Goal: Task Accomplishment & Management: Manage account settings

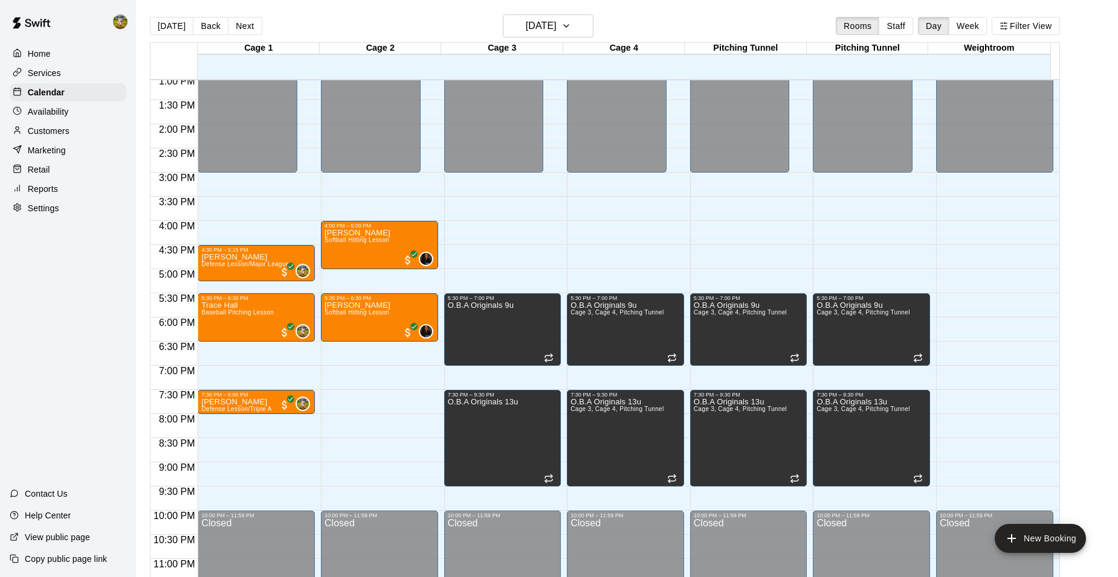
scroll to position [650, 0]
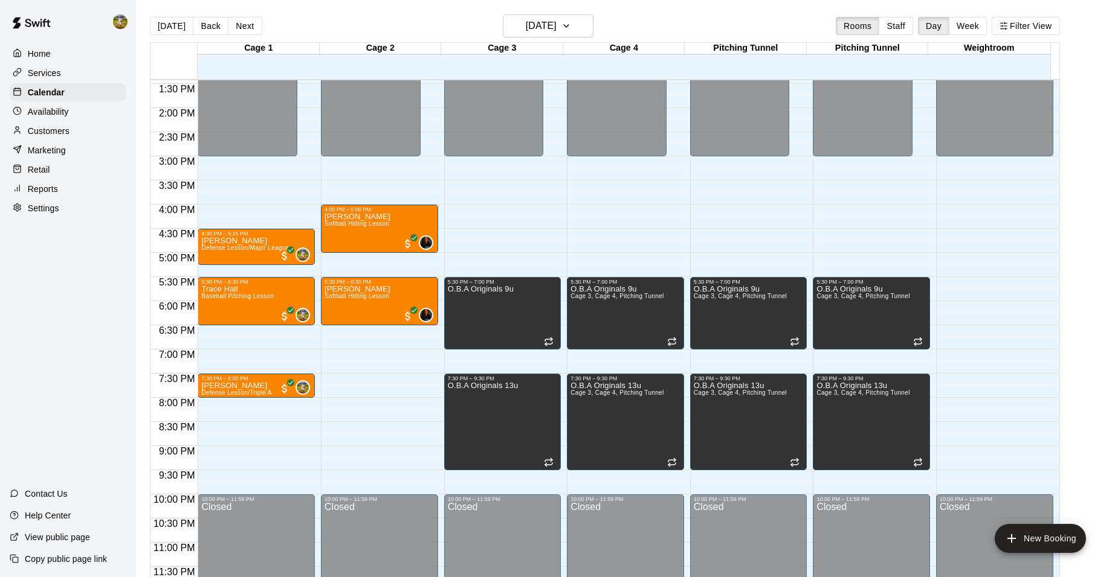
click at [69, 127] on p "Customers" at bounding box center [49, 131] width 42 height 12
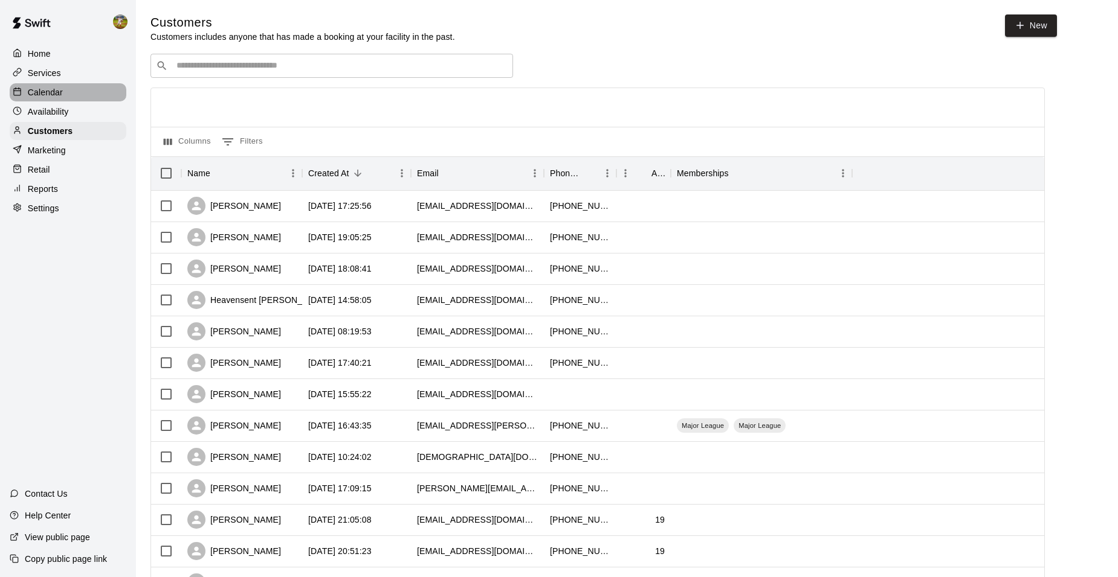
click at [48, 95] on p "Calendar" at bounding box center [45, 92] width 35 height 12
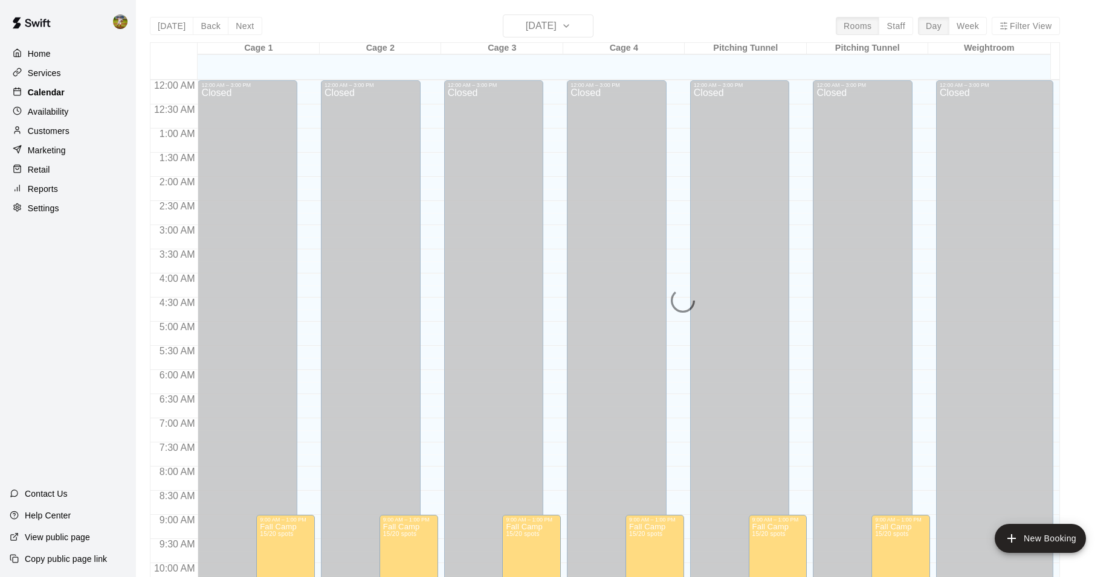
scroll to position [535, 0]
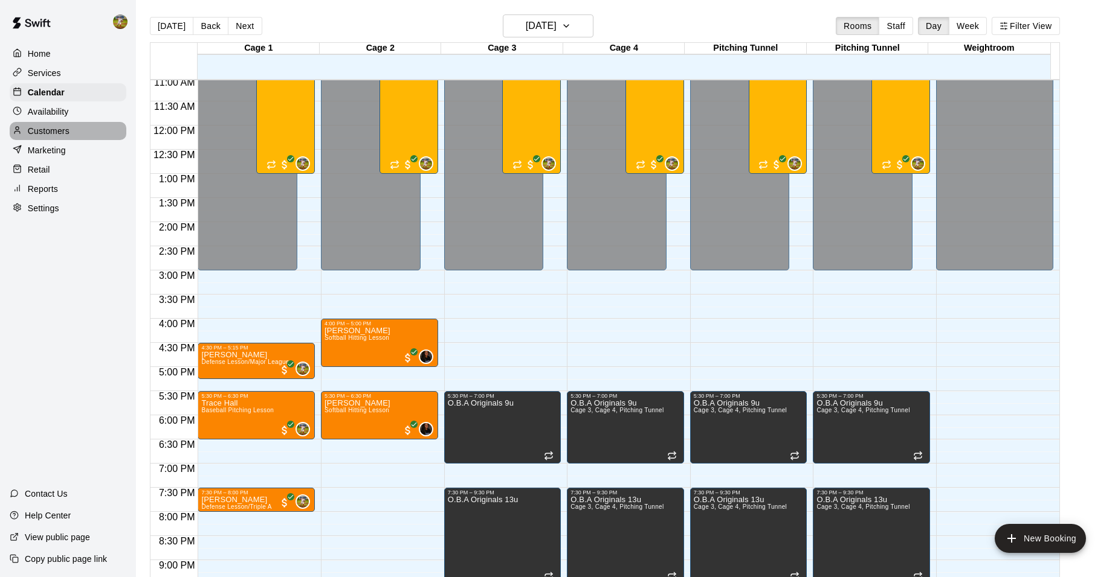
click at [55, 129] on p "Customers" at bounding box center [49, 131] width 42 height 12
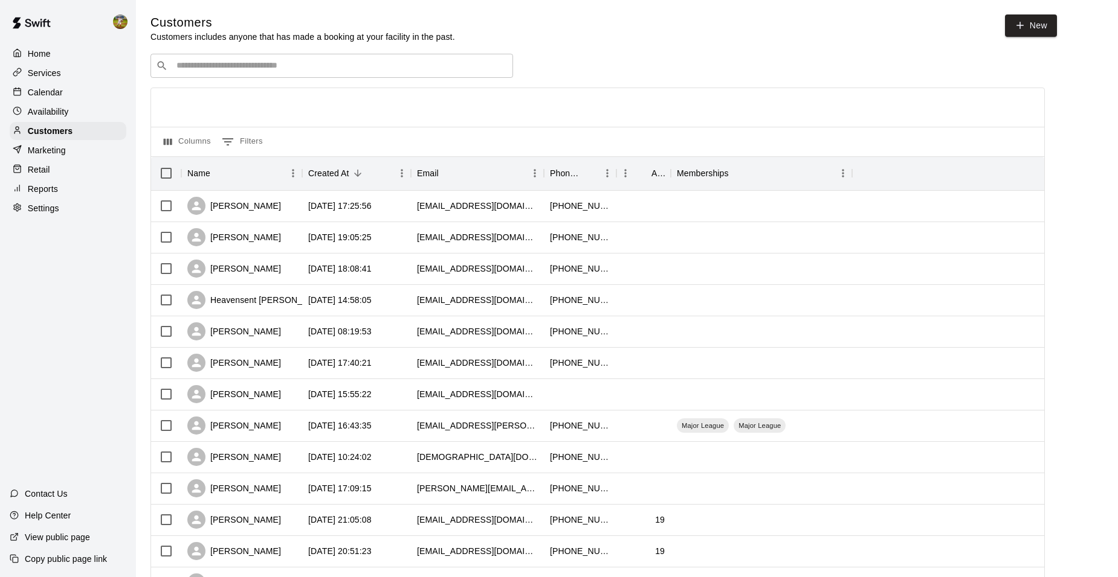
click at [59, 116] on p "Availability" at bounding box center [48, 112] width 41 height 12
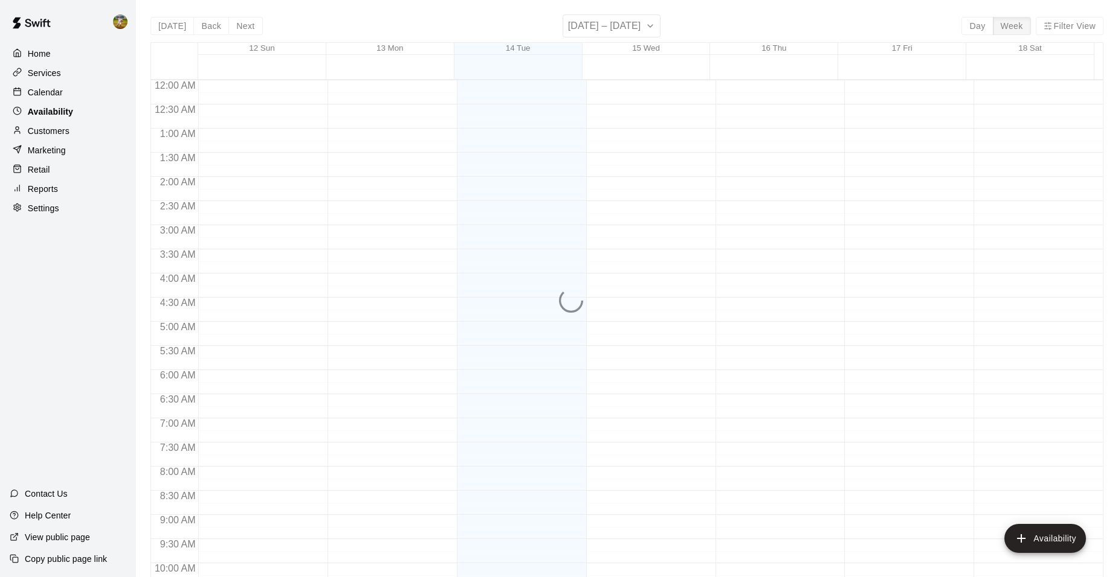
scroll to position [535, 0]
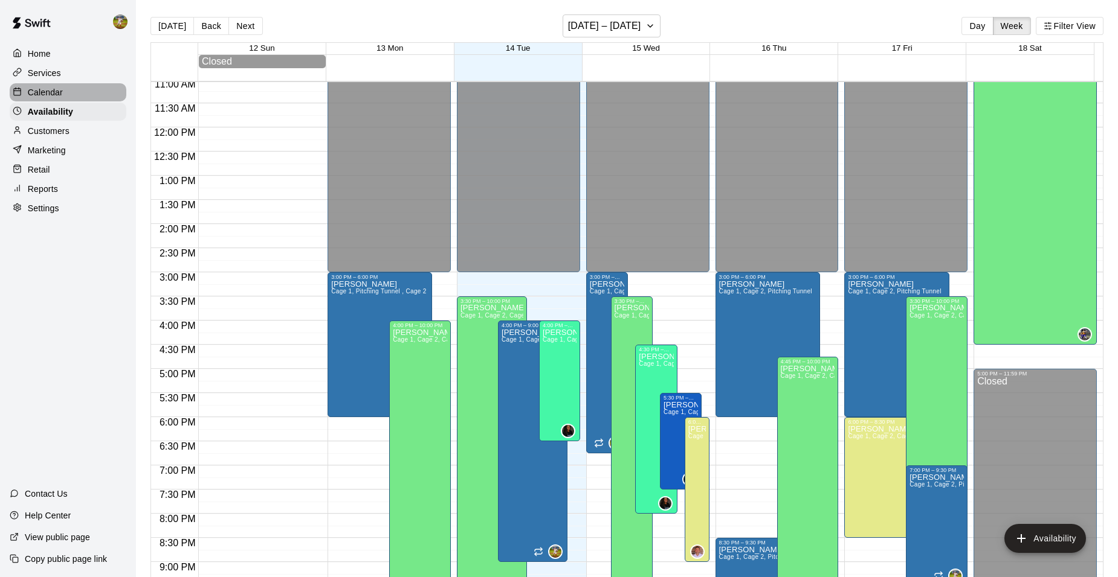
click at [54, 95] on p "Calendar" at bounding box center [45, 92] width 35 height 12
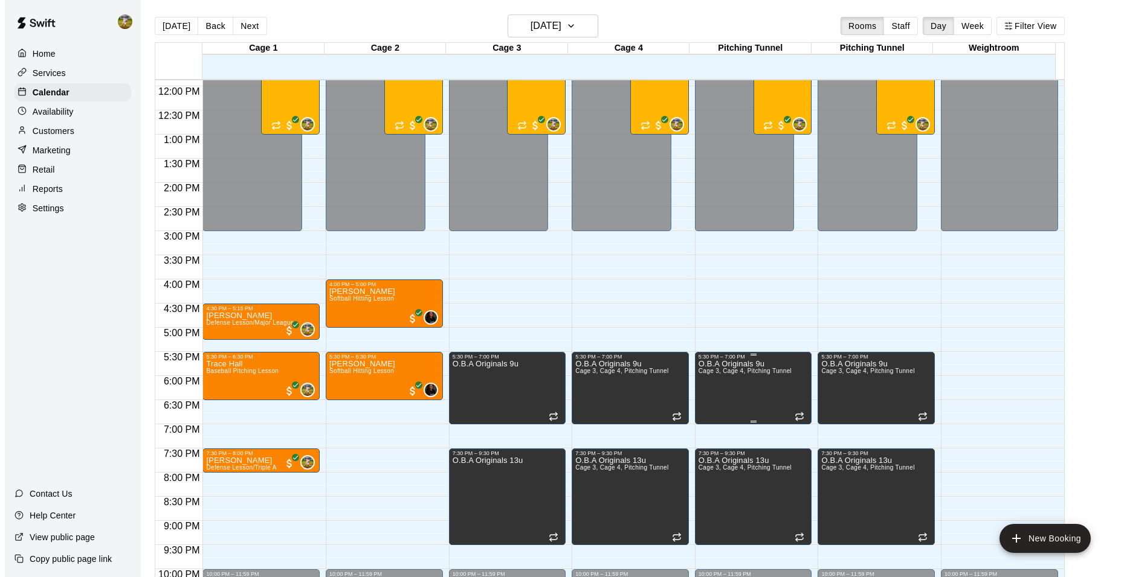
scroll to position [595, 0]
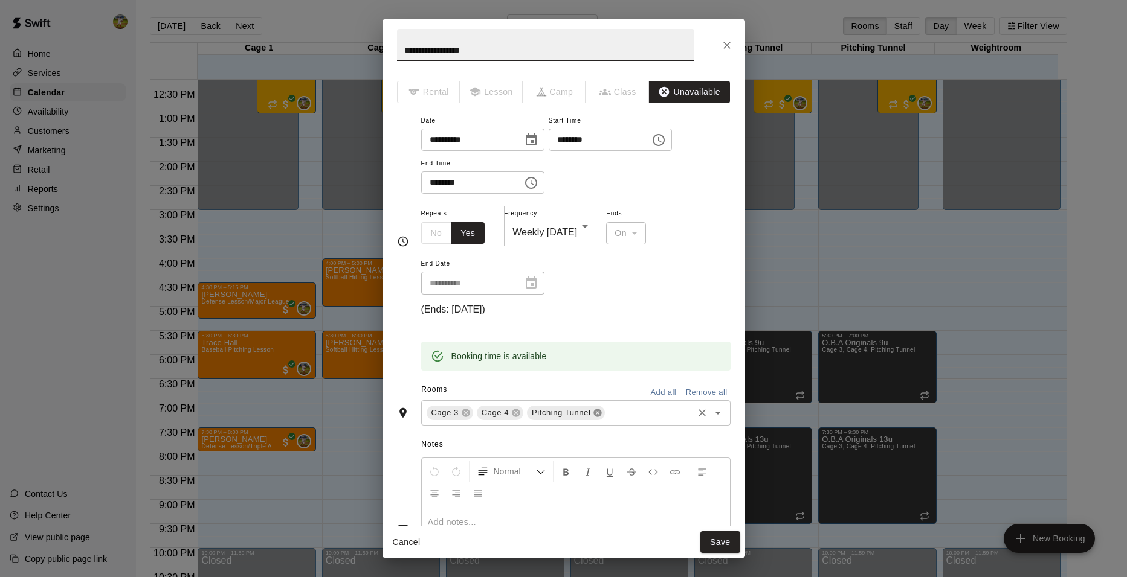
click at [597, 410] on icon at bounding box center [598, 414] width 8 height 8
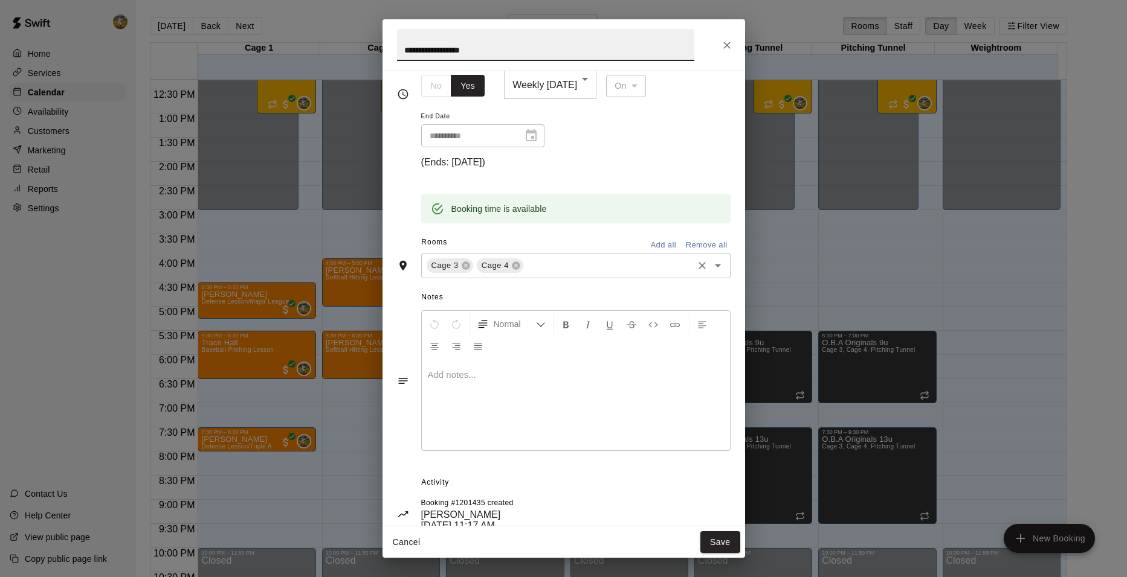
scroll to position [156, 0]
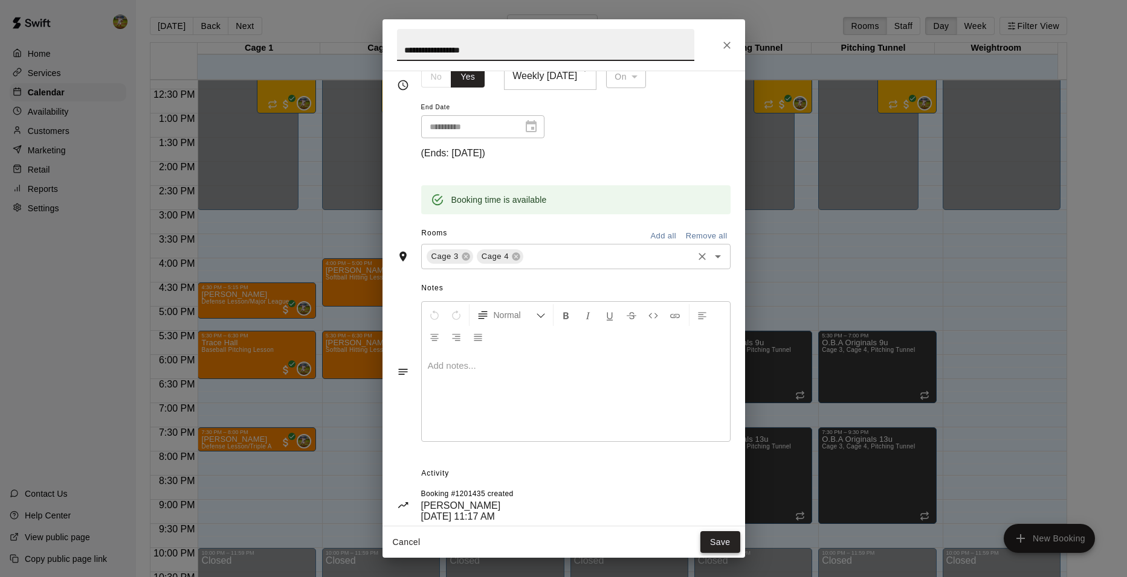
click at [723, 545] on button "Save" at bounding box center [720, 543] width 40 height 22
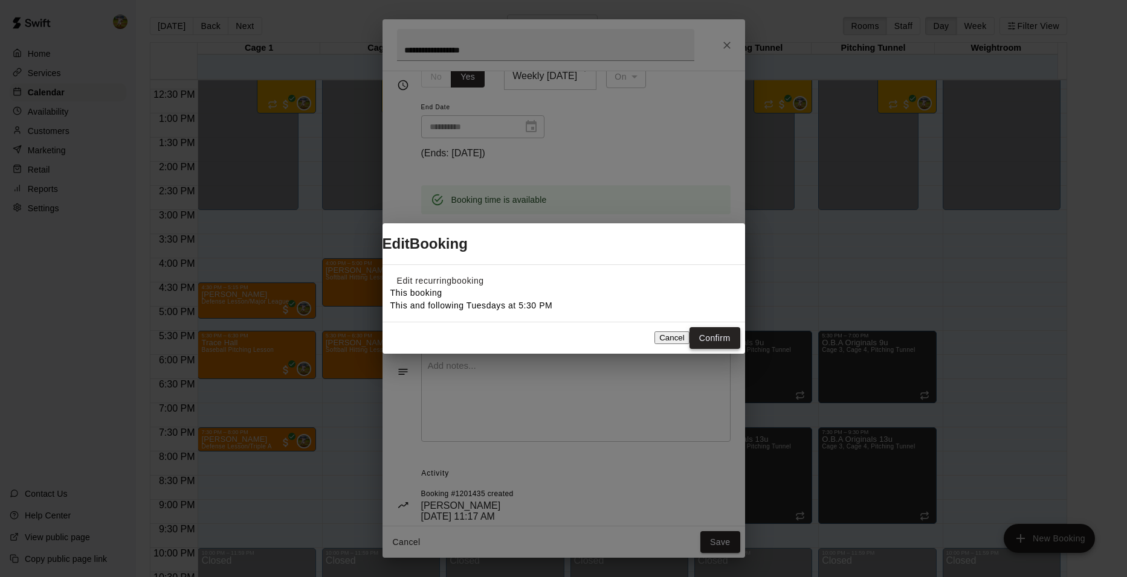
click at [715, 347] on button "Confirm" at bounding box center [714, 338] width 51 height 22
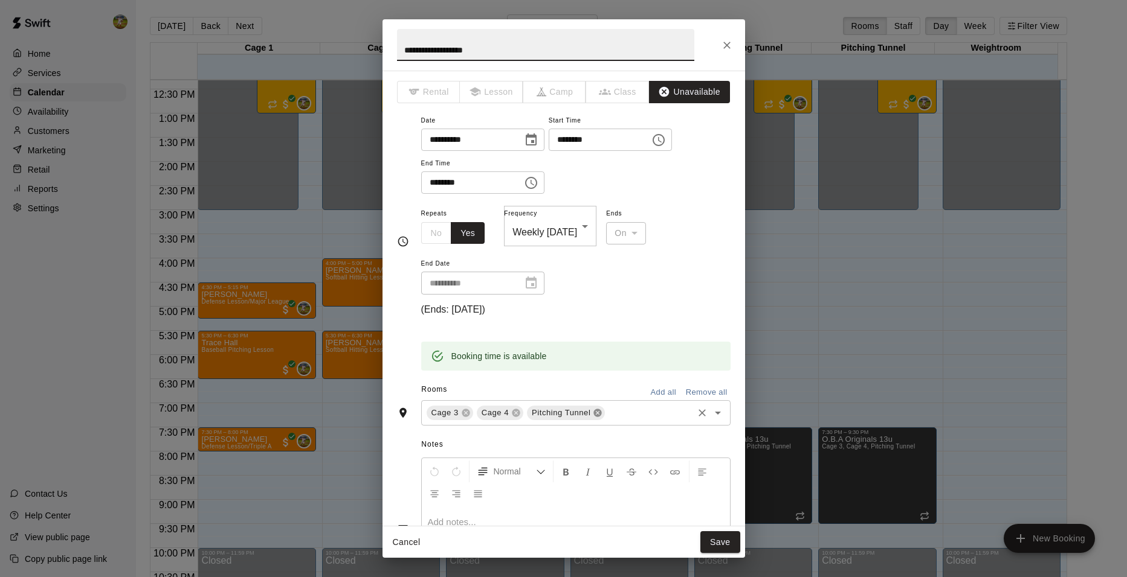
click at [594, 410] on icon at bounding box center [598, 414] width 8 height 8
click at [719, 542] on button "Save" at bounding box center [720, 543] width 40 height 22
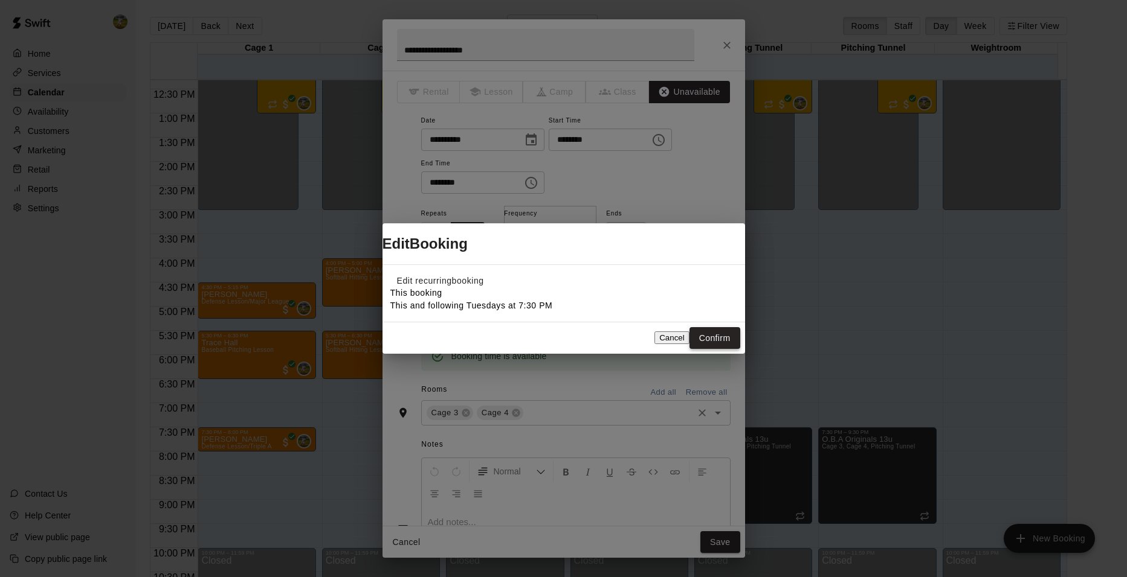
click at [706, 347] on button "Confirm" at bounding box center [714, 338] width 51 height 22
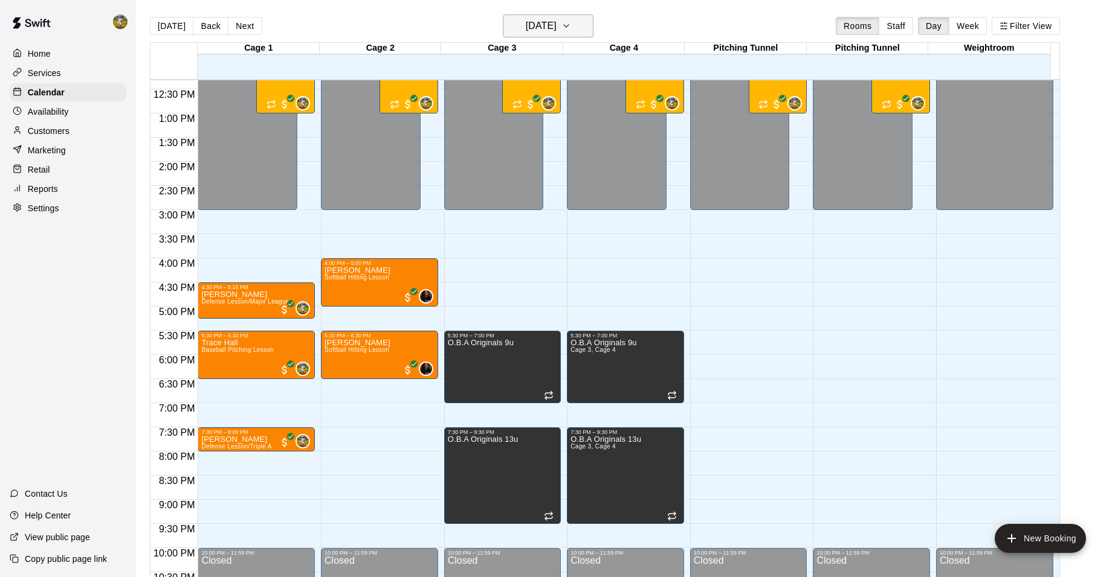
click at [535, 24] on h6 "[DATE]" at bounding box center [541, 26] width 31 height 17
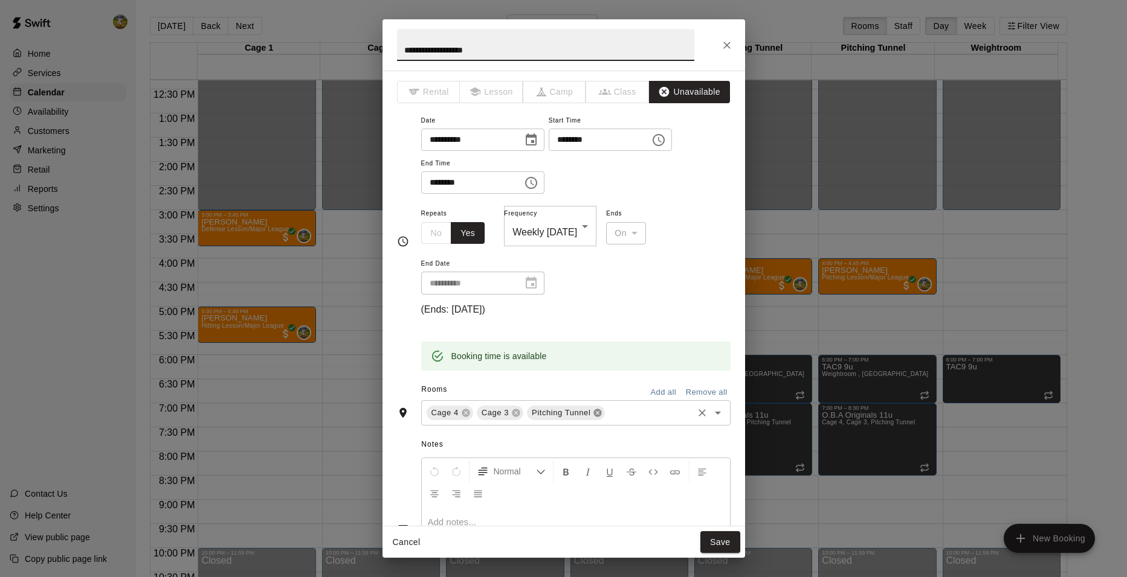
click at [594, 410] on icon at bounding box center [598, 414] width 8 height 8
click at [727, 542] on button "Save" at bounding box center [720, 543] width 40 height 22
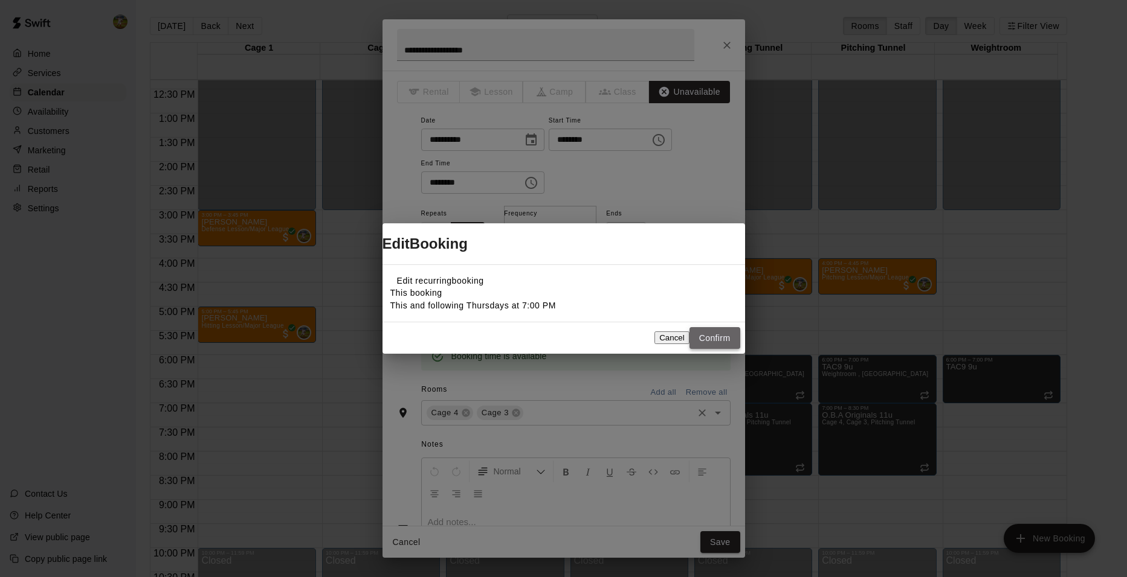
click at [696, 345] on button "Confirm" at bounding box center [714, 338] width 51 height 22
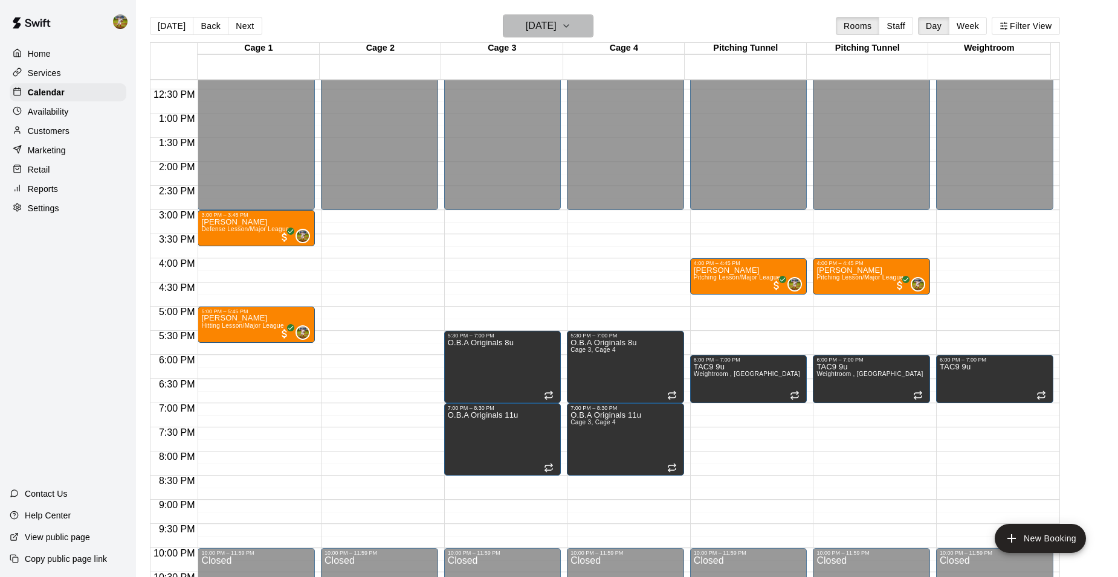
click at [536, 28] on h6 "[DATE]" at bounding box center [541, 26] width 31 height 17
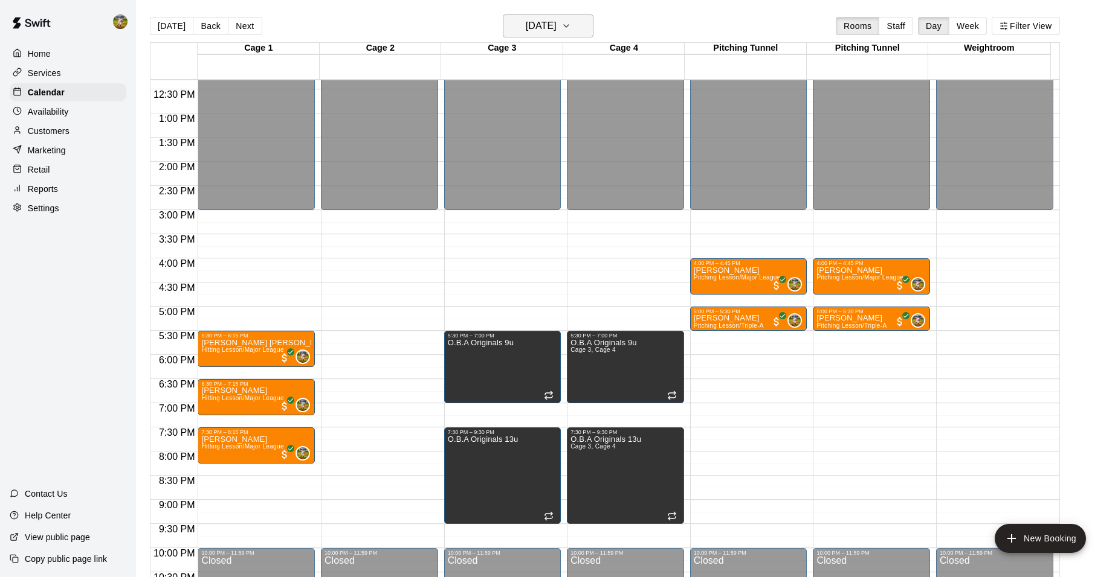
click at [547, 24] on h6 "[DATE]" at bounding box center [541, 26] width 31 height 17
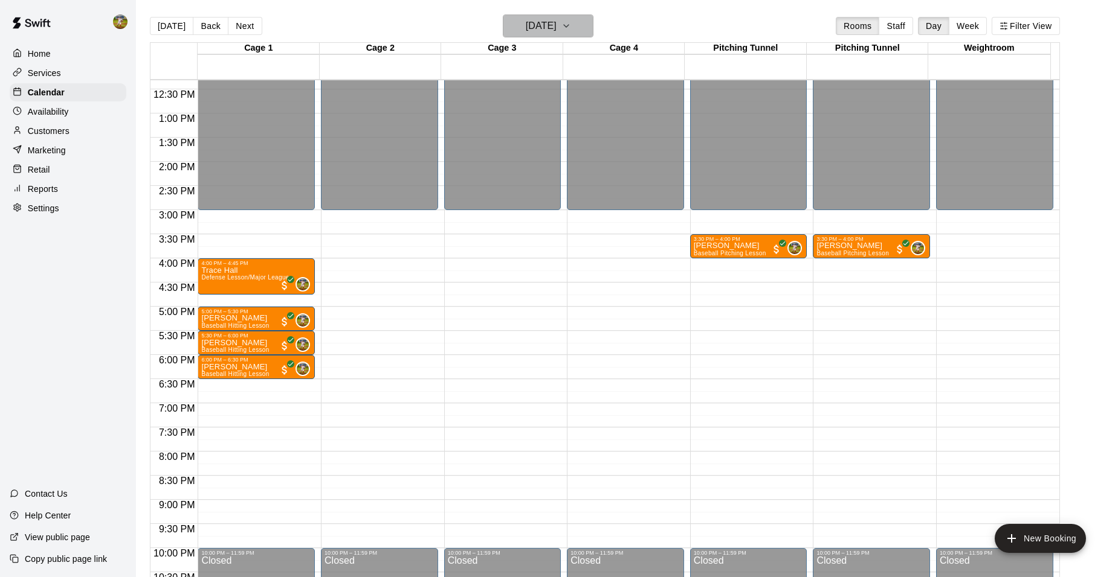
click at [556, 25] on h6 "[DATE]" at bounding box center [541, 26] width 31 height 17
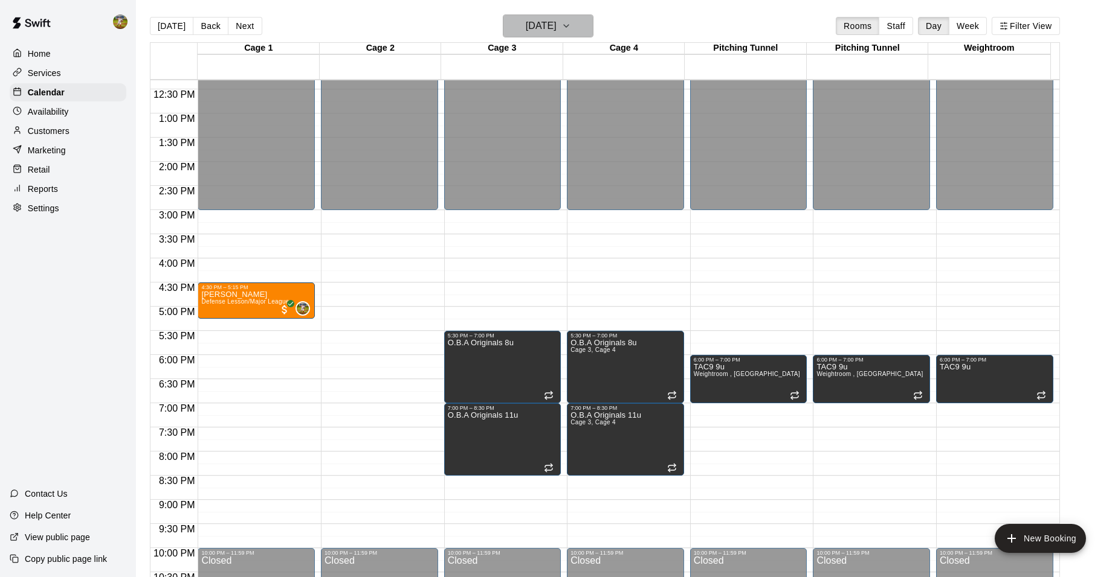
click at [538, 24] on h6 "[DATE]" at bounding box center [541, 26] width 31 height 17
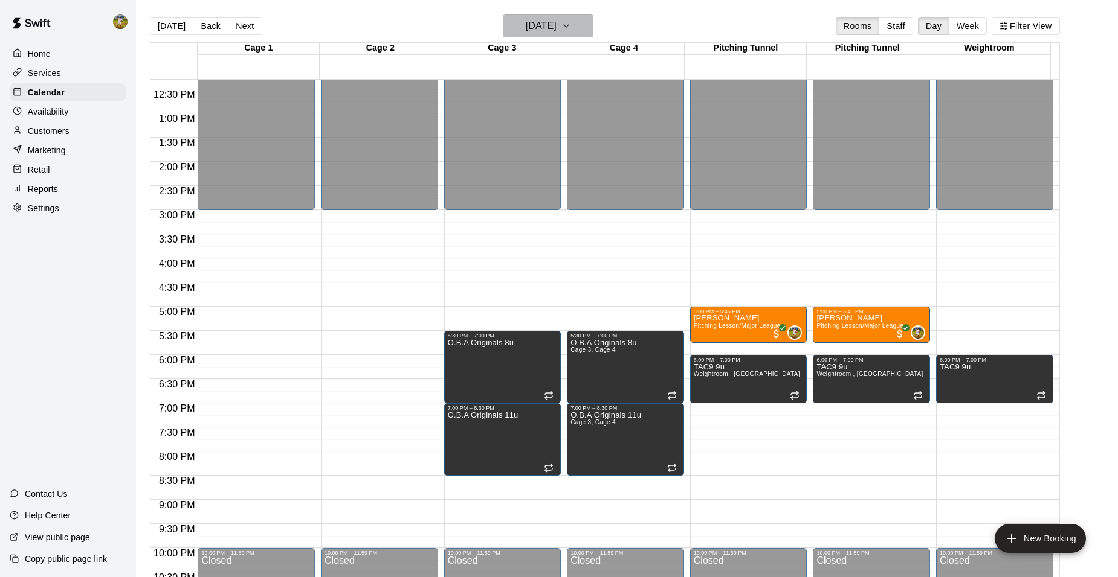
click at [556, 24] on h6 "[DATE]" at bounding box center [541, 26] width 31 height 17
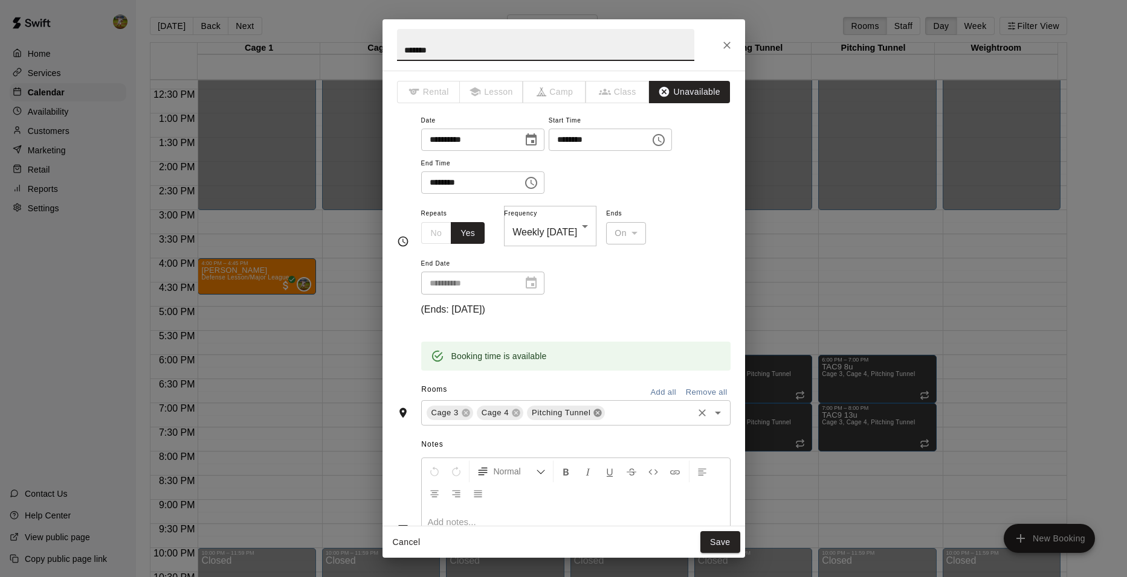
click at [594, 408] on icon at bounding box center [598, 413] width 10 height 10
click at [714, 542] on button "Save" at bounding box center [720, 543] width 40 height 22
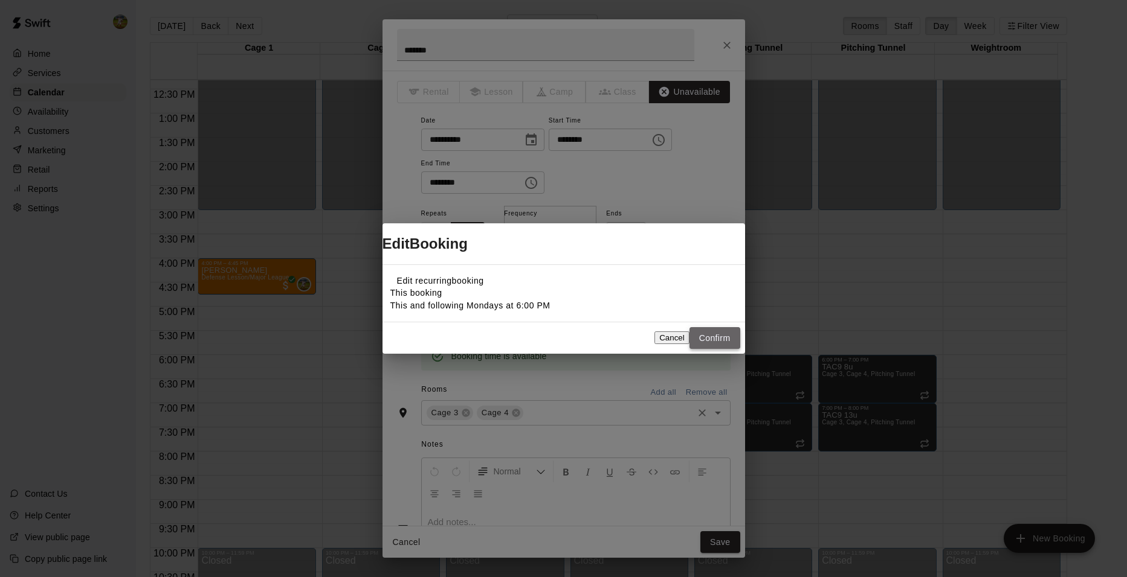
click at [724, 348] on button "Confirm" at bounding box center [714, 338] width 51 height 22
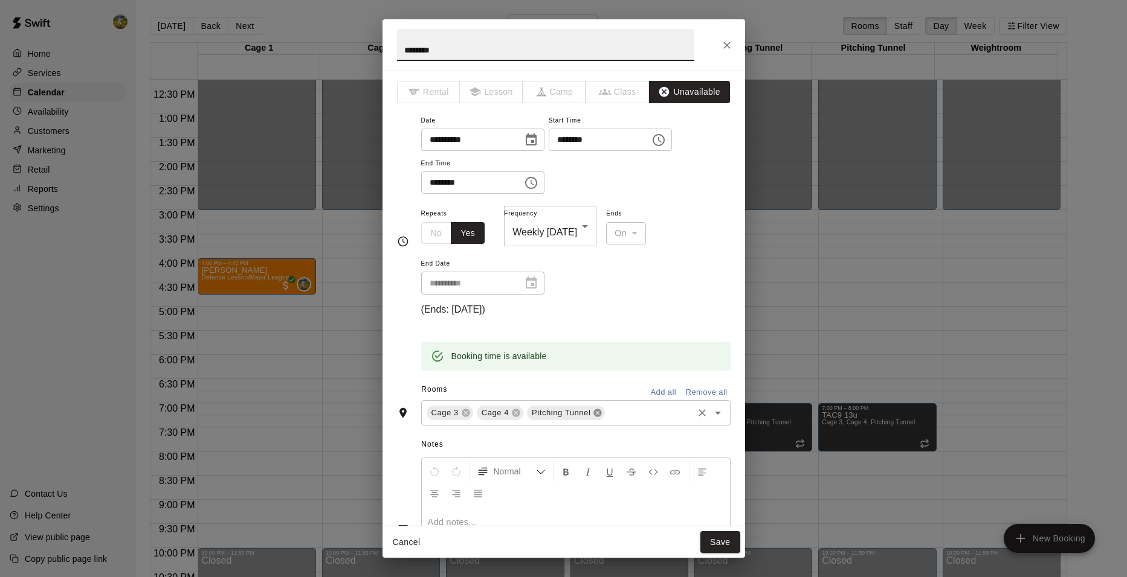
click at [597, 410] on icon at bounding box center [598, 414] width 8 height 8
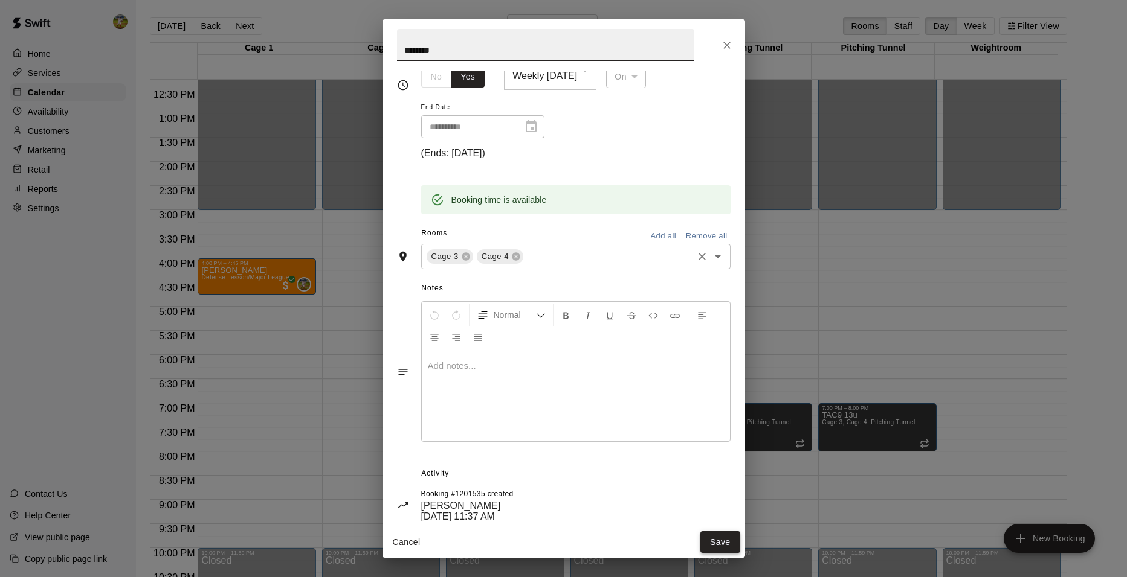
click at [721, 542] on button "Save" at bounding box center [720, 543] width 40 height 22
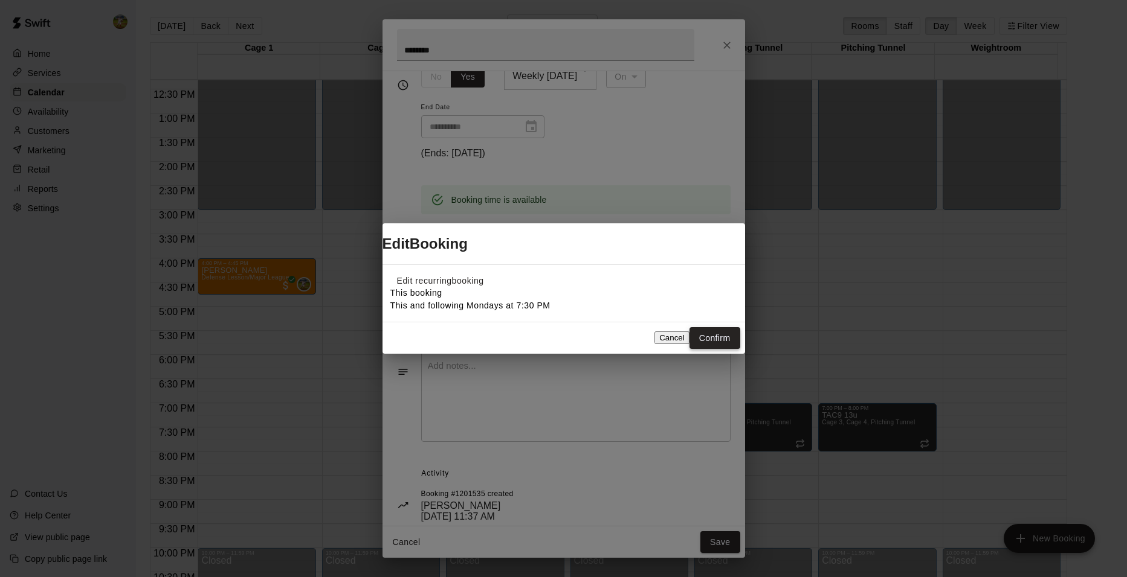
click at [701, 347] on button "Confirm" at bounding box center [714, 338] width 51 height 22
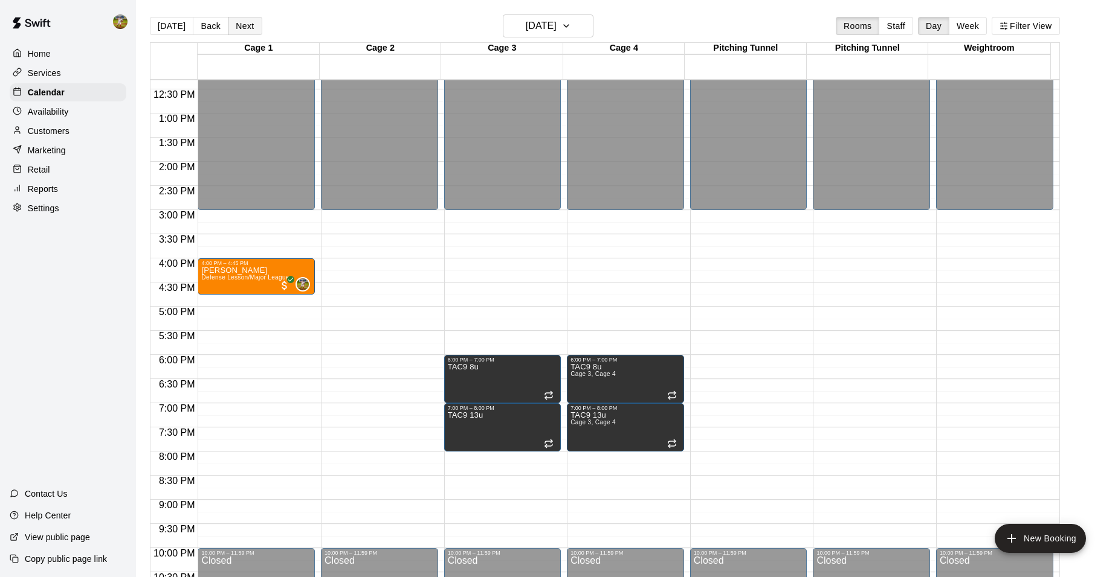
click at [248, 26] on button "Next" at bounding box center [245, 26] width 34 height 18
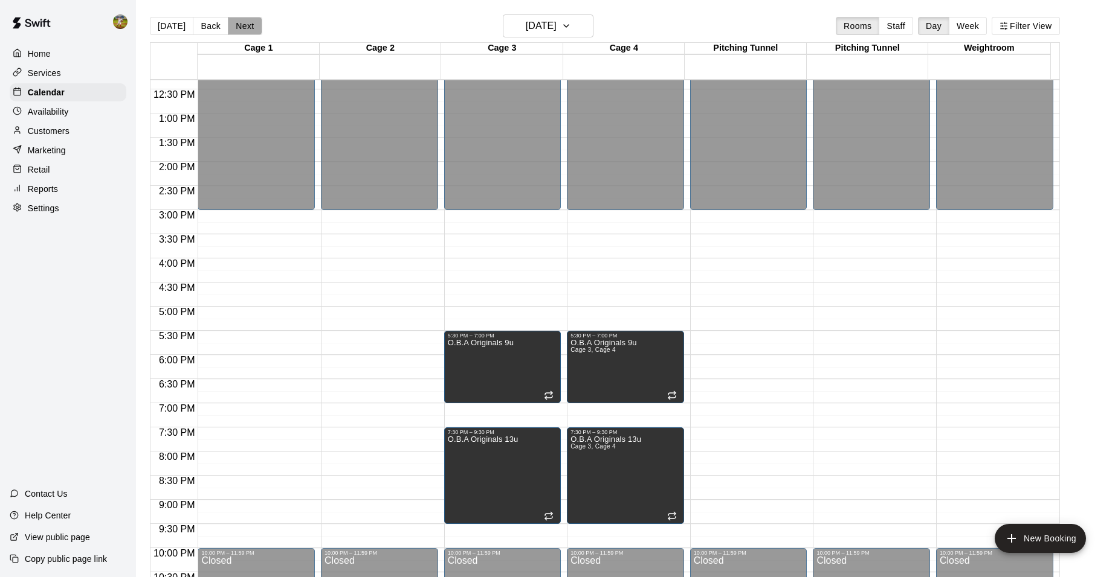
click at [248, 26] on button "Next" at bounding box center [245, 26] width 34 height 18
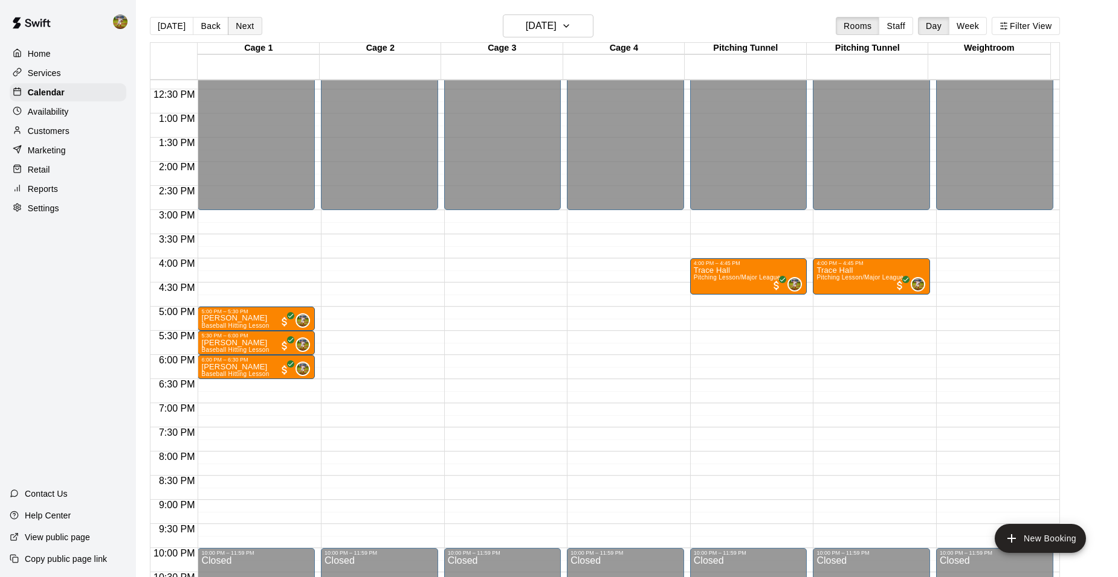
click at [248, 26] on button "Next" at bounding box center [245, 26] width 34 height 18
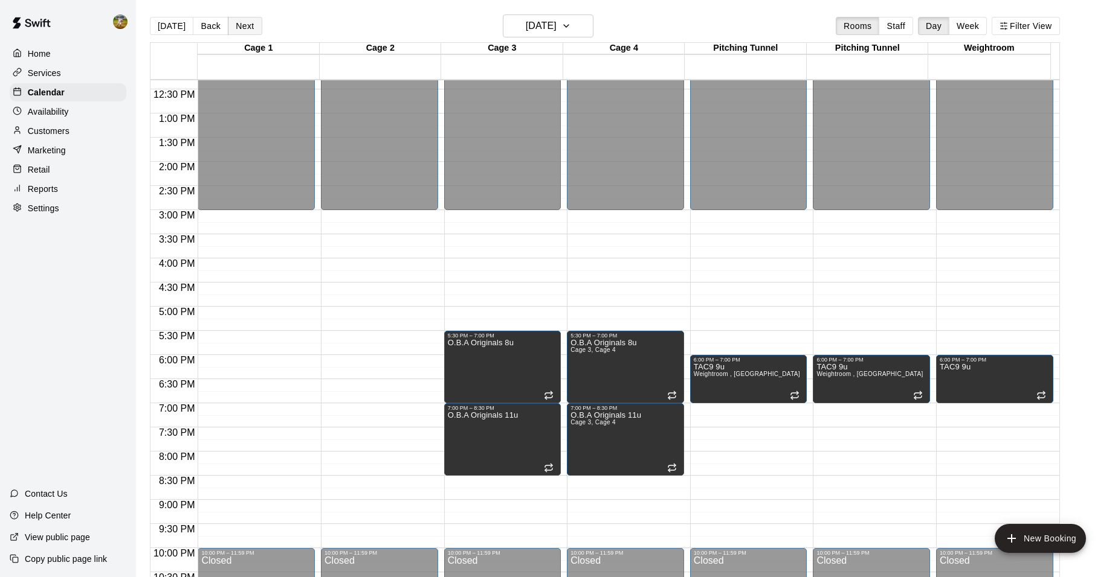
click at [248, 26] on button "Next" at bounding box center [245, 26] width 34 height 18
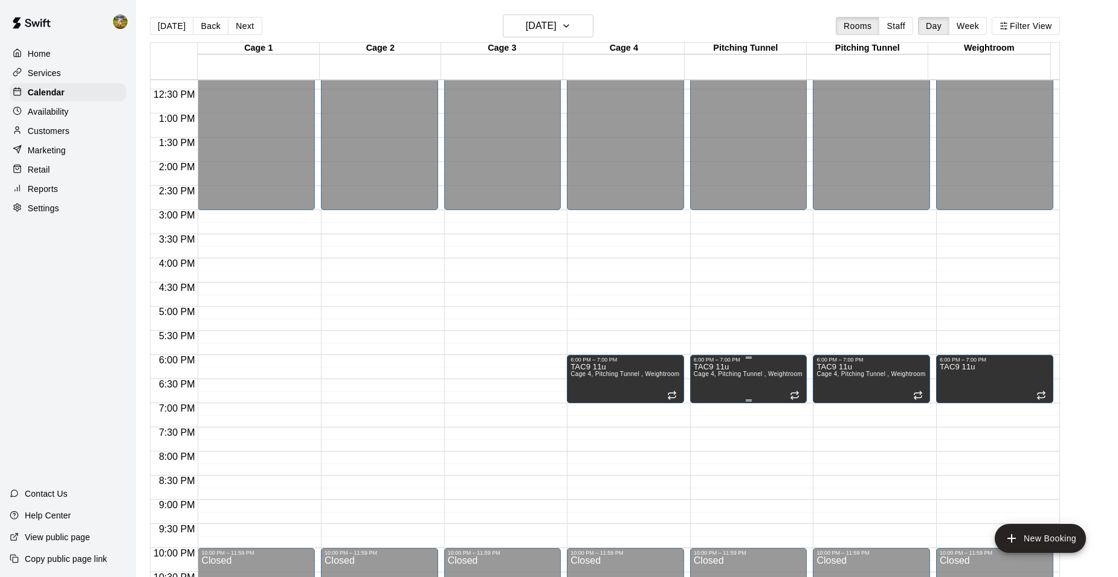
click at [771, 375] on span "Cage 4, Pitching Tunnel , Weightroom" at bounding box center [747, 374] width 109 height 7
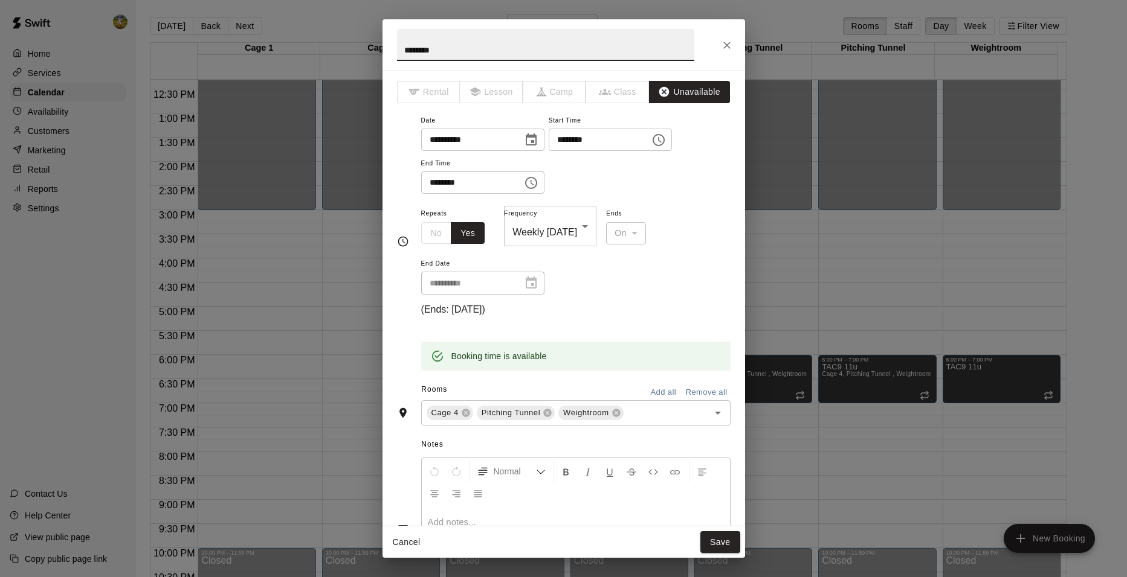
click at [703, 384] on button "Remove all" at bounding box center [707, 393] width 48 height 19
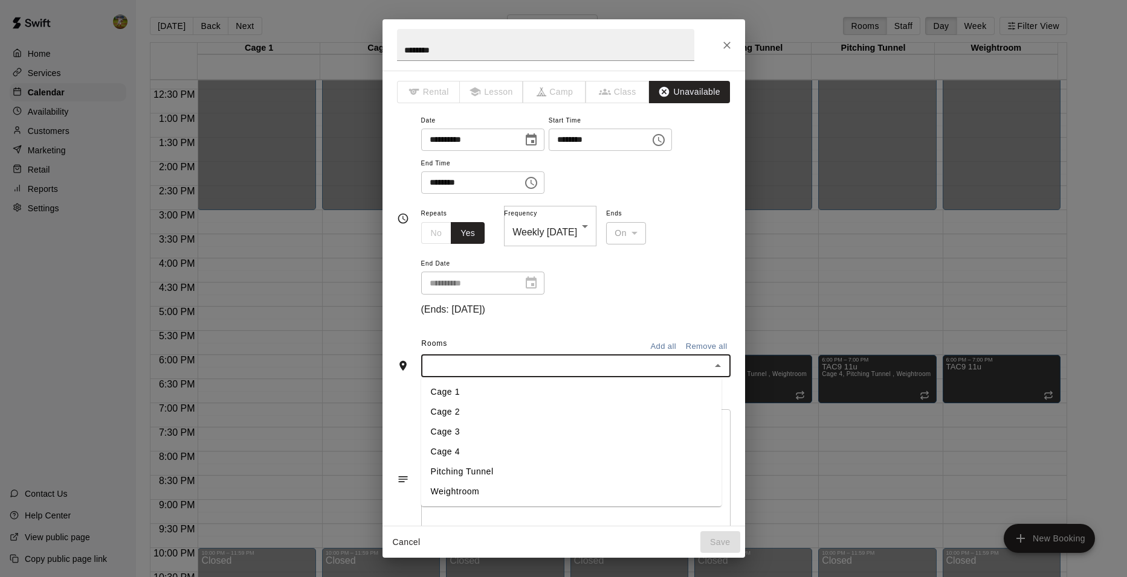
drag, startPoint x: 664, startPoint y: 350, endPoint x: 599, endPoint y: 344, distance: 65.5
click at [662, 358] on input "text" at bounding box center [566, 365] width 282 height 15
click at [520, 422] on li "Cage 3" at bounding box center [571, 432] width 300 height 20
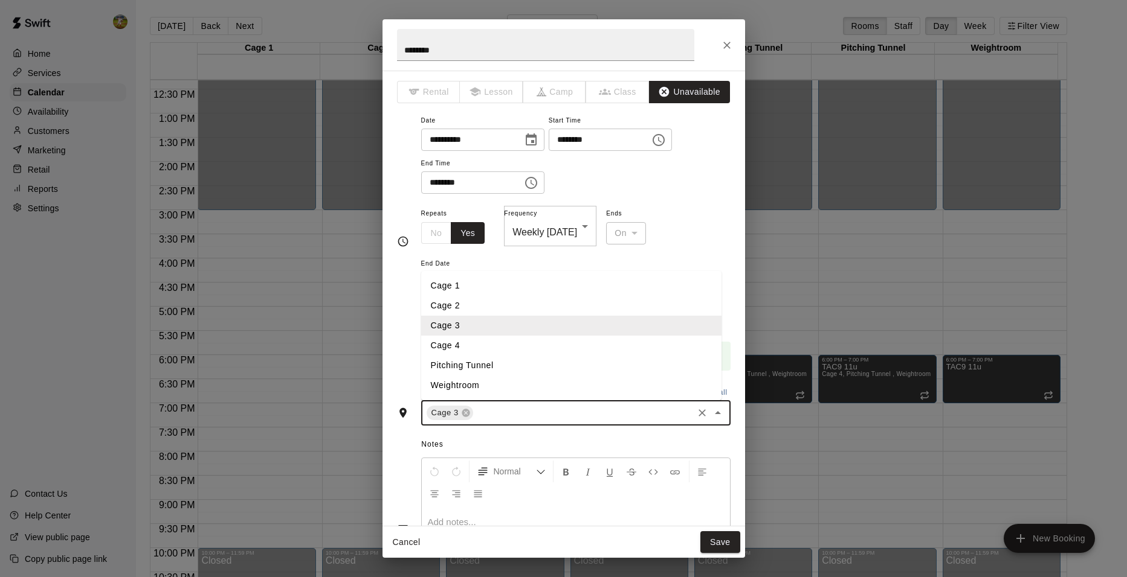
click at [536, 406] on input "text" at bounding box center [583, 413] width 216 height 15
click at [478, 336] on li "Cage 4" at bounding box center [571, 346] width 300 height 20
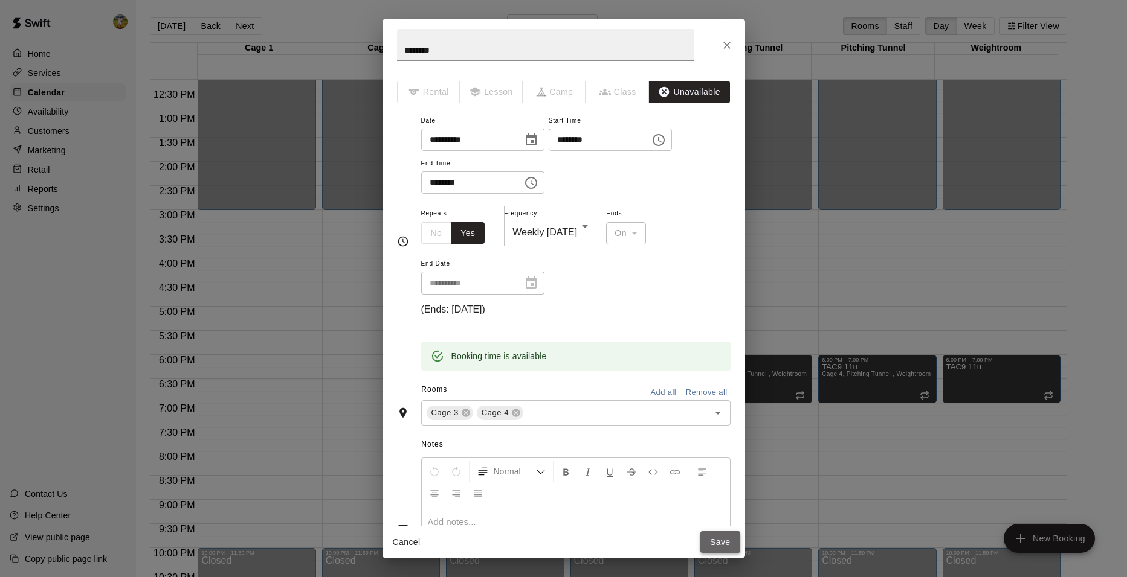
click at [708, 541] on button "Save" at bounding box center [720, 543] width 40 height 22
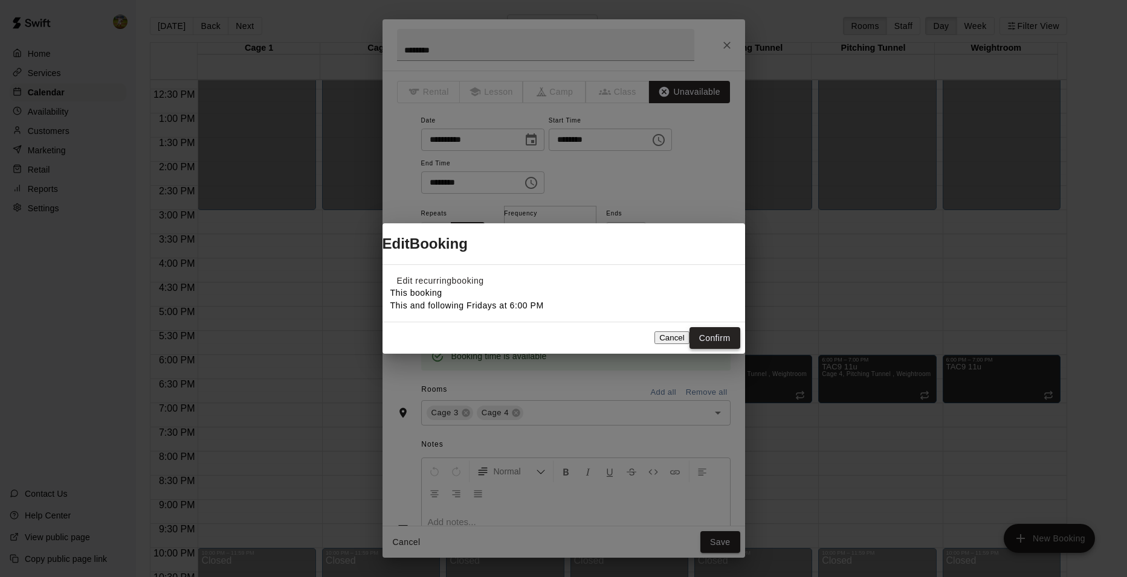
click at [729, 350] on button "Confirm" at bounding box center [714, 338] width 51 height 22
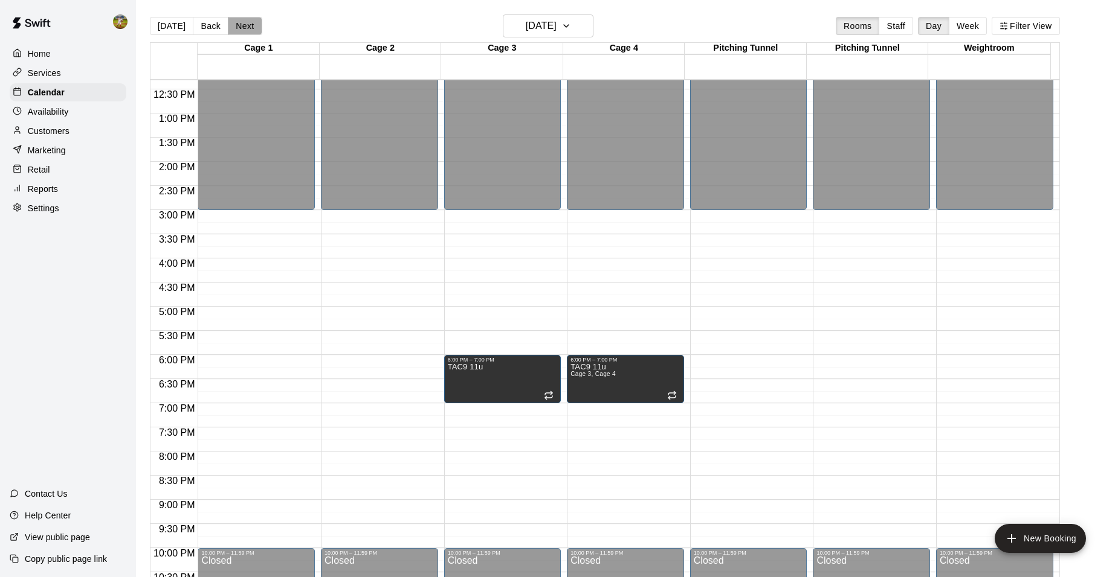
click at [237, 22] on button "Next" at bounding box center [245, 26] width 34 height 18
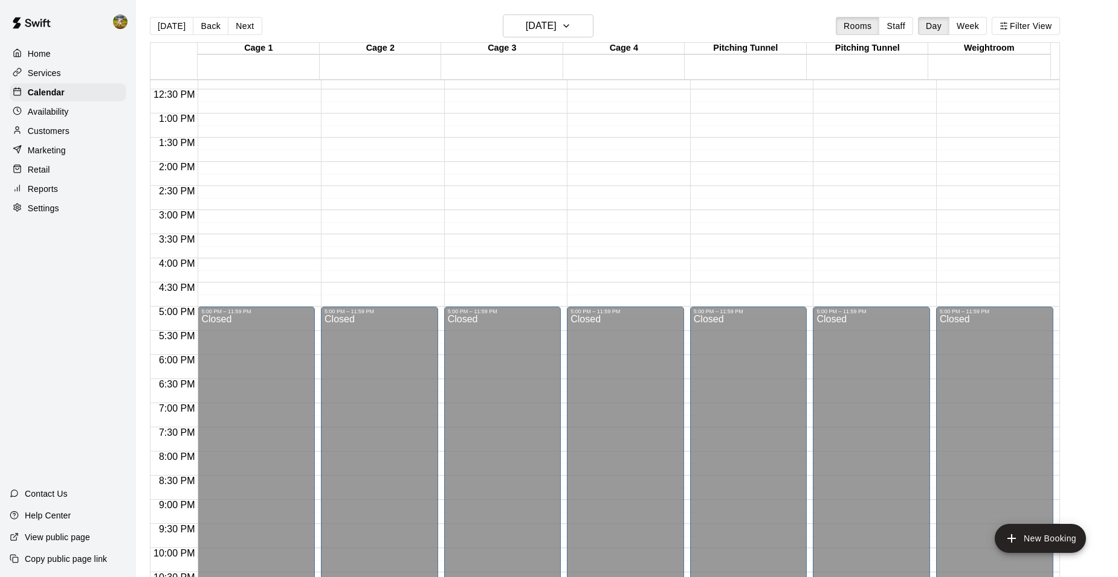
click at [237, 22] on button "Next" at bounding box center [245, 26] width 34 height 18
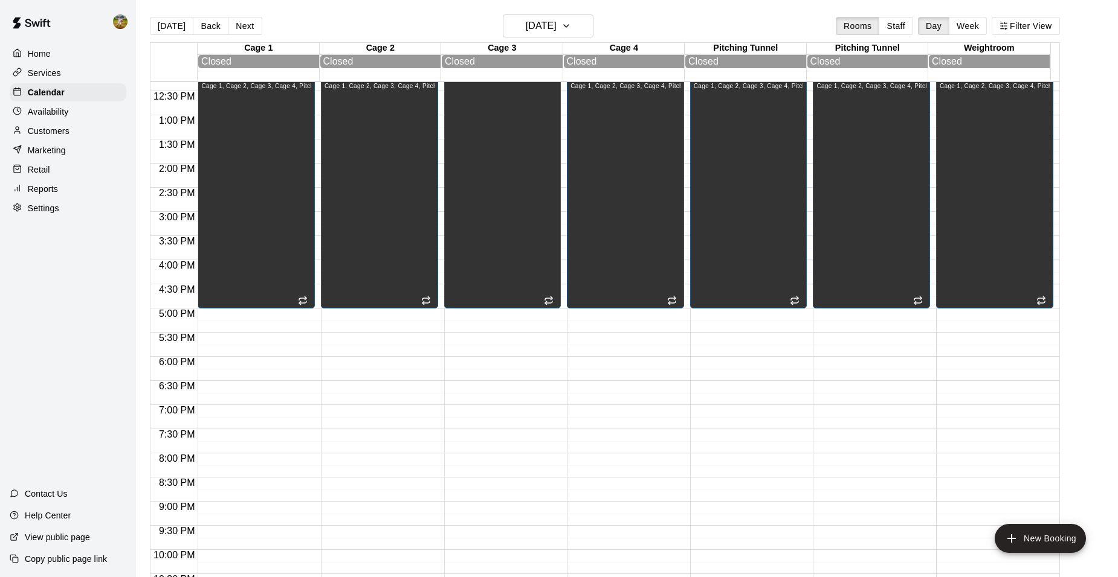
click at [237, 22] on button "Next" at bounding box center [245, 26] width 34 height 18
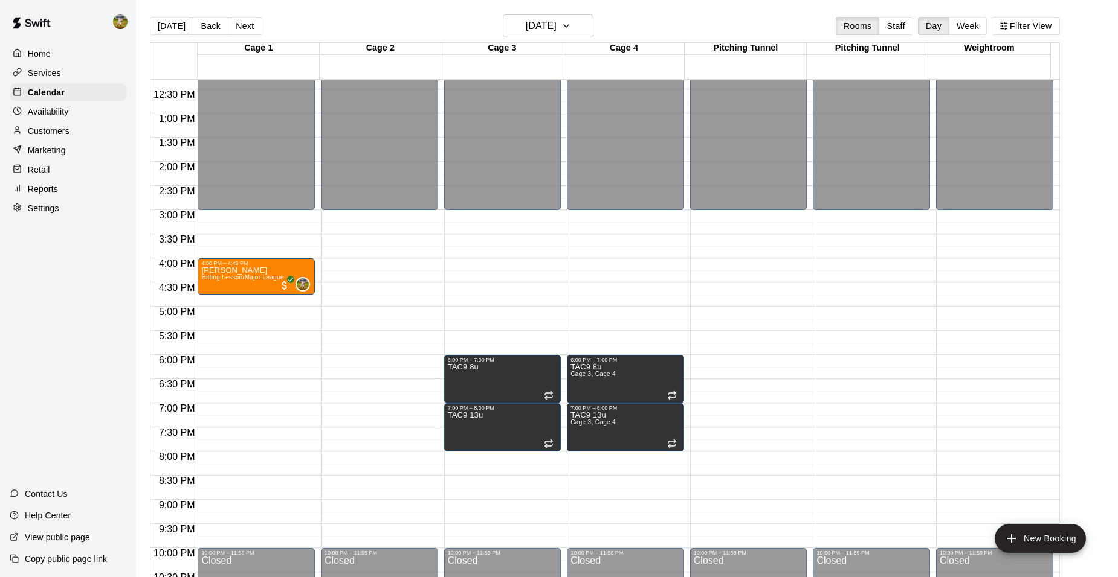
click at [237, 22] on button "Next" at bounding box center [245, 26] width 34 height 18
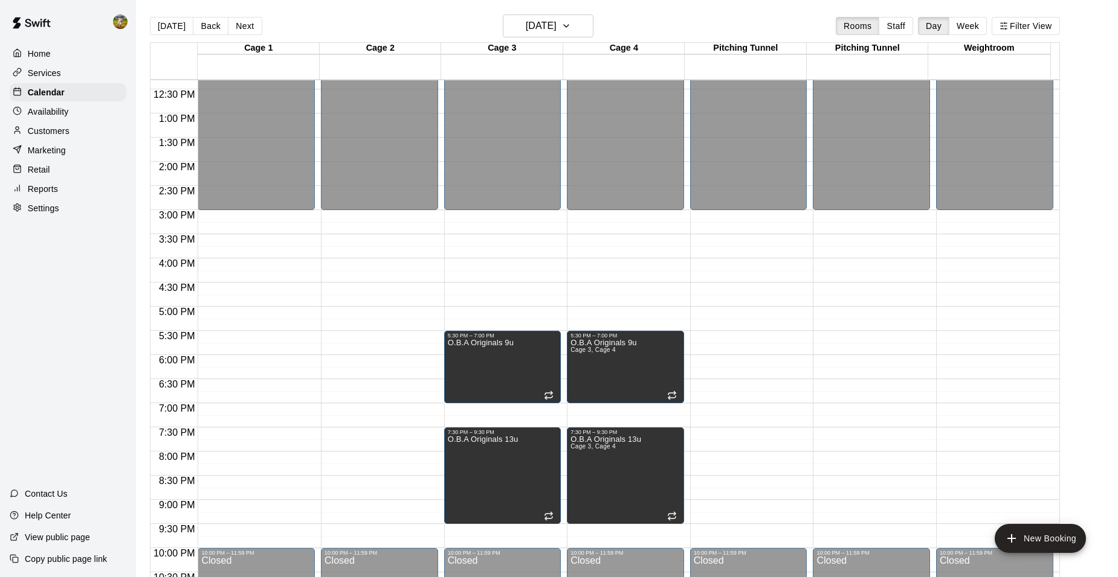
click at [237, 22] on button "Next" at bounding box center [245, 26] width 34 height 18
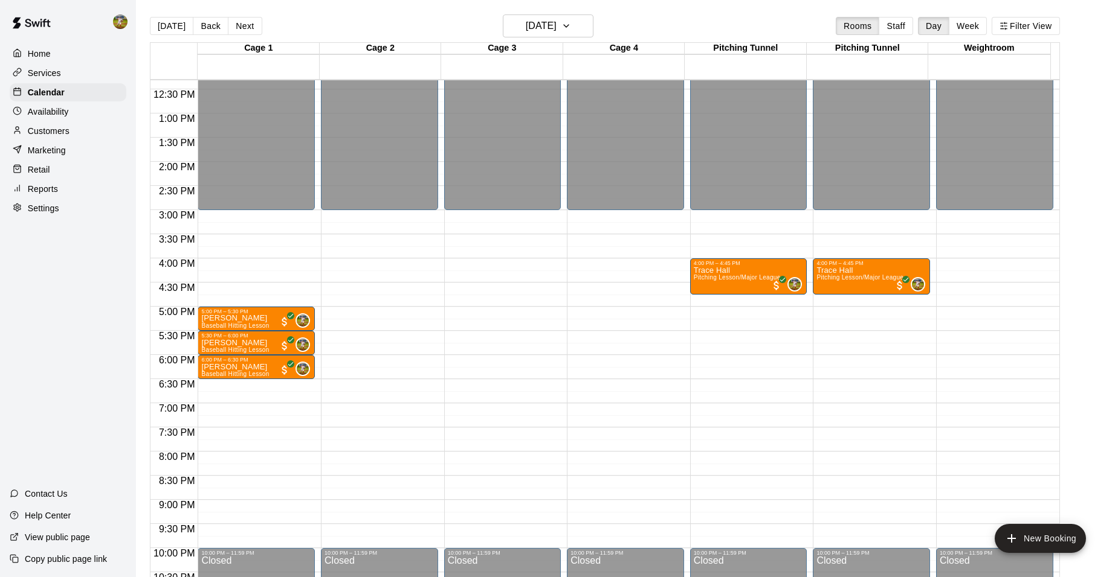
click at [237, 22] on button "Next" at bounding box center [245, 26] width 34 height 18
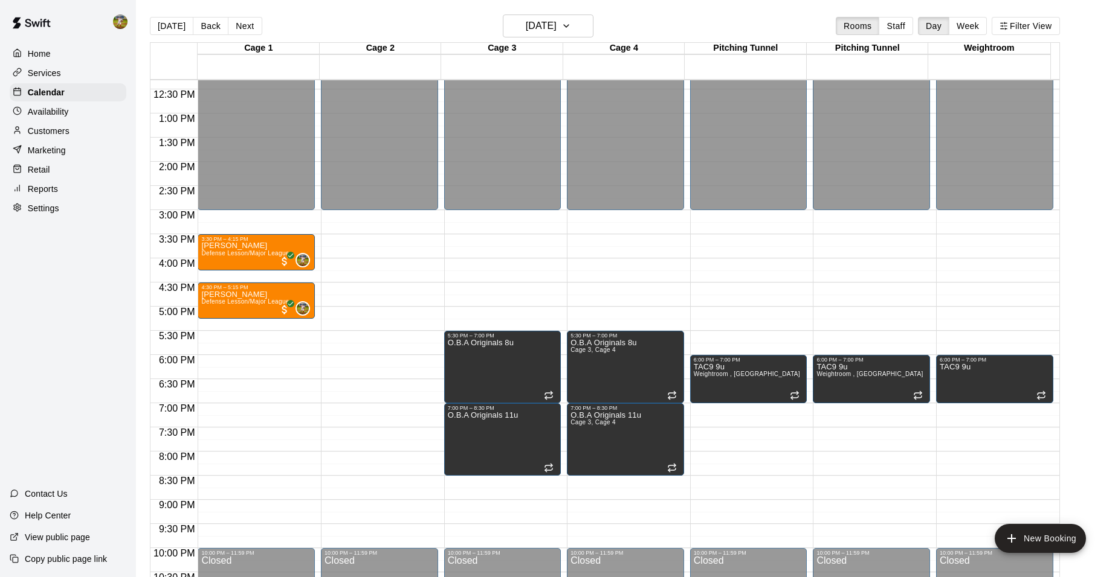
click at [237, 22] on button "Next" at bounding box center [245, 26] width 34 height 18
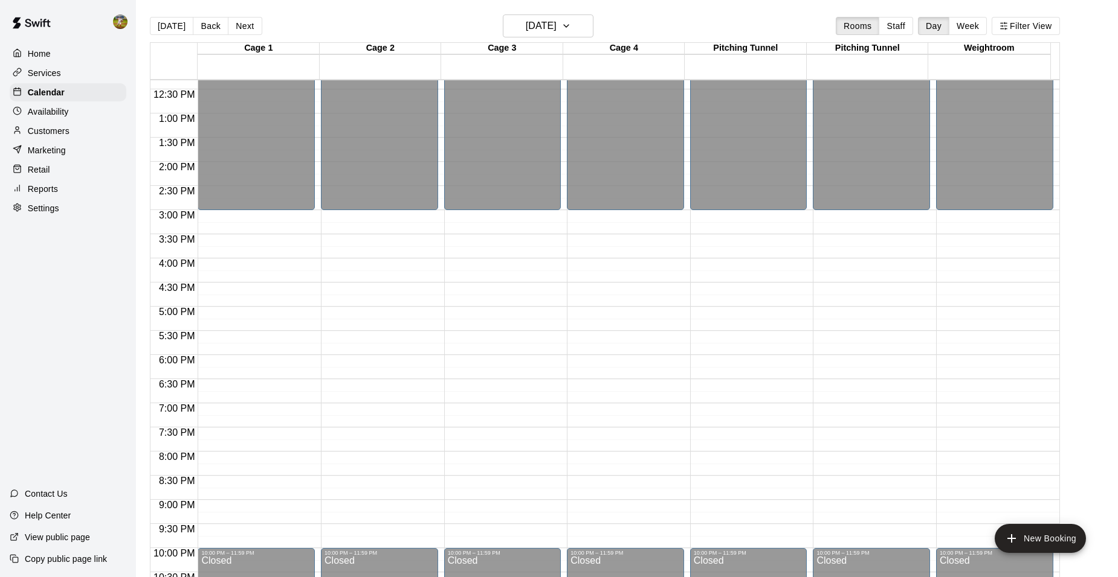
click at [237, 22] on button "Next" at bounding box center [245, 26] width 34 height 18
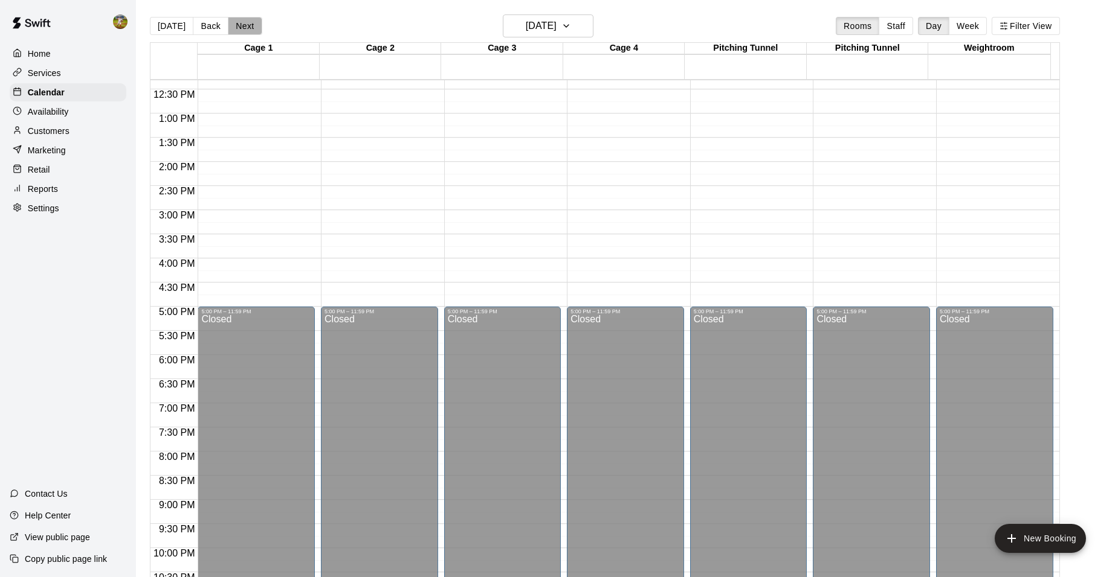
click at [237, 22] on button "Next" at bounding box center [245, 26] width 34 height 18
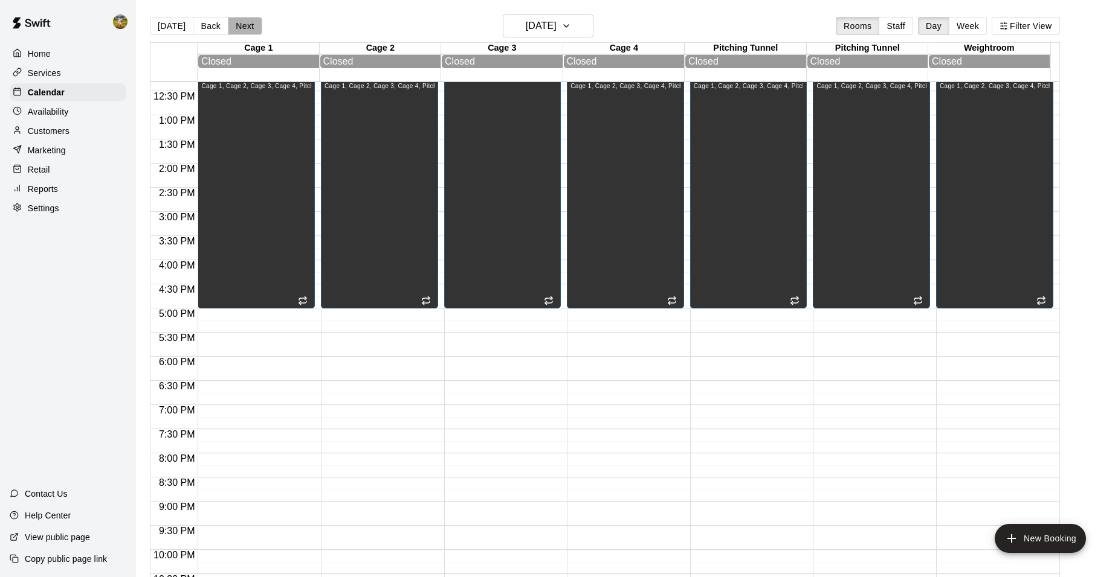
click at [237, 22] on button "Next" at bounding box center [245, 26] width 34 height 18
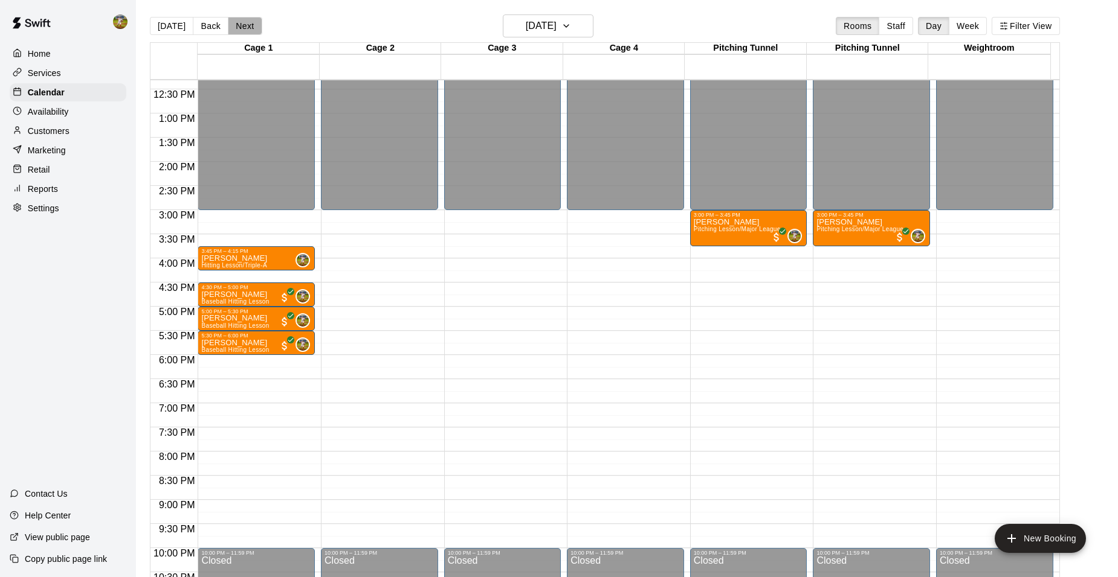
click at [237, 22] on button "Next" at bounding box center [245, 26] width 34 height 18
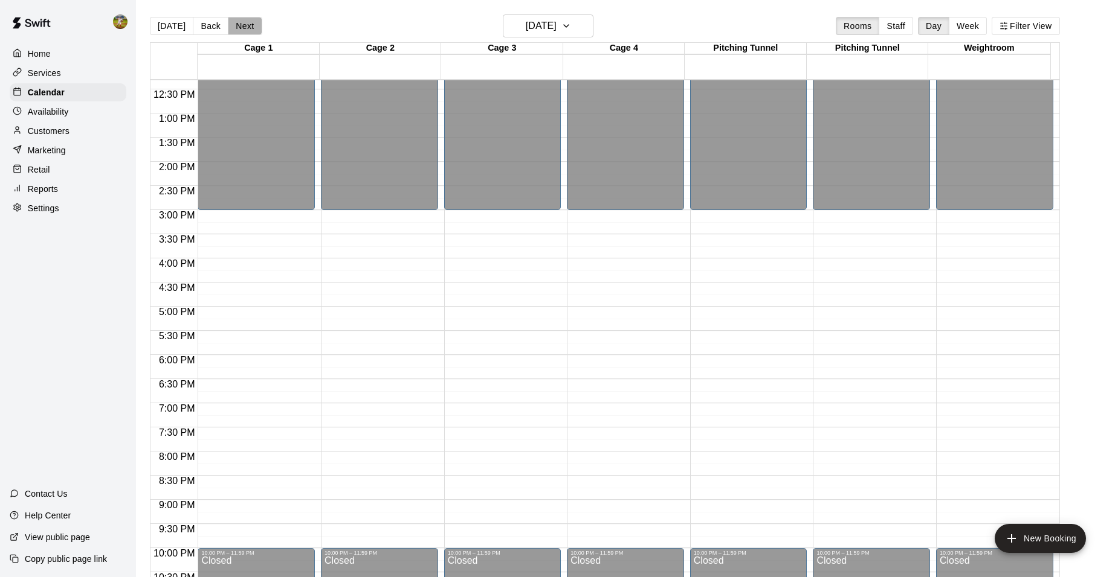
click at [237, 22] on button "Next" at bounding box center [245, 26] width 34 height 18
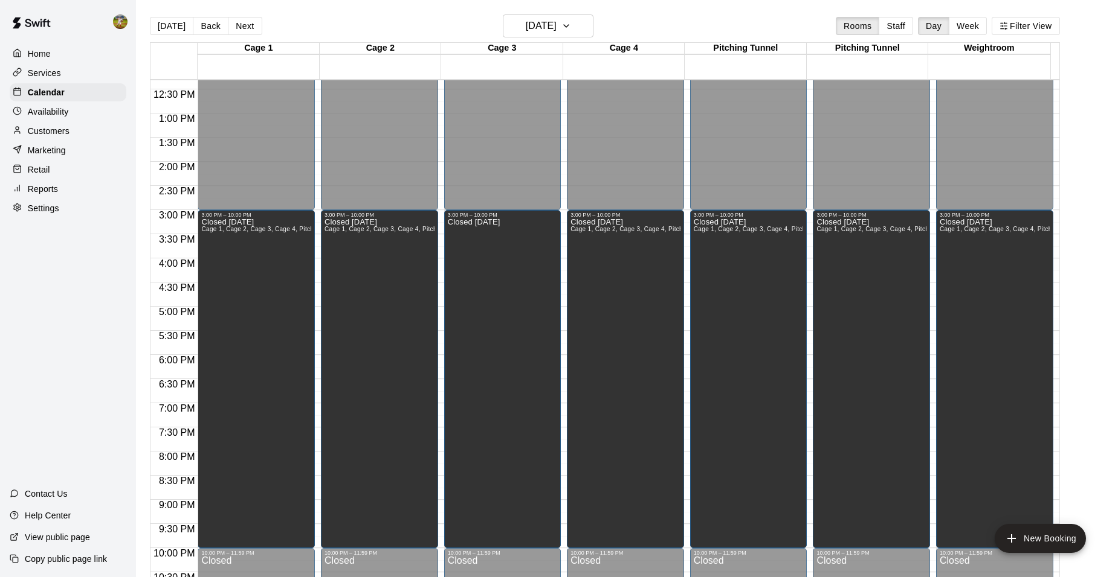
click at [237, 22] on button "Next" at bounding box center [245, 26] width 34 height 18
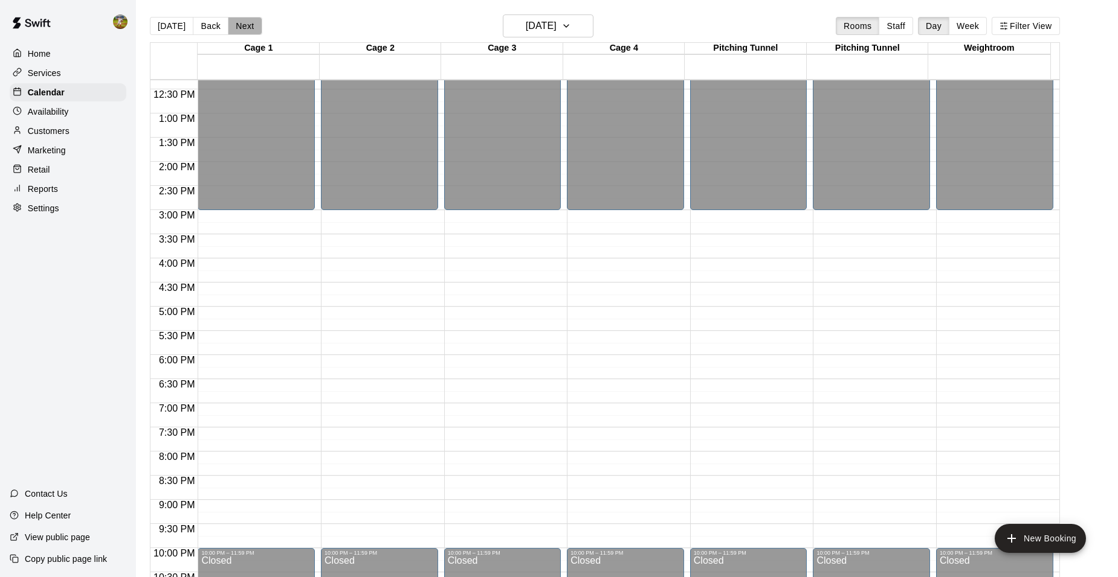
click at [237, 22] on button "Next" at bounding box center [245, 26] width 34 height 18
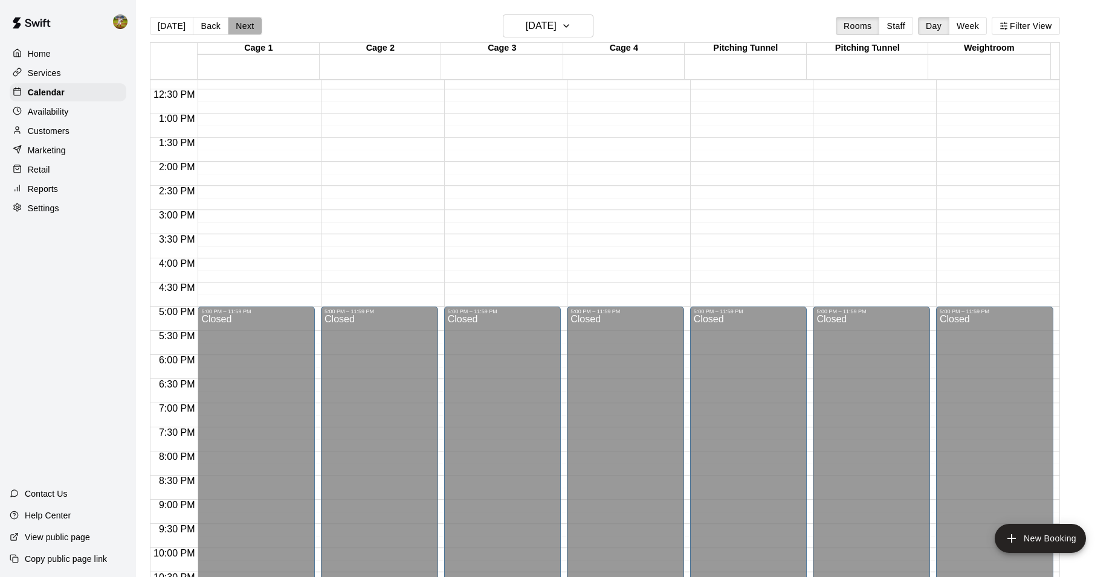
click at [237, 22] on button "Next" at bounding box center [245, 26] width 34 height 18
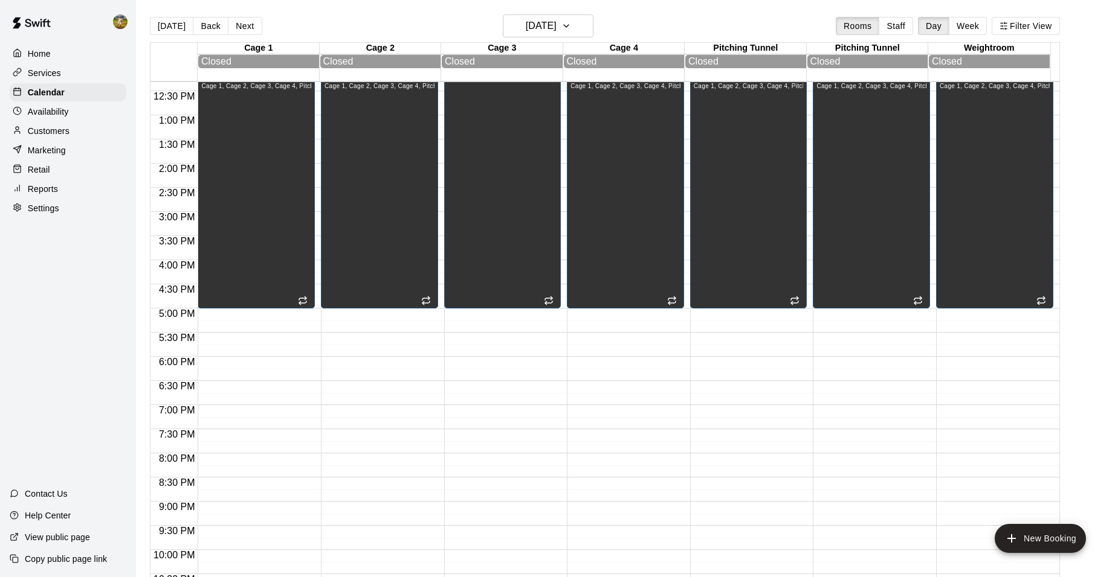
click at [237, 22] on button "Next" at bounding box center [245, 26] width 34 height 18
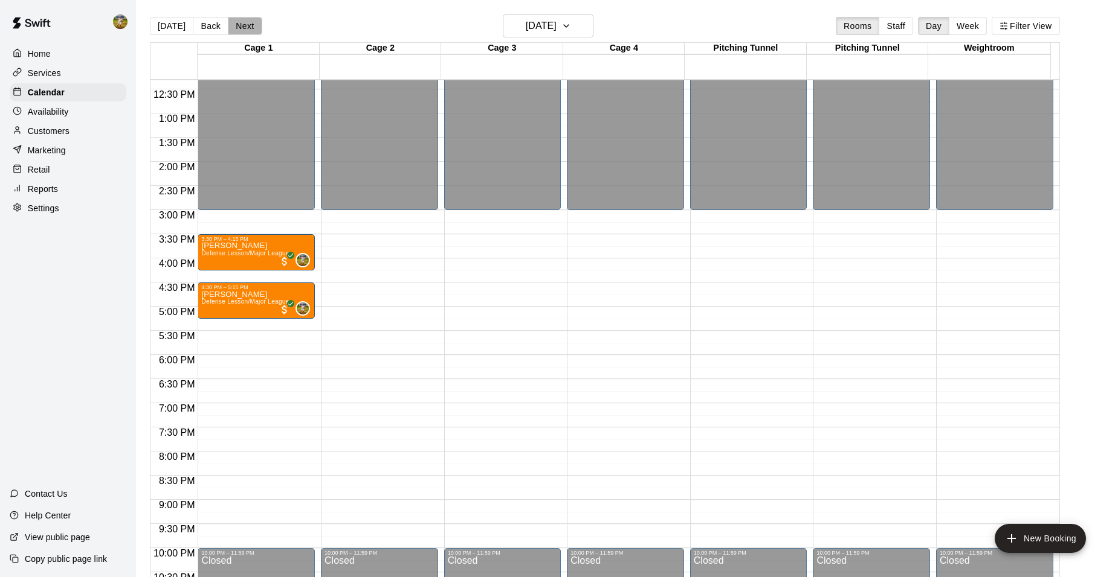
click at [237, 22] on button "Next" at bounding box center [245, 26] width 34 height 18
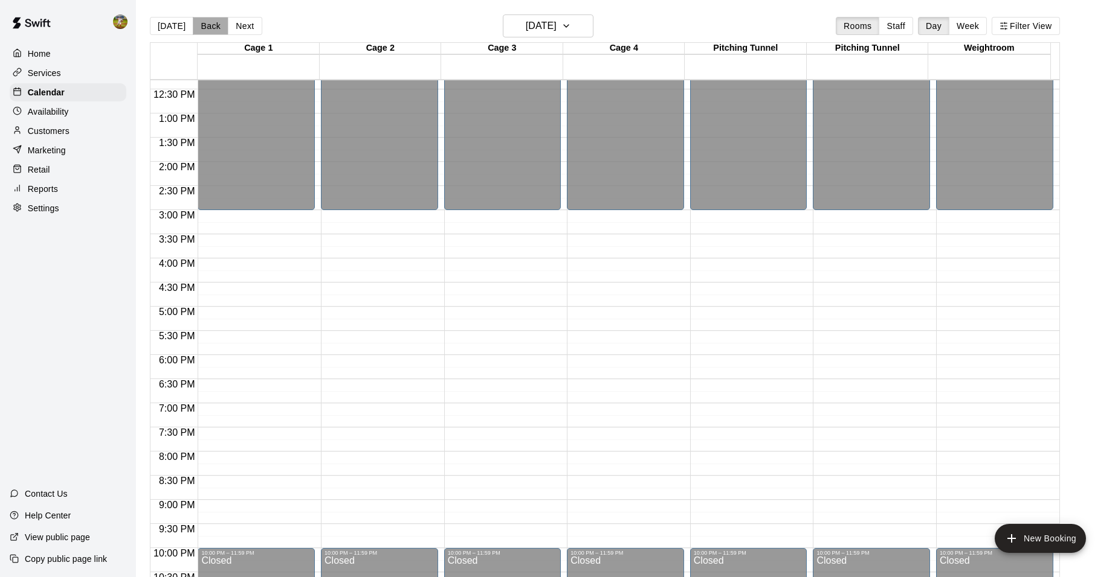
click at [194, 25] on button "Back" at bounding box center [211, 26] width 36 height 18
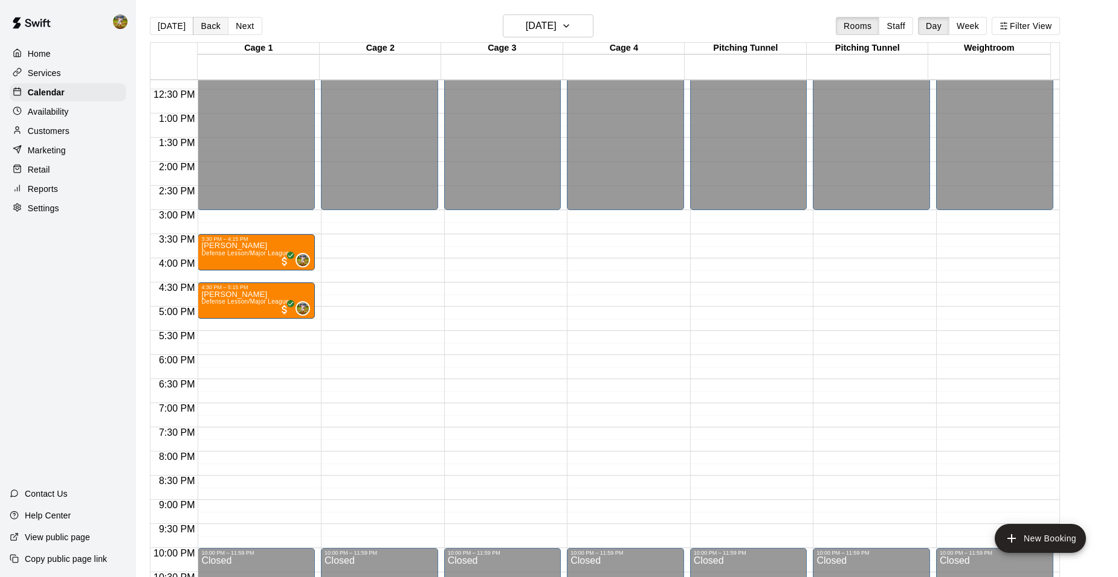
click at [196, 24] on button "Back" at bounding box center [211, 26] width 36 height 18
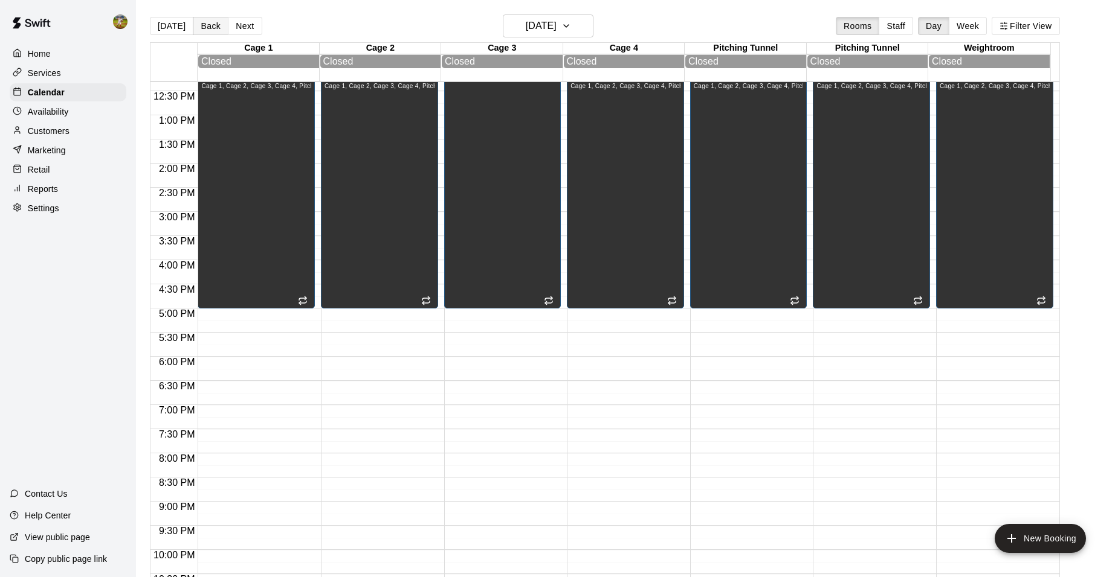
click at [196, 24] on button "Back" at bounding box center [211, 26] width 36 height 18
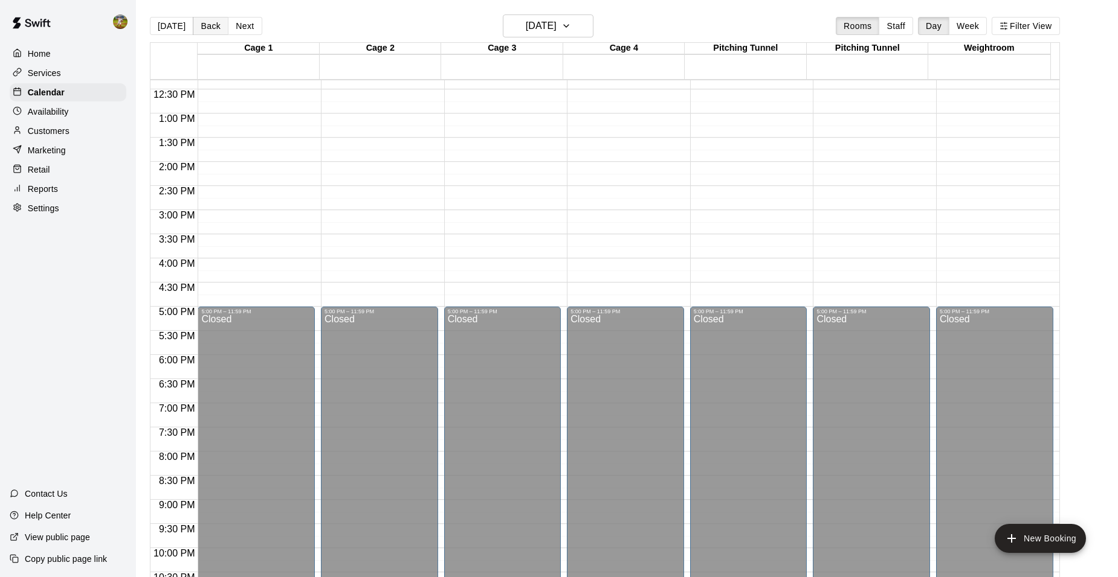
click at [196, 24] on button "Back" at bounding box center [211, 26] width 36 height 18
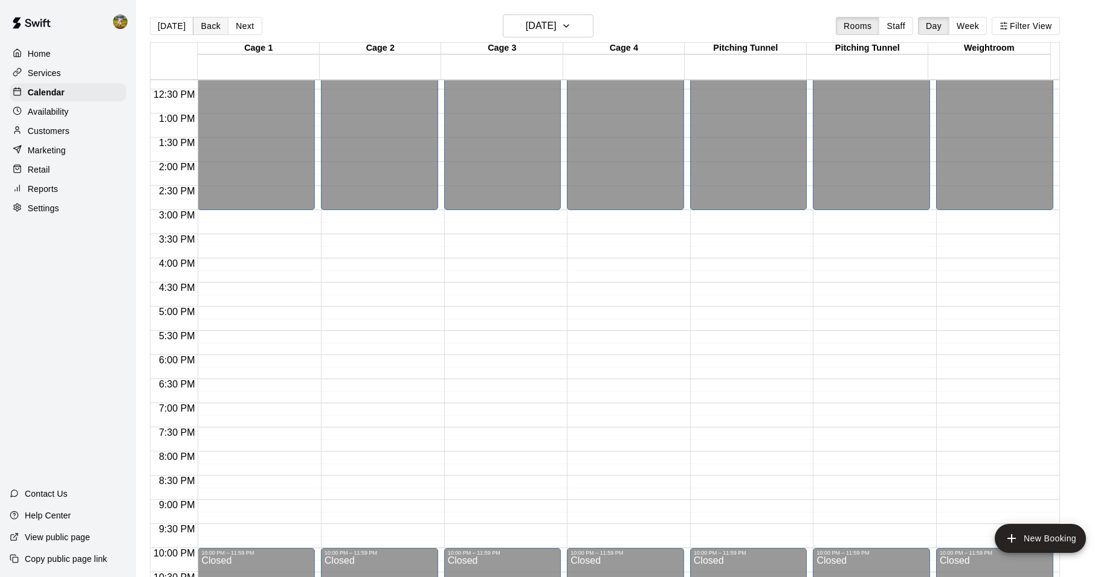
click at [196, 25] on button "Back" at bounding box center [211, 26] width 36 height 18
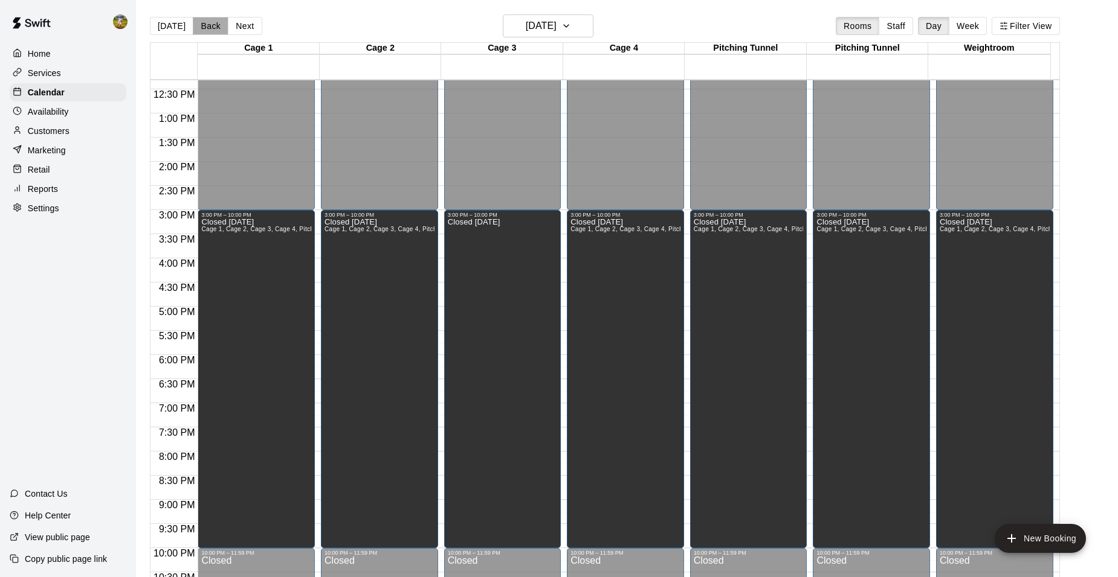
click at [195, 26] on button "Back" at bounding box center [211, 26] width 36 height 18
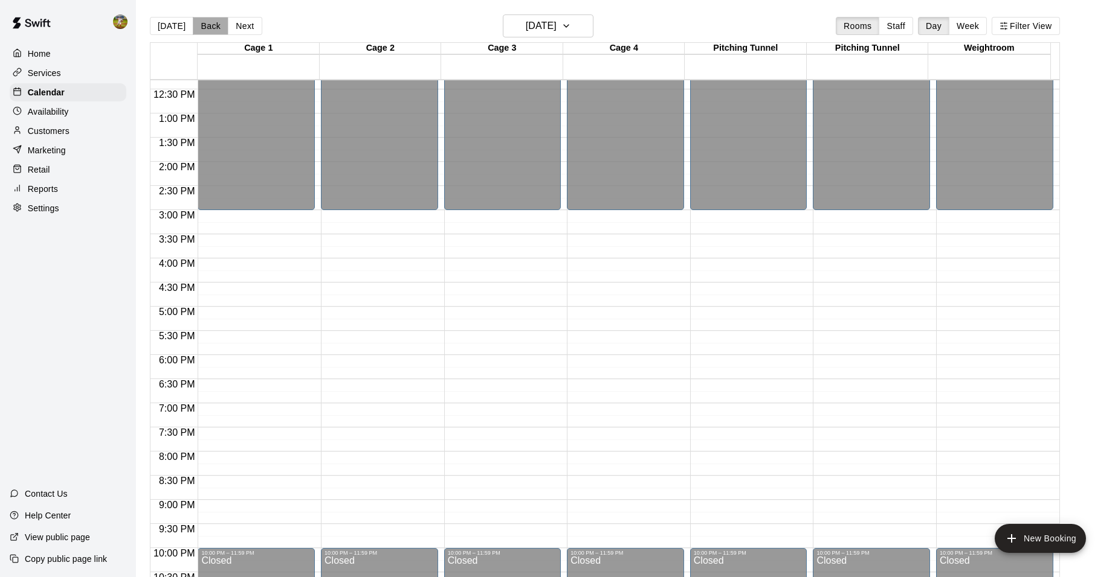
click at [195, 26] on button "Back" at bounding box center [211, 26] width 36 height 18
click at [194, 28] on button "Back" at bounding box center [211, 26] width 36 height 18
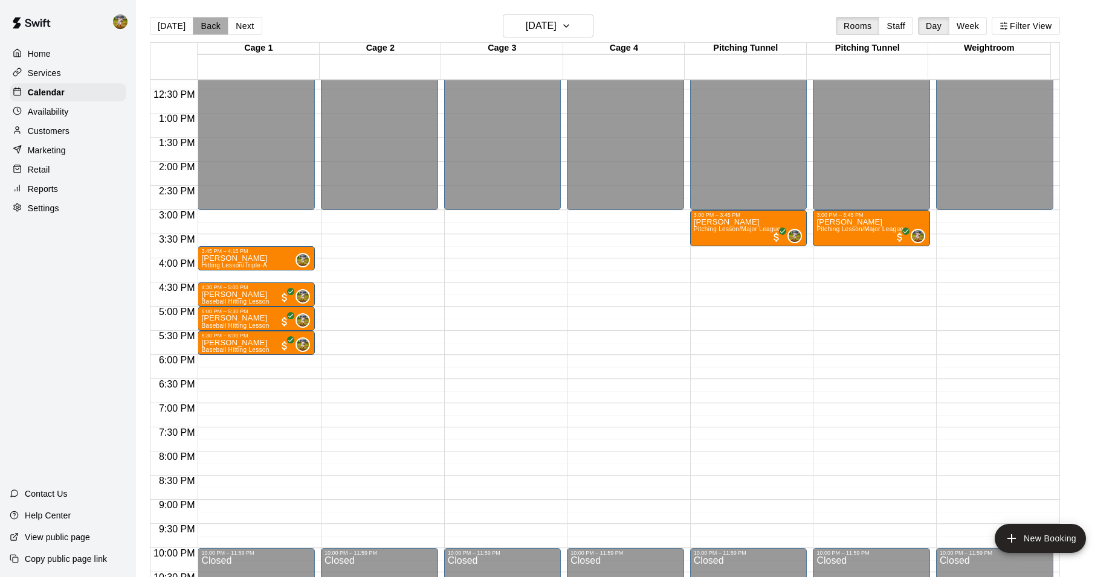
click at [194, 28] on button "Back" at bounding box center [211, 26] width 36 height 18
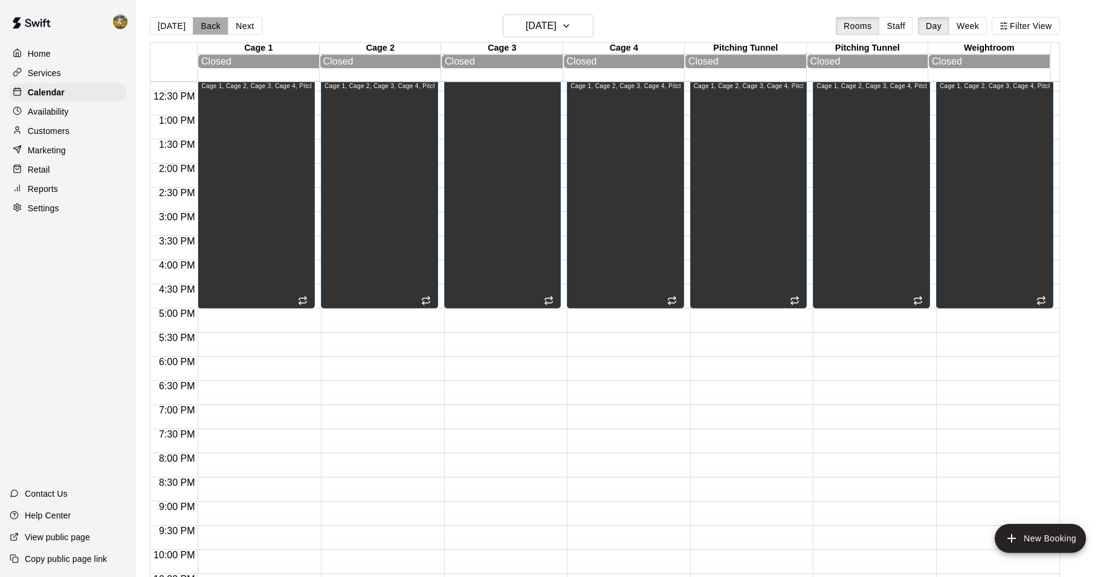
click at [194, 28] on button "Back" at bounding box center [211, 26] width 36 height 18
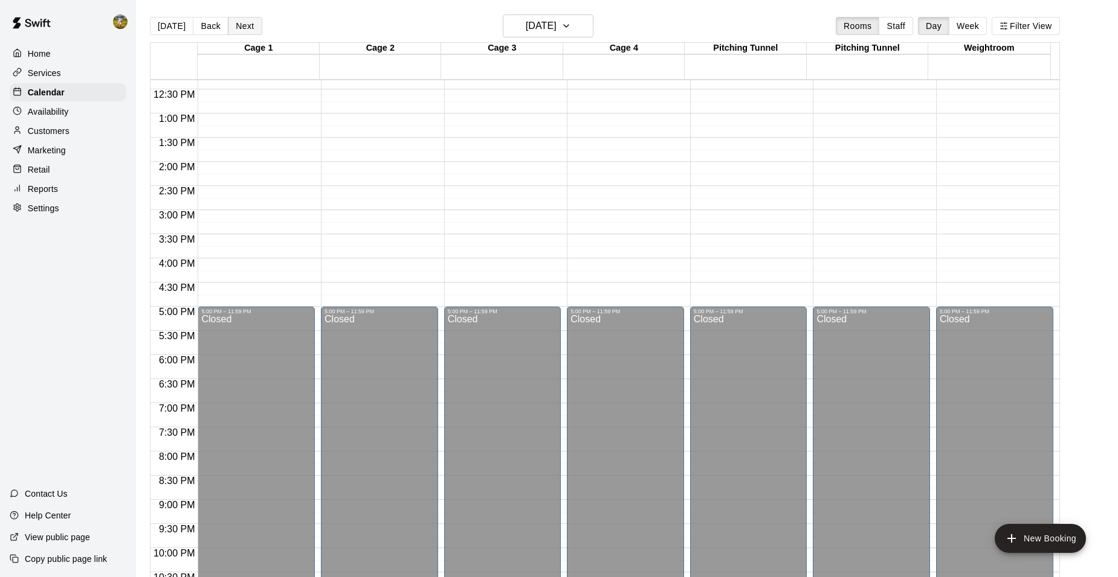
click at [231, 28] on button "Next" at bounding box center [245, 26] width 34 height 18
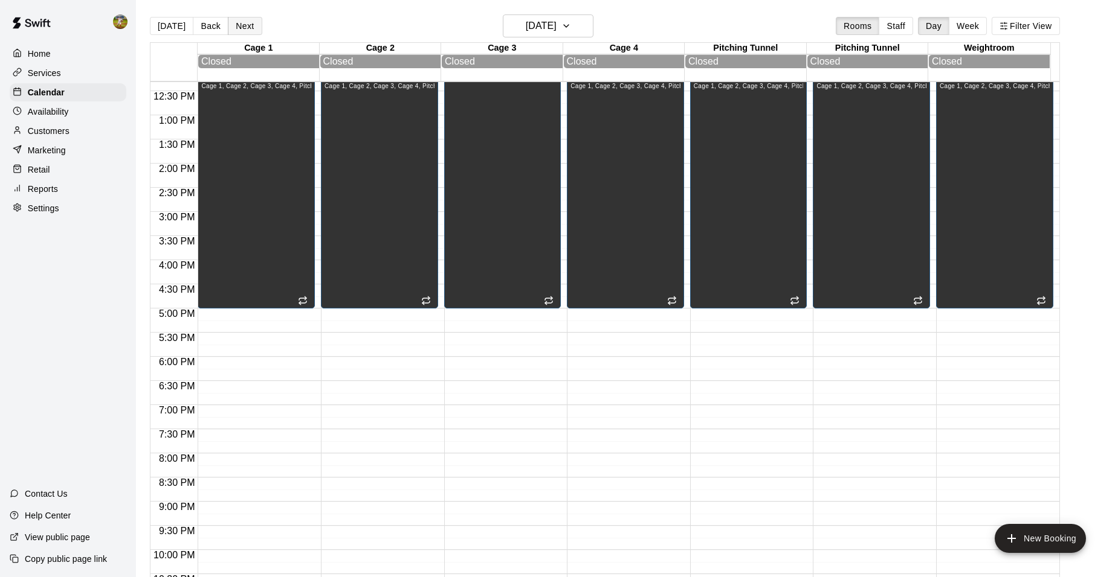
click at [231, 28] on button "Next" at bounding box center [245, 26] width 34 height 18
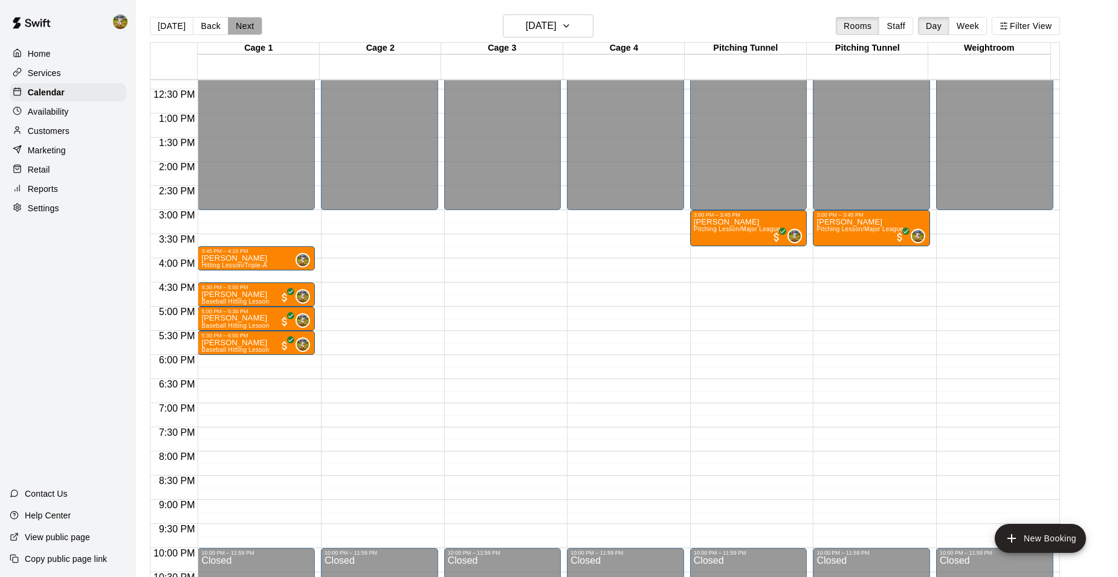
click at [231, 28] on button "Next" at bounding box center [245, 26] width 34 height 18
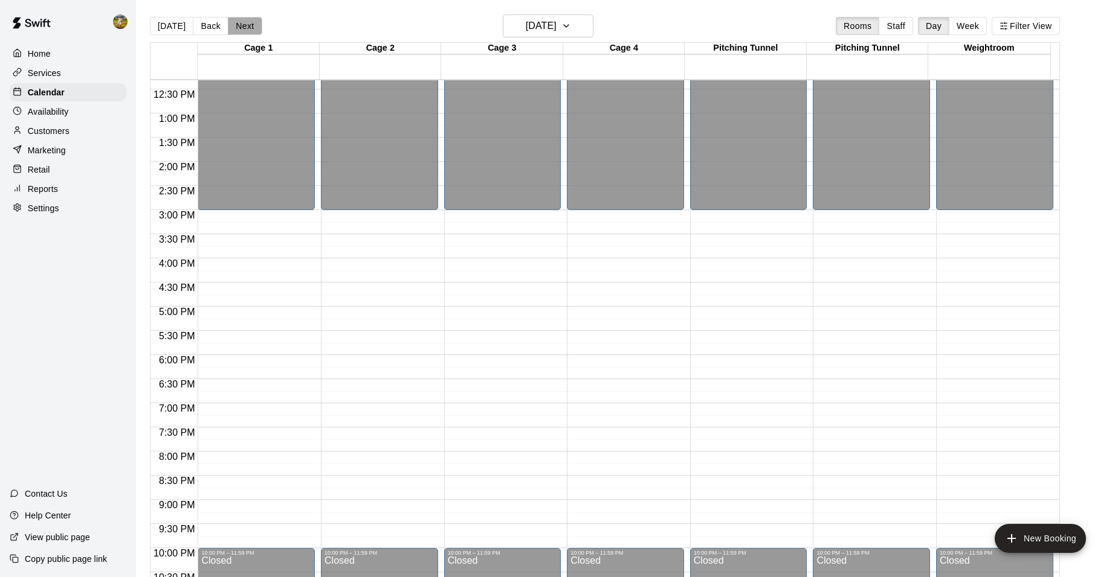
click at [231, 28] on button "Next" at bounding box center [245, 26] width 34 height 18
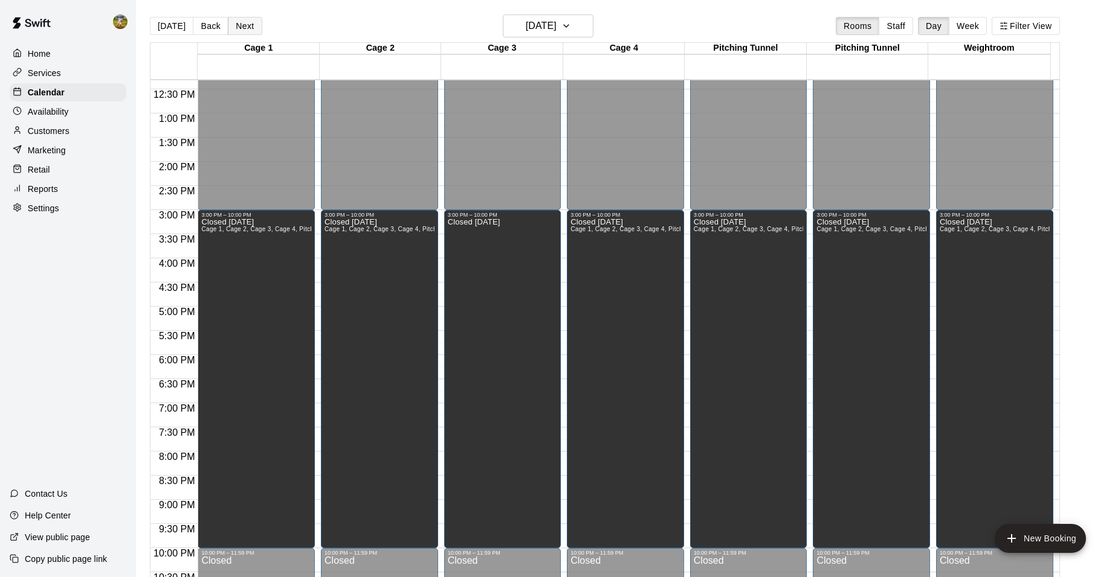
click at [231, 28] on button "Next" at bounding box center [245, 26] width 34 height 18
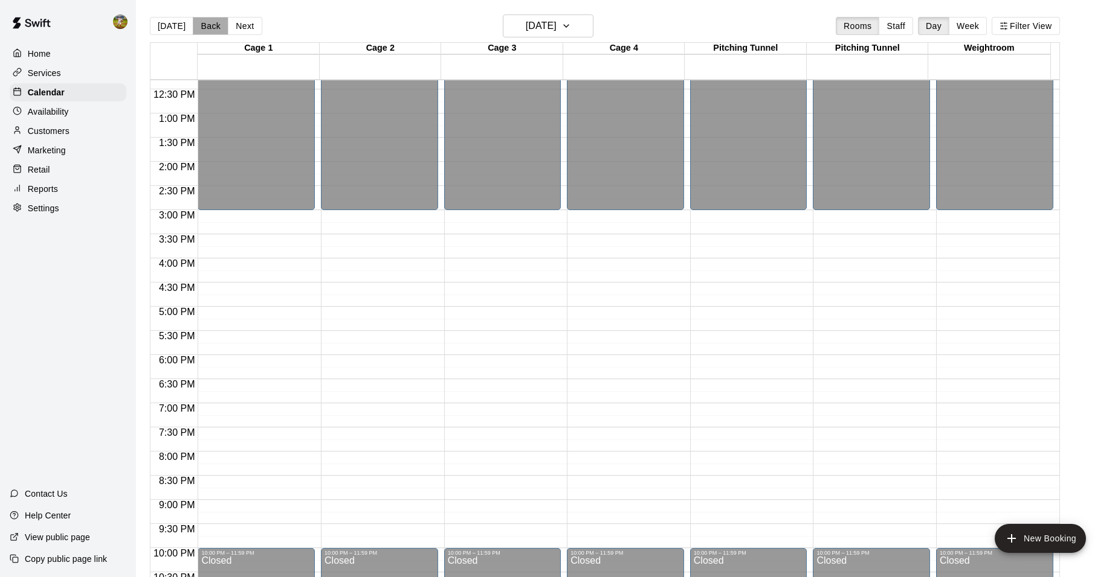
click at [213, 31] on button "Back" at bounding box center [211, 26] width 36 height 18
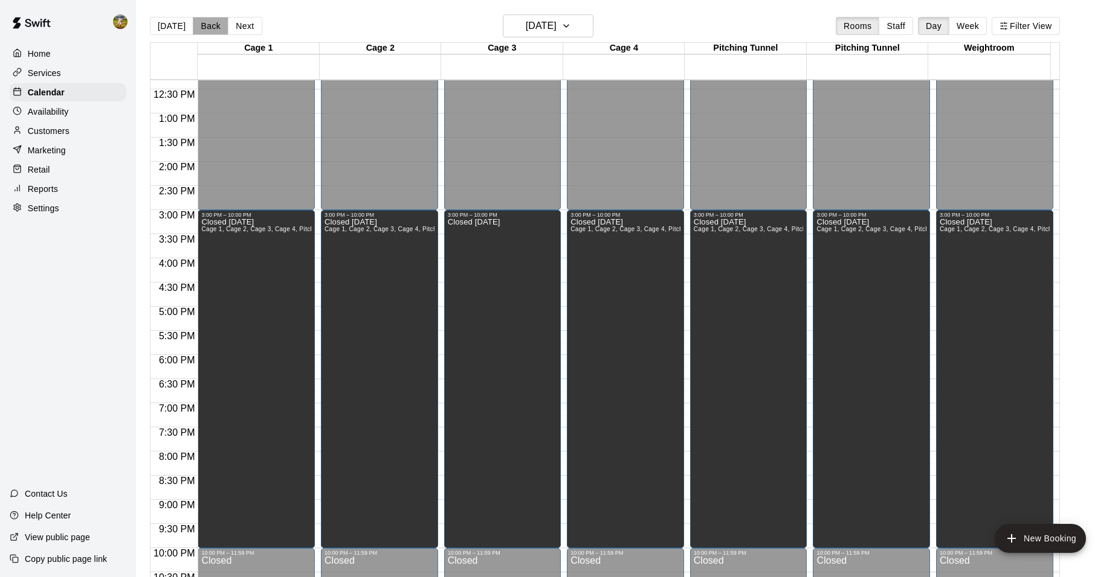
click at [213, 31] on button "Back" at bounding box center [211, 26] width 36 height 18
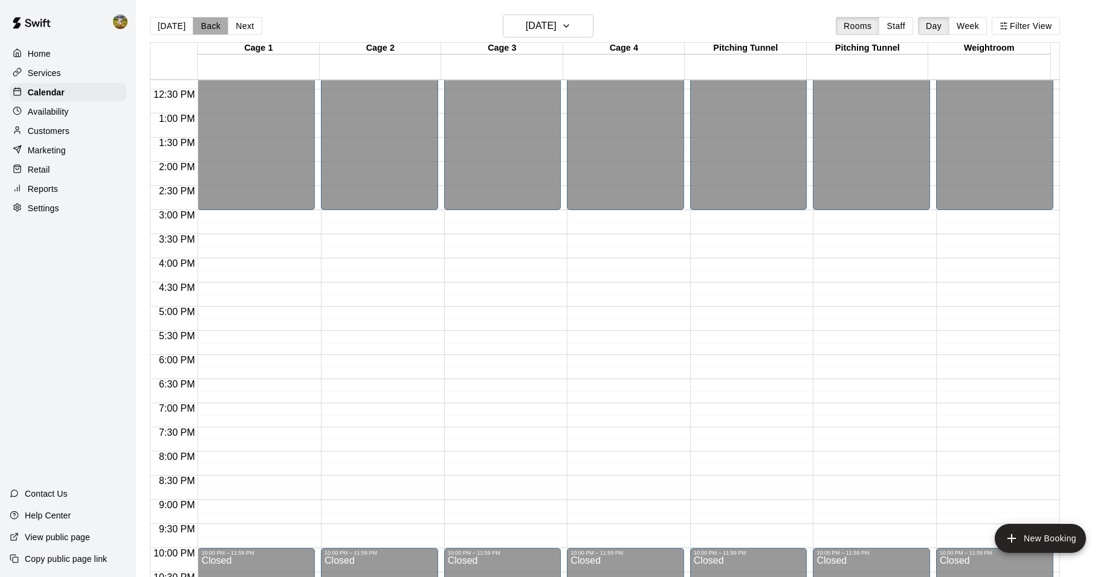
click at [213, 31] on button "Back" at bounding box center [211, 26] width 36 height 18
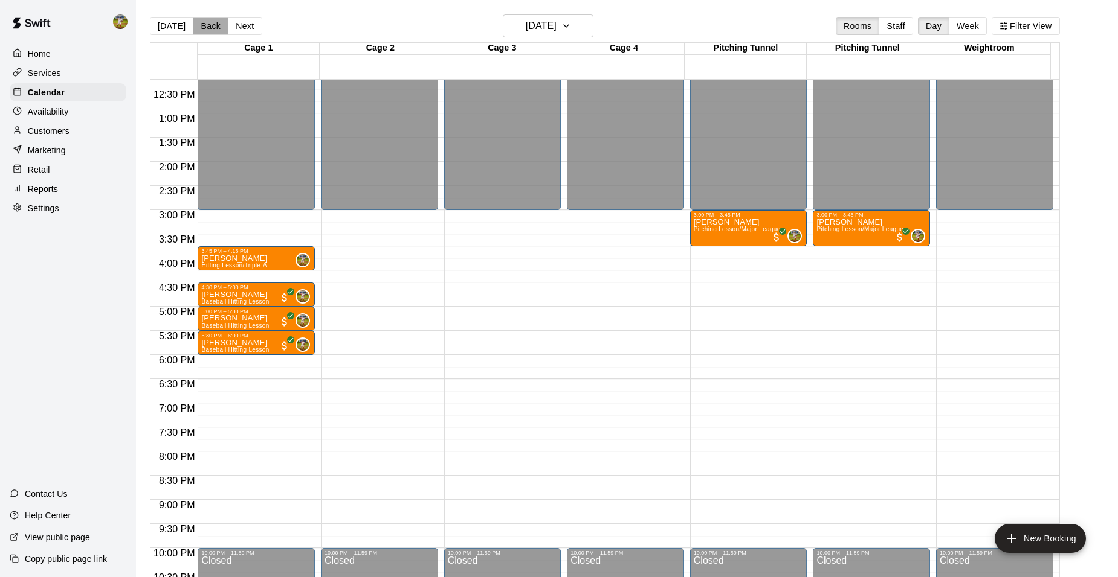
click at [213, 31] on button "Back" at bounding box center [211, 26] width 36 height 18
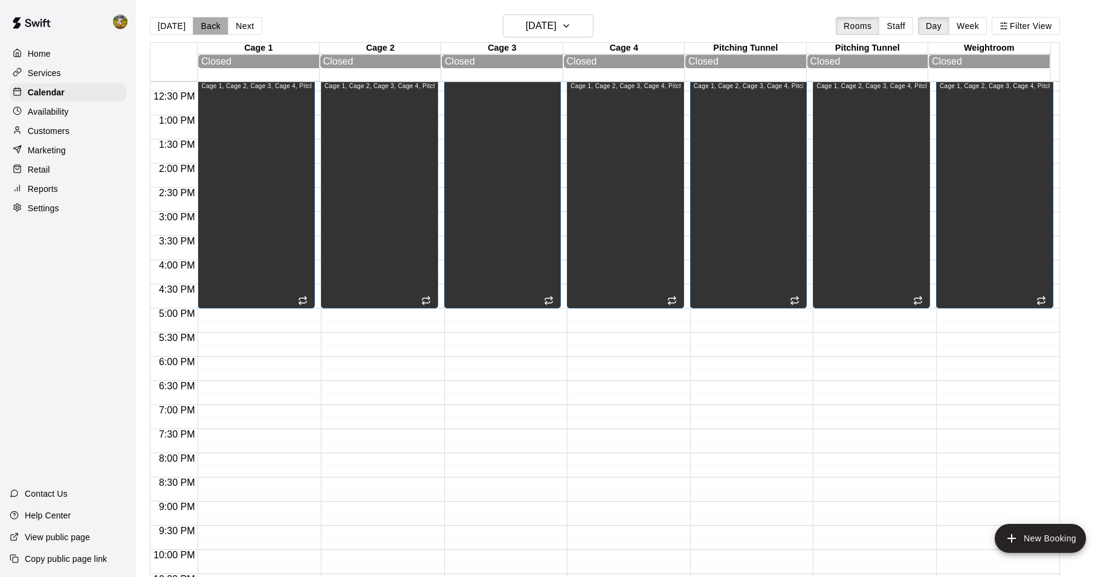
click at [213, 31] on button "Back" at bounding box center [211, 26] width 36 height 18
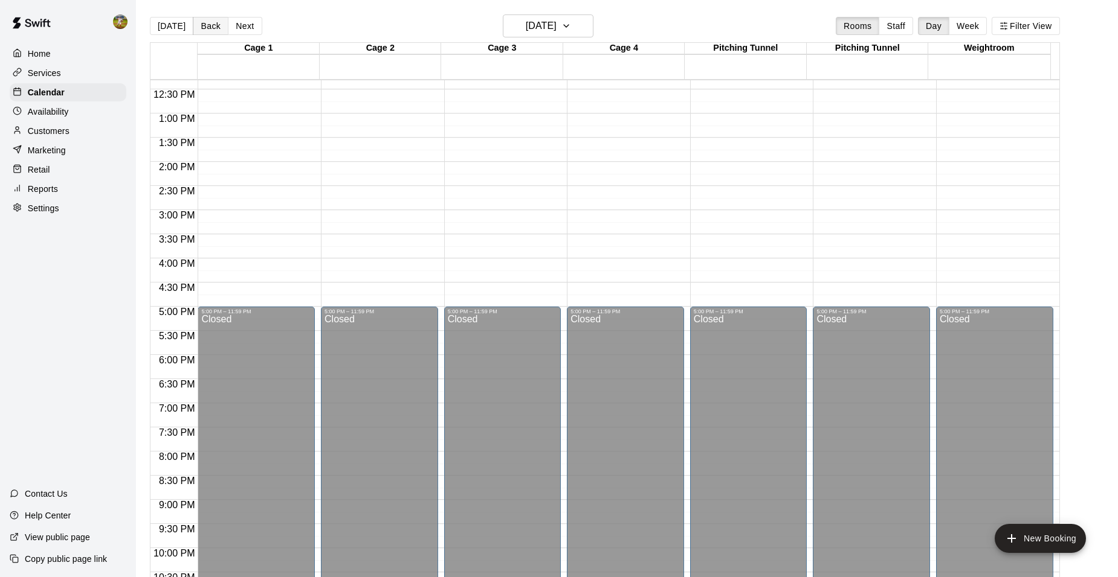
click at [213, 31] on button "Back" at bounding box center [211, 26] width 36 height 18
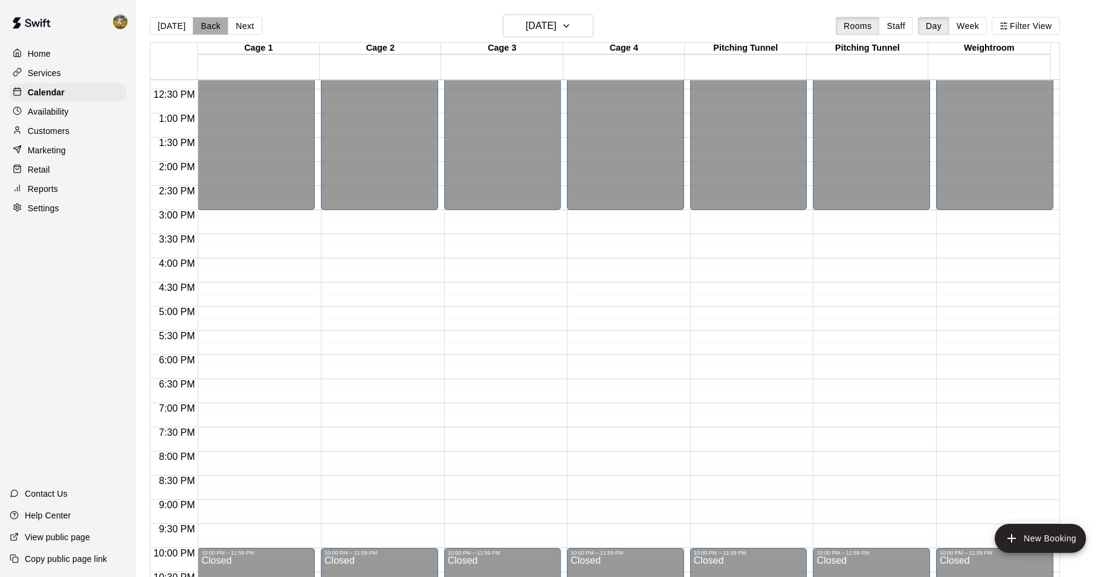
click at [213, 31] on button "Back" at bounding box center [211, 26] width 36 height 18
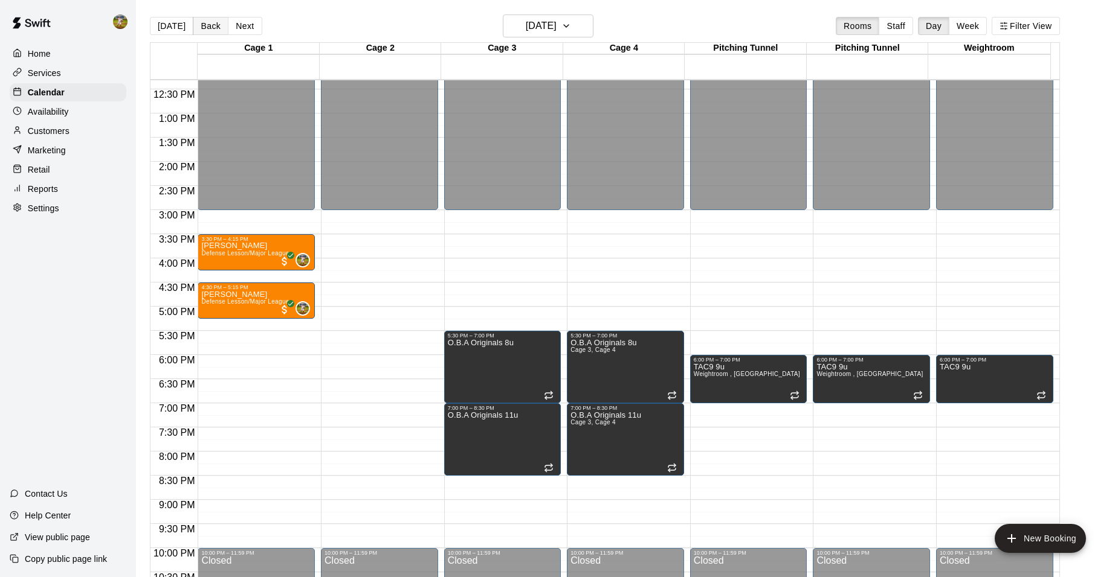
click at [213, 31] on button "Back" at bounding box center [211, 26] width 36 height 18
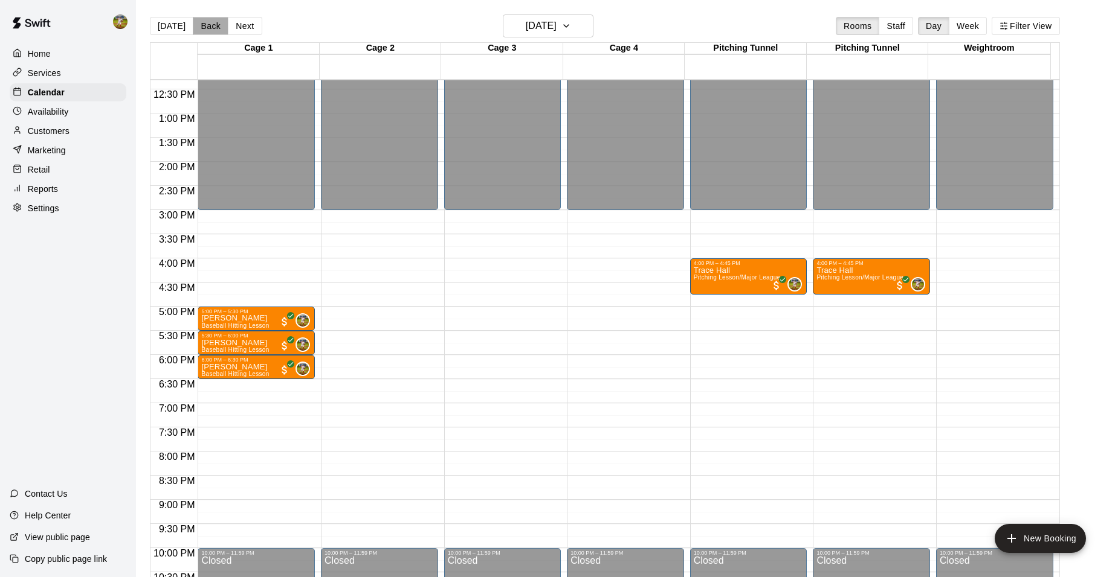
click at [213, 31] on button "Back" at bounding box center [211, 26] width 36 height 18
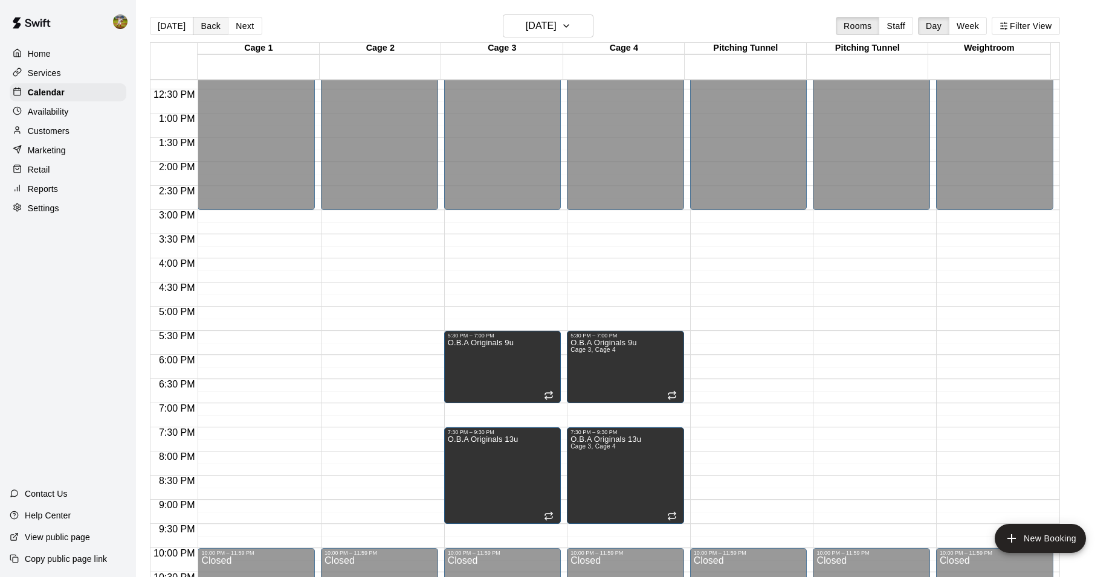
click at [213, 31] on button "Back" at bounding box center [211, 26] width 36 height 18
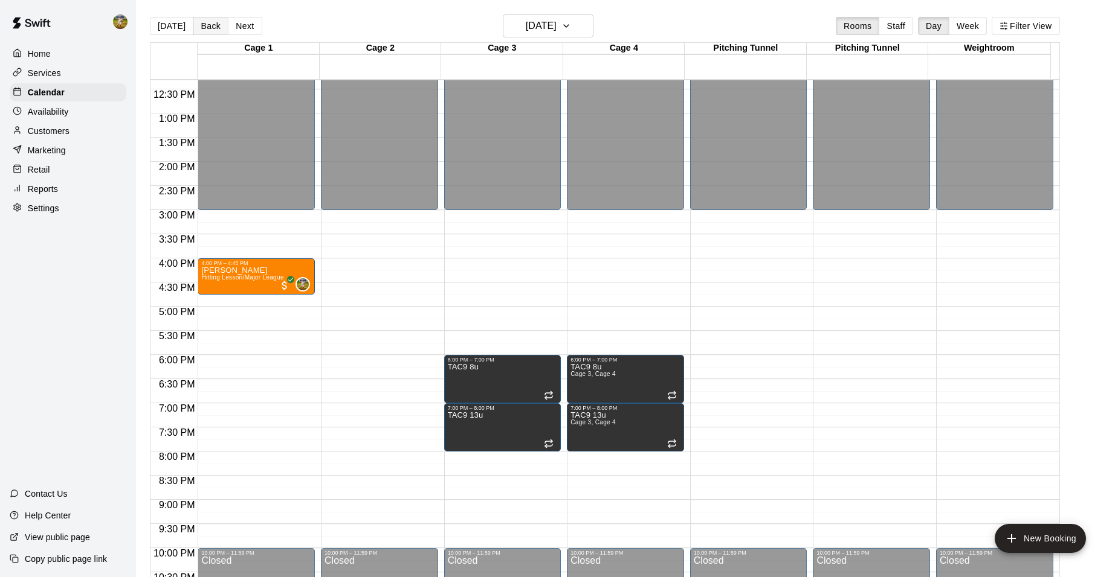
click at [213, 31] on button "Back" at bounding box center [211, 26] width 36 height 18
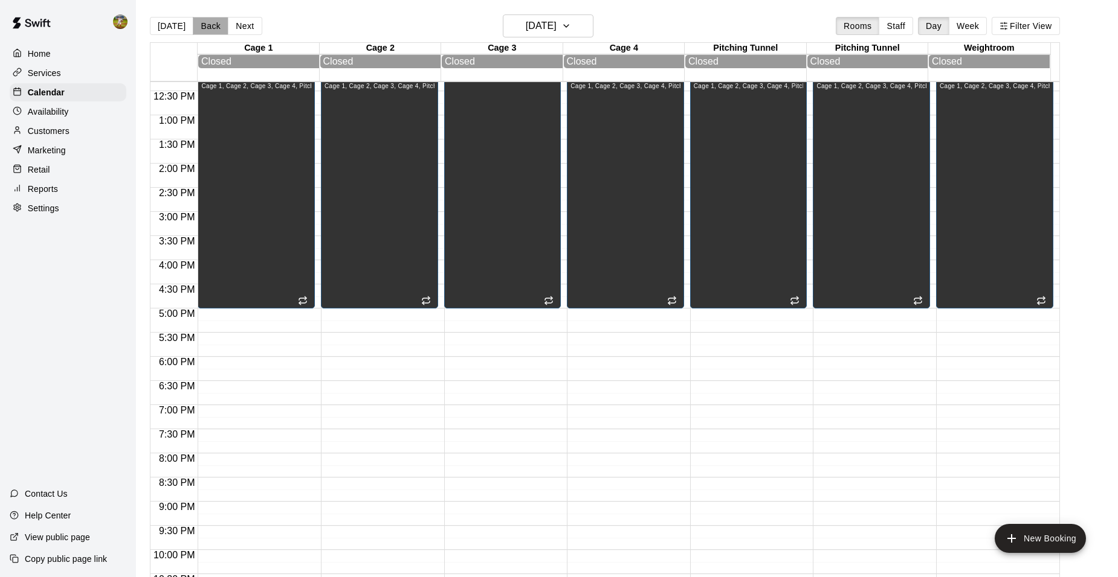
click at [213, 31] on button "Back" at bounding box center [211, 26] width 36 height 18
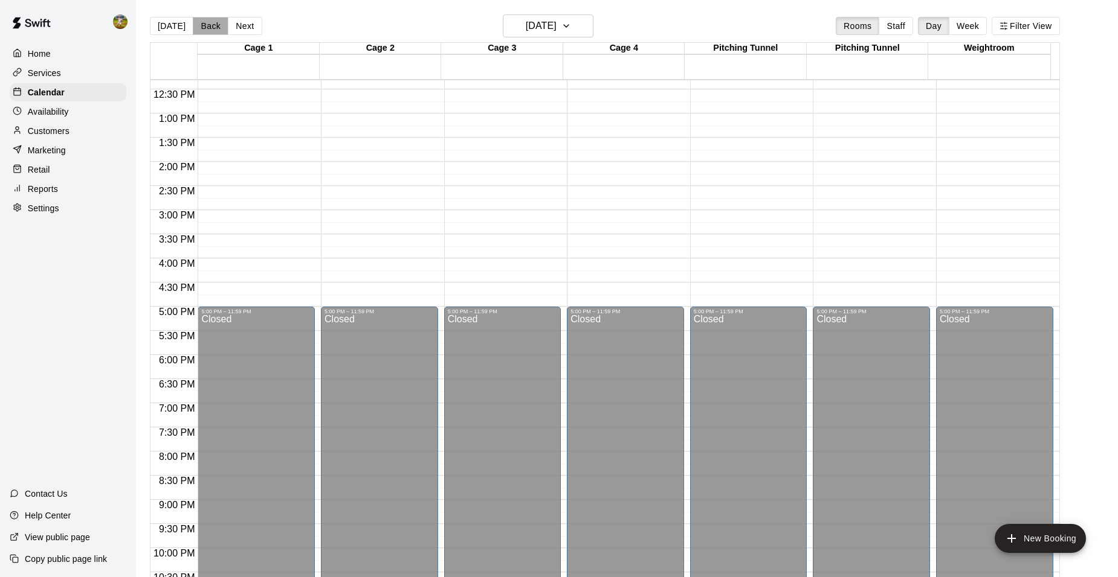
click at [213, 31] on button "Back" at bounding box center [211, 26] width 36 height 18
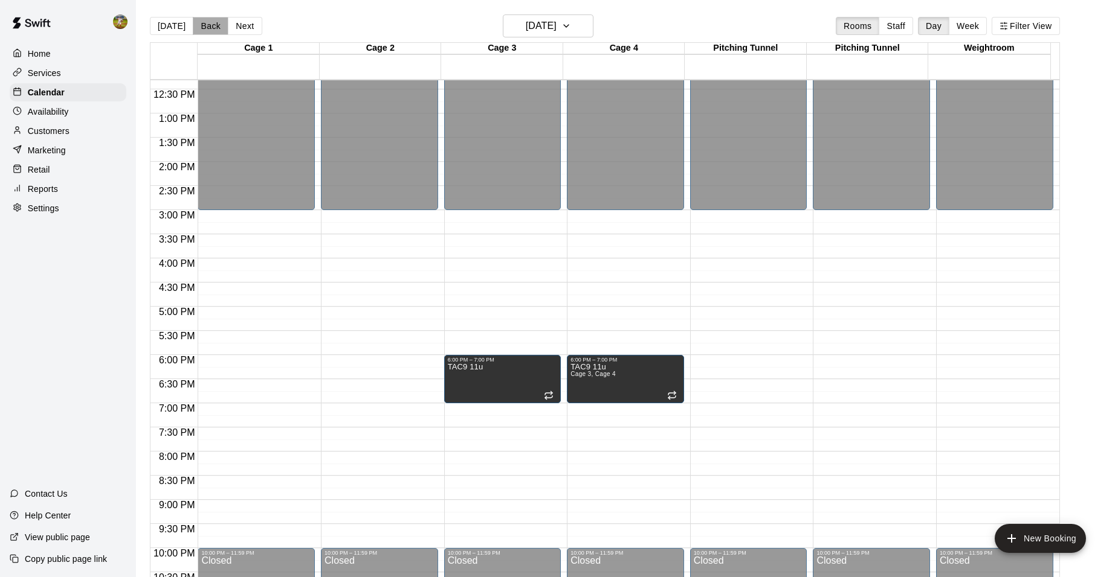
click at [213, 31] on button "Back" at bounding box center [211, 26] width 36 height 18
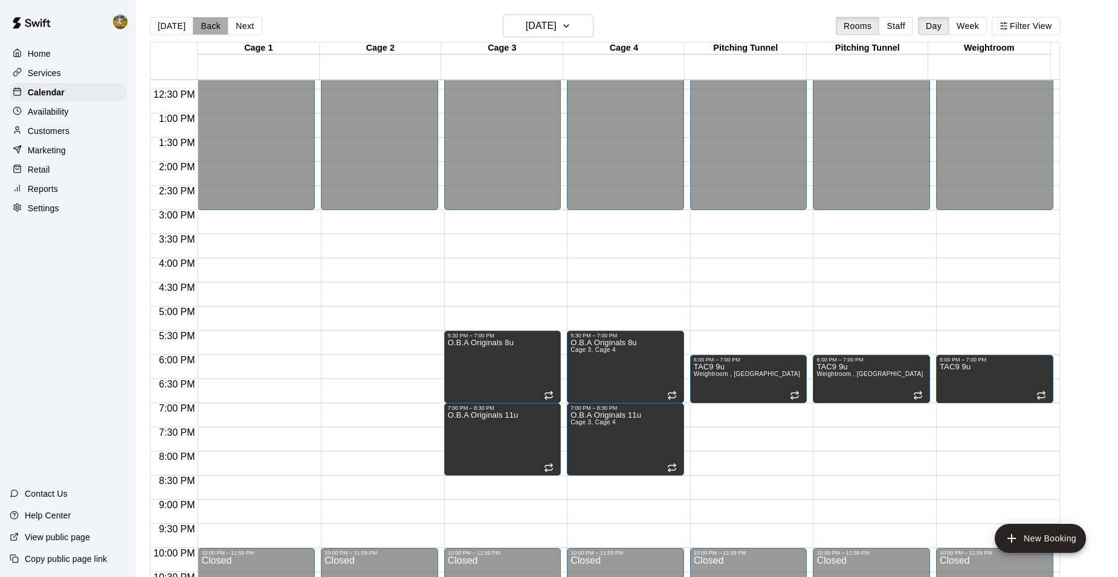
click at [213, 31] on button "Back" at bounding box center [211, 26] width 36 height 18
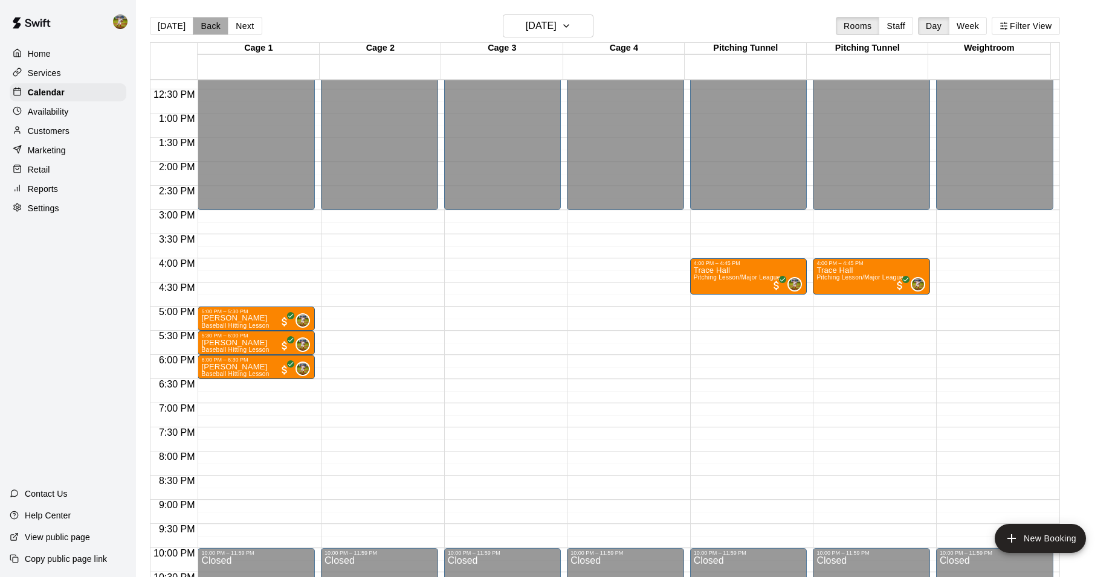
click at [213, 31] on button "Back" at bounding box center [211, 26] width 36 height 18
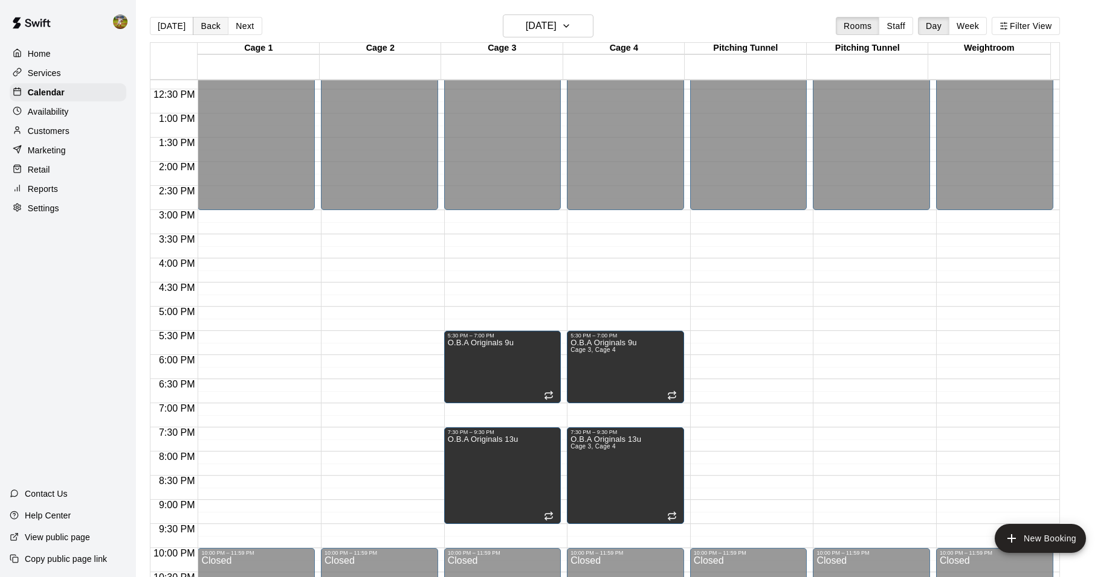
click at [213, 31] on button "Back" at bounding box center [211, 26] width 36 height 18
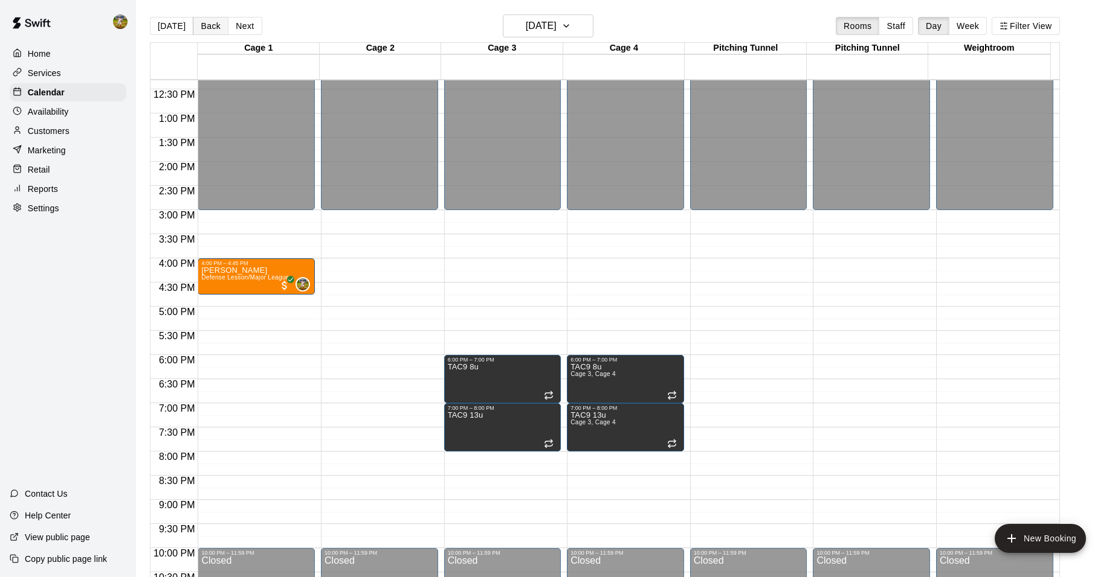
click at [213, 31] on button "Back" at bounding box center [211, 26] width 36 height 18
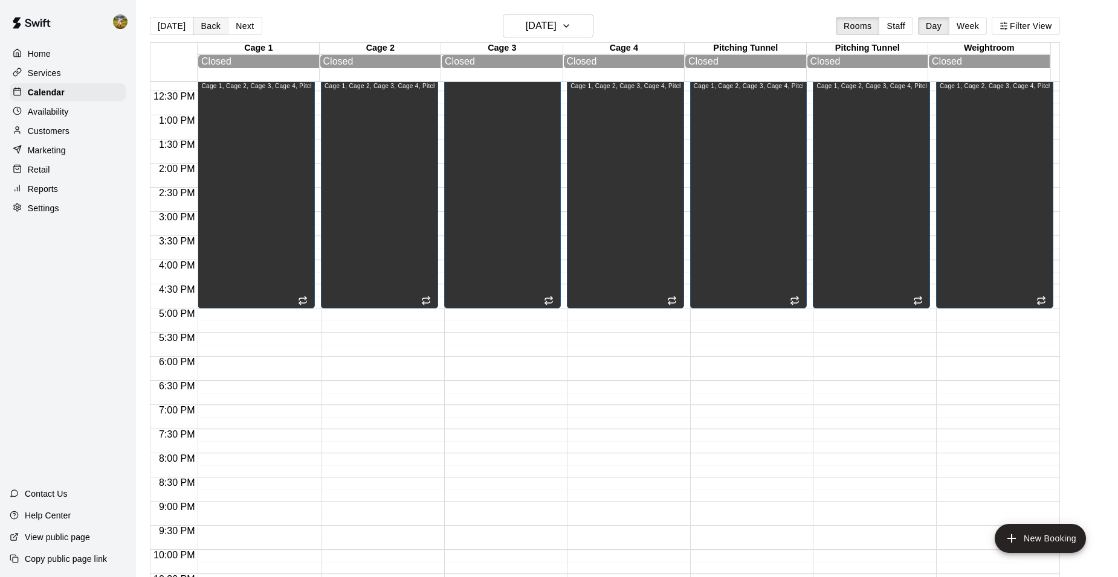
click at [213, 31] on button "Back" at bounding box center [211, 26] width 36 height 18
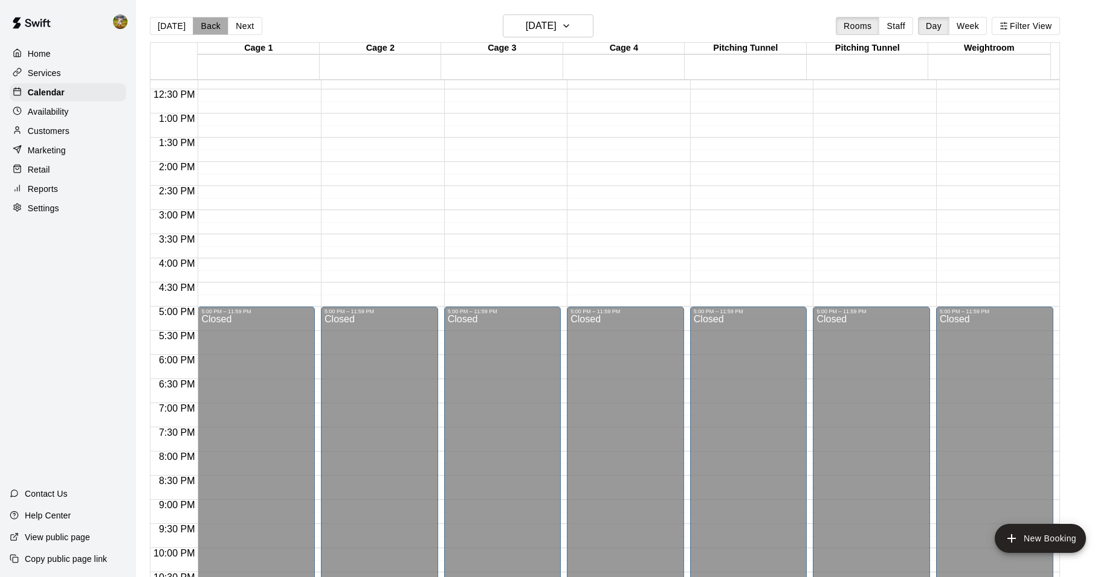
click at [213, 31] on button "Back" at bounding box center [211, 26] width 36 height 18
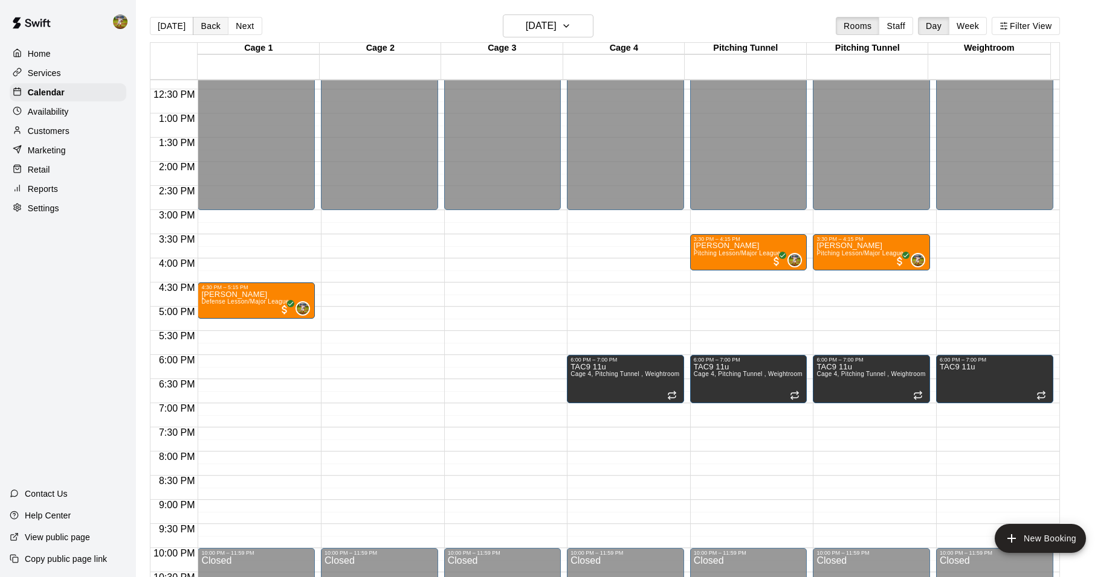
click at [213, 31] on button "Back" at bounding box center [211, 26] width 36 height 18
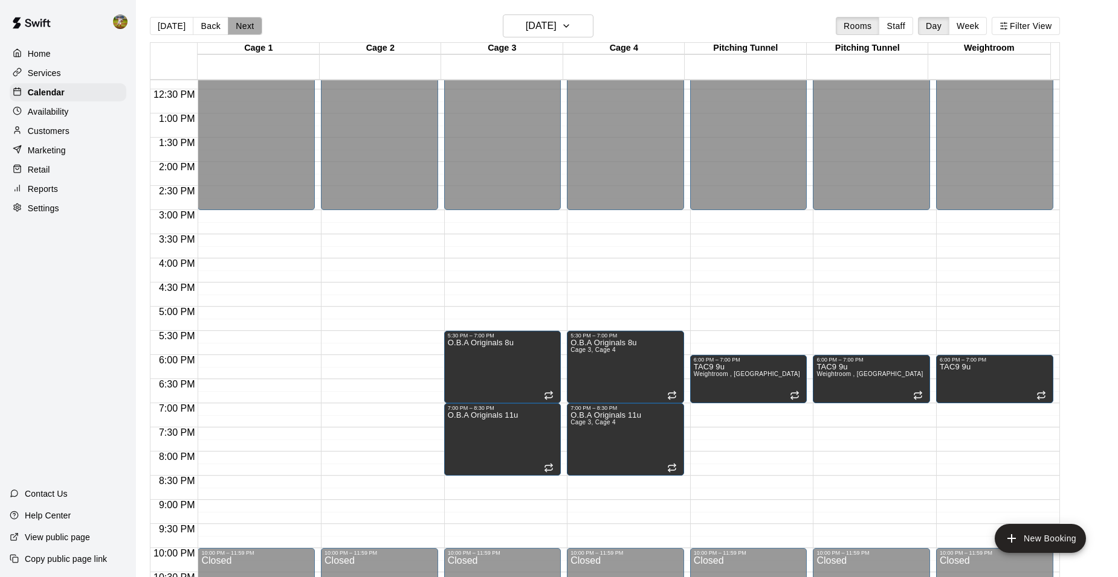
click at [233, 28] on button "Next" at bounding box center [245, 26] width 34 height 18
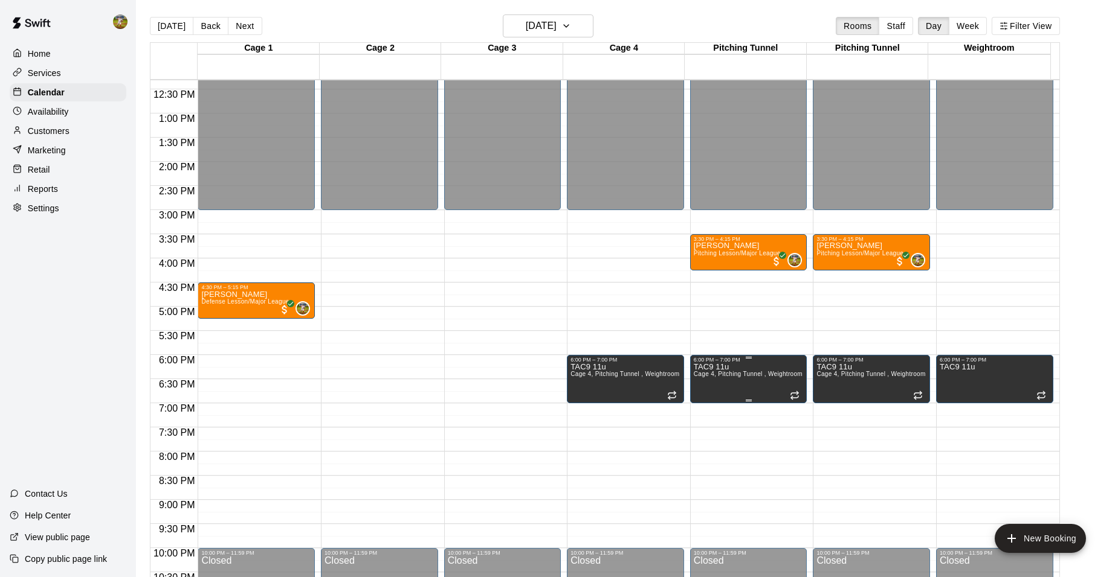
click at [725, 378] on span "Cage 4, Pitching Tunnel , Weightroom" at bounding box center [747, 374] width 109 height 7
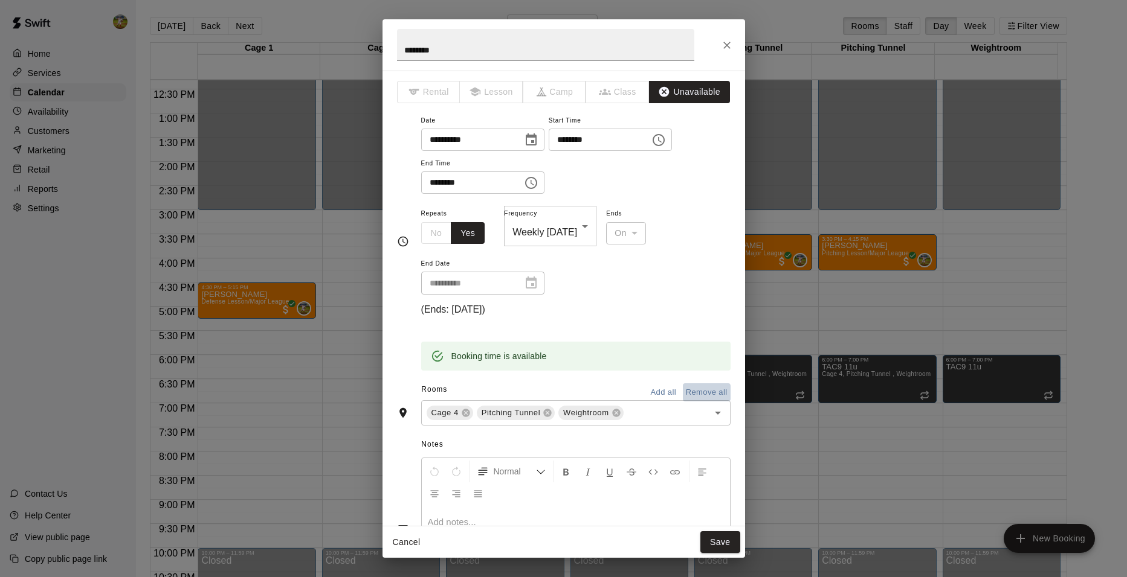
click at [683, 384] on button "Remove all" at bounding box center [707, 393] width 48 height 19
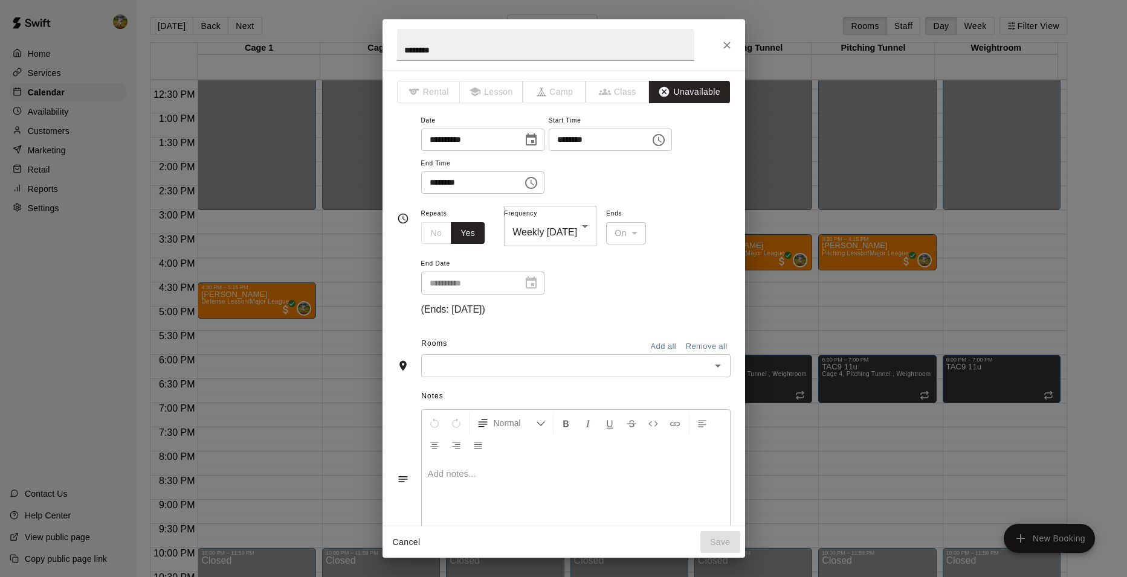
click at [653, 359] on div "**********" at bounding box center [563, 298] width 362 height 455
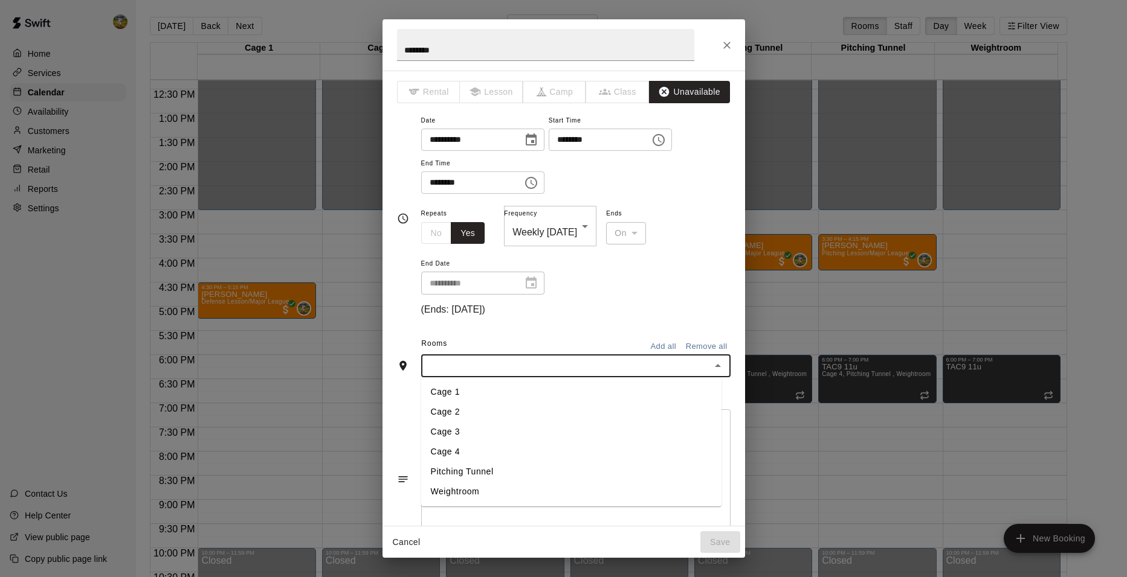
drag, startPoint x: 653, startPoint y: 359, endPoint x: 573, endPoint y: 349, distance: 80.4
click at [573, 358] on input "text" at bounding box center [566, 365] width 282 height 15
click at [469, 422] on li "Cage 3" at bounding box center [571, 432] width 300 height 20
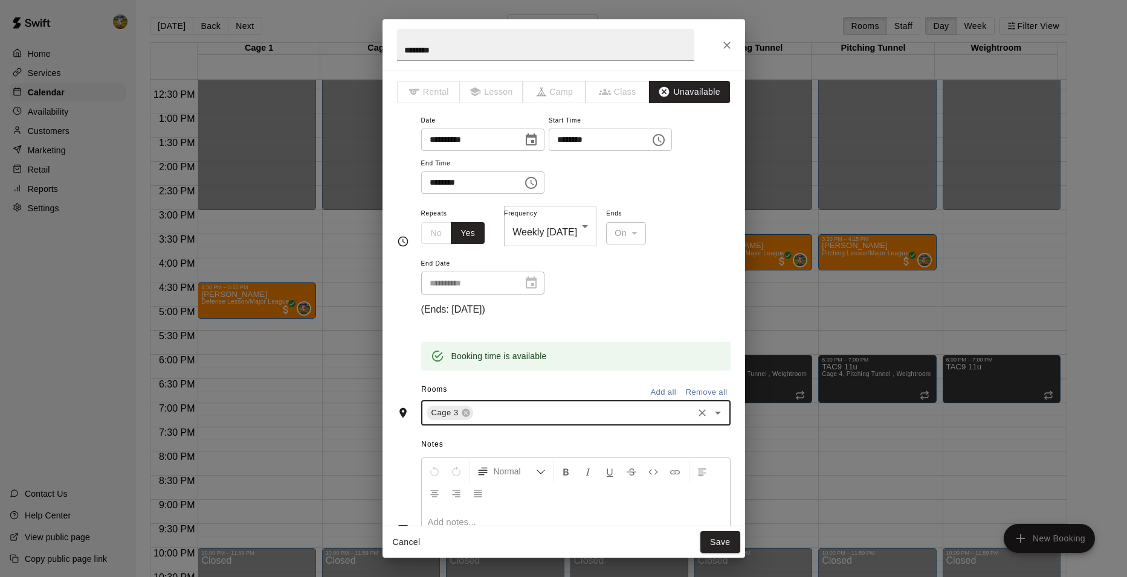
click at [515, 406] on input "text" at bounding box center [583, 413] width 216 height 15
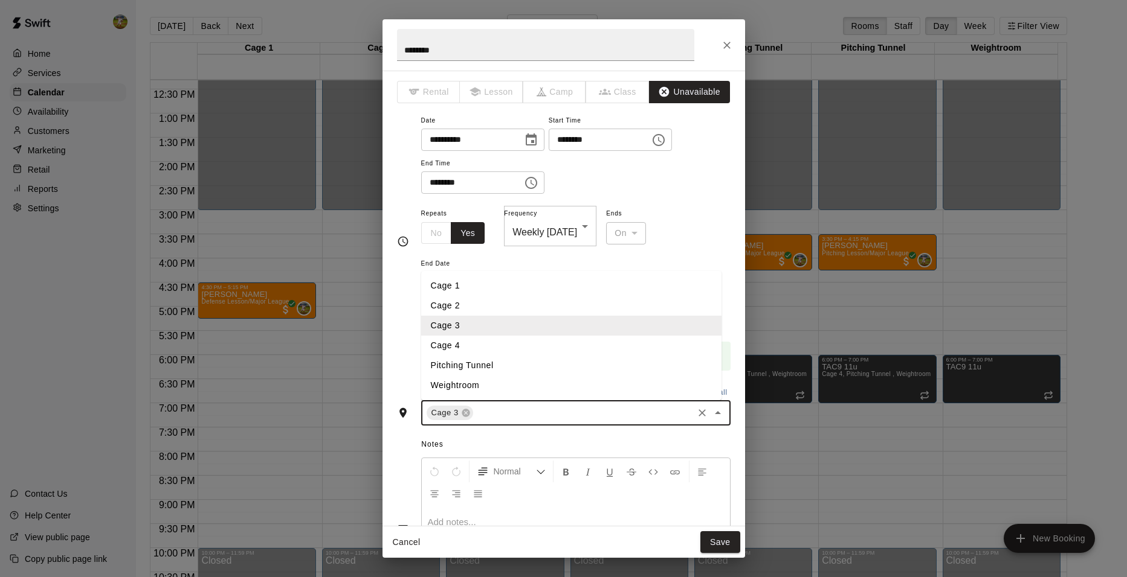
click at [486, 336] on li "Cage 4" at bounding box center [571, 346] width 300 height 20
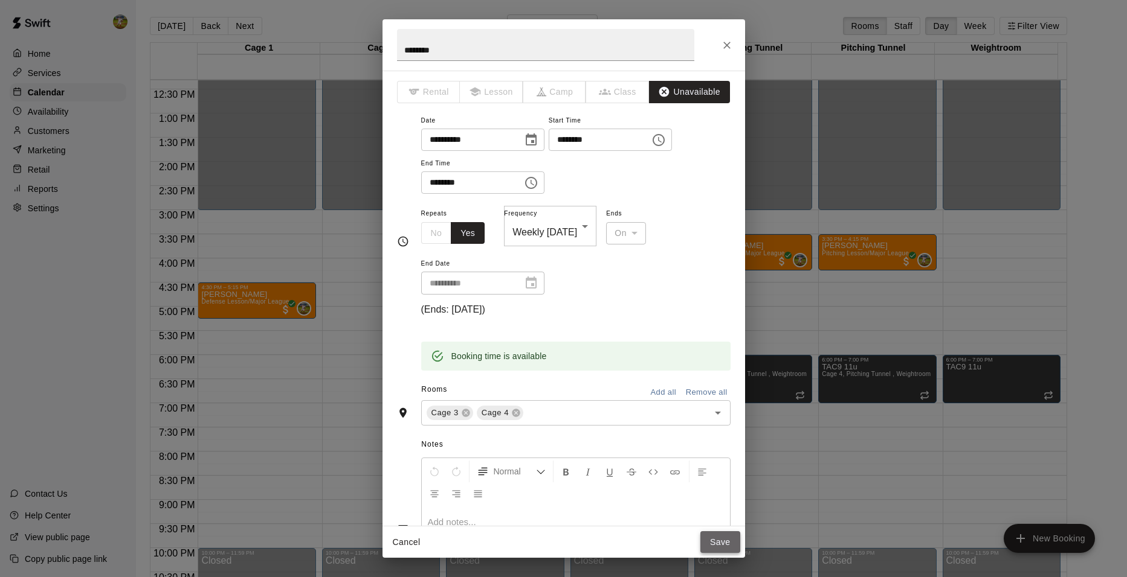
click at [718, 546] on button "Save" at bounding box center [720, 543] width 40 height 22
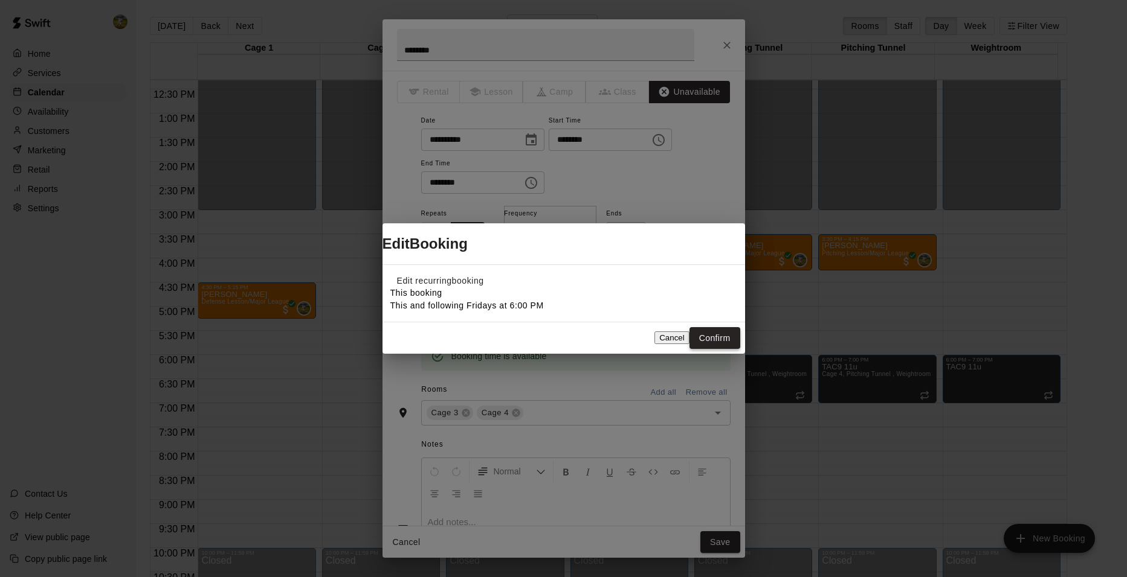
click at [727, 350] on button "Confirm" at bounding box center [714, 338] width 51 height 22
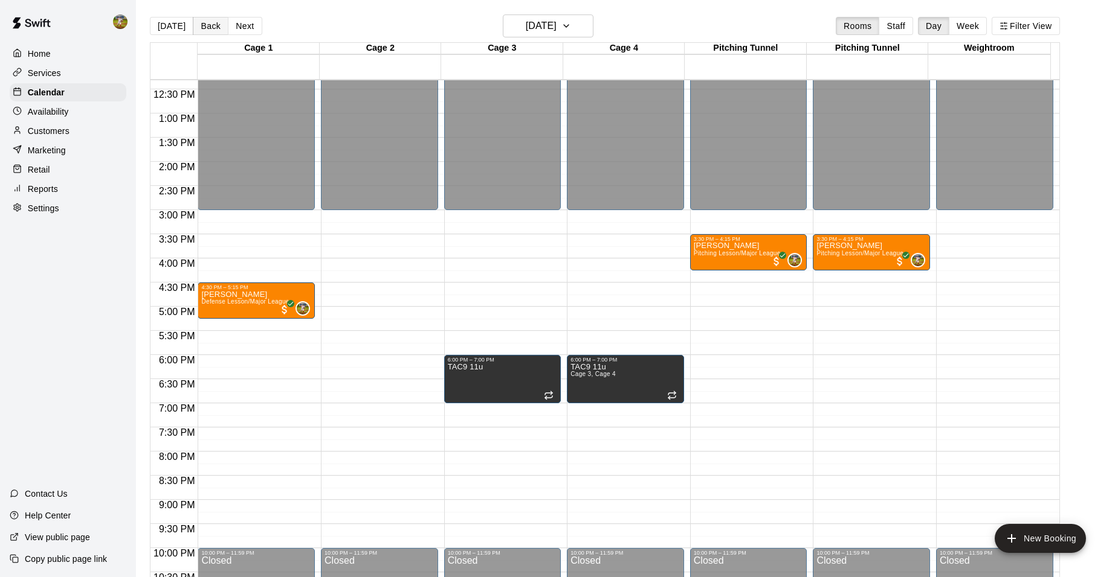
click at [205, 23] on button "Back" at bounding box center [211, 26] width 36 height 18
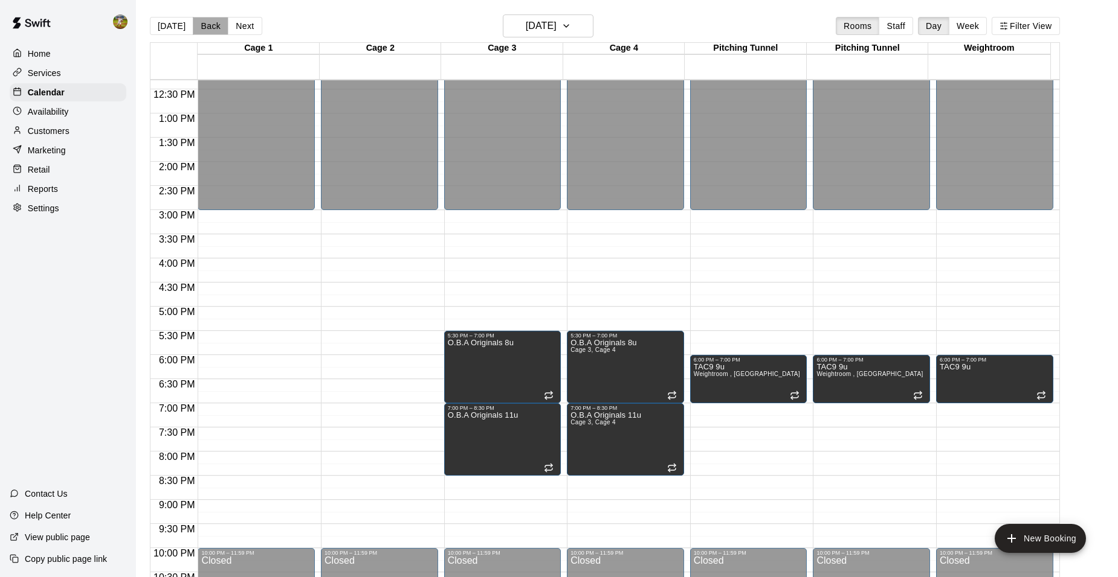
click at [205, 23] on button "Back" at bounding box center [211, 26] width 36 height 18
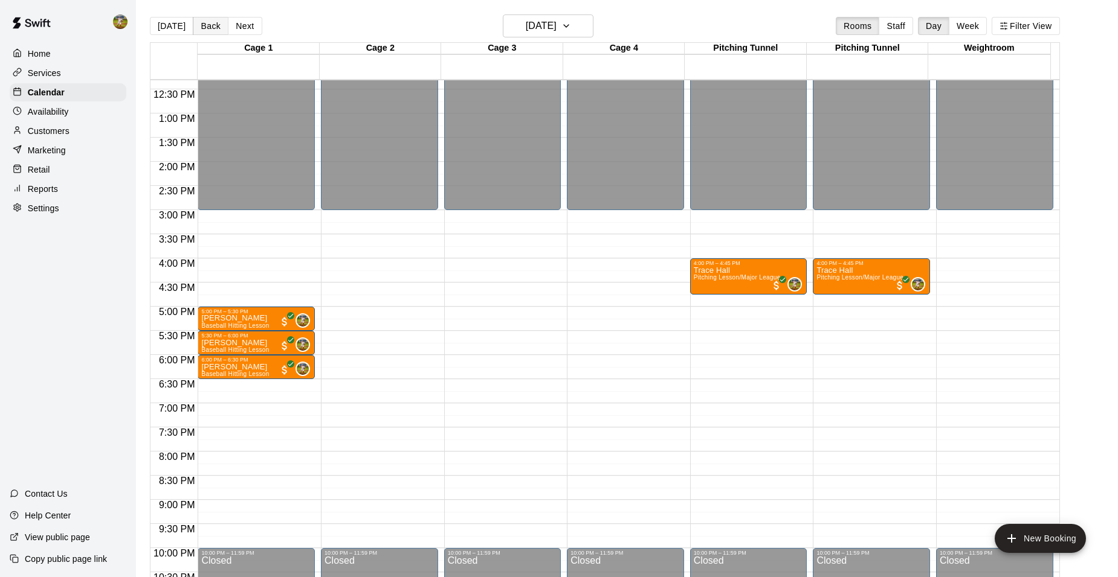
click at [205, 23] on button "Back" at bounding box center [211, 26] width 36 height 18
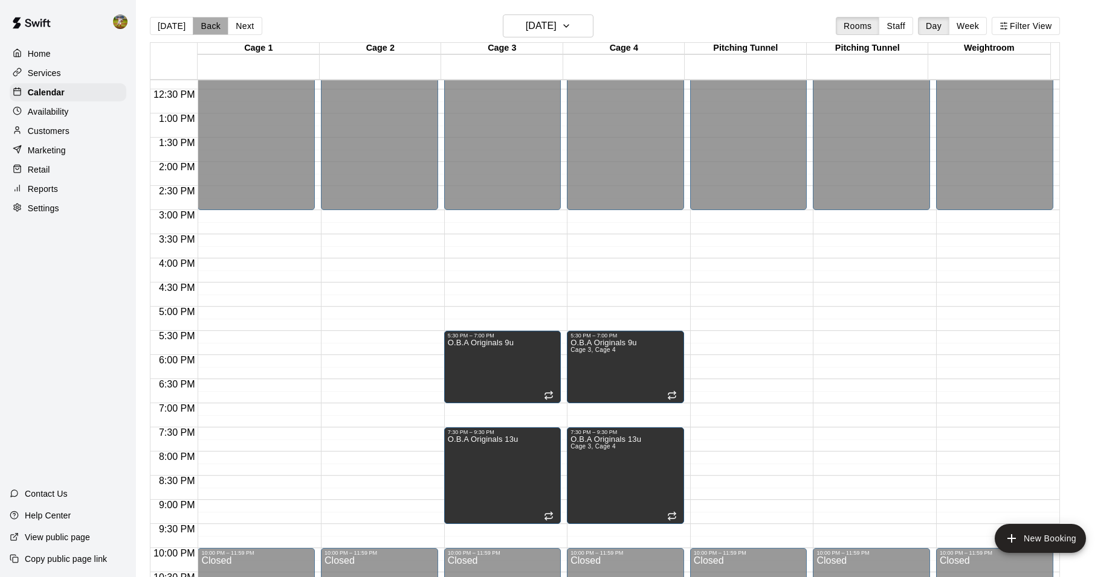
click at [205, 23] on button "Back" at bounding box center [211, 26] width 36 height 18
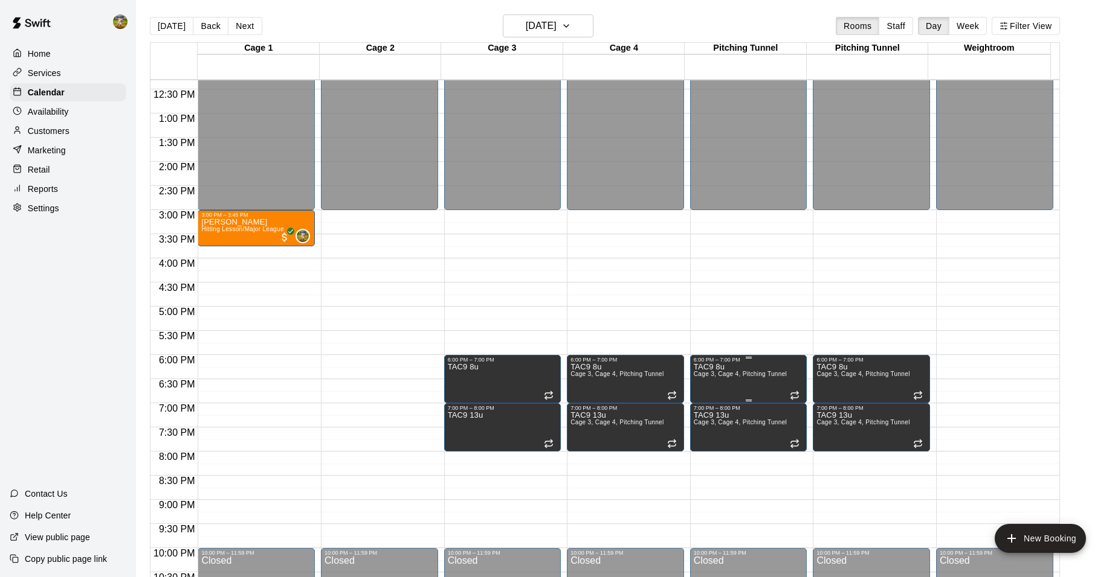
click at [759, 377] on span "Cage 3, Cage 4, Pitching Tunnel" at bounding box center [739, 374] width 93 height 7
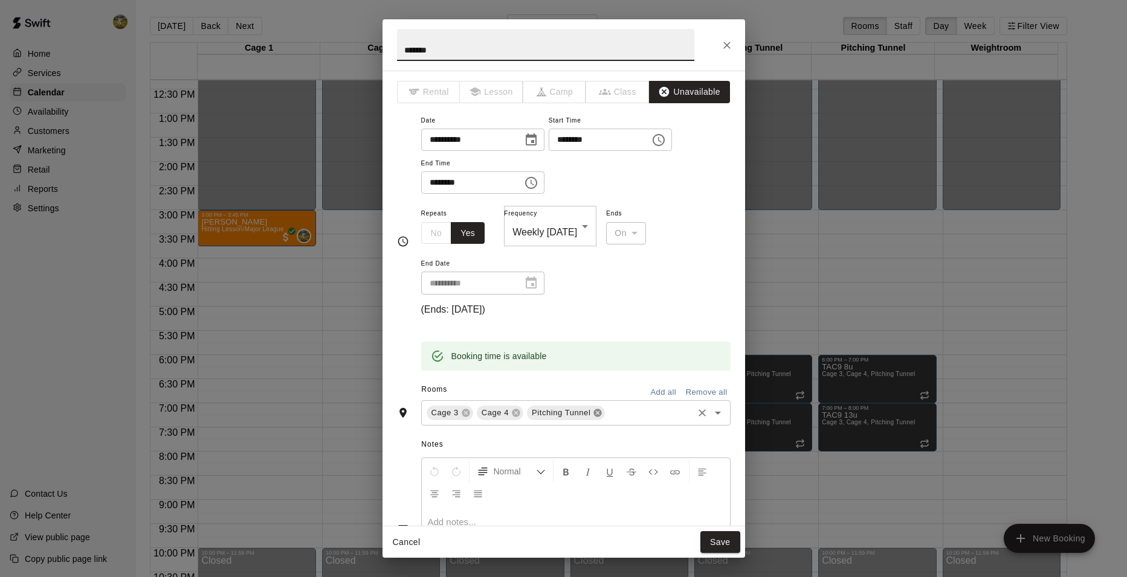
click at [597, 408] on icon at bounding box center [598, 413] width 10 height 10
click at [732, 541] on button "Save" at bounding box center [720, 543] width 40 height 22
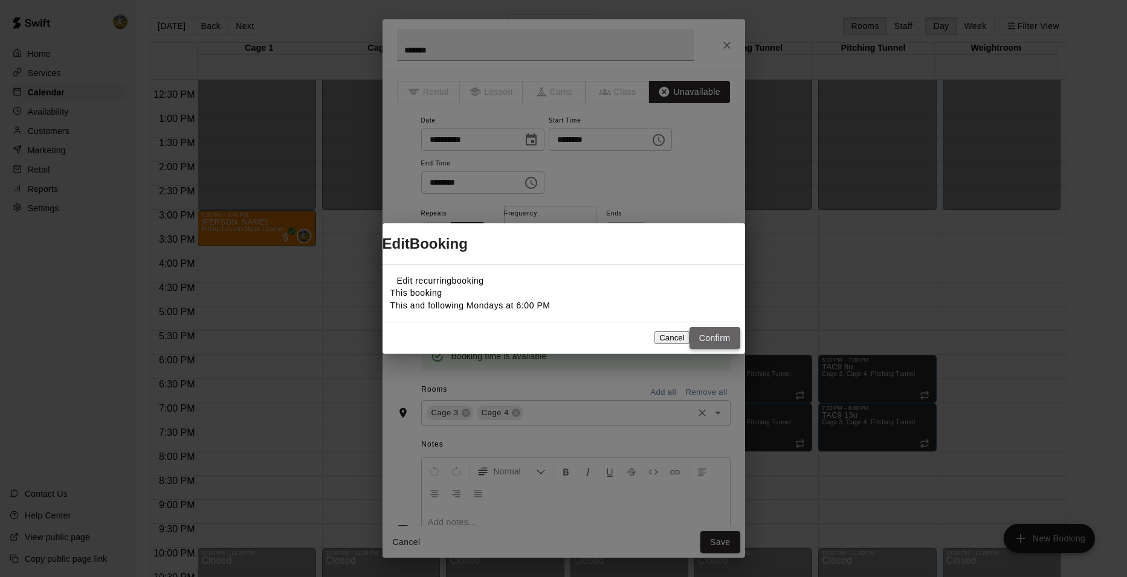
click at [715, 350] on button "Confirm" at bounding box center [714, 338] width 51 height 22
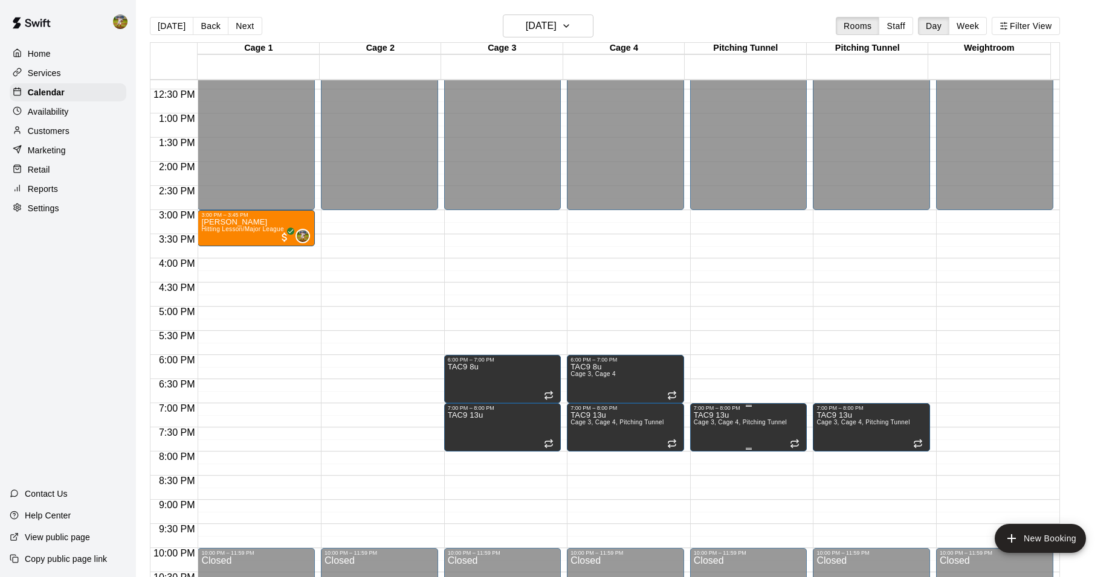
click at [710, 416] on p "TAC9 13u" at bounding box center [739, 416] width 93 height 0
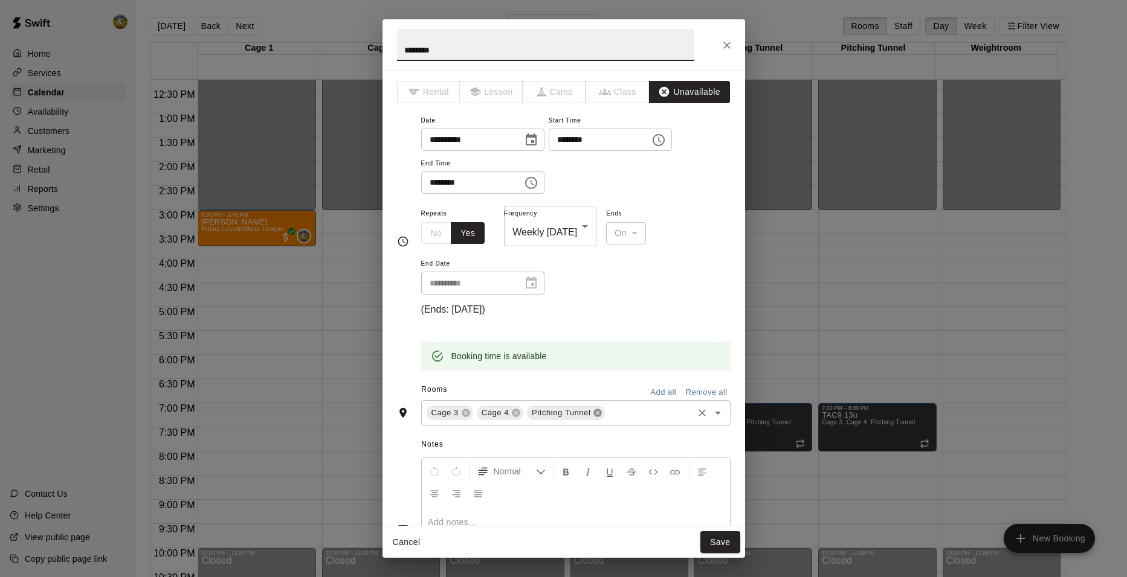
click at [594, 410] on icon at bounding box center [598, 414] width 8 height 8
click at [714, 544] on button "Save" at bounding box center [720, 543] width 40 height 22
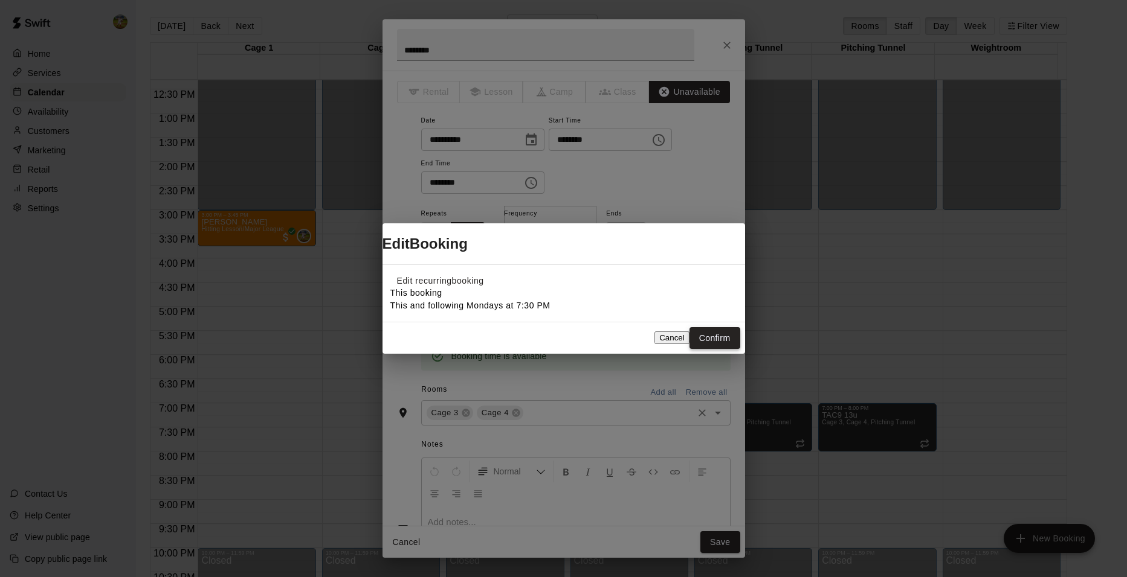
click at [709, 346] on button "Confirm" at bounding box center [714, 338] width 51 height 22
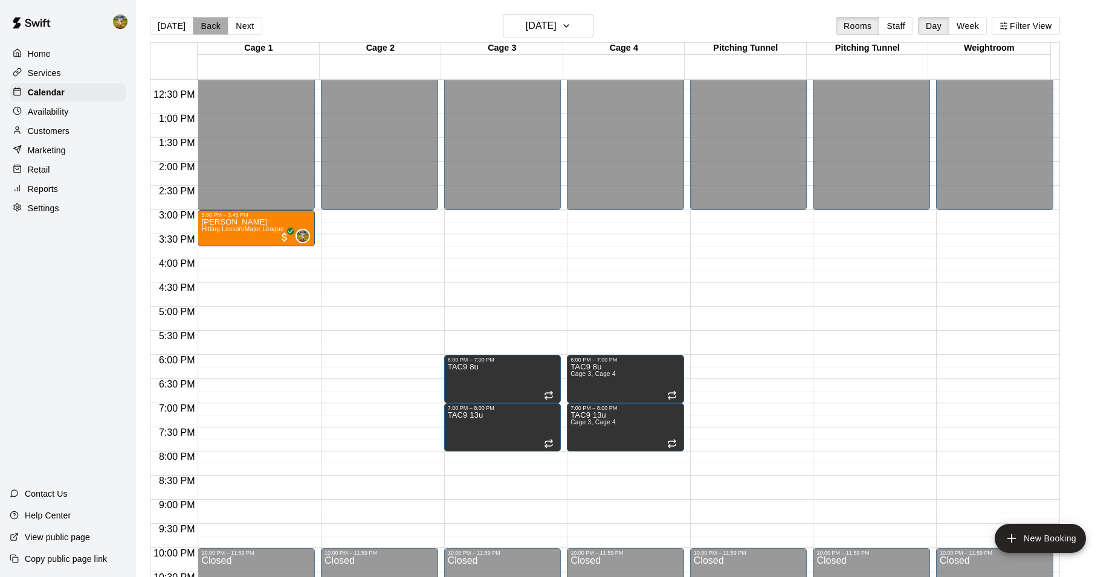
click at [206, 24] on button "Back" at bounding box center [211, 26] width 36 height 18
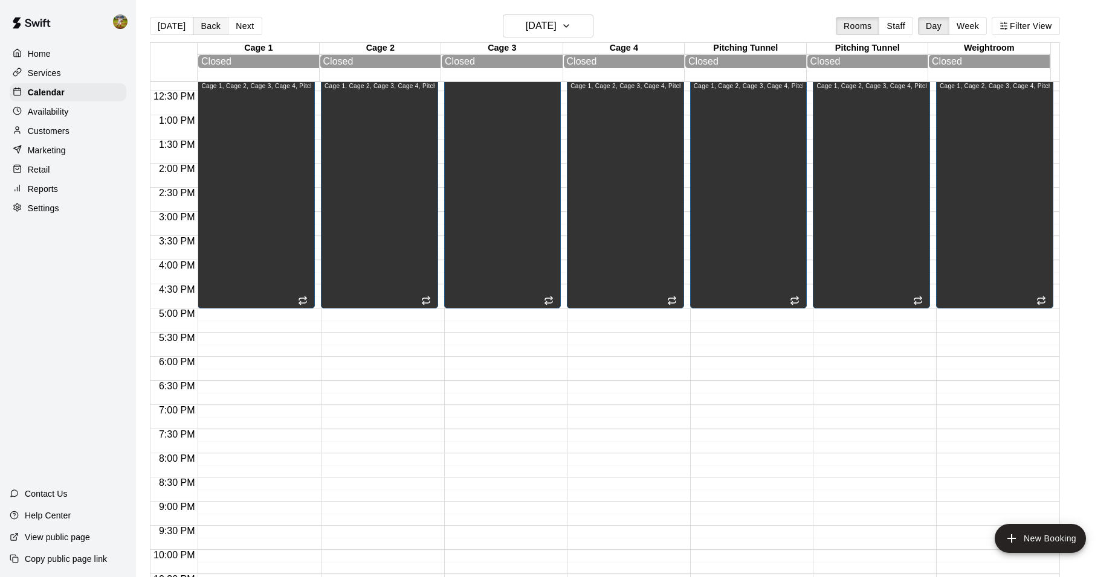
click at [206, 24] on button "Back" at bounding box center [211, 26] width 36 height 18
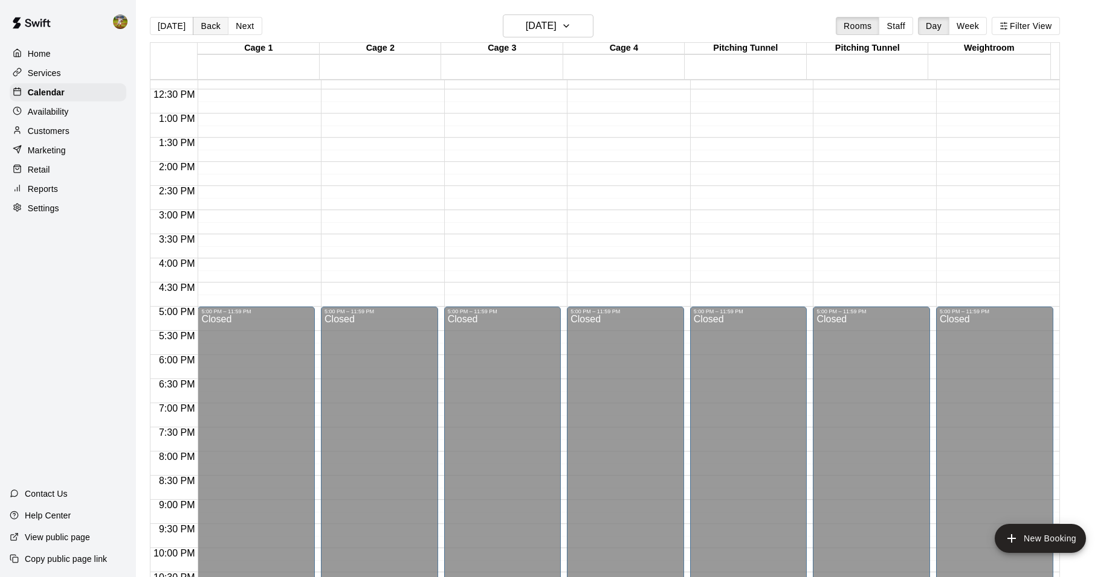
click at [206, 24] on button "Back" at bounding box center [211, 26] width 36 height 18
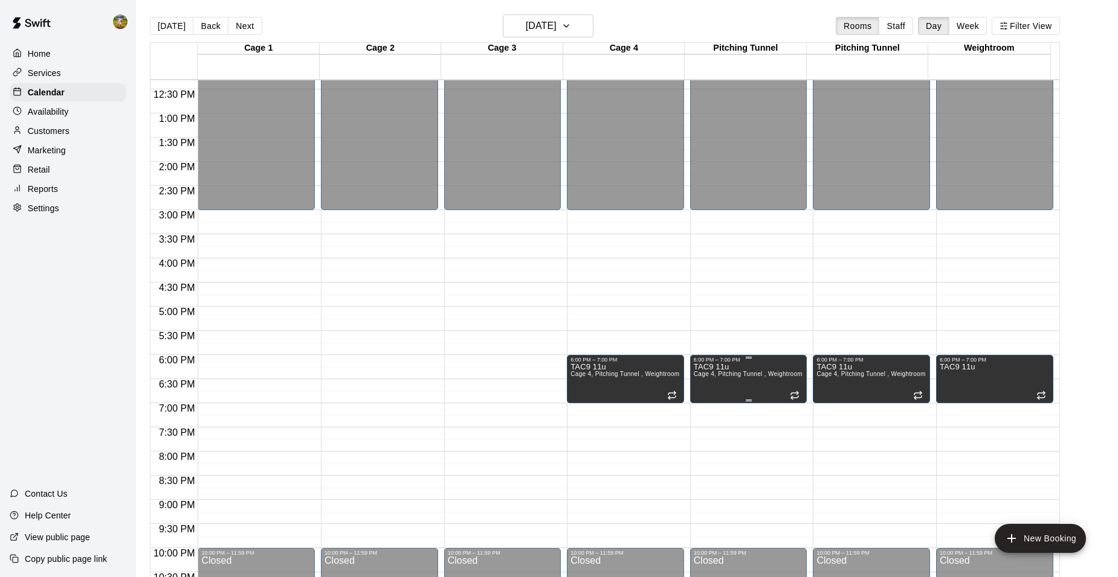
click at [741, 376] on span "Cage 4, Pitching Tunnel , Weightroom" at bounding box center [747, 374] width 109 height 7
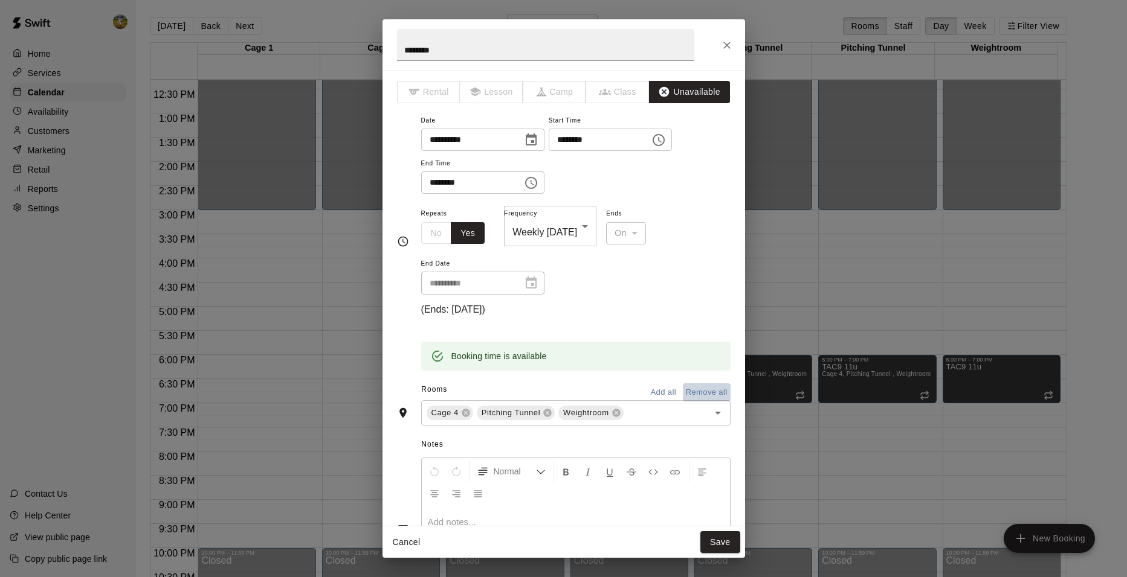
click at [696, 384] on button "Remove all" at bounding box center [707, 393] width 48 height 19
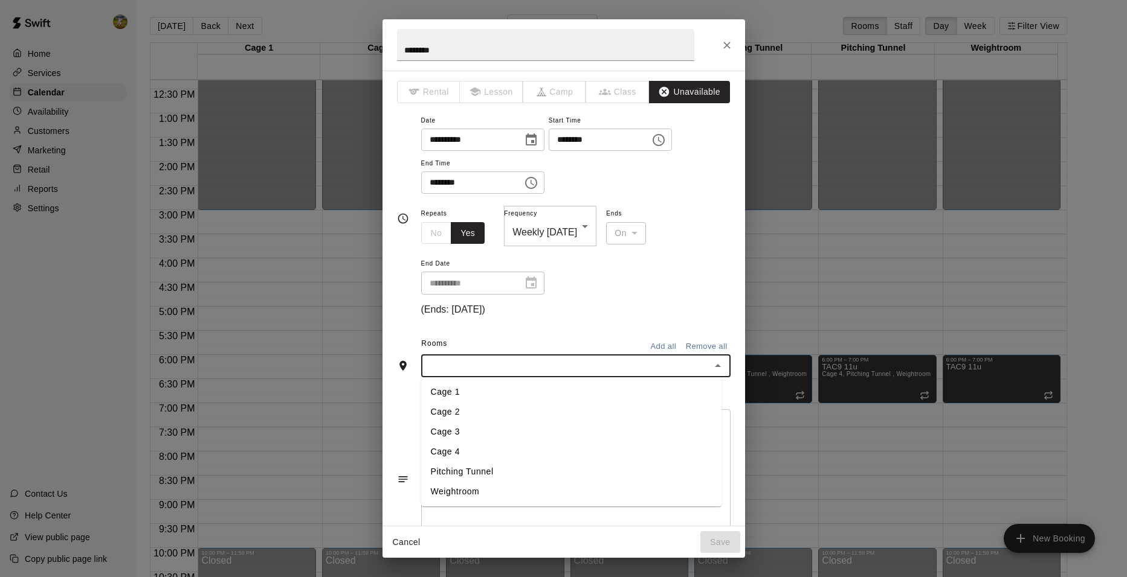
click at [586, 358] on input "text" at bounding box center [566, 365] width 282 height 15
click at [515, 422] on li "Cage 3" at bounding box center [571, 432] width 300 height 20
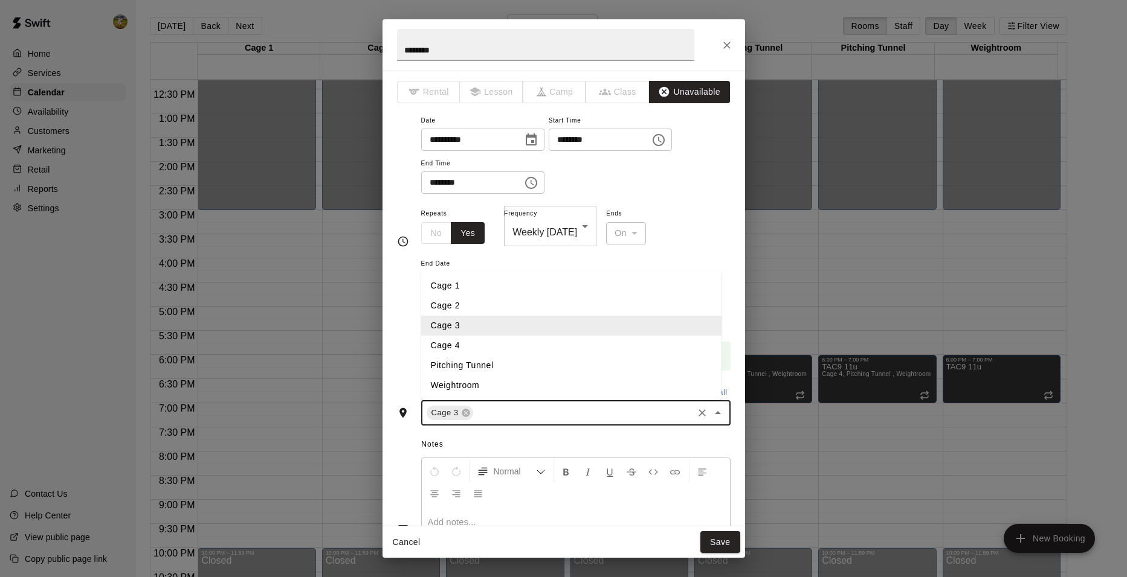
click at [526, 406] on input "text" at bounding box center [583, 413] width 216 height 15
click at [495, 336] on li "Cage 4" at bounding box center [571, 346] width 300 height 20
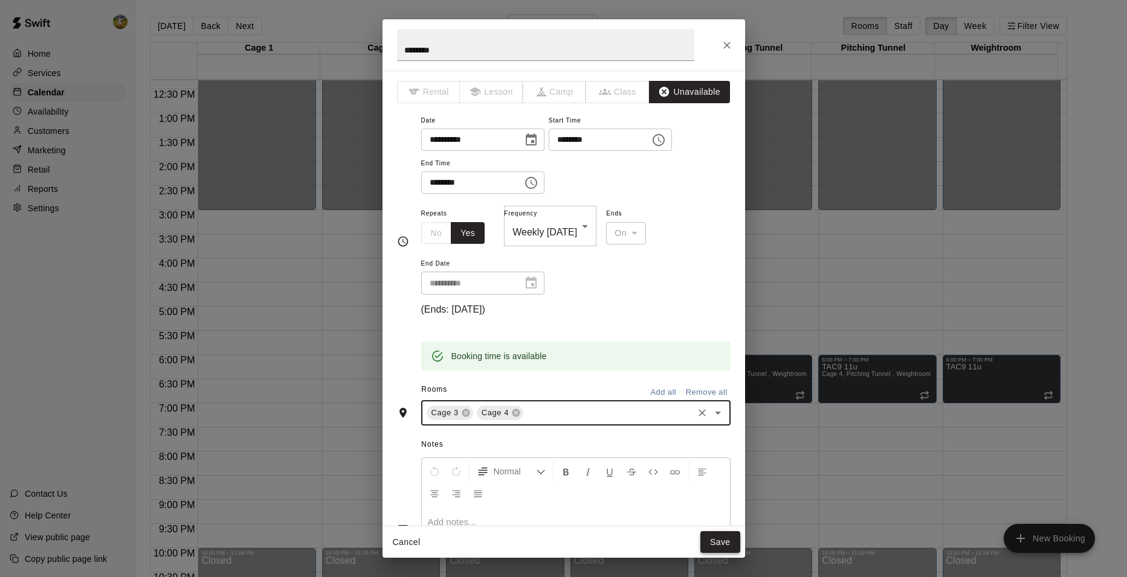
click at [715, 538] on button "Save" at bounding box center [720, 543] width 40 height 22
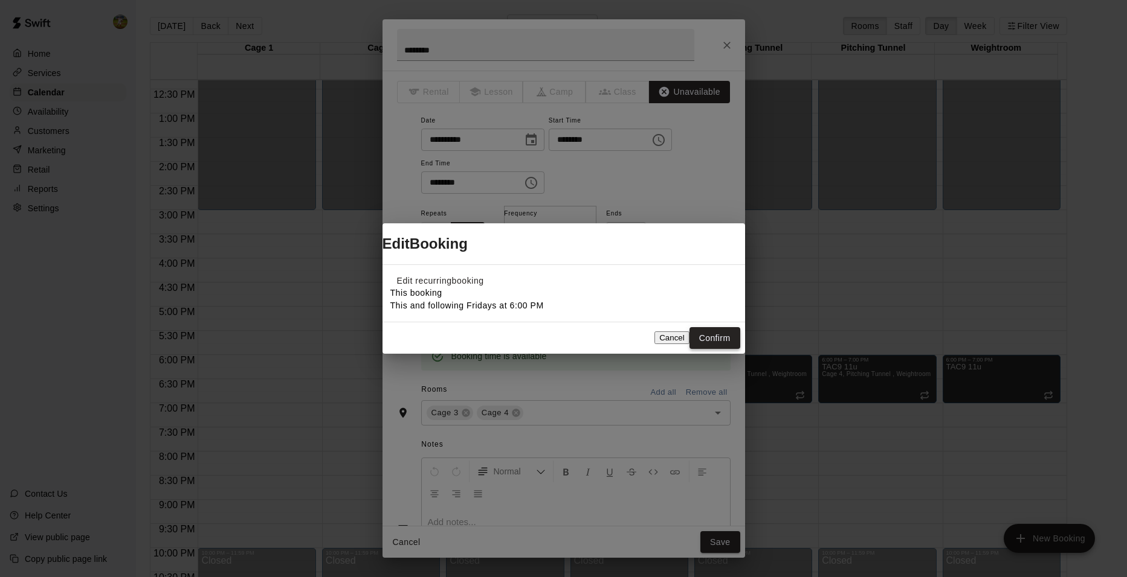
click at [713, 349] on button "Confirm" at bounding box center [714, 338] width 51 height 22
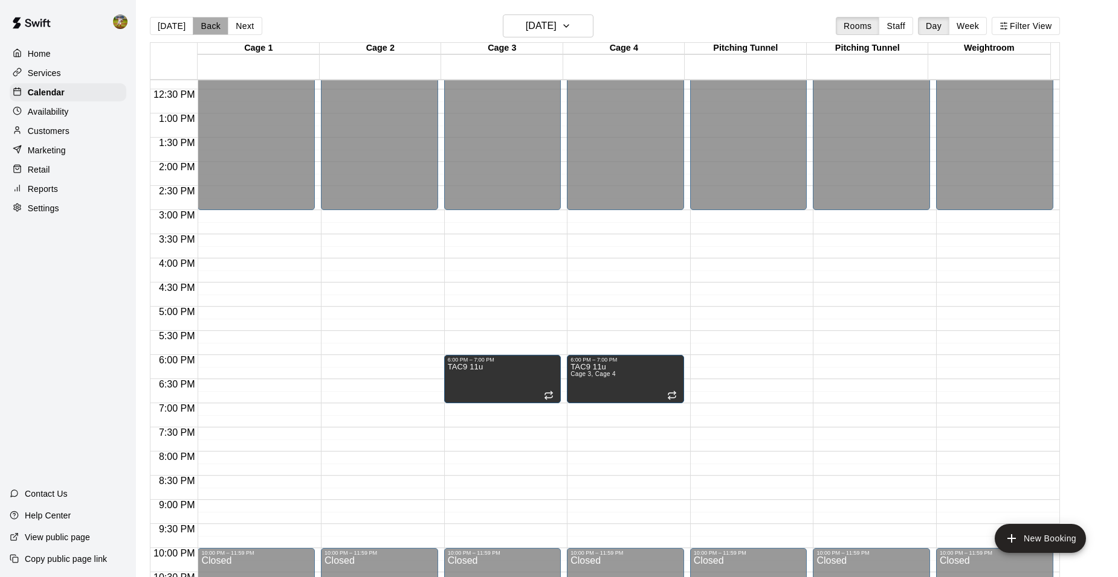
click at [204, 24] on button "Back" at bounding box center [211, 26] width 36 height 18
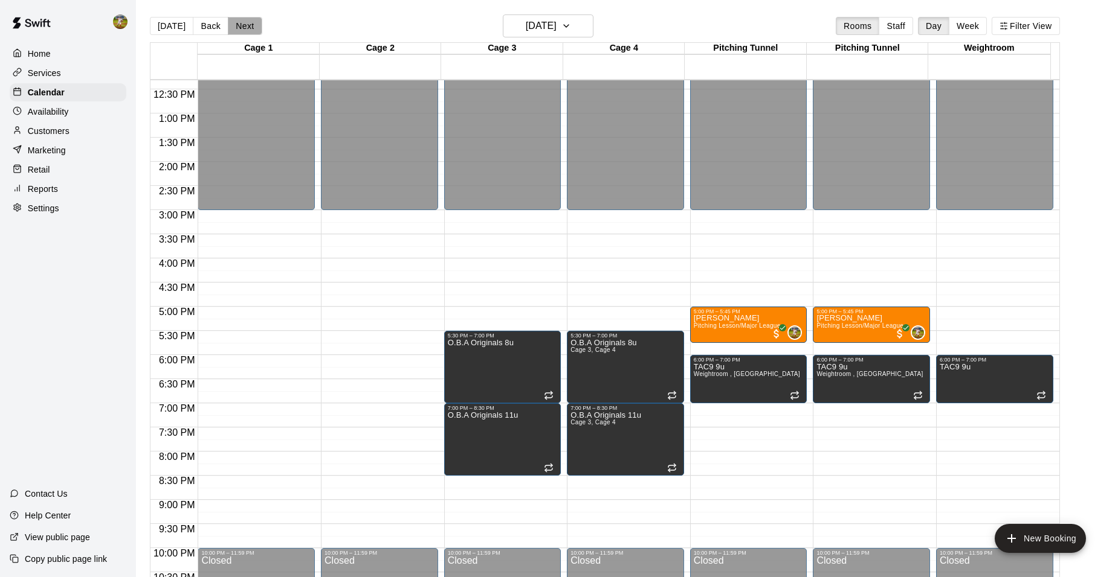
click at [249, 22] on button "Next" at bounding box center [245, 26] width 34 height 18
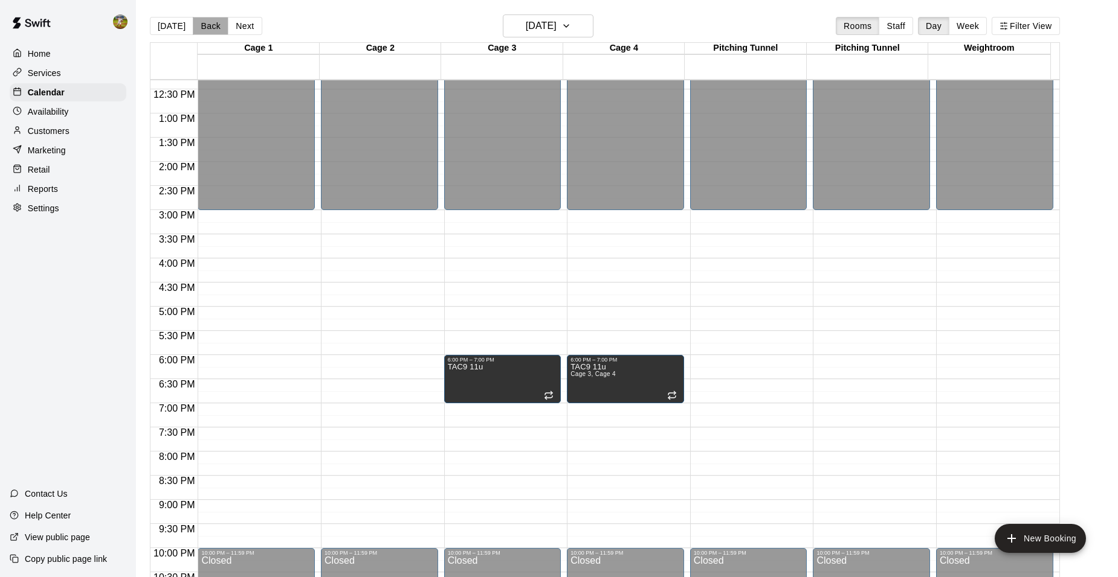
click at [208, 26] on button "Back" at bounding box center [211, 26] width 36 height 18
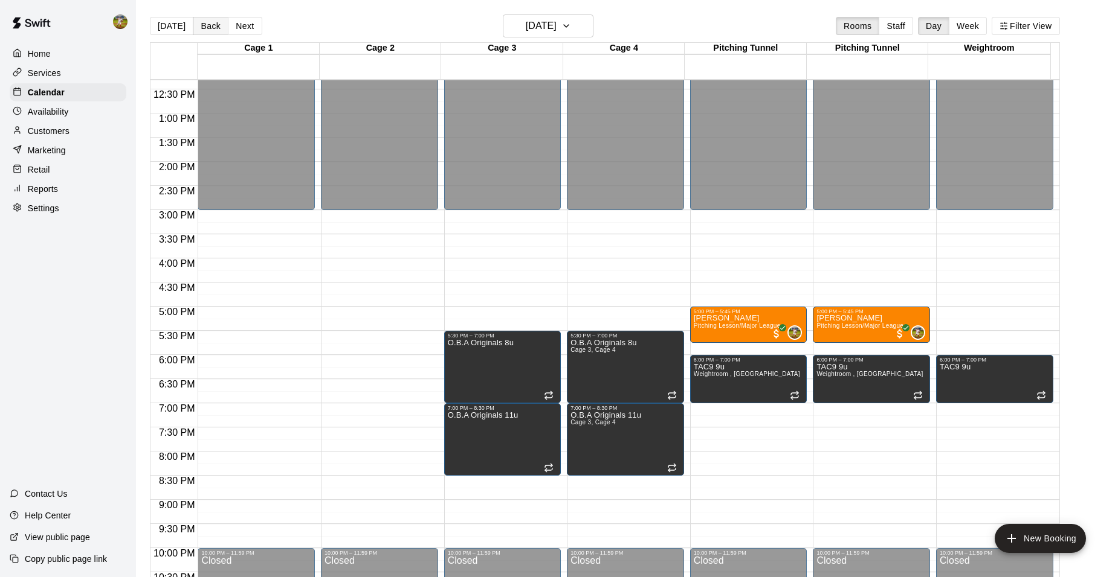
click at [208, 26] on button "Back" at bounding box center [211, 26] width 36 height 18
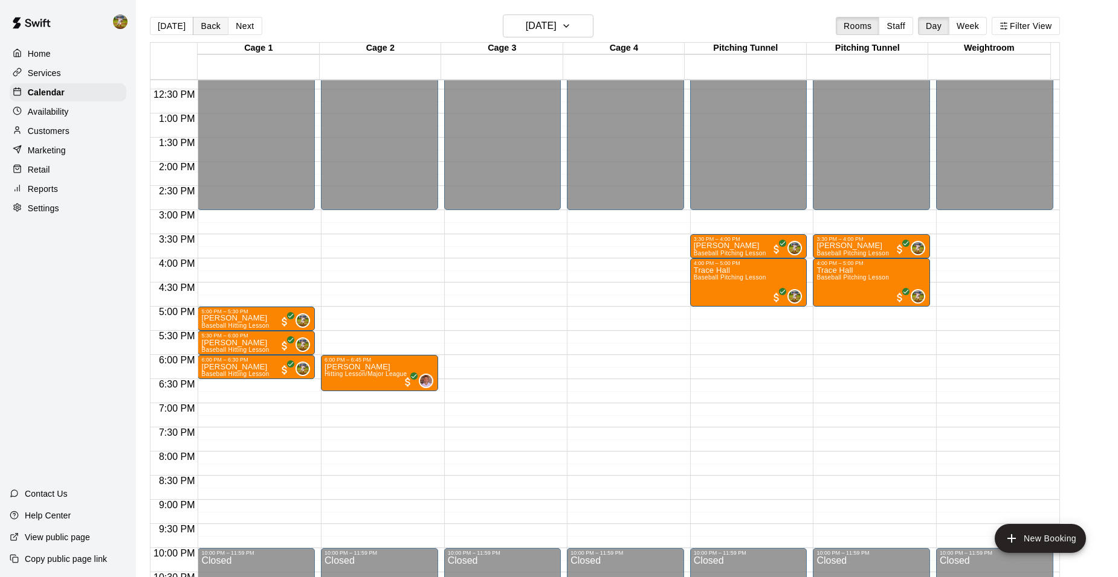
click at [208, 26] on button "Back" at bounding box center [211, 26] width 36 height 18
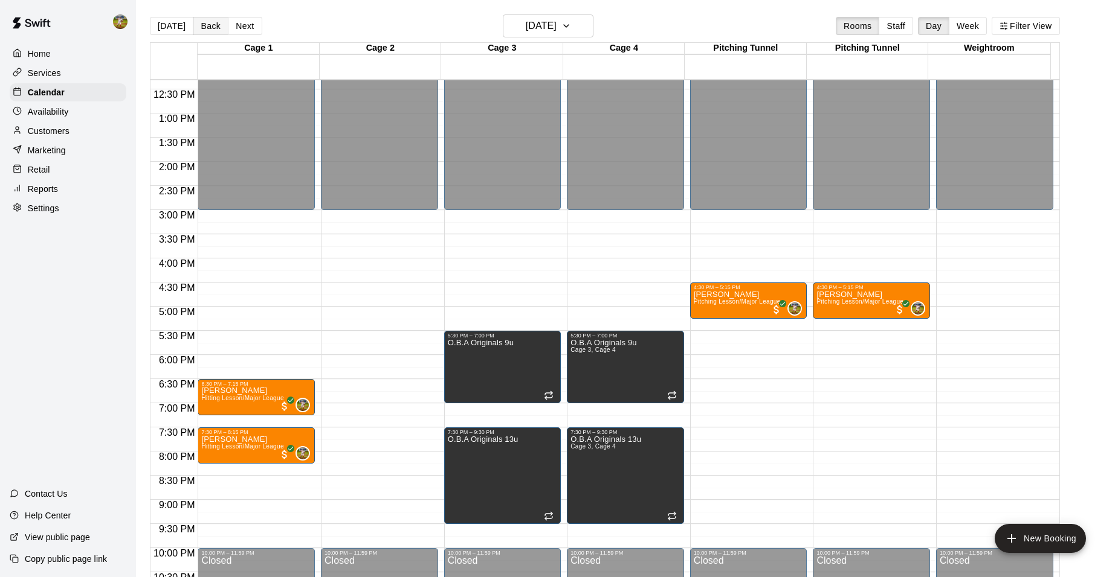
click at [208, 26] on button "Back" at bounding box center [211, 26] width 36 height 18
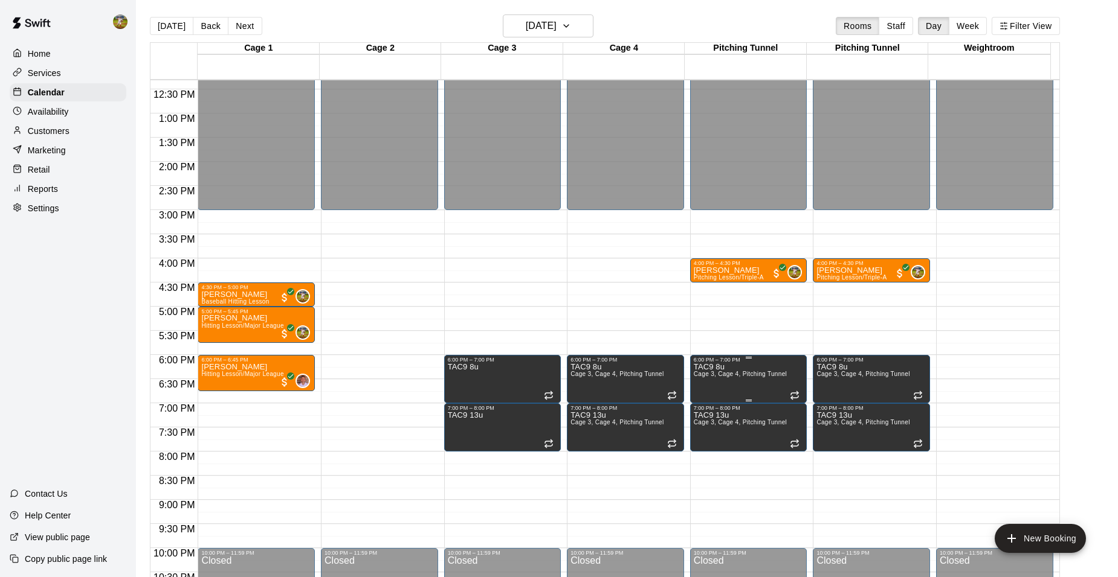
click at [719, 375] on span "Cage 3, Cage 4, Pitching Tunnel" at bounding box center [739, 374] width 93 height 7
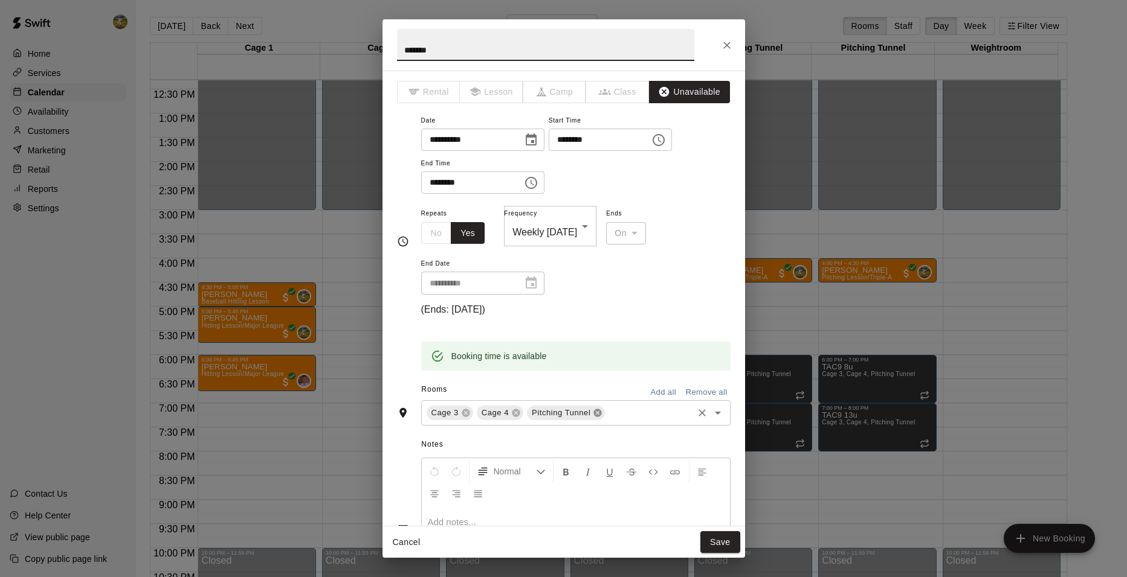
click at [595, 410] on icon at bounding box center [598, 414] width 8 height 8
click at [714, 545] on button "Save" at bounding box center [720, 543] width 40 height 22
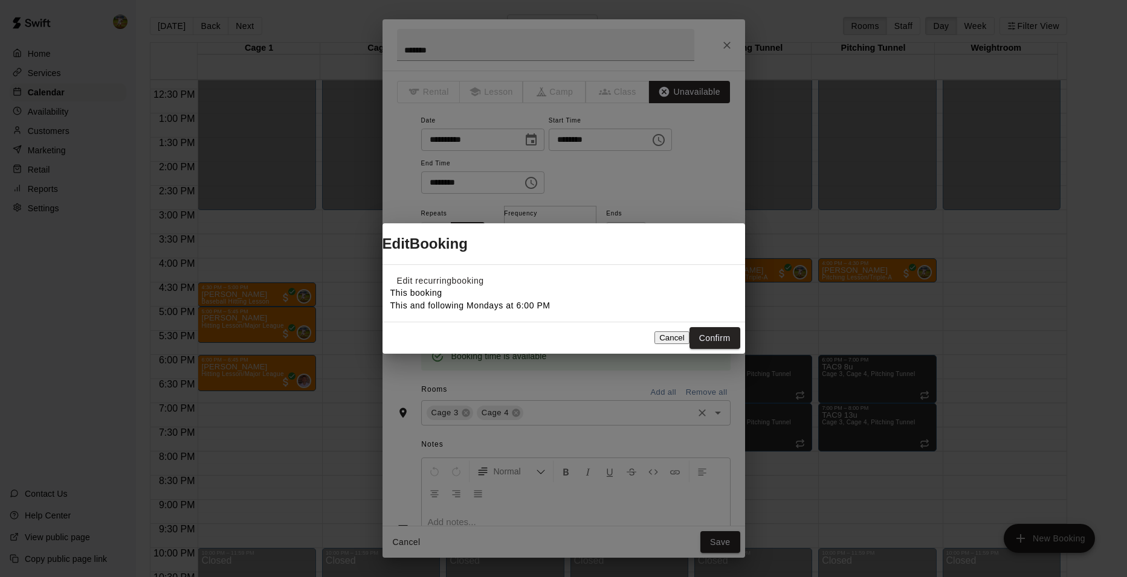
click at [696, 342] on button "Confirm" at bounding box center [714, 338] width 51 height 22
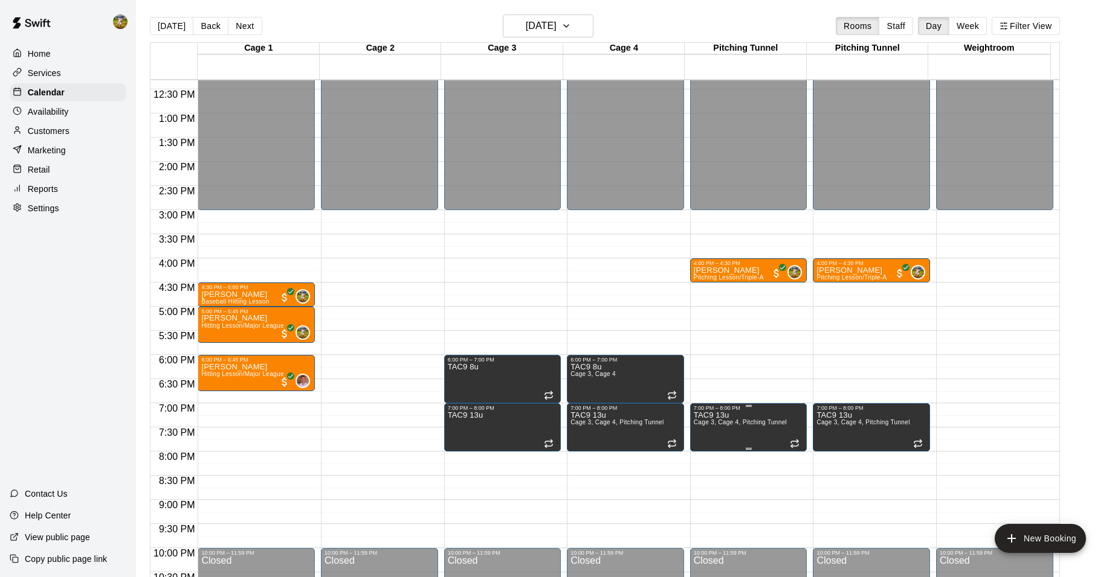
click at [719, 421] on span "Cage 3, Cage 4, Pitching Tunnel" at bounding box center [739, 422] width 93 height 7
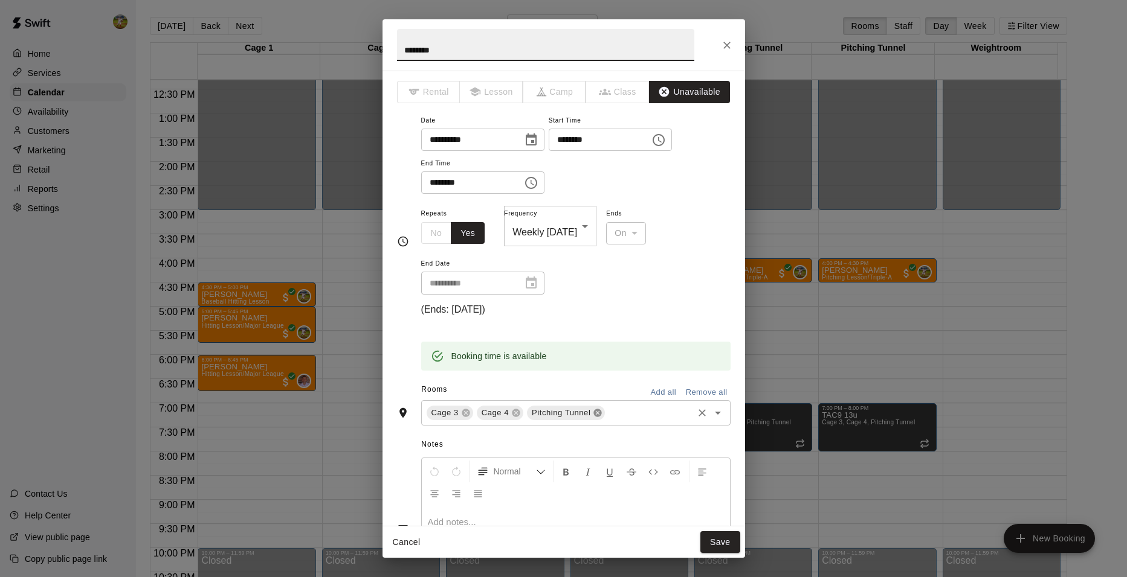
click at [593, 408] on icon at bounding box center [598, 413] width 10 height 10
click at [721, 541] on button "Save" at bounding box center [720, 543] width 40 height 22
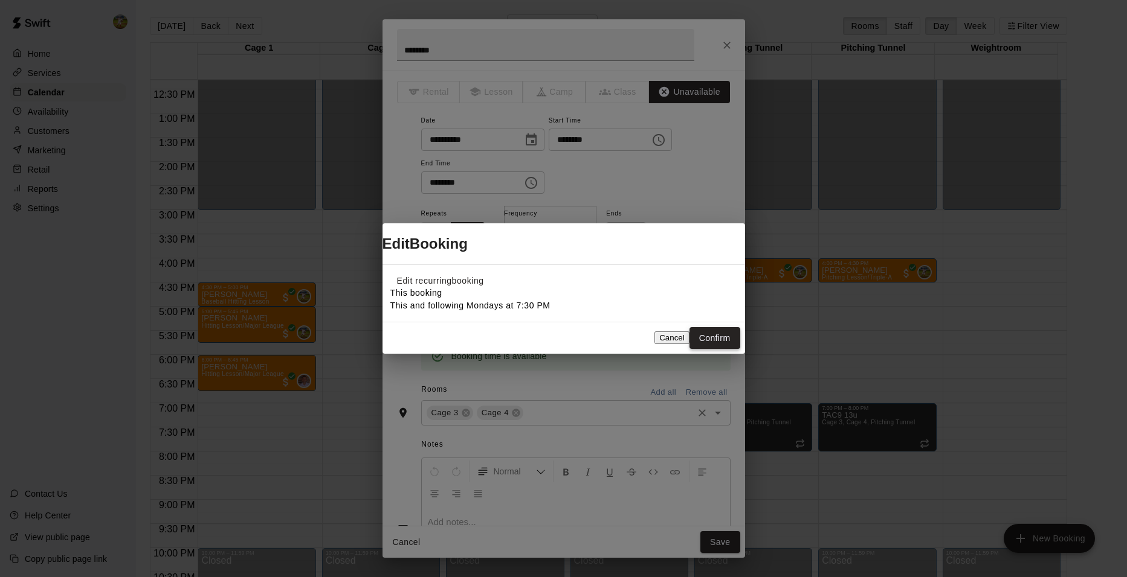
click at [692, 346] on button "Confirm" at bounding box center [714, 338] width 51 height 22
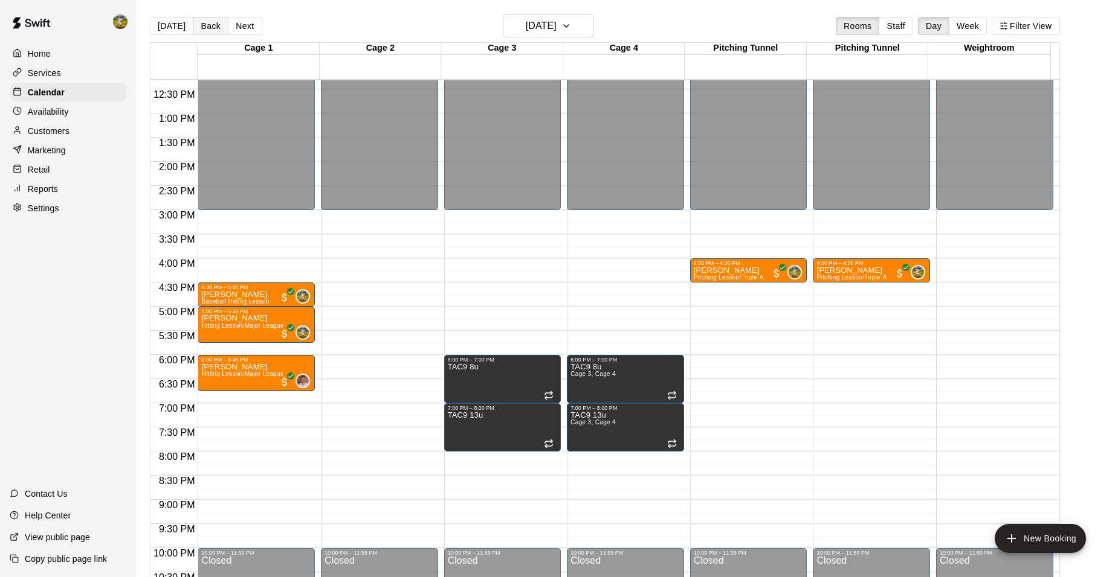
click at [204, 25] on button "Back" at bounding box center [211, 26] width 36 height 18
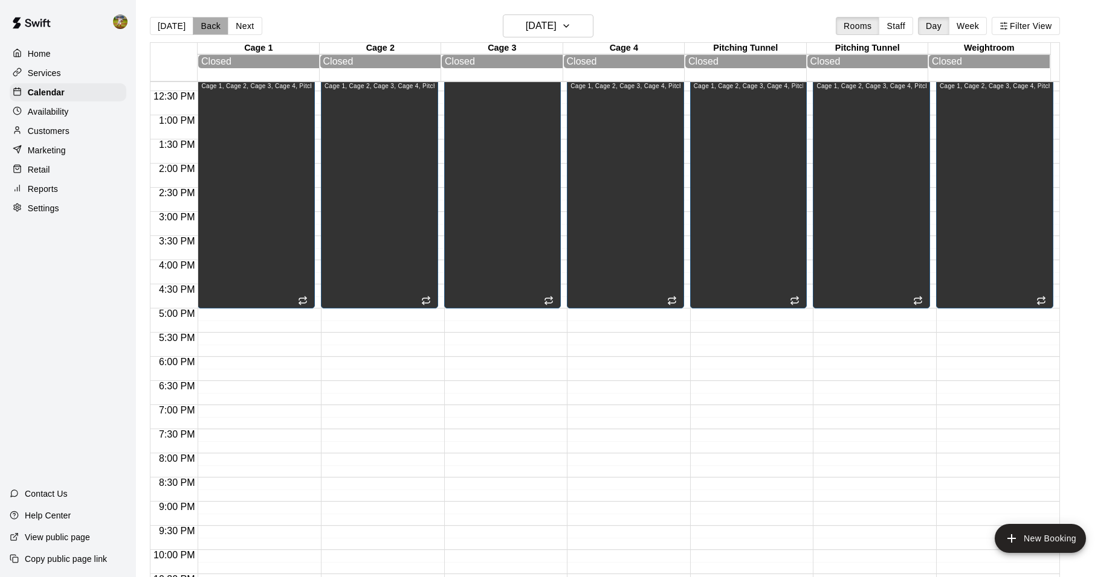
click at [204, 25] on button "Back" at bounding box center [211, 26] width 36 height 18
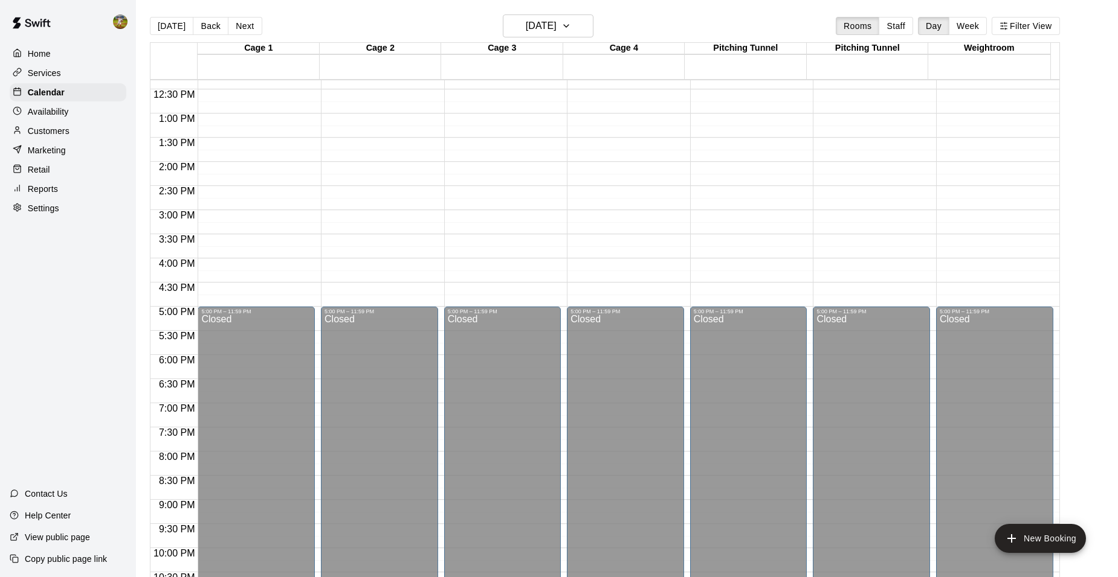
click at [204, 25] on button "Back" at bounding box center [211, 26] width 36 height 18
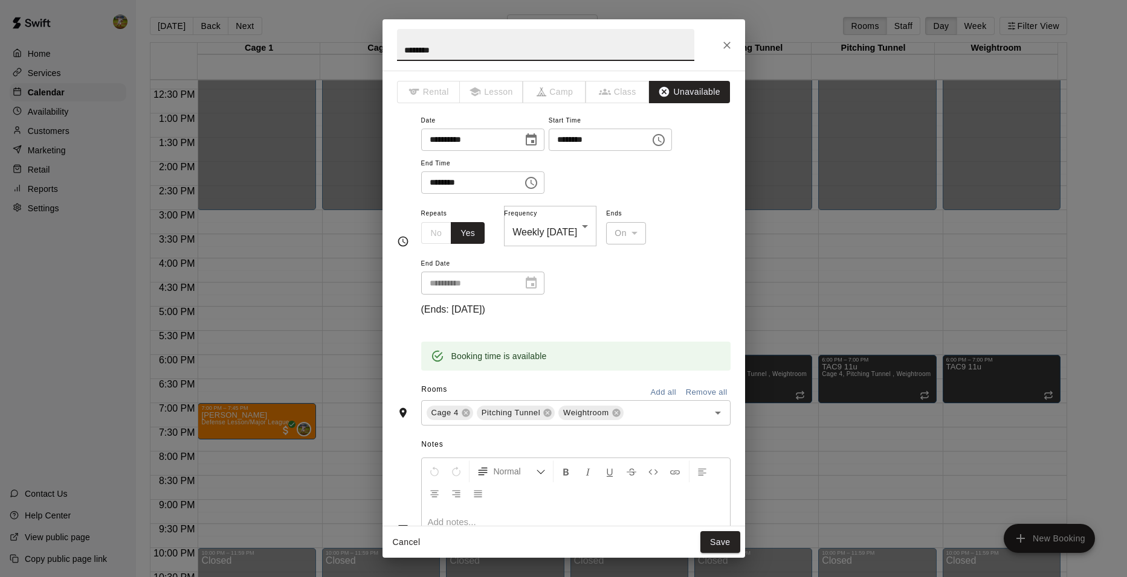
click at [692, 384] on button "Remove all" at bounding box center [707, 393] width 48 height 19
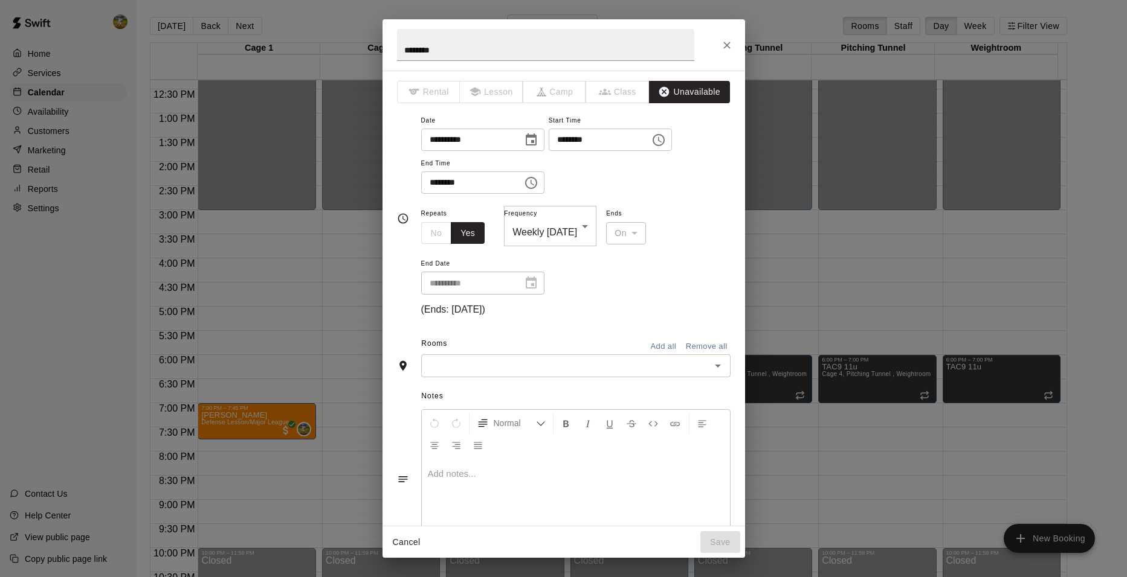
click at [595, 356] on div "​" at bounding box center [575, 366] width 309 height 22
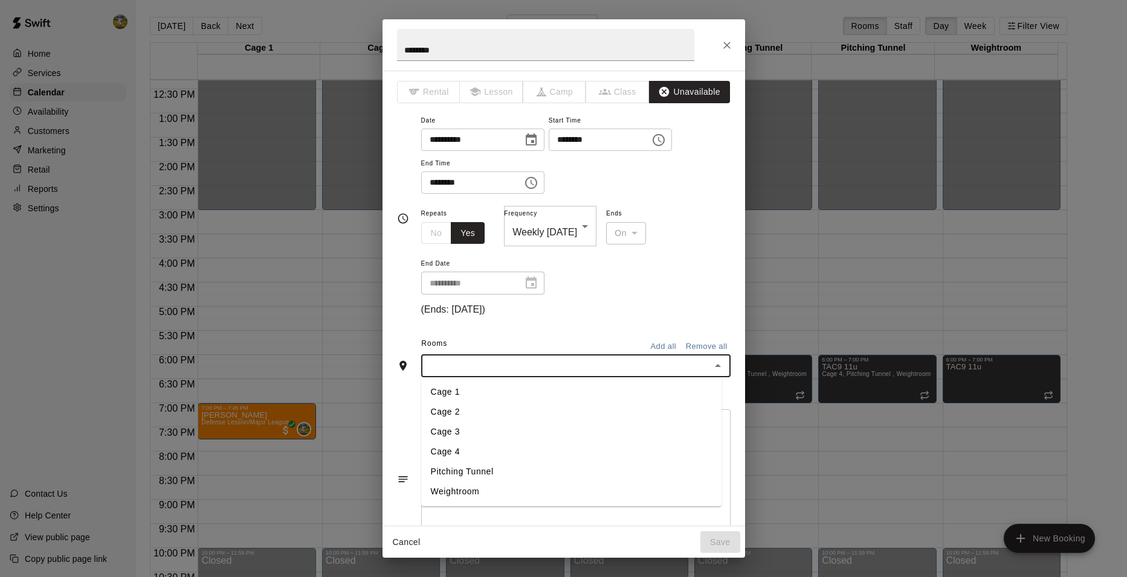
click at [527, 422] on li "Cage 3" at bounding box center [571, 432] width 300 height 20
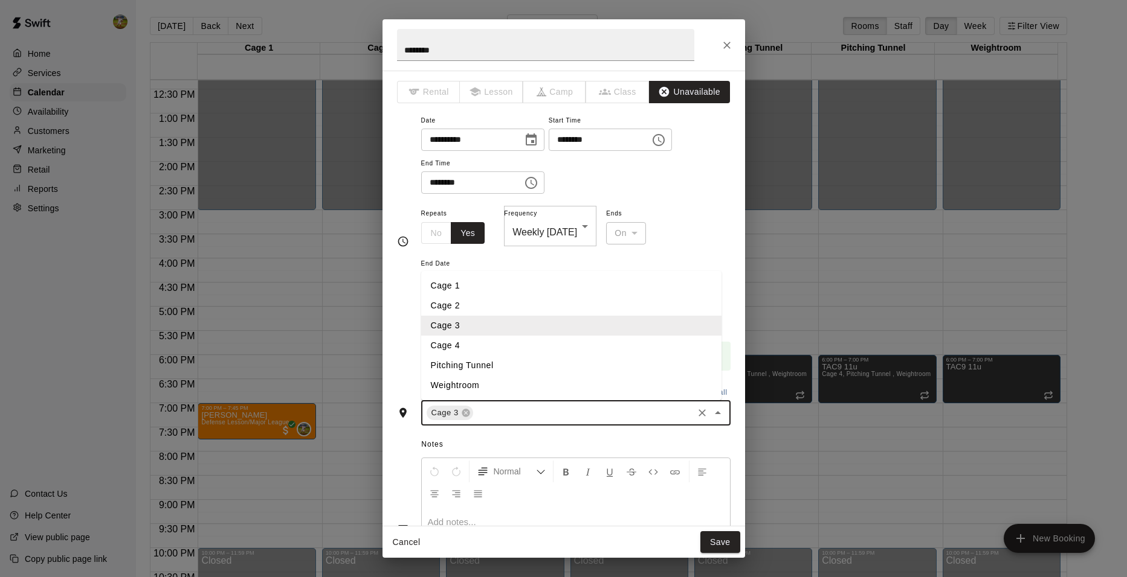
click at [542, 406] on input "text" at bounding box center [583, 413] width 216 height 15
click at [492, 336] on li "Cage 4" at bounding box center [571, 346] width 300 height 20
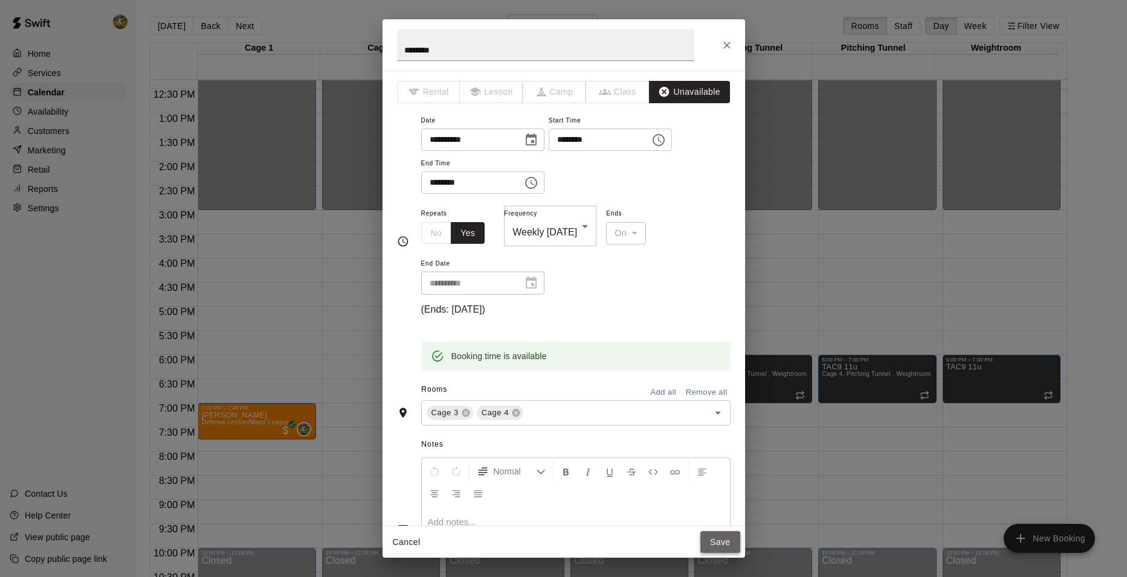
click at [719, 540] on button "Save" at bounding box center [720, 543] width 40 height 22
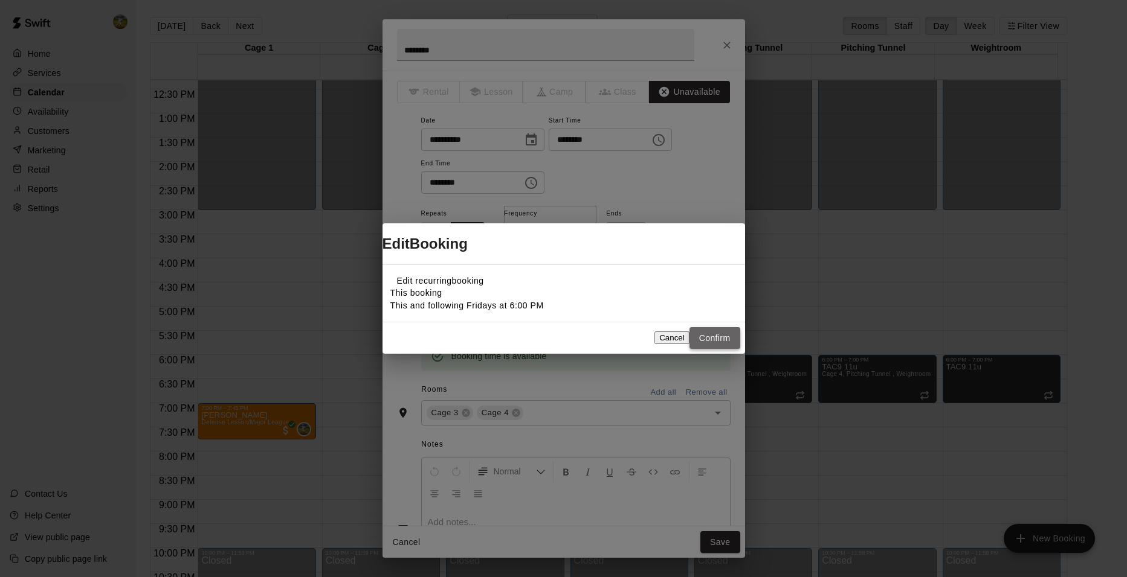
click at [717, 346] on button "Confirm" at bounding box center [714, 338] width 51 height 22
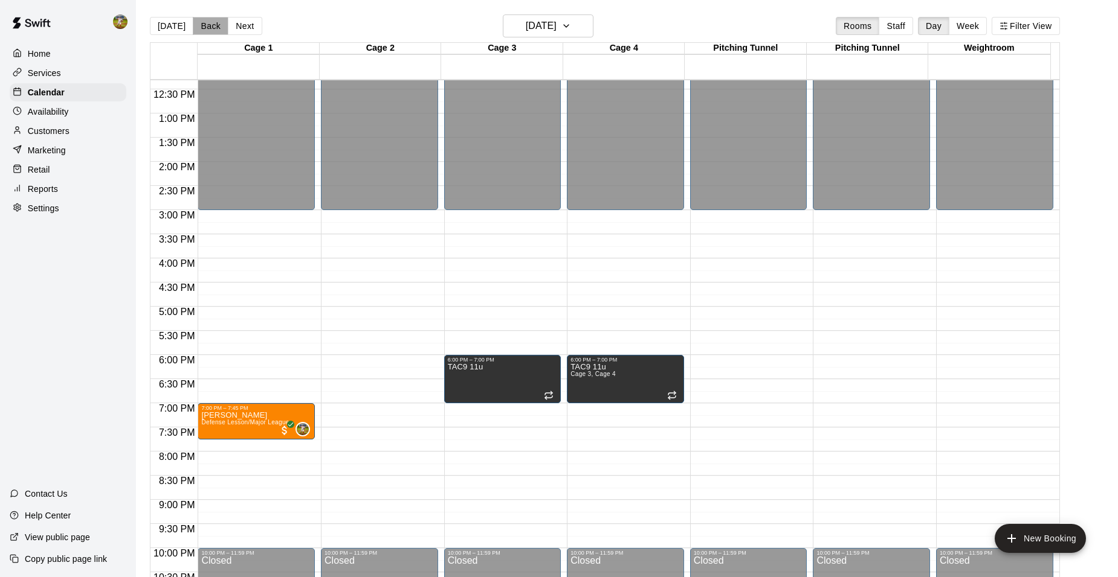
click at [207, 26] on button "Back" at bounding box center [211, 26] width 36 height 18
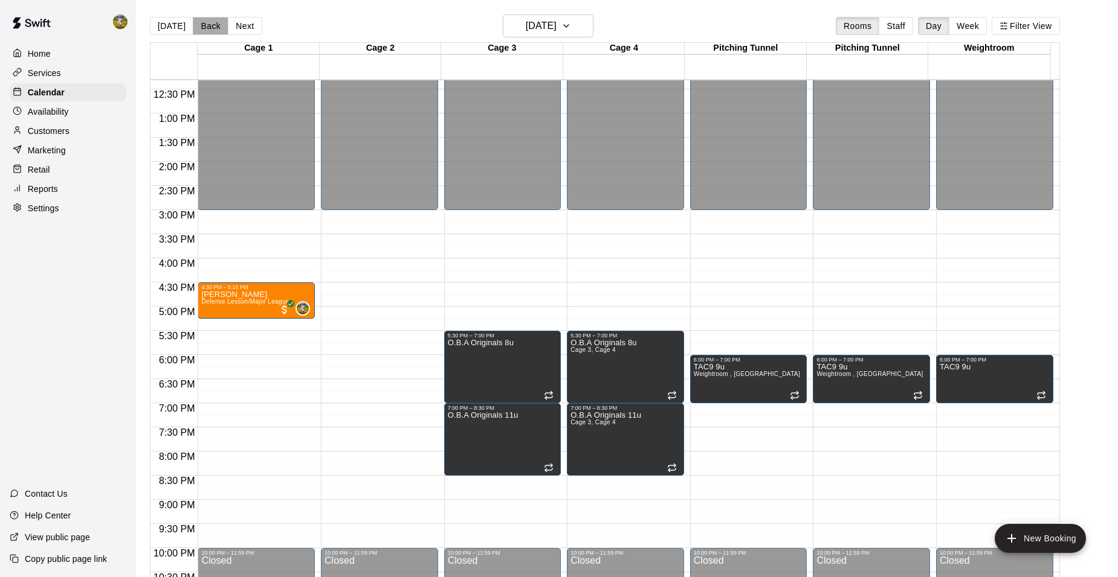
click at [207, 26] on button "Back" at bounding box center [211, 26] width 36 height 18
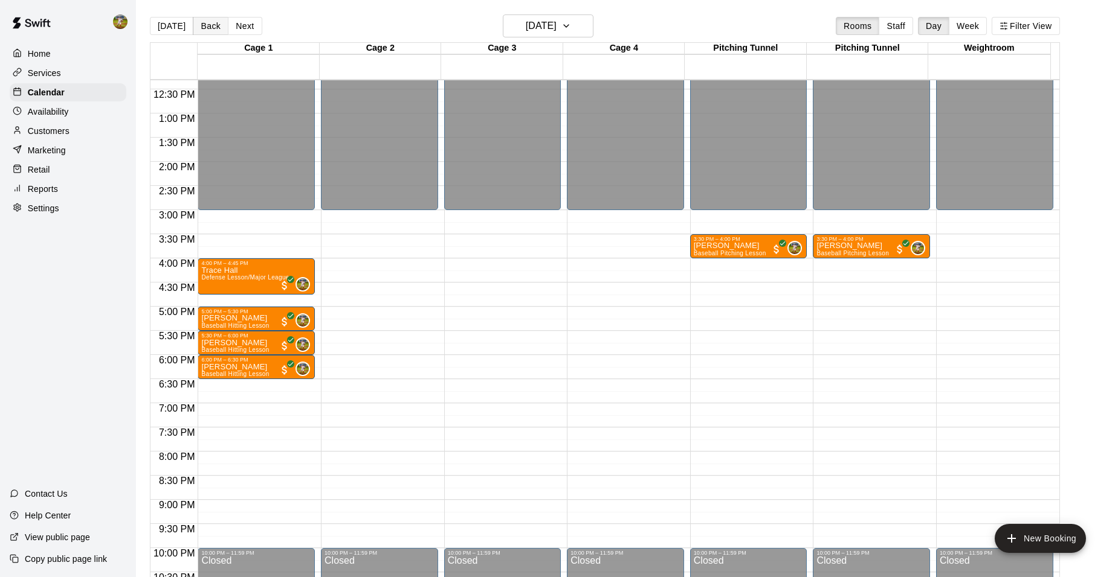
click at [207, 26] on button "Back" at bounding box center [211, 26] width 36 height 18
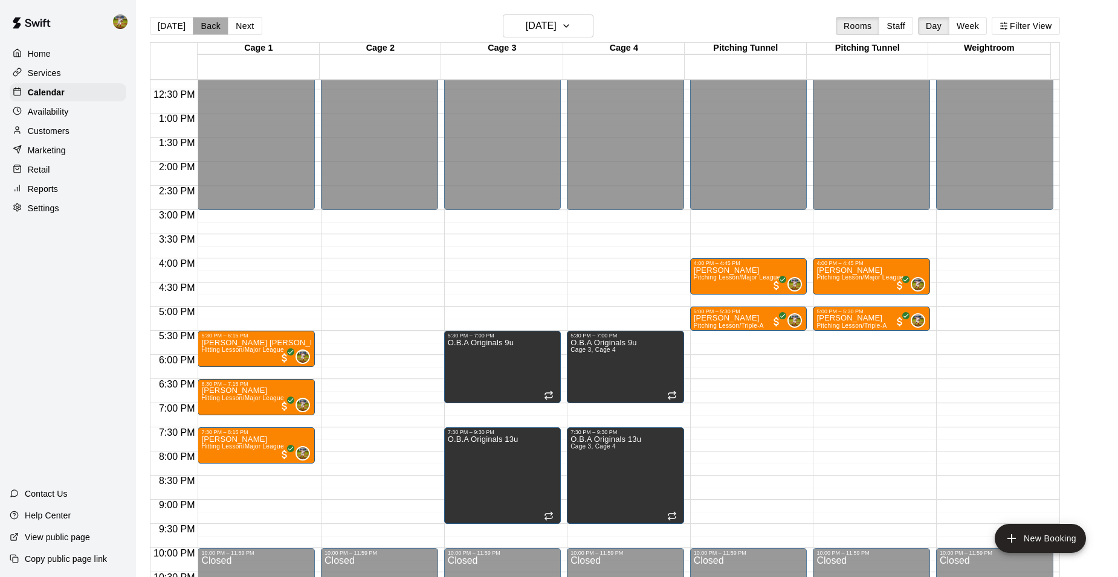
click at [207, 26] on button "Back" at bounding box center [211, 26] width 36 height 18
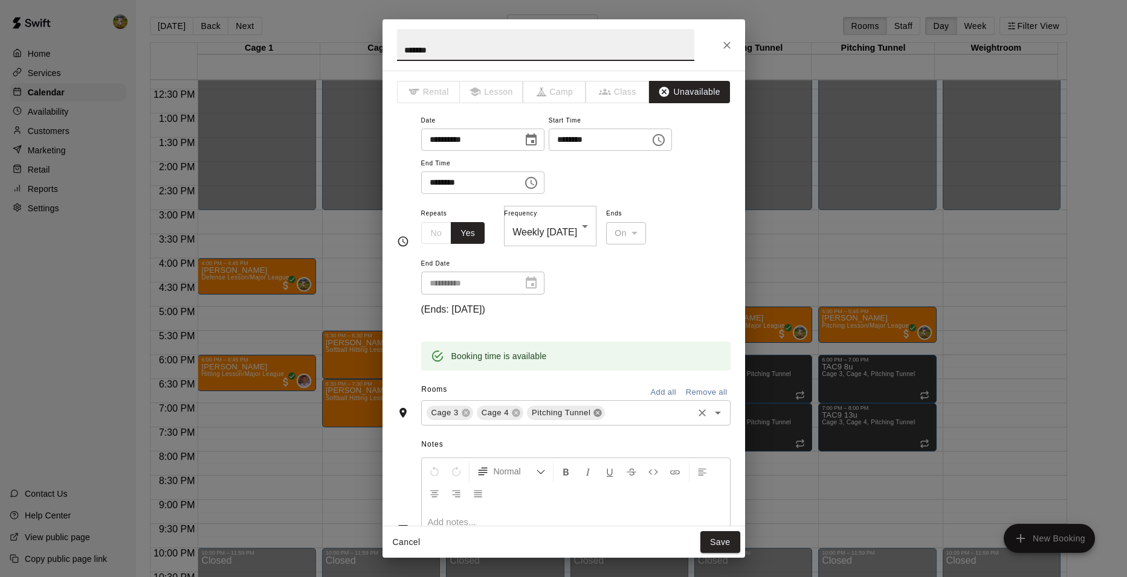
click at [597, 408] on icon at bounding box center [598, 413] width 10 height 10
click at [722, 541] on button "Save" at bounding box center [720, 543] width 40 height 22
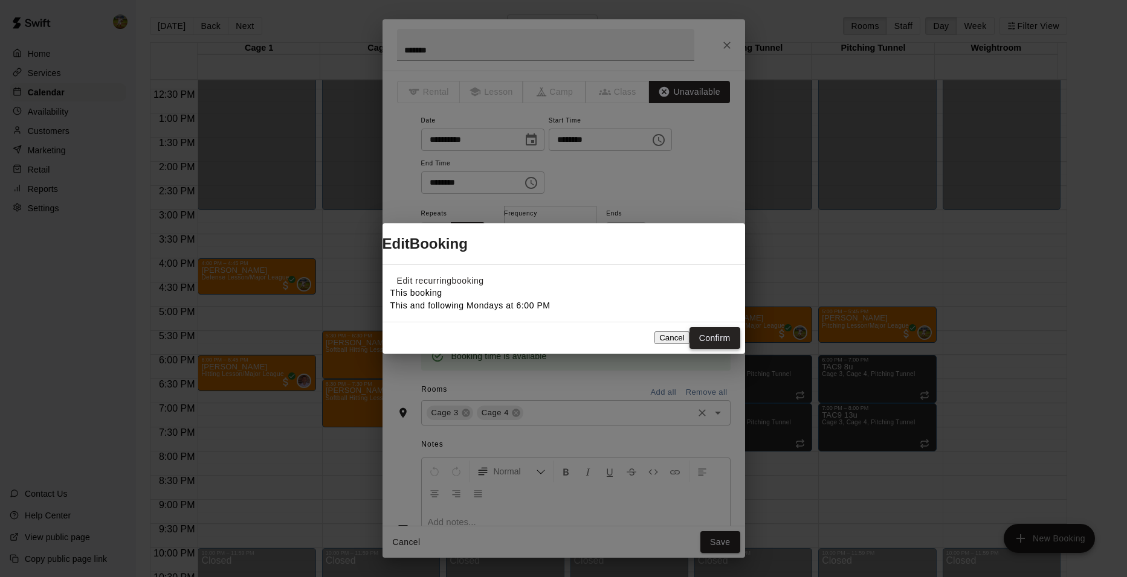
click at [722, 341] on button "Confirm" at bounding box center [714, 338] width 51 height 22
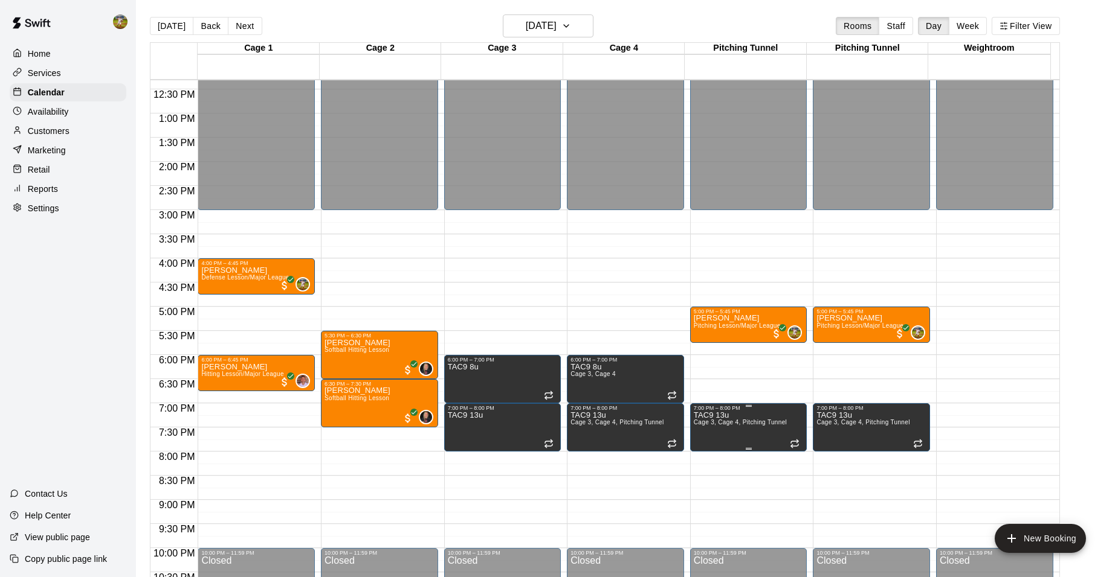
click at [722, 426] on span "Cage 3, Cage 4, Pitching Tunnel" at bounding box center [739, 422] width 93 height 7
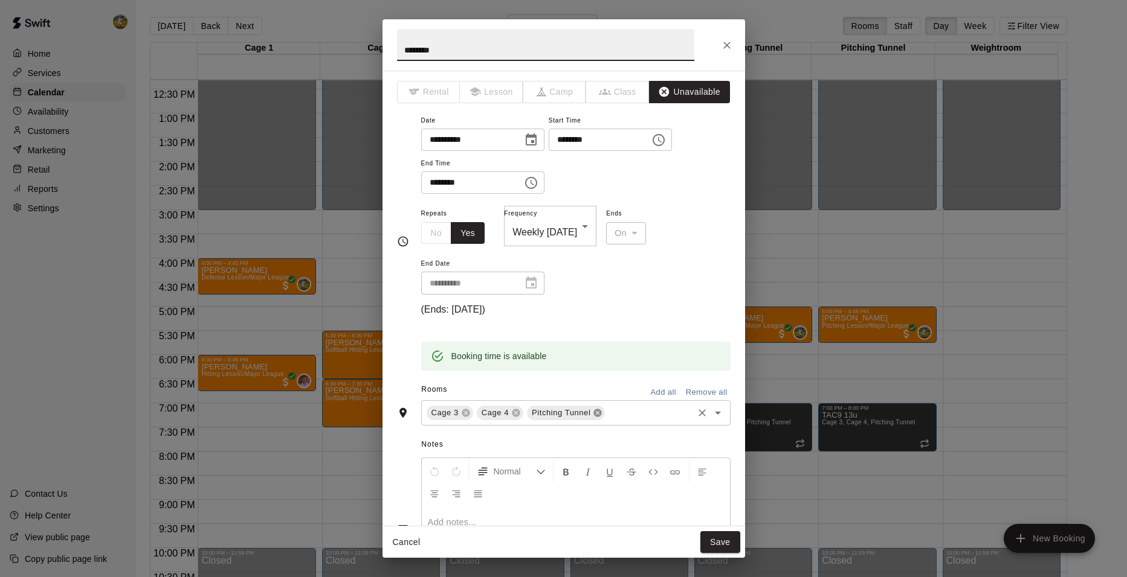
click at [594, 410] on icon at bounding box center [598, 414] width 8 height 8
click at [727, 539] on button "Save" at bounding box center [720, 543] width 40 height 22
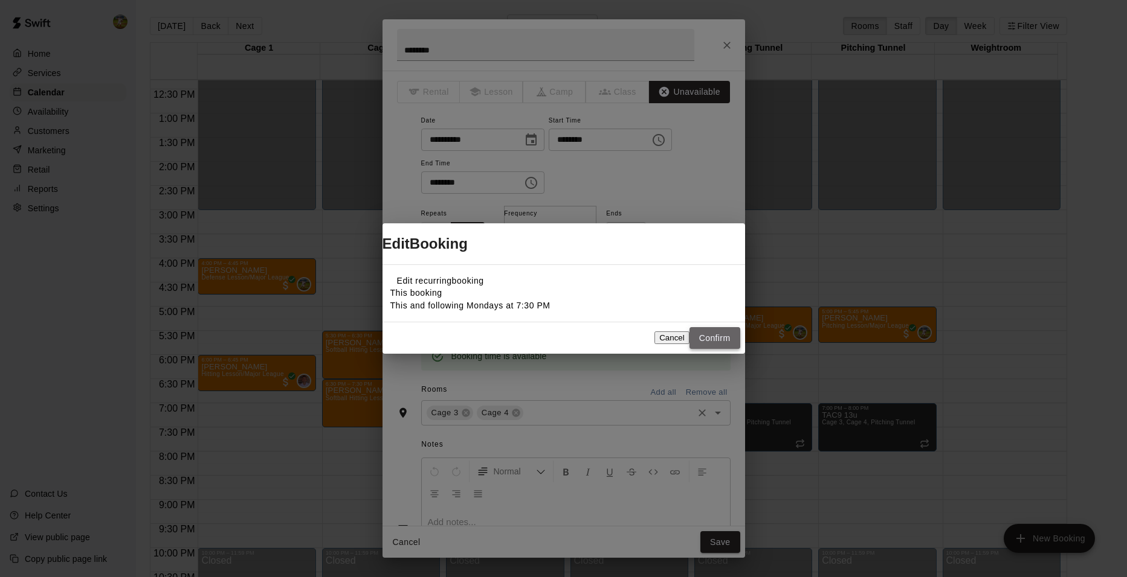
click at [712, 350] on button "Confirm" at bounding box center [714, 338] width 51 height 22
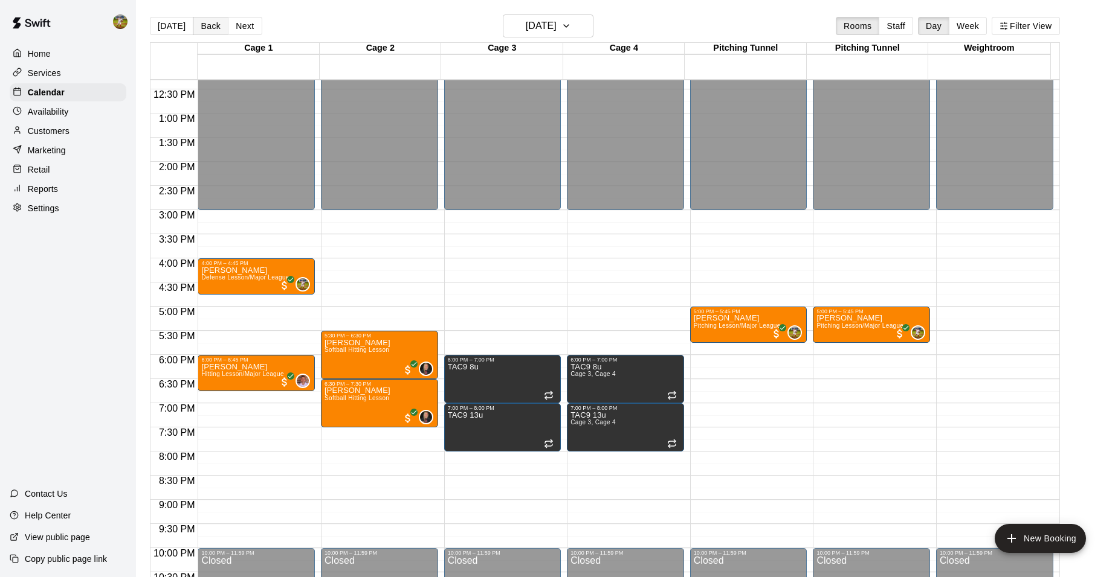
click at [208, 24] on button "Back" at bounding box center [211, 26] width 36 height 18
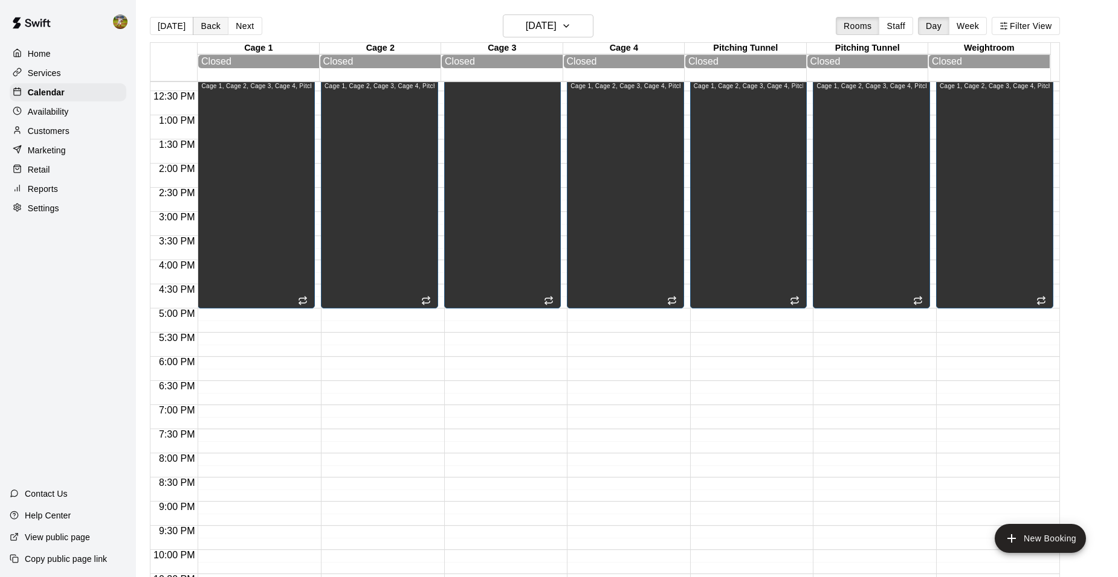
click at [208, 24] on button "Back" at bounding box center [211, 26] width 36 height 18
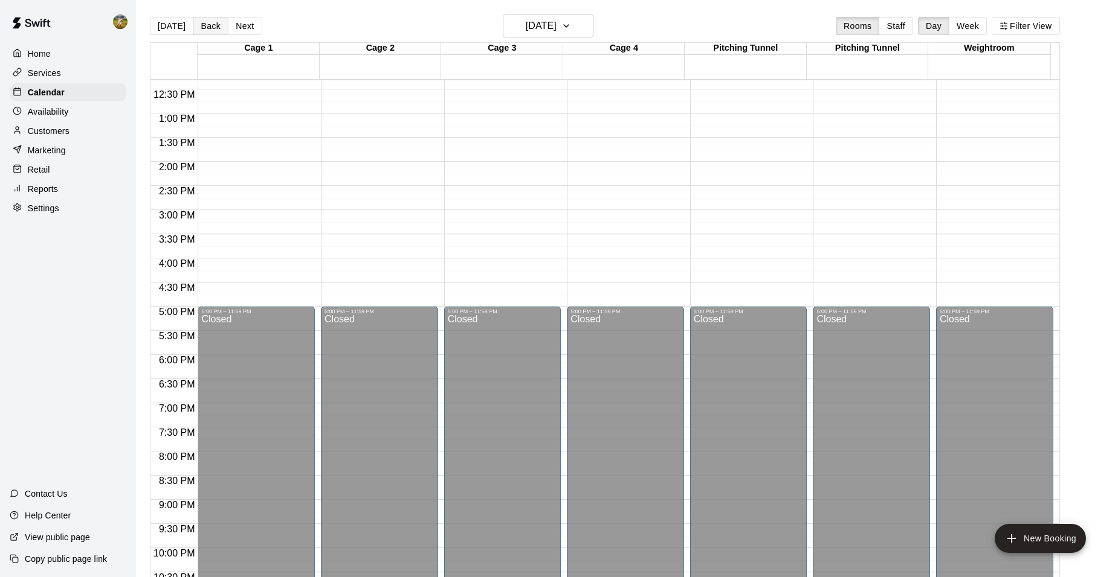
click at [208, 24] on button "Back" at bounding box center [211, 26] width 36 height 18
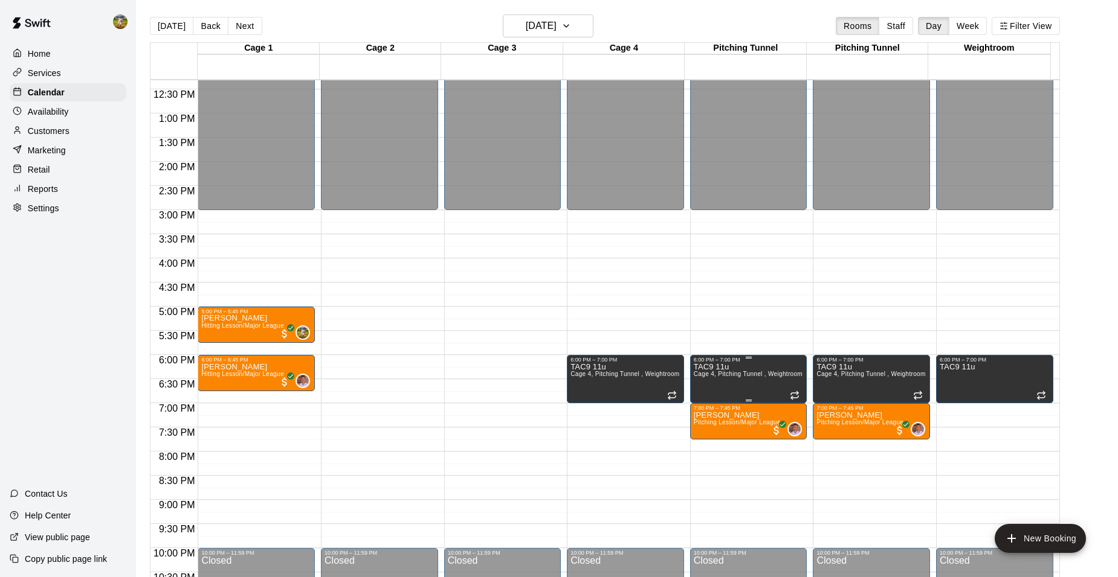
click at [722, 367] on p "TAC9 11u" at bounding box center [747, 367] width 109 height 0
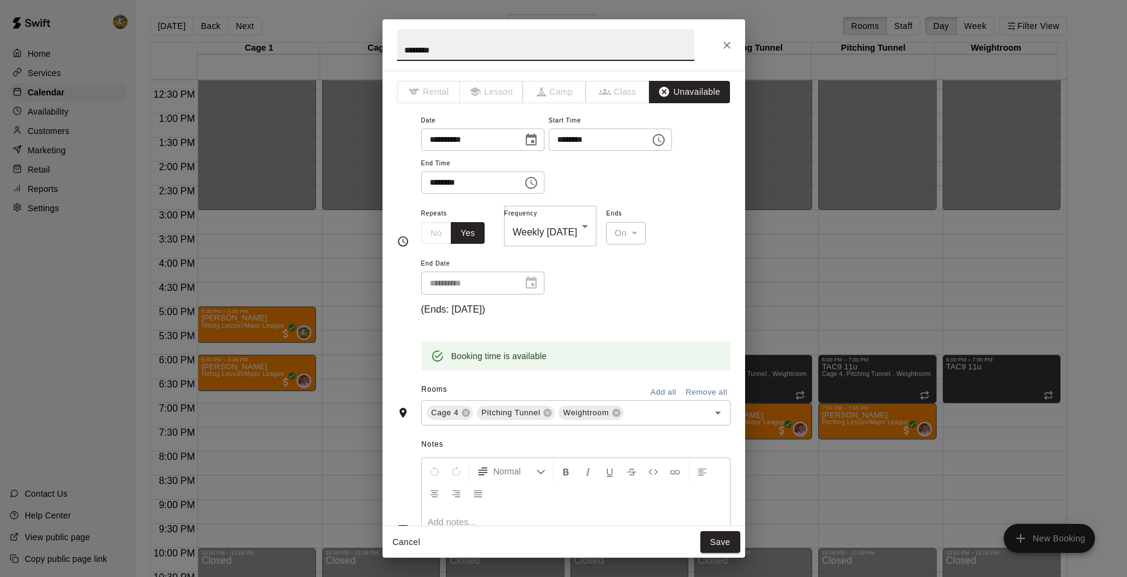
click at [697, 384] on button "Remove all" at bounding box center [707, 393] width 48 height 19
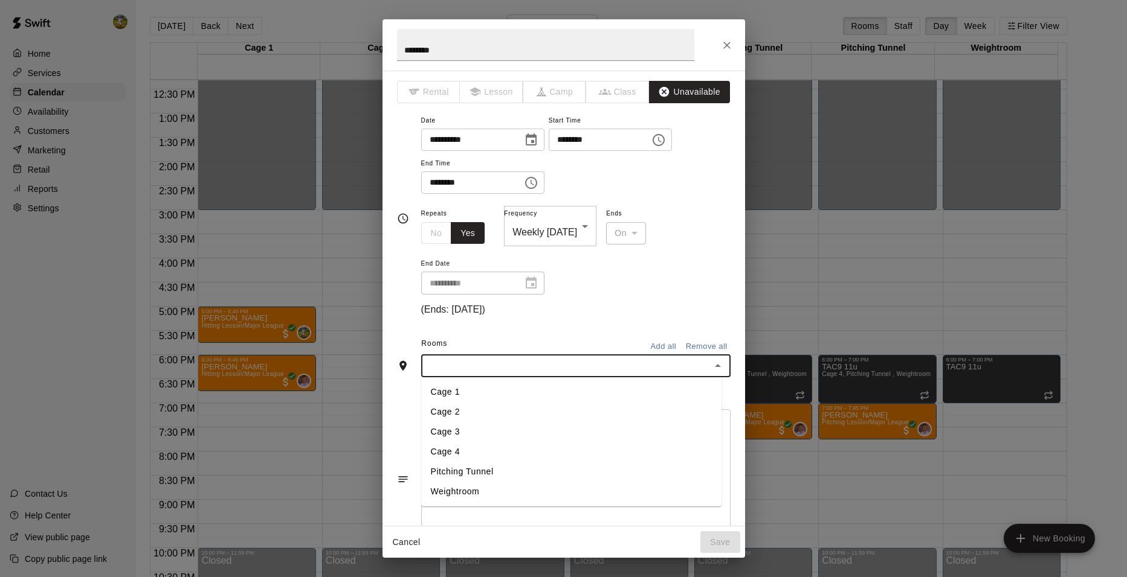
click at [600, 358] on input "text" at bounding box center [566, 365] width 282 height 15
click at [475, 422] on li "Cage 3" at bounding box center [571, 432] width 300 height 20
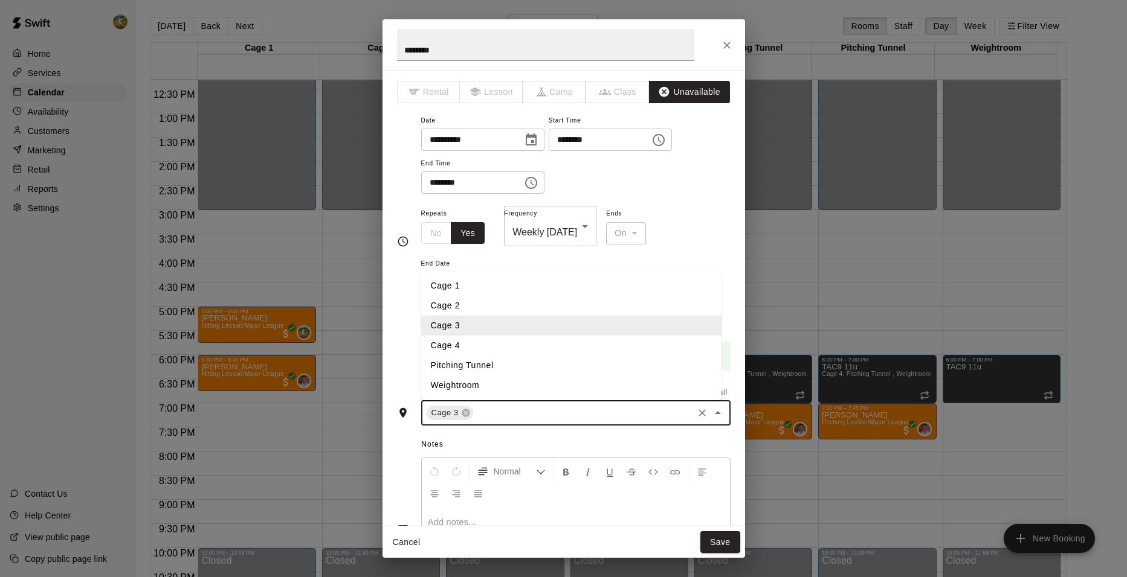
click at [501, 406] on input "text" at bounding box center [583, 413] width 216 height 15
click at [503, 336] on li "Cage 4" at bounding box center [571, 346] width 300 height 20
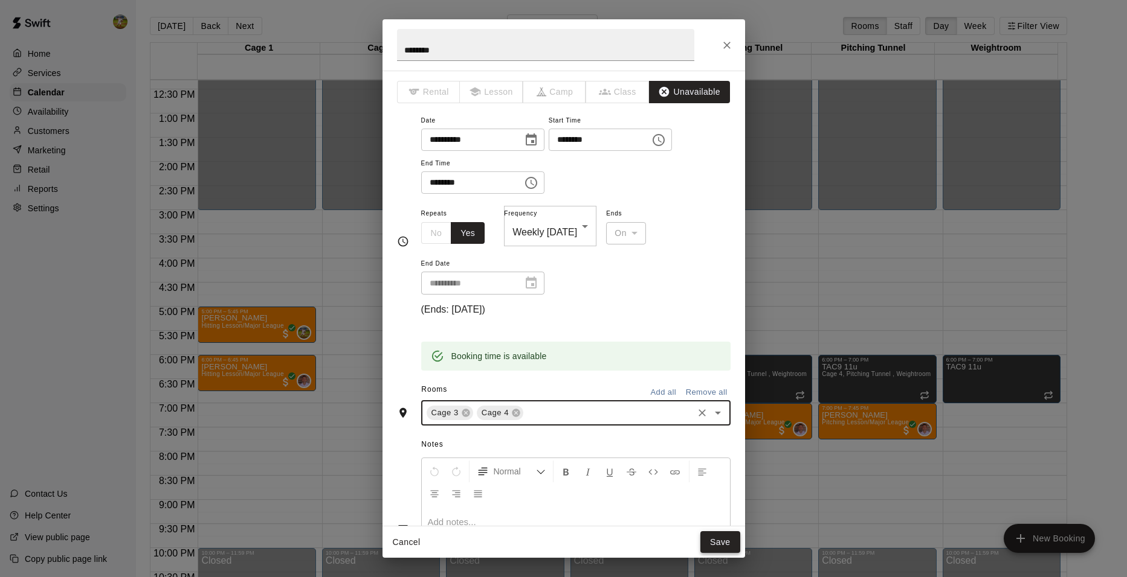
click at [721, 542] on button "Save" at bounding box center [720, 543] width 40 height 22
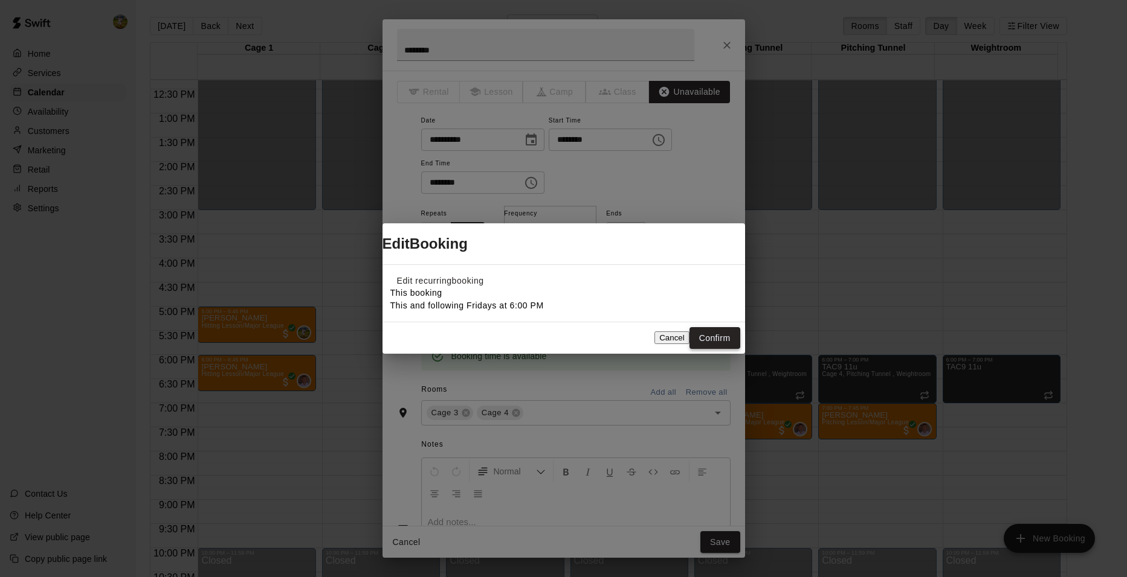
click at [713, 345] on button "Confirm" at bounding box center [714, 338] width 51 height 22
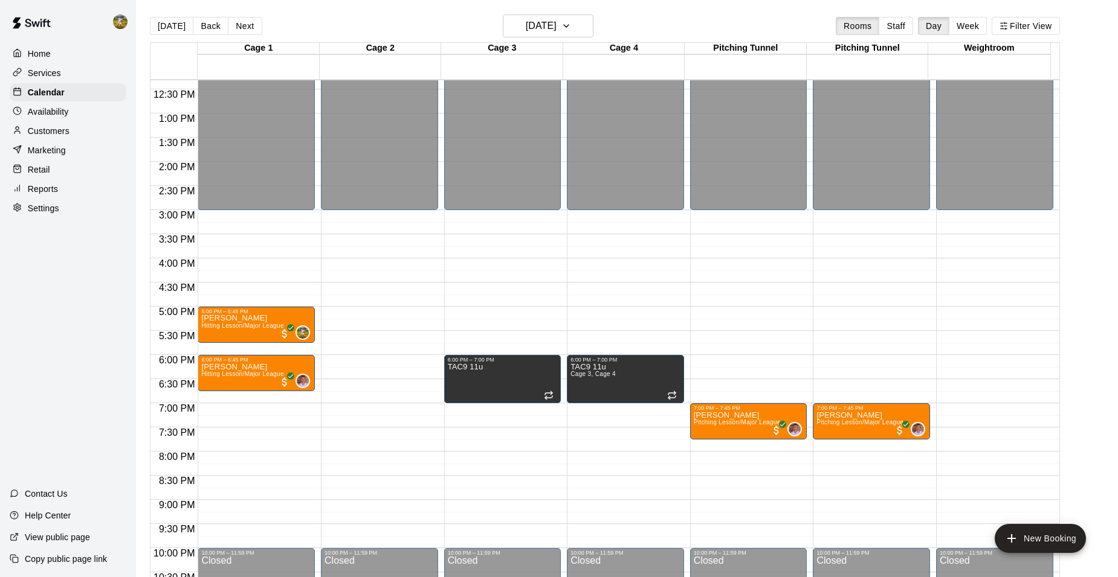
click at [209, 25] on button "Back" at bounding box center [211, 26] width 36 height 18
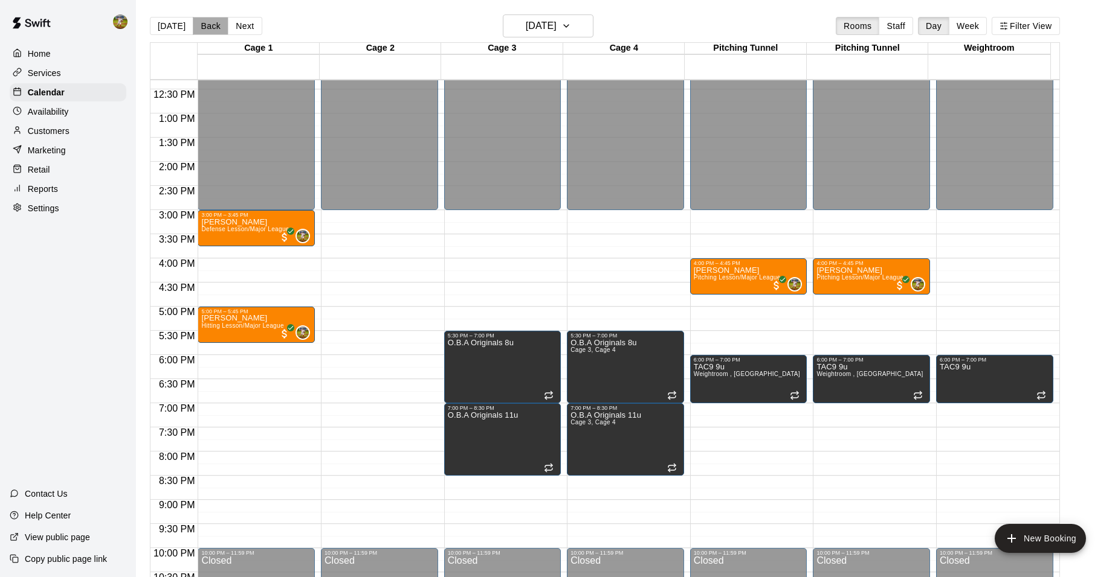
click at [205, 22] on button "Back" at bounding box center [211, 26] width 36 height 18
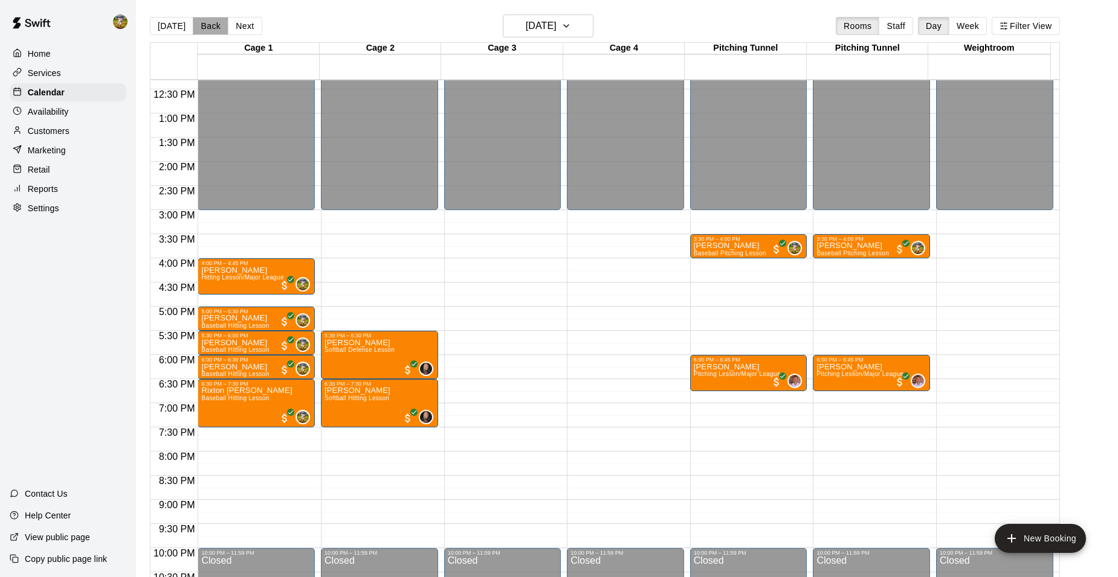
click at [205, 22] on button "Back" at bounding box center [211, 26] width 36 height 18
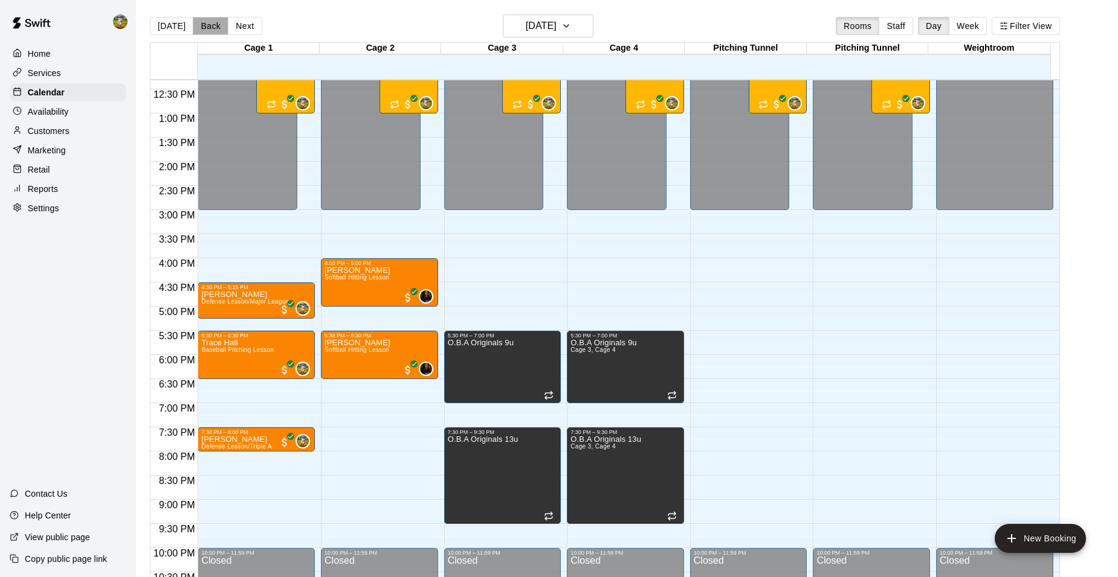
click at [205, 22] on button "Back" at bounding box center [211, 26] width 36 height 18
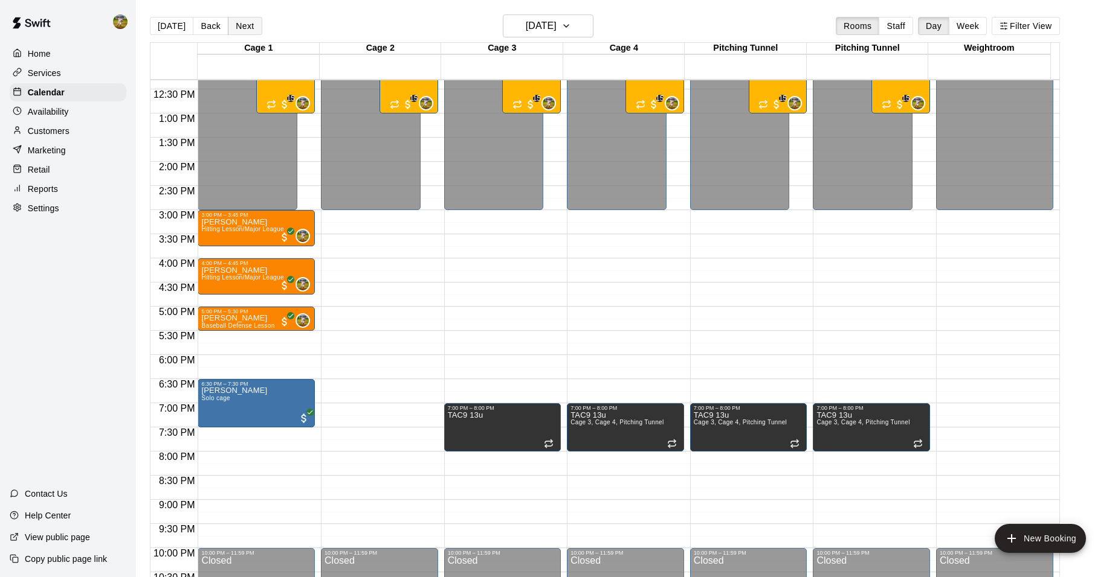
click at [247, 31] on button "Next" at bounding box center [245, 26] width 34 height 18
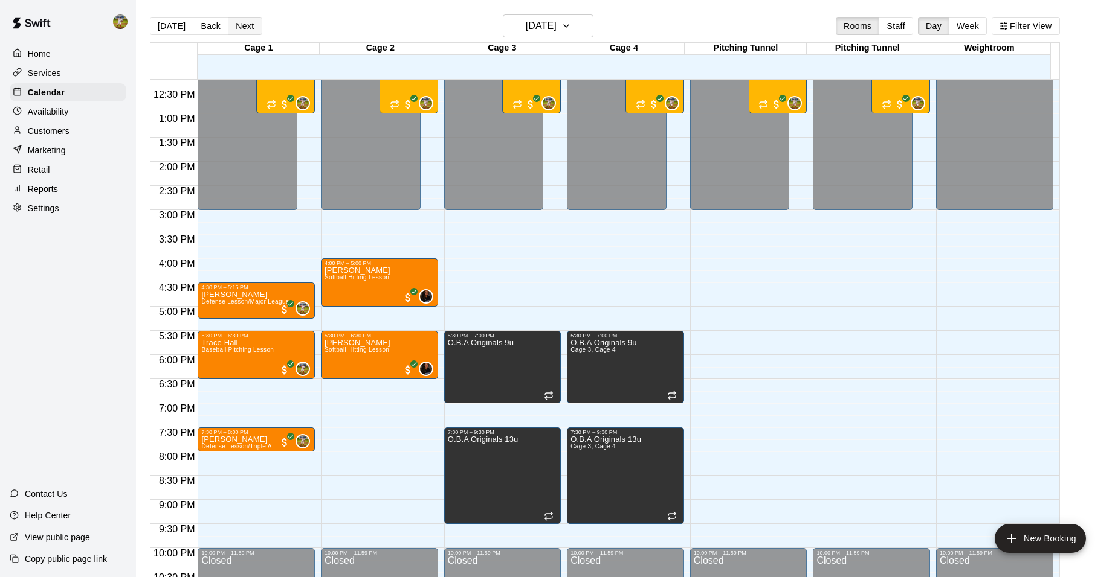
click at [247, 31] on button "Next" at bounding box center [245, 26] width 34 height 18
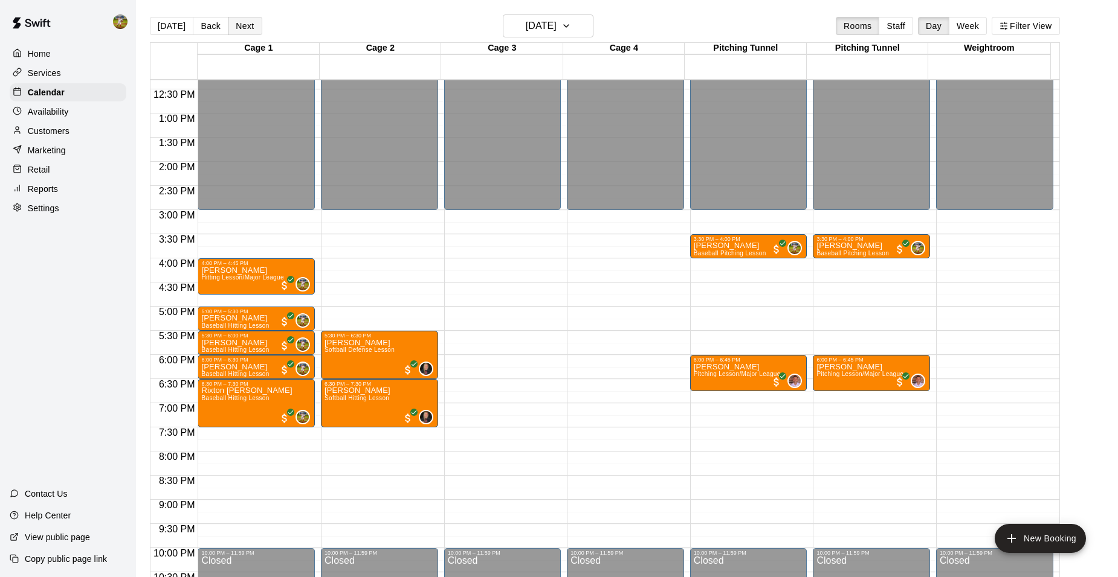
click at [247, 31] on button "Next" at bounding box center [245, 26] width 34 height 18
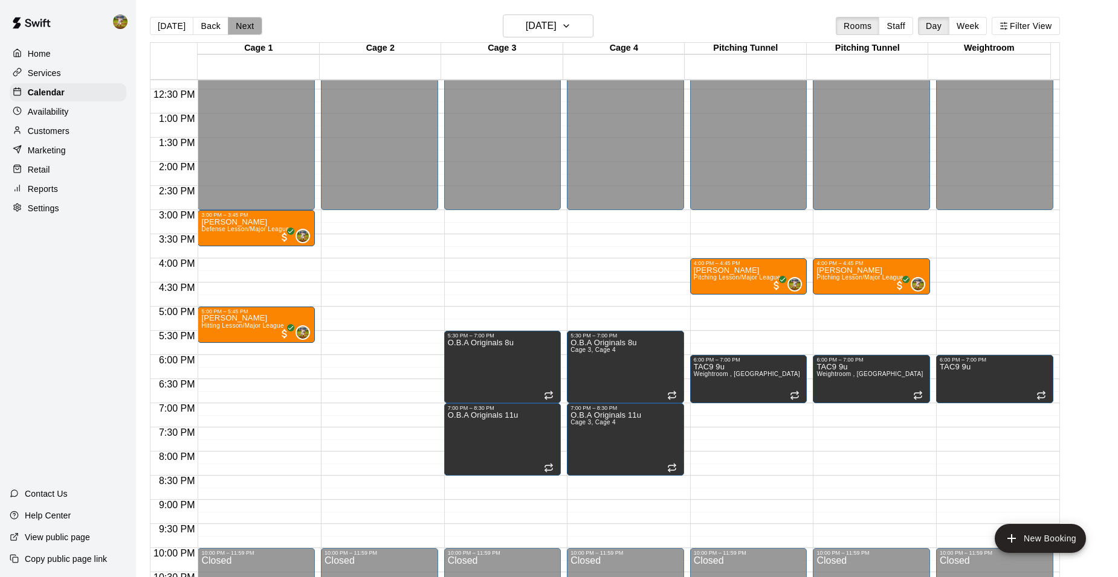
click at [247, 31] on button "Next" at bounding box center [245, 26] width 34 height 18
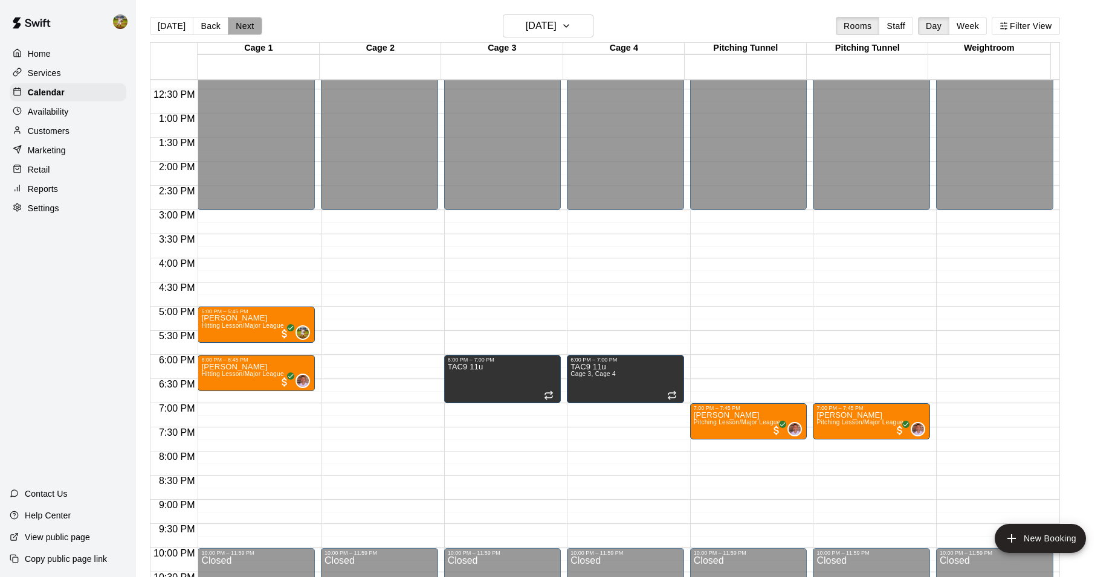
click at [233, 21] on button "Next" at bounding box center [245, 26] width 34 height 18
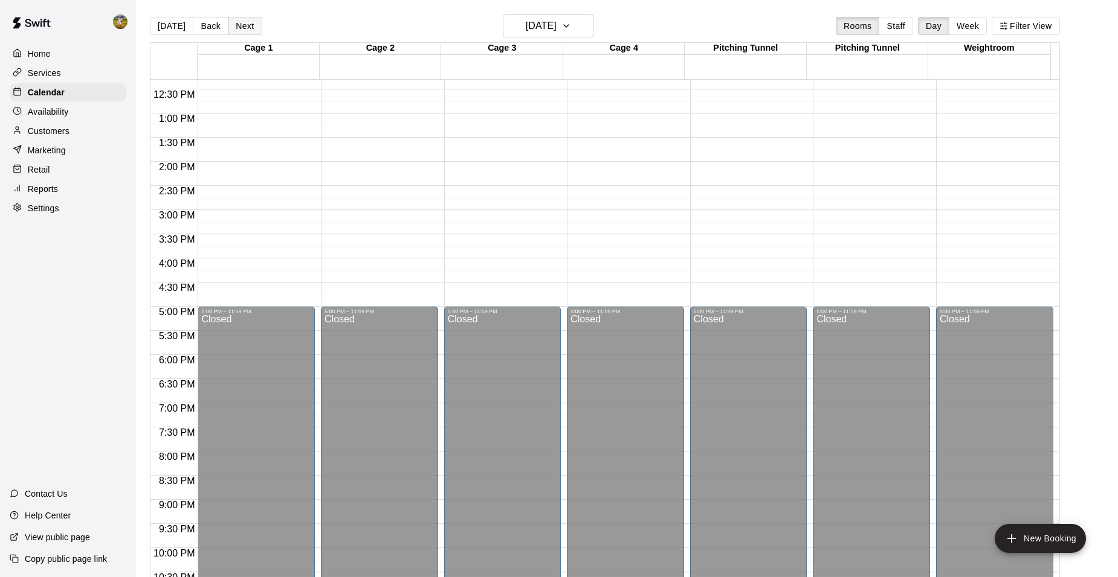
click at [233, 21] on button "Next" at bounding box center [245, 26] width 34 height 18
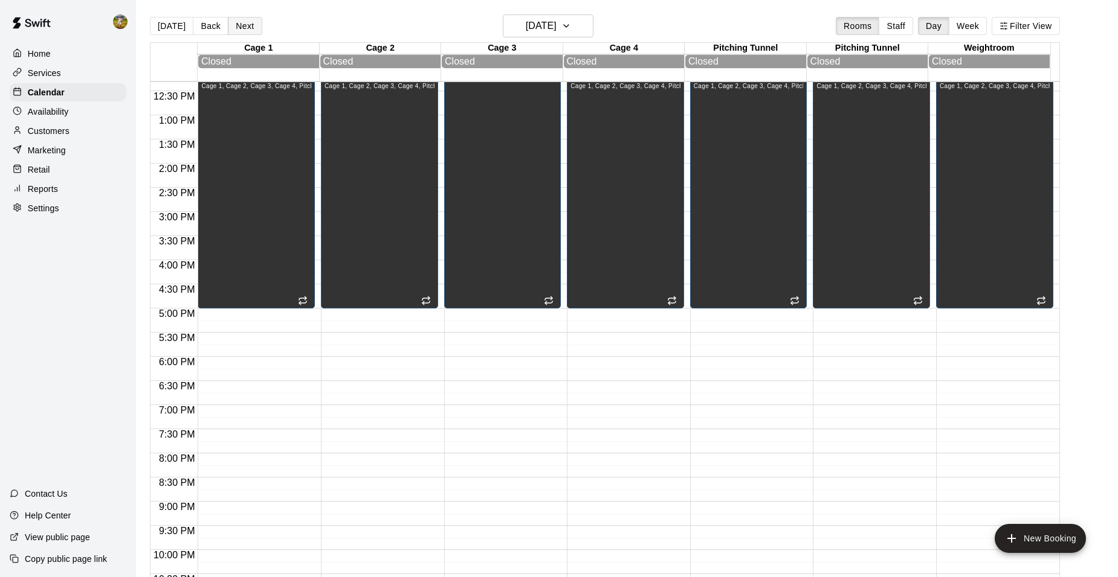
click at [233, 21] on button "Next" at bounding box center [245, 26] width 34 height 18
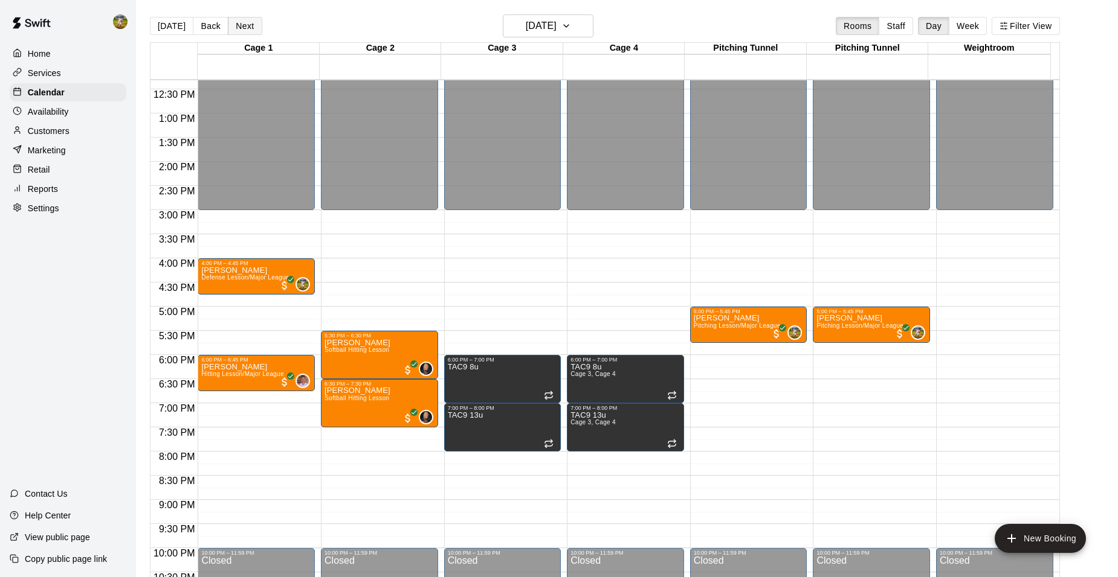
click at [233, 22] on button "Next" at bounding box center [245, 26] width 34 height 18
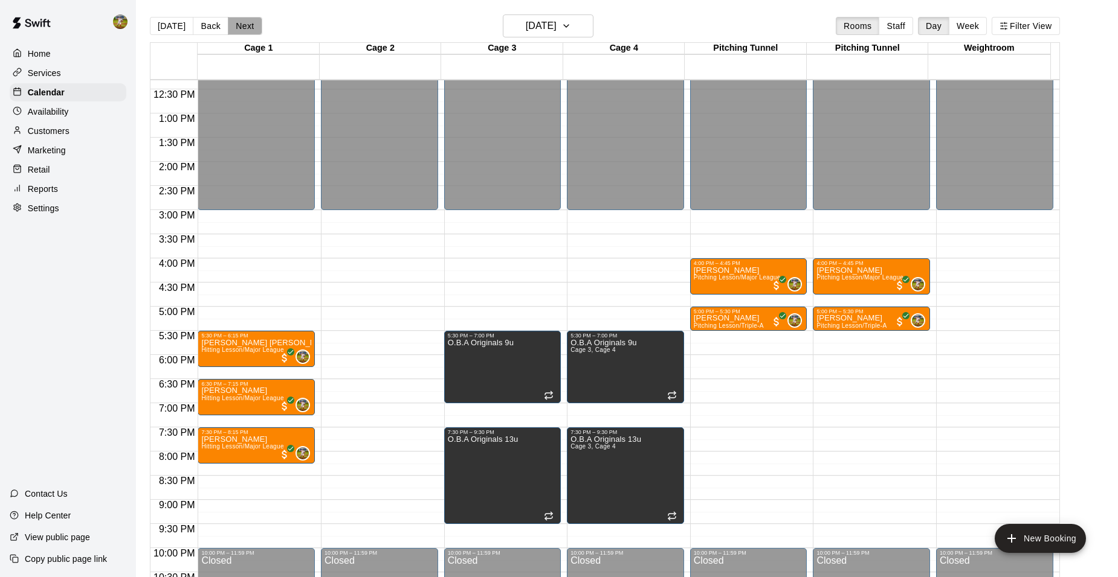
click at [233, 22] on button "Next" at bounding box center [245, 26] width 34 height 18
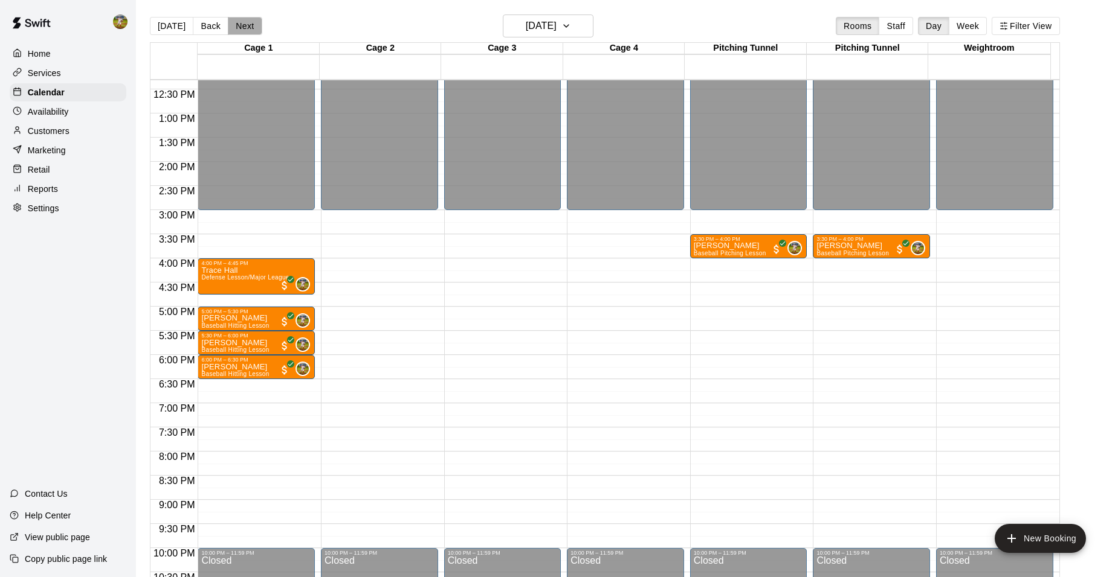
click at [233, 22] on button "Next" at bounding box center [245, 26] width 34 height 18
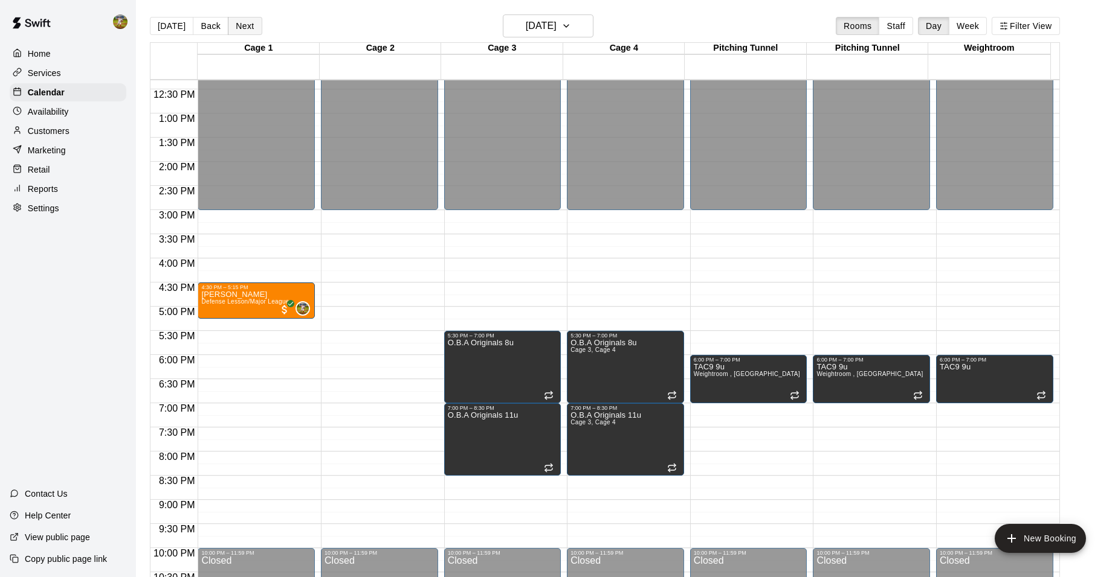
click at [233, 22] on button "Next" at bounding box center [245, 26] width 34 height 18
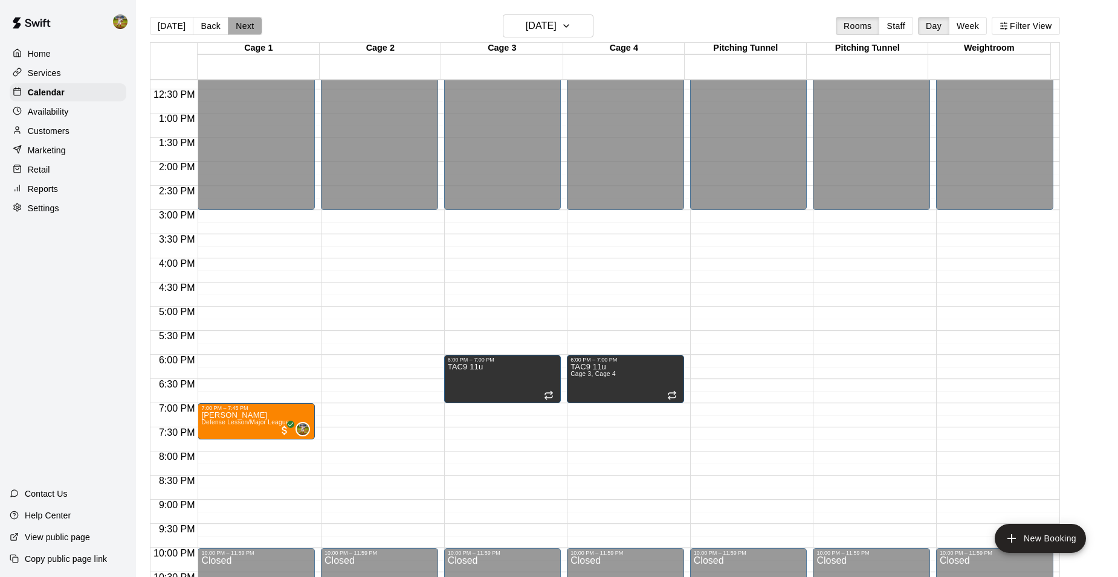
click at [233, 22] on button "Next" at bounding box center [245, 26] width 34 height 18
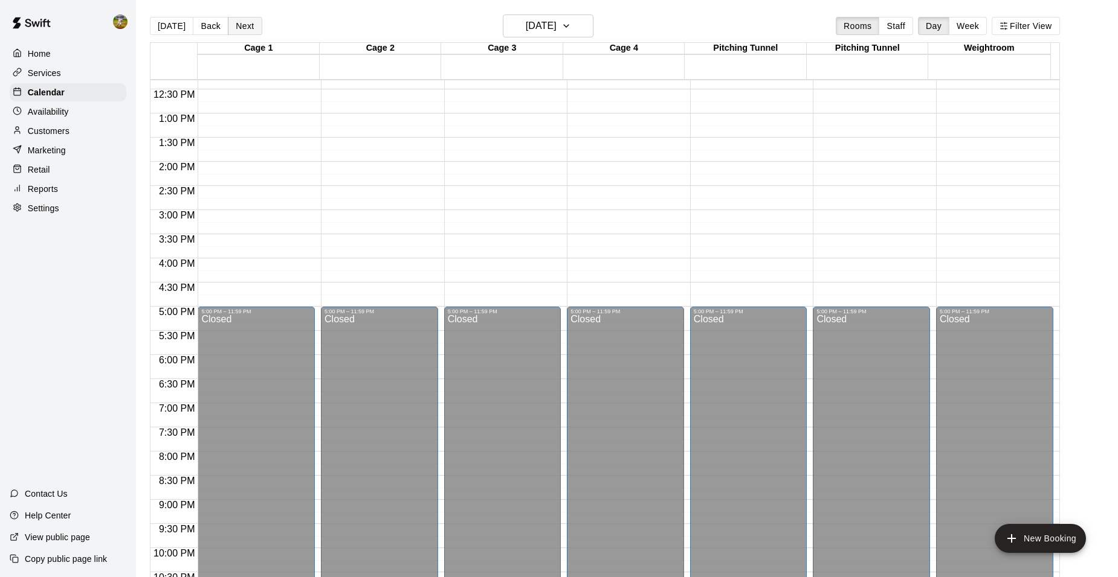
click at [233, 22] on button "Next" at bounding box center [245, 26] width 34 height 18
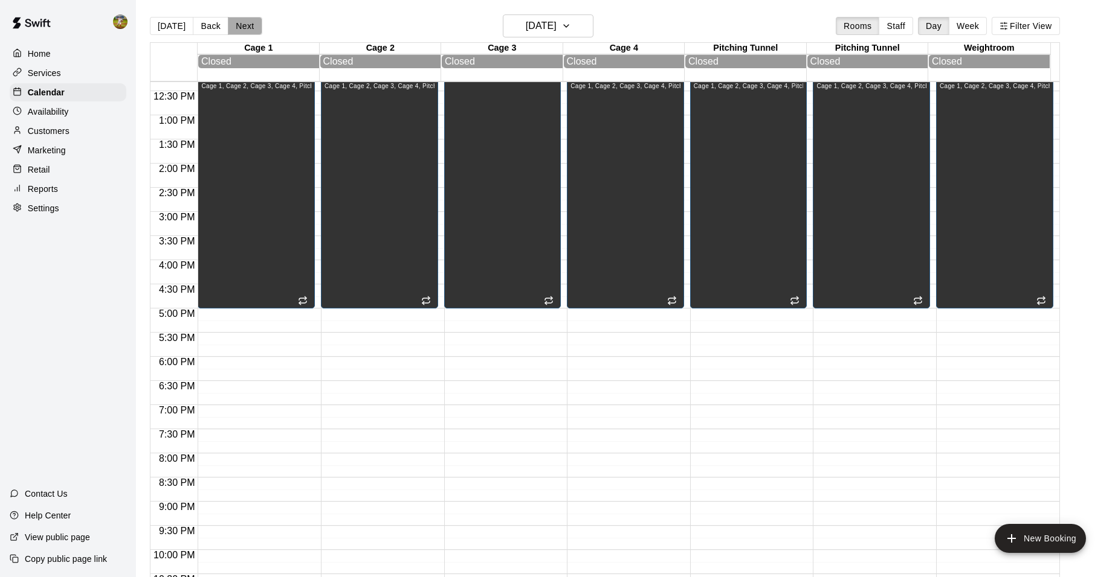
click at [233, 22] on button "Next" at bounding box center [245, 26] width 34 height 18
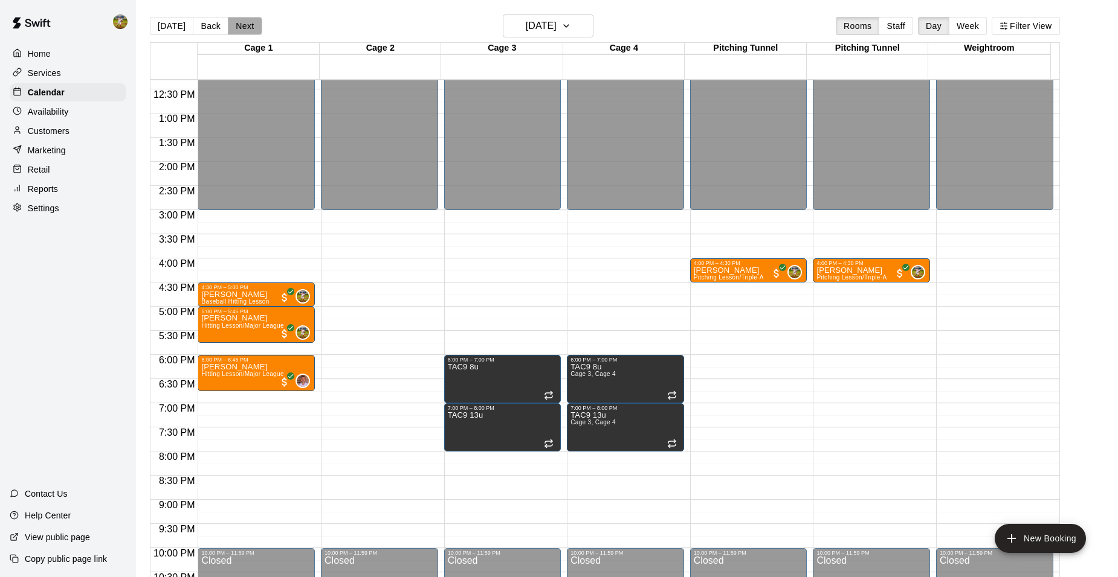
click at [233, 22] on button "Next" at bounding box center [245, 26] width 34 height 18
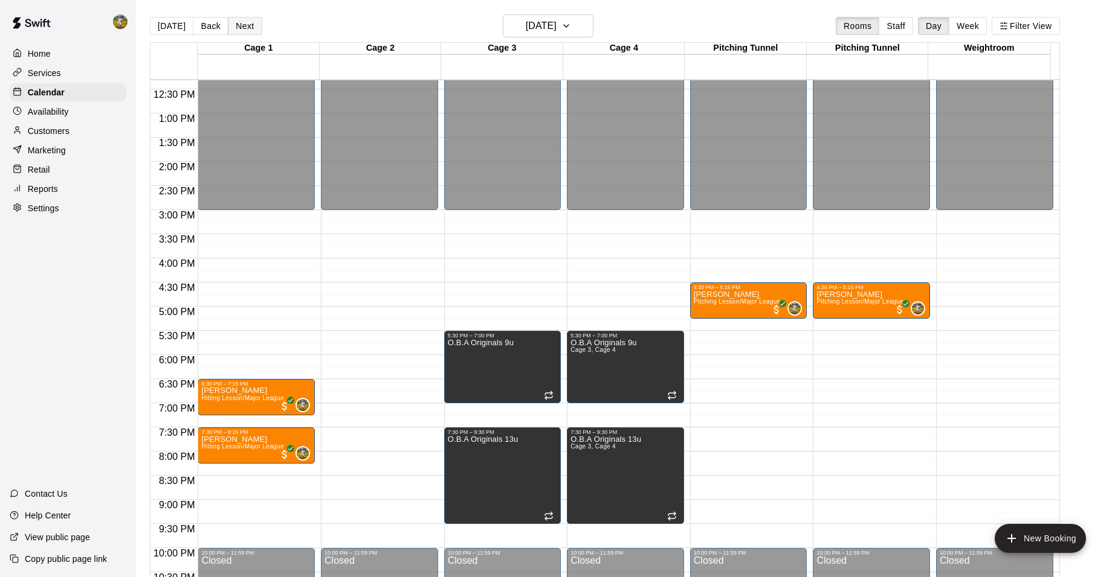
click at [233, 22] on button "Next" at bounding box center [245, 26] width 34 height 18
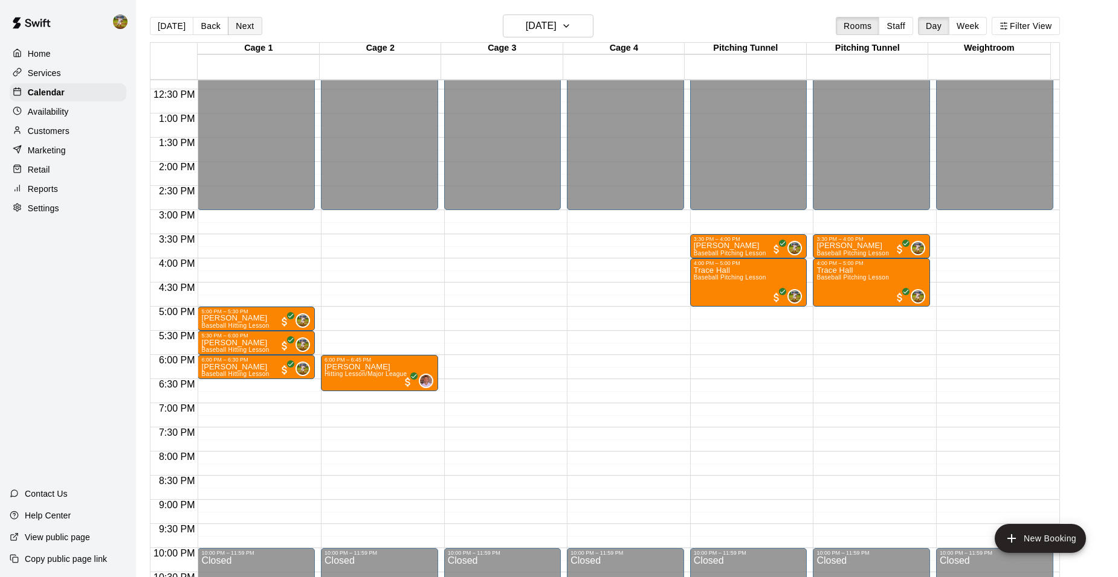
click at [233, 22] on button "Next" at bounding box center [245, 26] width 34 height 18
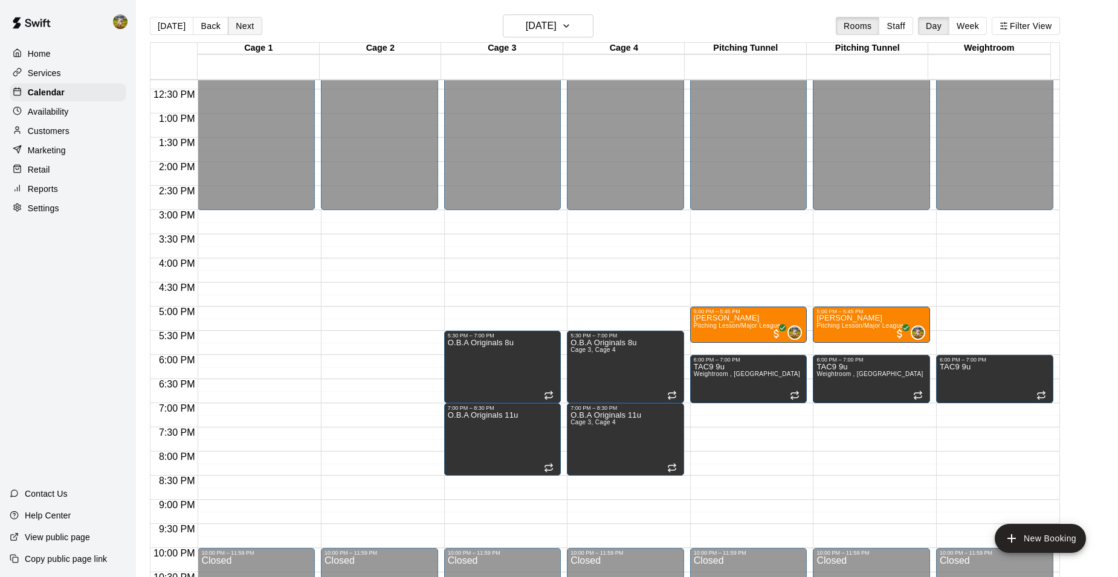
click at [233, 22] on button "Next" at bounding box center [245, 26] width 34 height 18
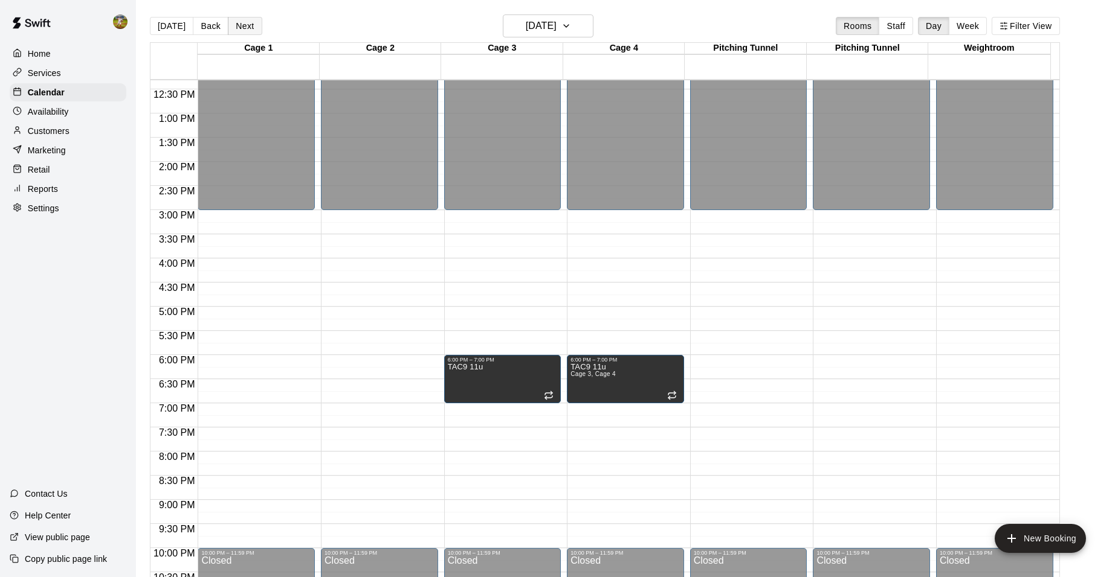
click at [233, 22] on button "Next" at bounding box center [245, 26] width 34 height 18
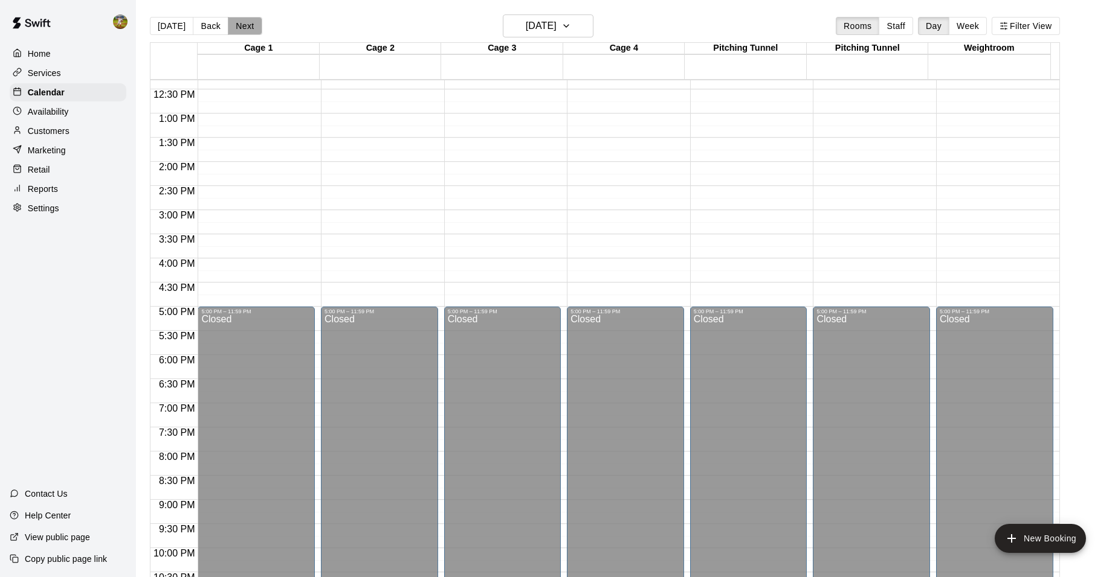
click at [233, 22] on button "Next" at bounding box center [245, 26] width 34 height 18
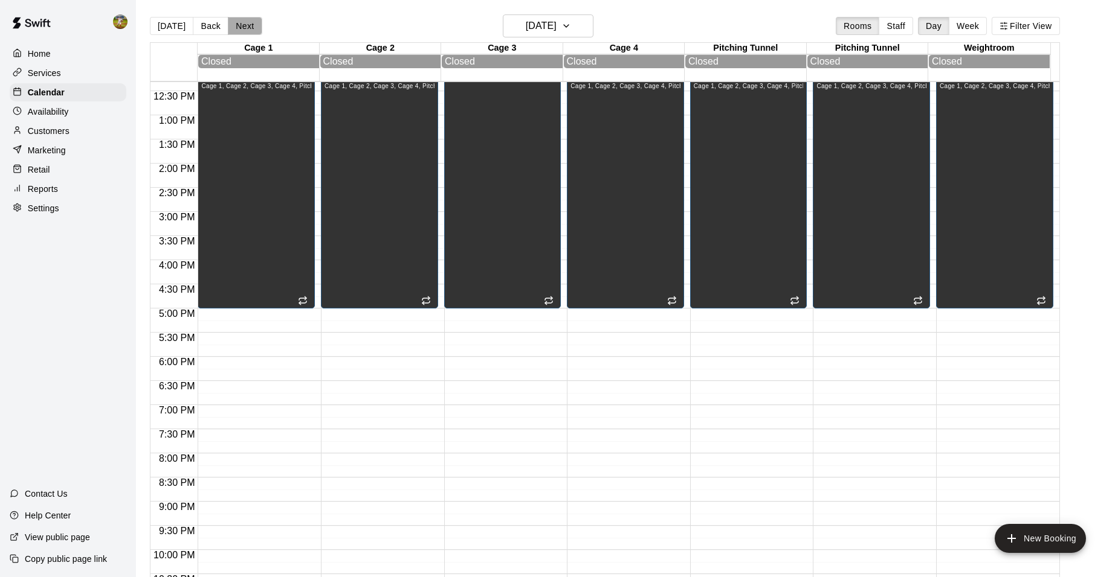
click at [233, 22] on button "Next" at bounding box center [245, 26] width 34 height 18
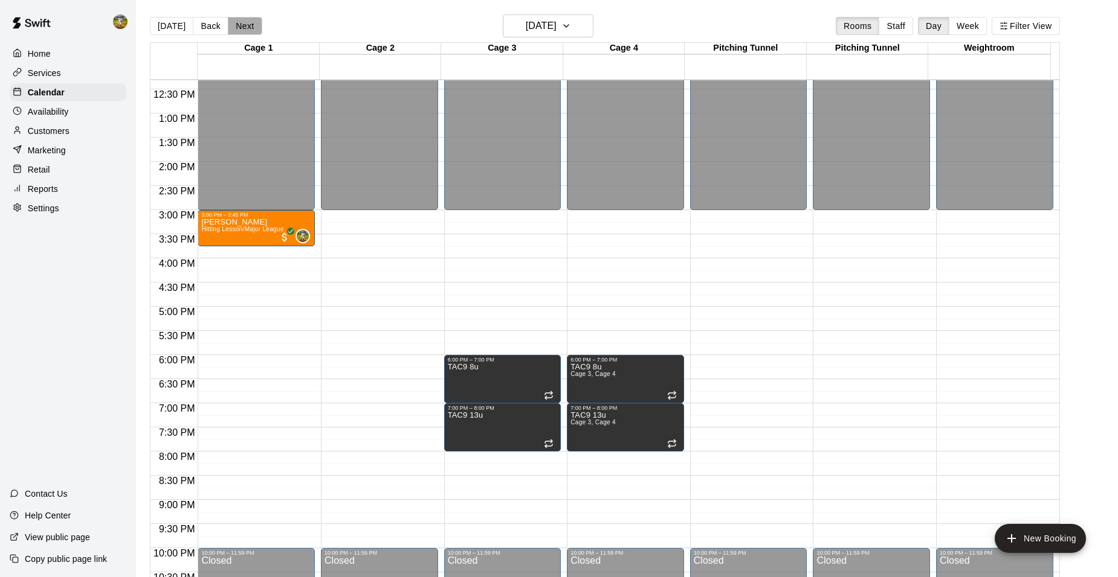
click at [233, 22] on button "Next" at bounding box center [245, 26] width 34 height 18
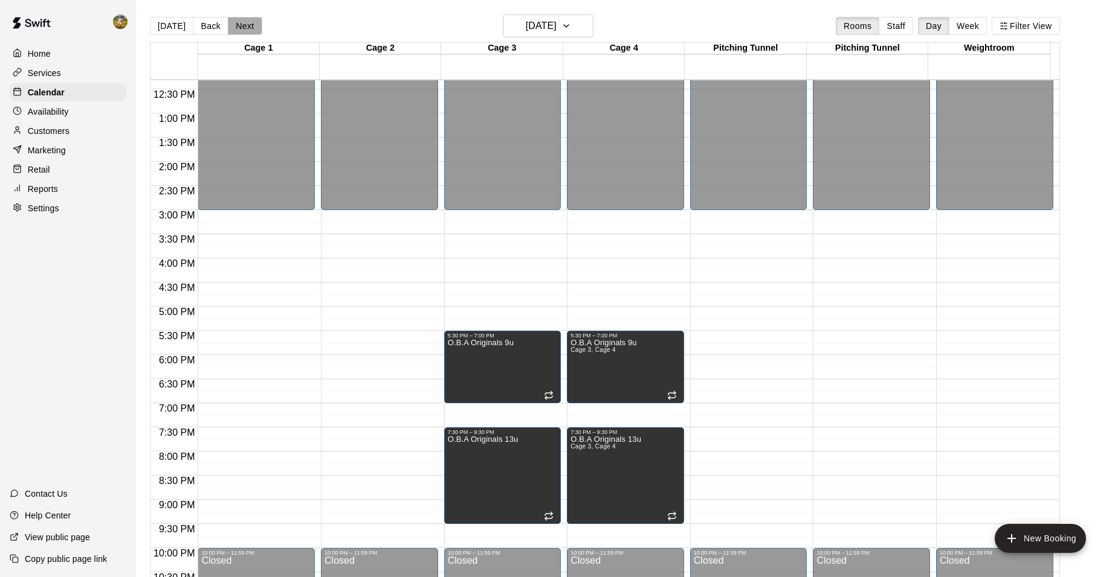
click at [233, 22] on button "Next" at bounding box center [245, 26] width 34 height 18
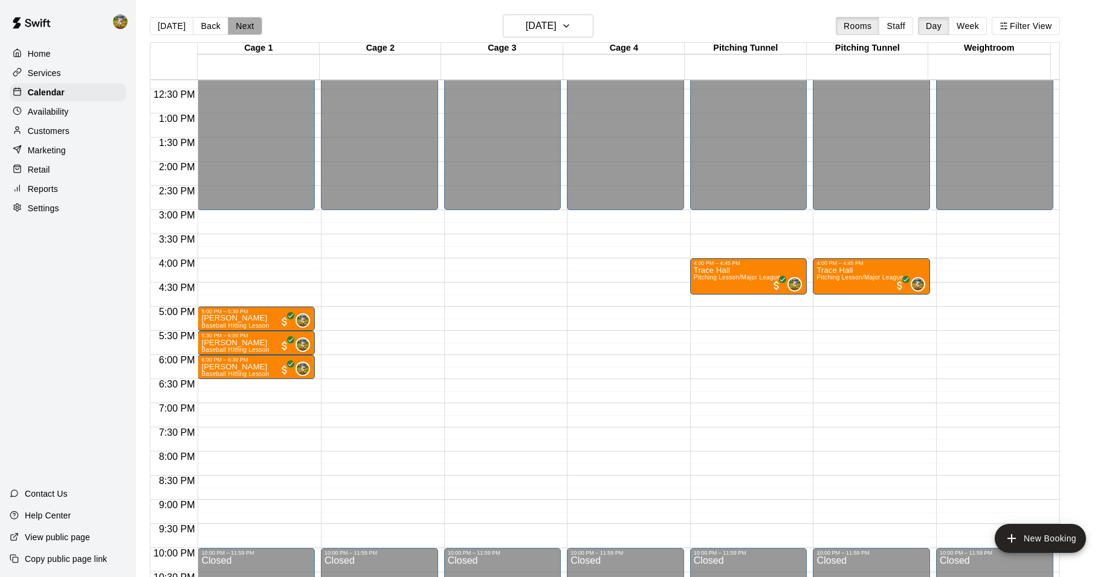
click at [233, 22] on button "Next" at bounding box center [245, 26] width 34 height 18
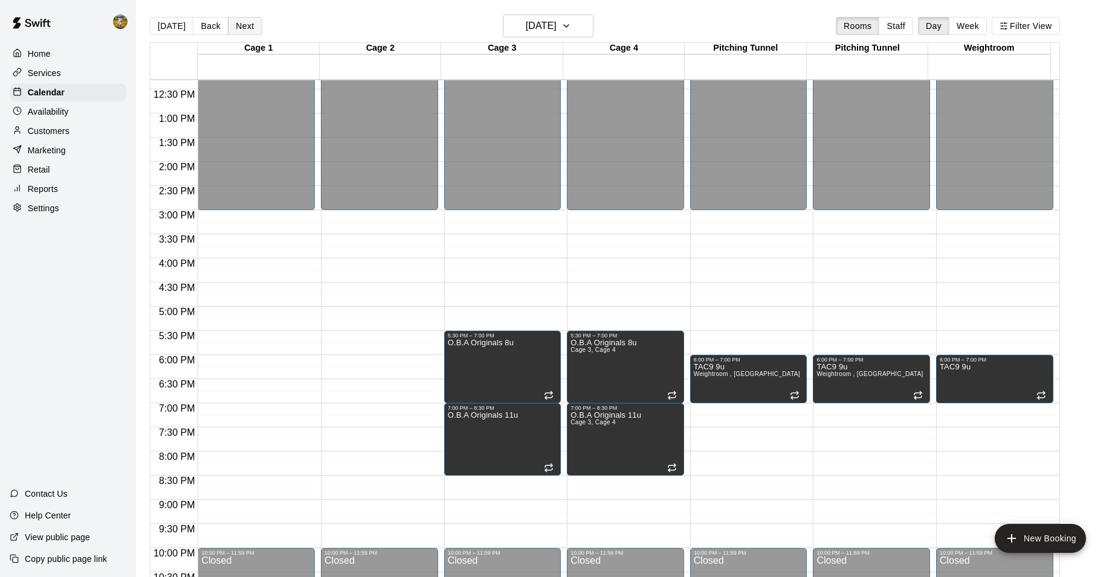
click at [233, 22] on button "Next" at bounding box center [245, 26] width 34 height 18
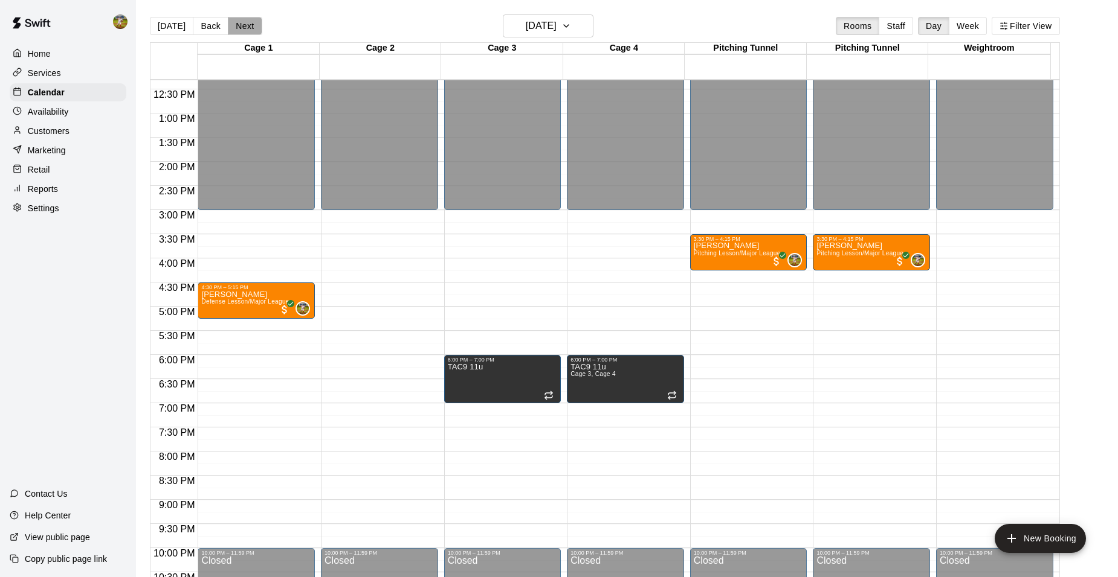
click at [233, 22] on button "Next" at bounding box center [245, 26] width 34 height 18
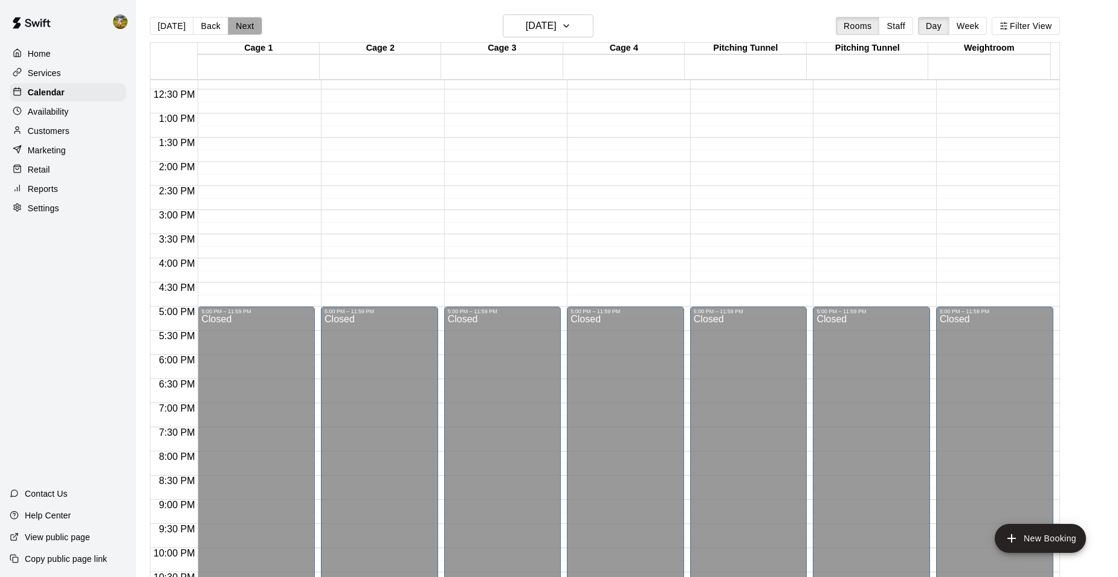
click at [233, 22] on button "Next" at bounding box center [245, 26] width 34 height 18
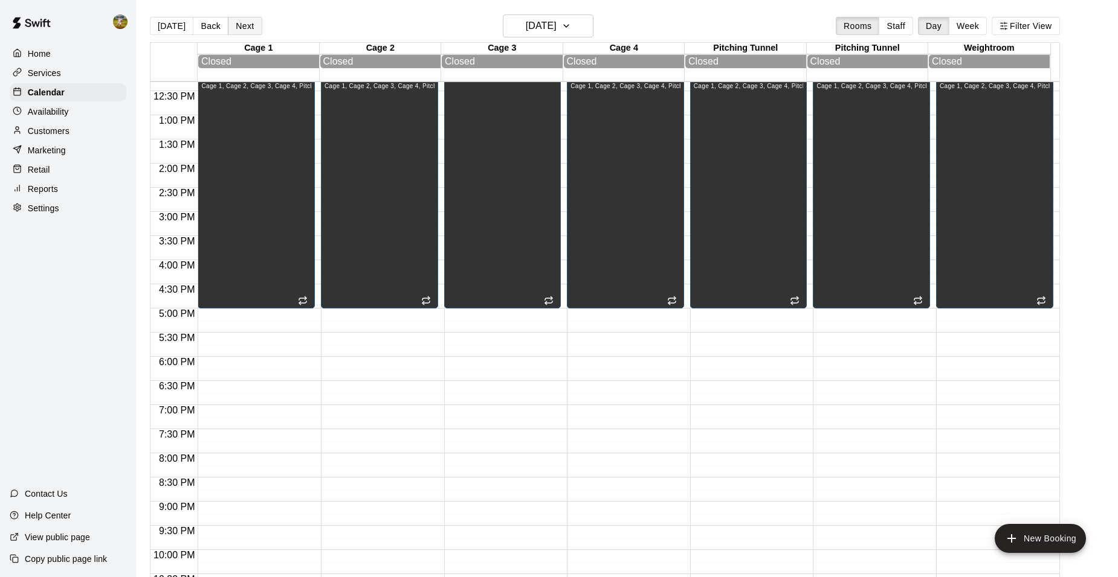
click at [233, 22] on button "Next" at bounding box center [245, 26] width 34 height 18
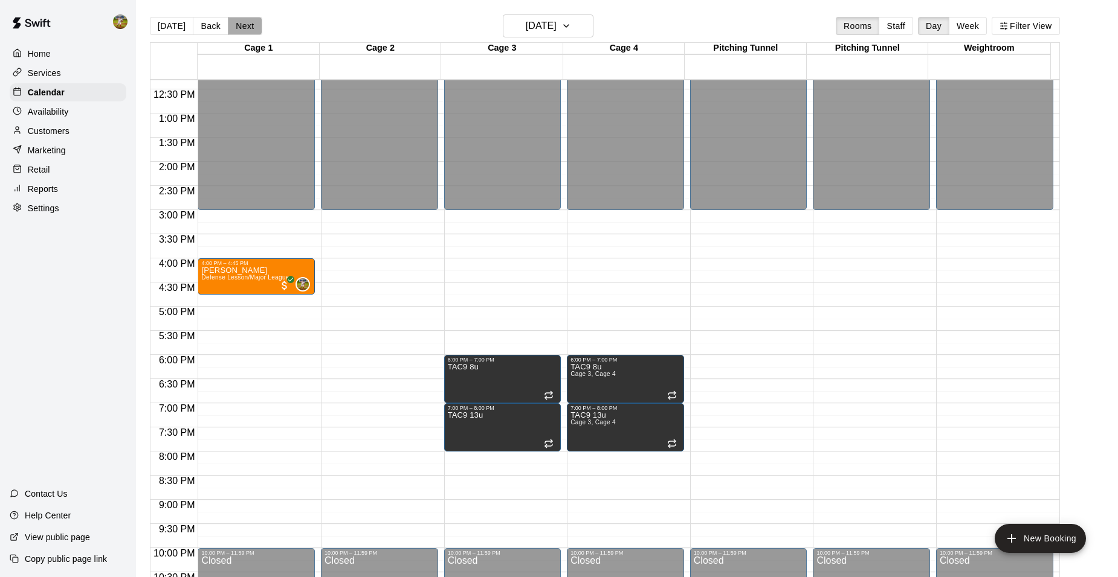
click at [233, 22] on button "Next" at bounding box center [245, 26] width 34 height 18
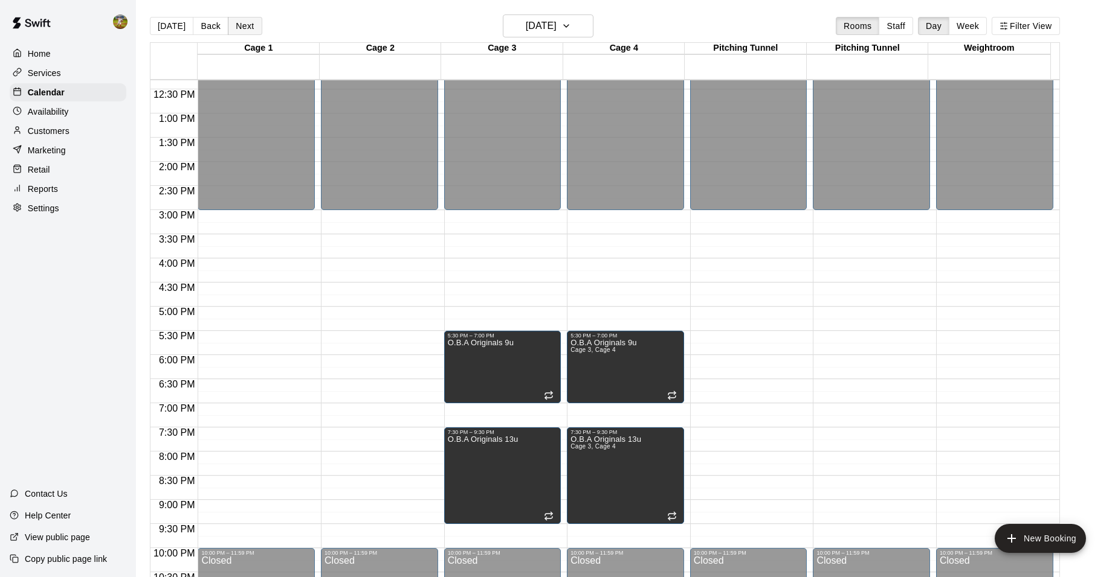
click at [233, 22] on button "Next" at bounding box center [245, 26] width 34 height 18
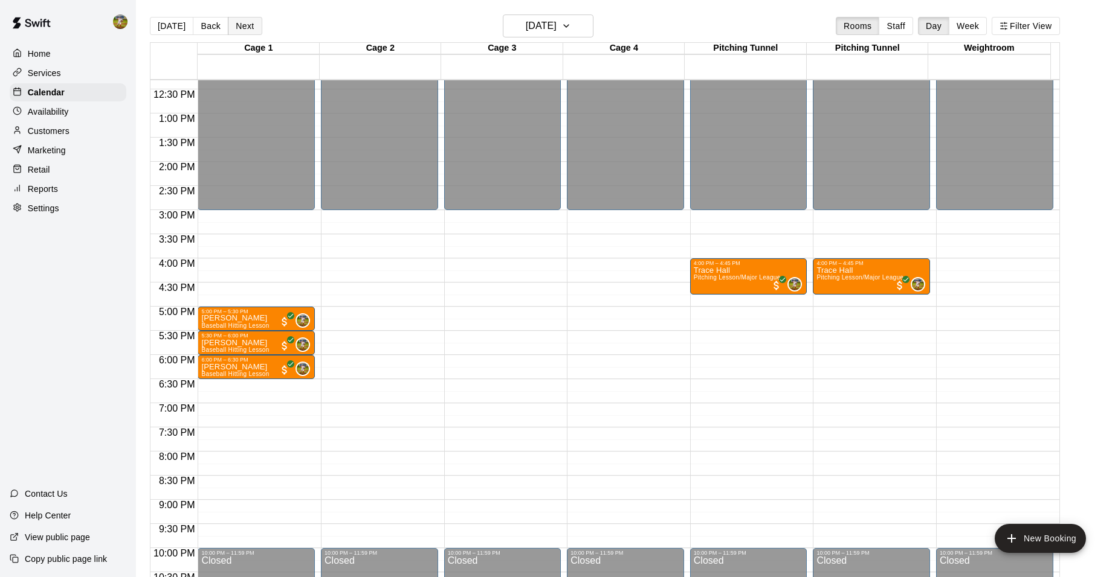
click at [233, 22] on button "Next" at bounding box center [245, 26] width 34 height 18
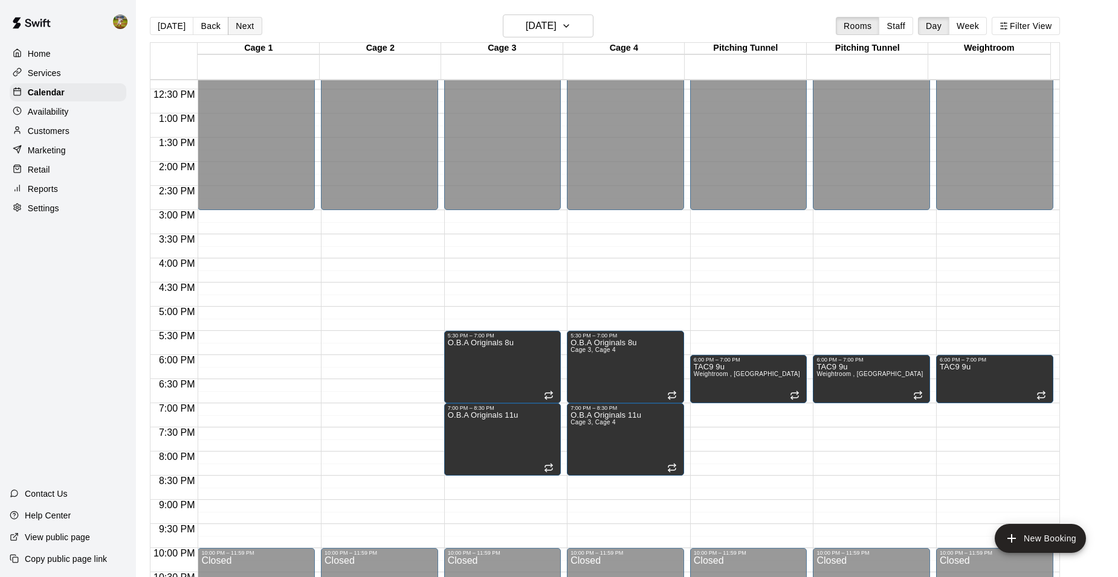
click at [233, 22] on button "Next" at bounding box center [245, 26] width 34 height 18
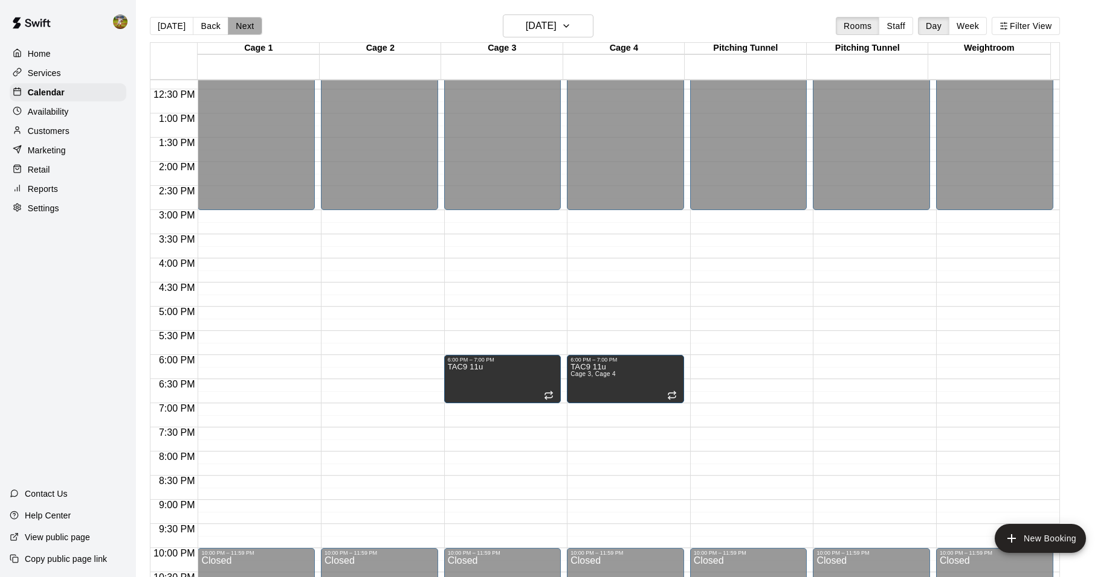
click at [233, 22] on button "Next" at bounding box center [245, 26] width 34 height 18
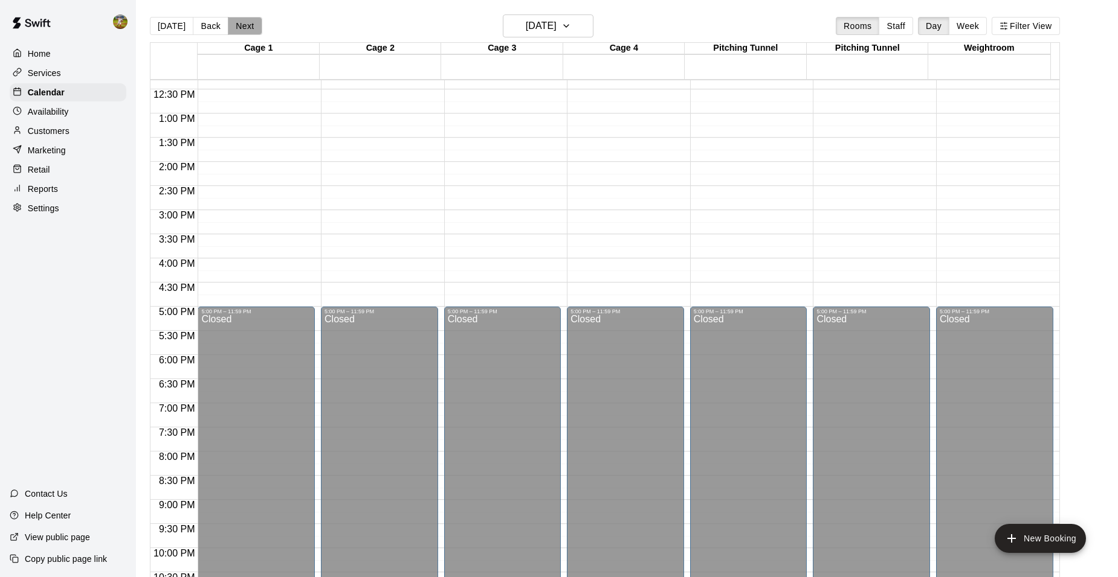
click at [233, 22] on button "Next" at bounding box center [245, 26] width 34 height 18
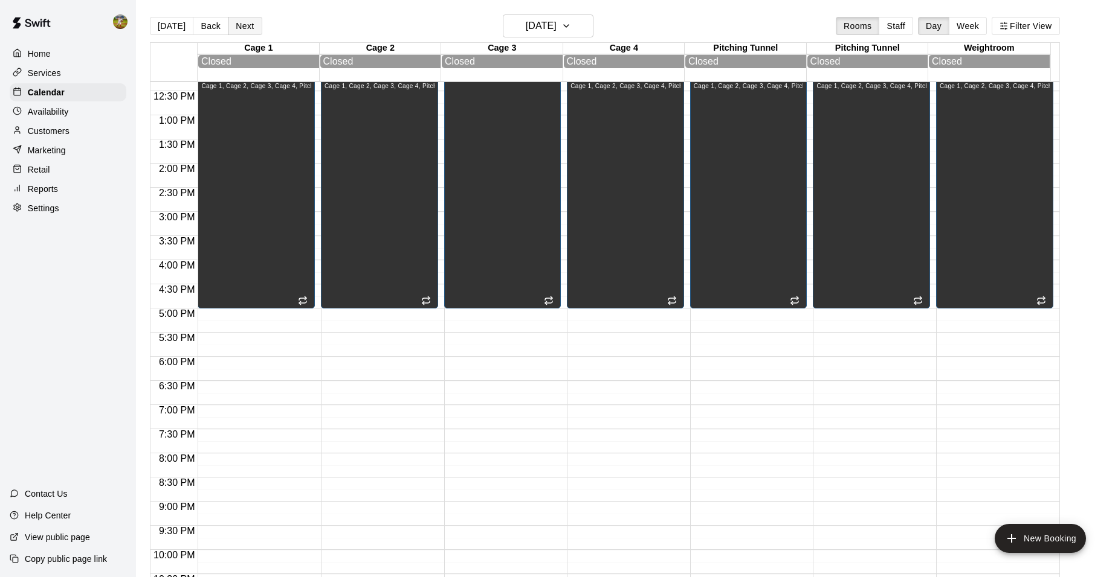
click at [233, 22] on button "Next" at bounding box center [245, 26] width 34 height 18
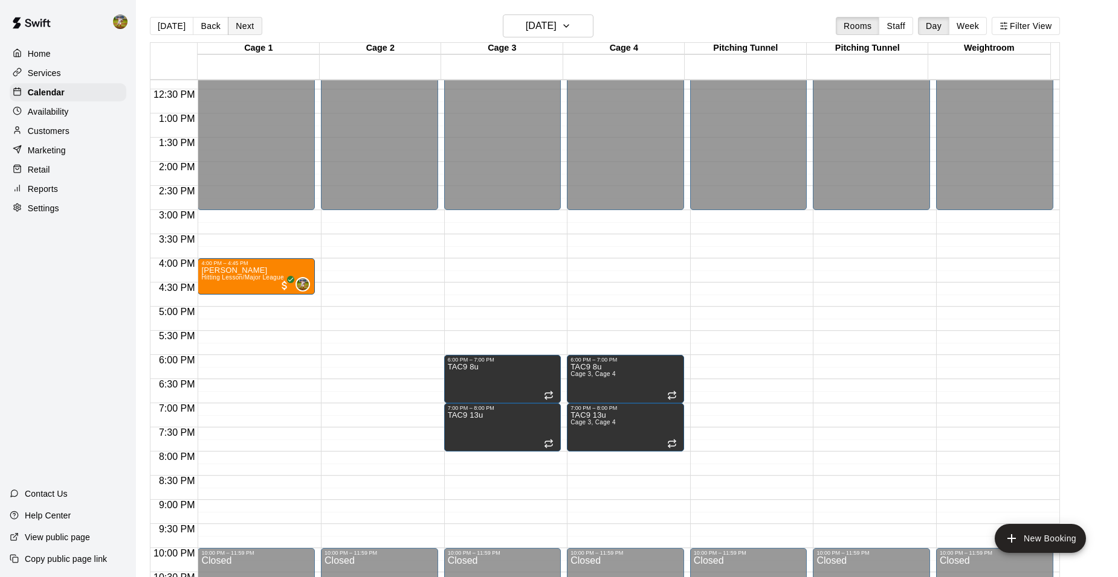
click at [233, 22] on button "Next" at bounding box center [245, 26] width 34 height 18
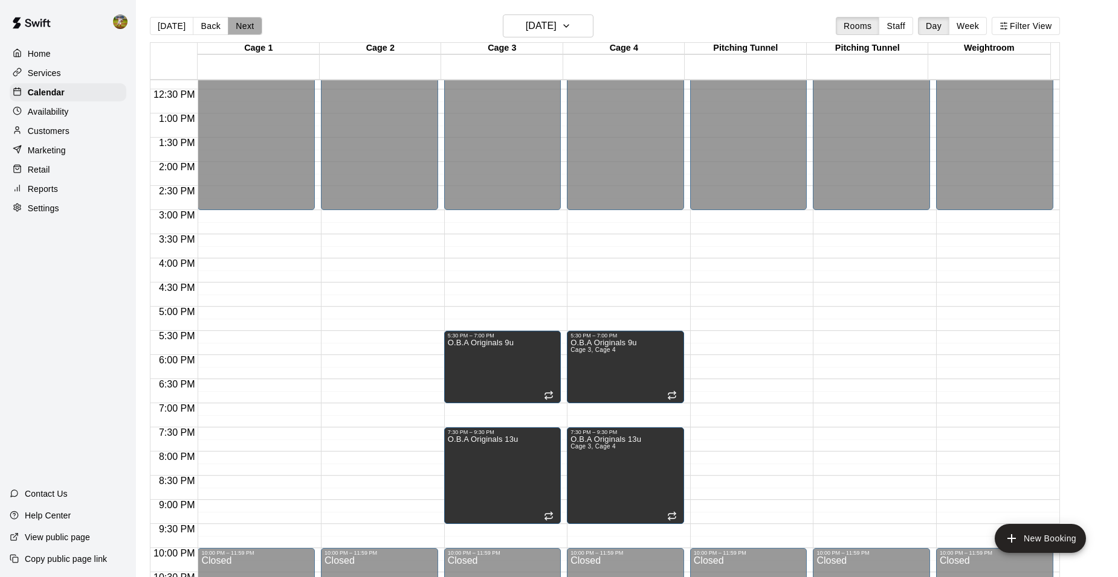
click at [233, 22] on button "Next" at bounding box center [245, 26] width 34 height 18
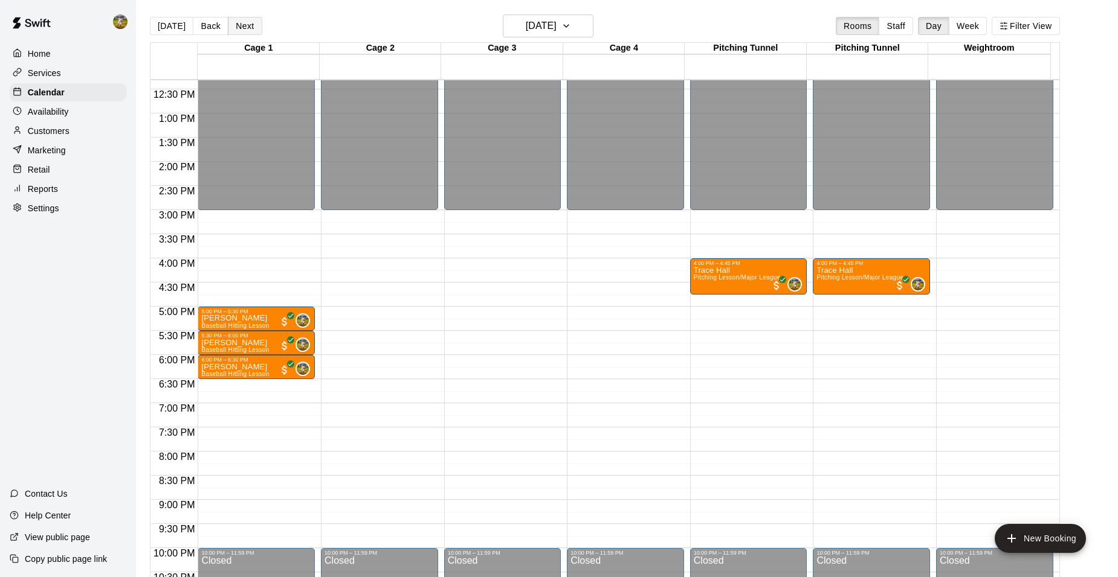
click at [233, 22] on button "Next" at bounding box center [245, 26] width 34 height 18
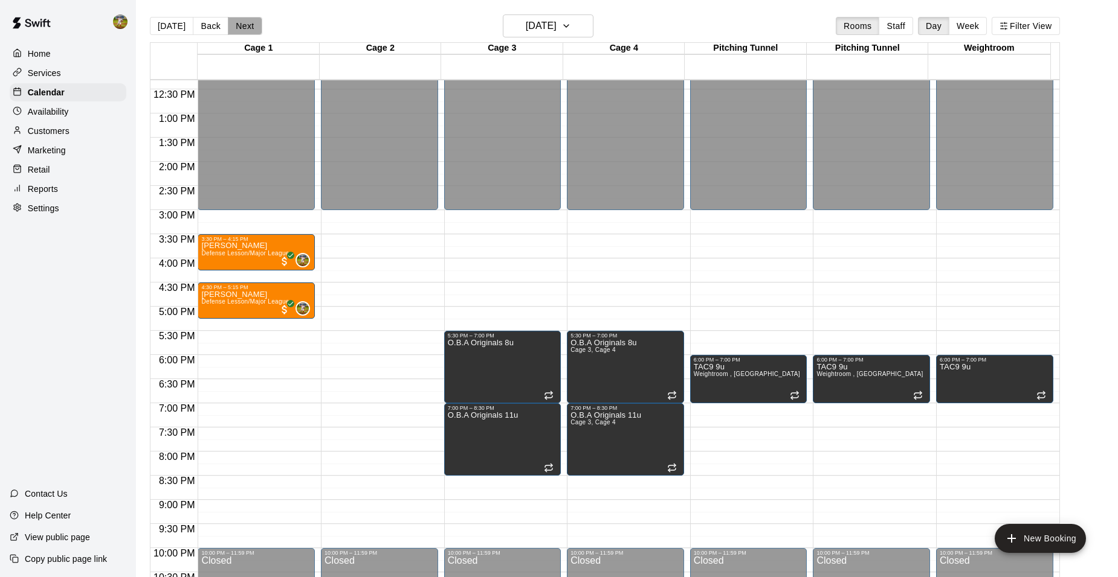
click at [233, 22] on button "Next" at bounding box center [245, 26] width 34 height 18
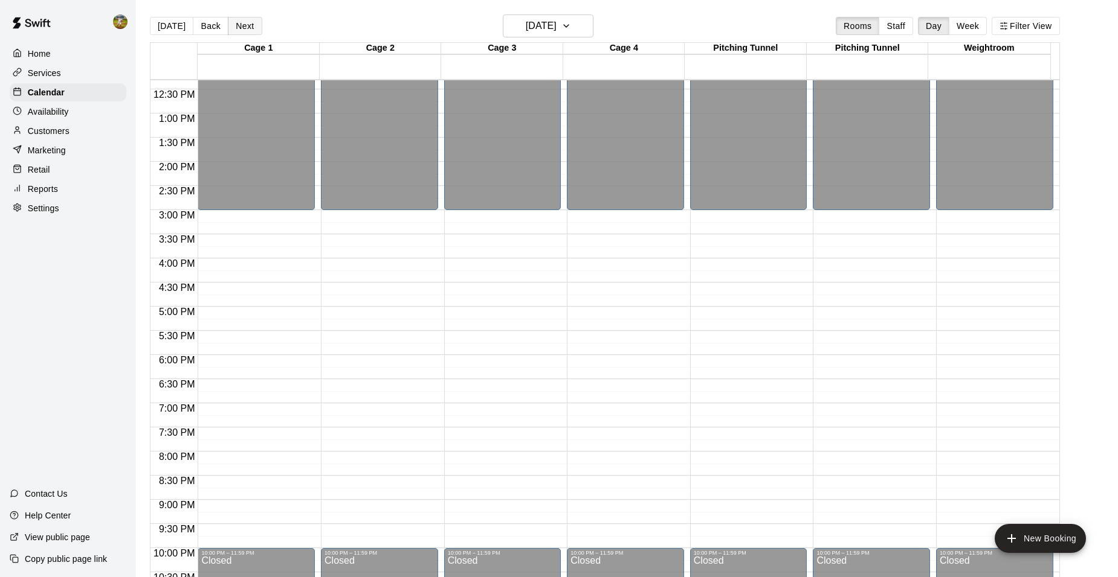
click at [233, 22] on button "Next" at bounding box center [245, 26] width 34 height 18
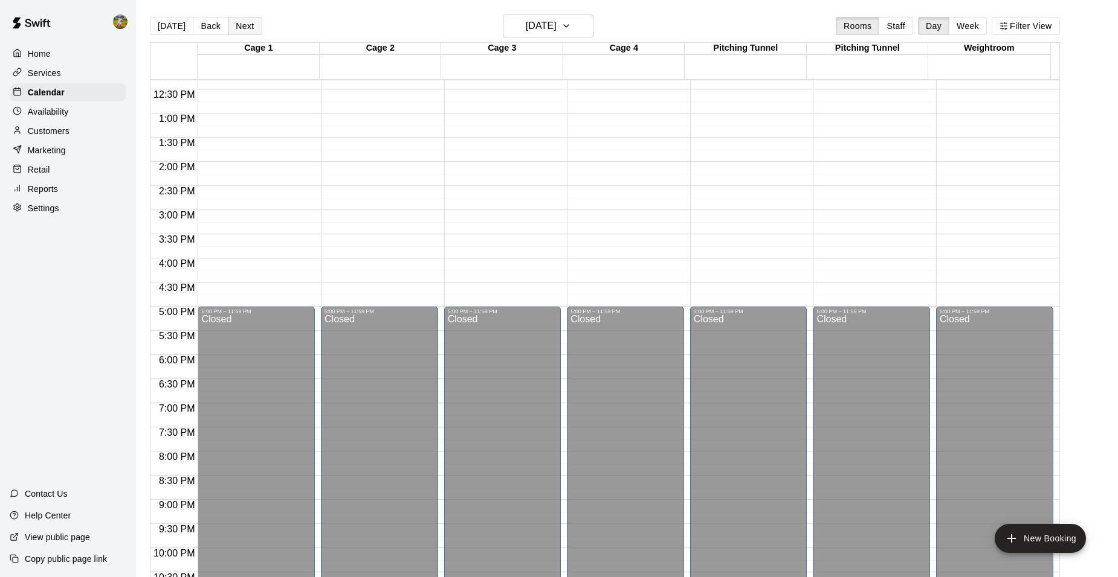
click at [233, 22] on button "Next" at bounding box center [245, 26] width 34 height 18
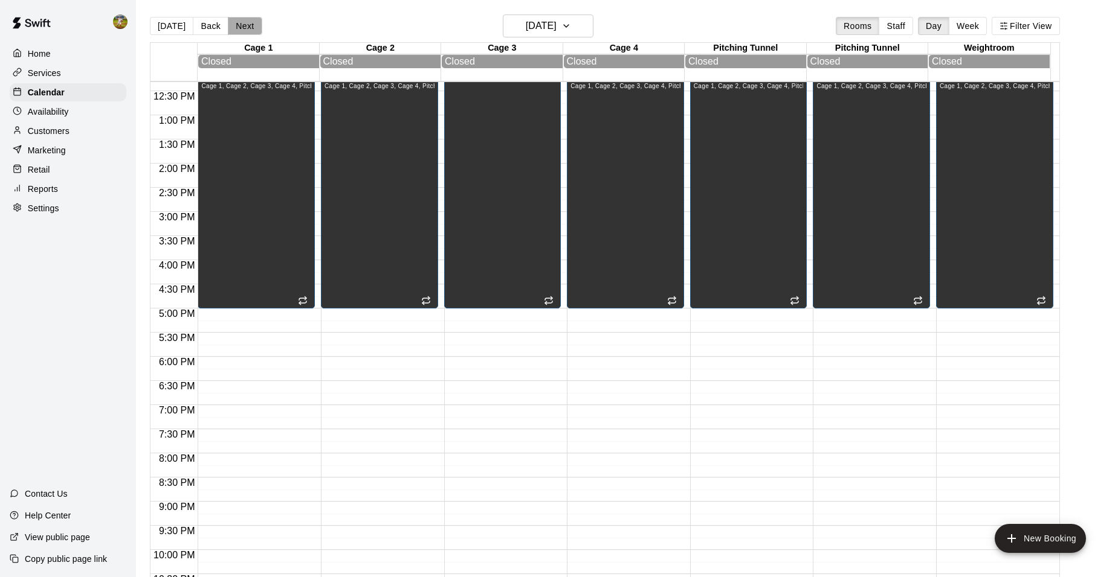
click at [233, 22] on button "Next" at bounding box center [245, 26] width 34 height 18
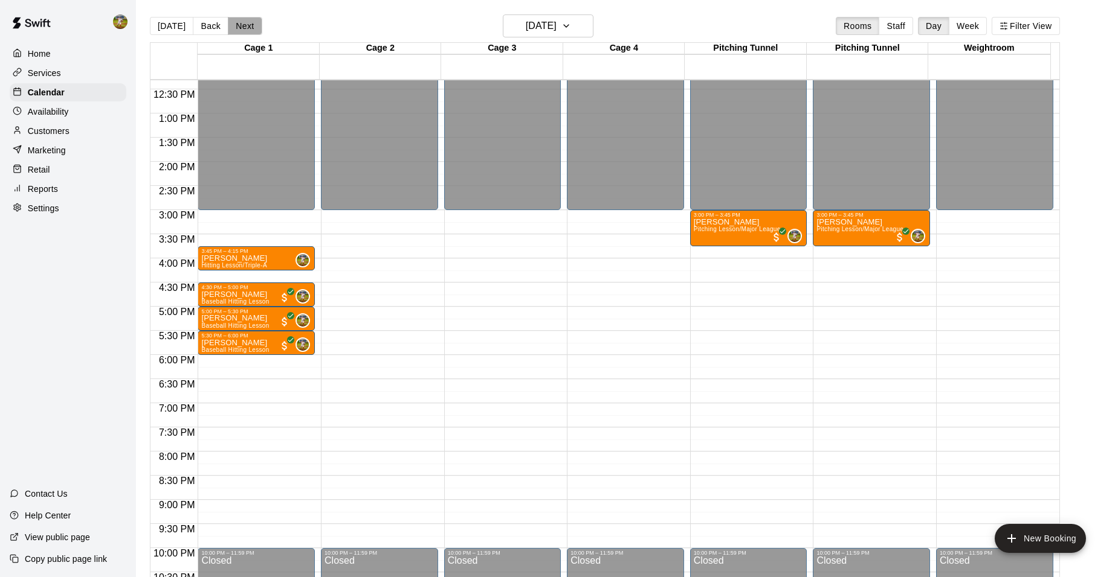
click at [240, 25] on button "Next" at bounding box center [245, 26] width 34 height 18
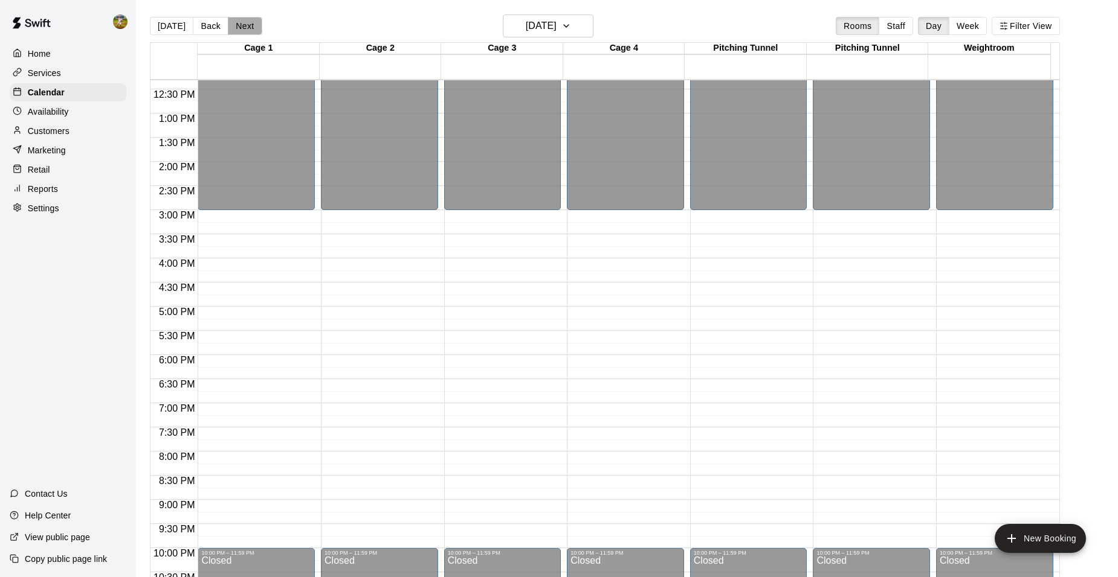
click at [240, 27] on button "Next" at bounding box center [245, 26] width 34 height 18
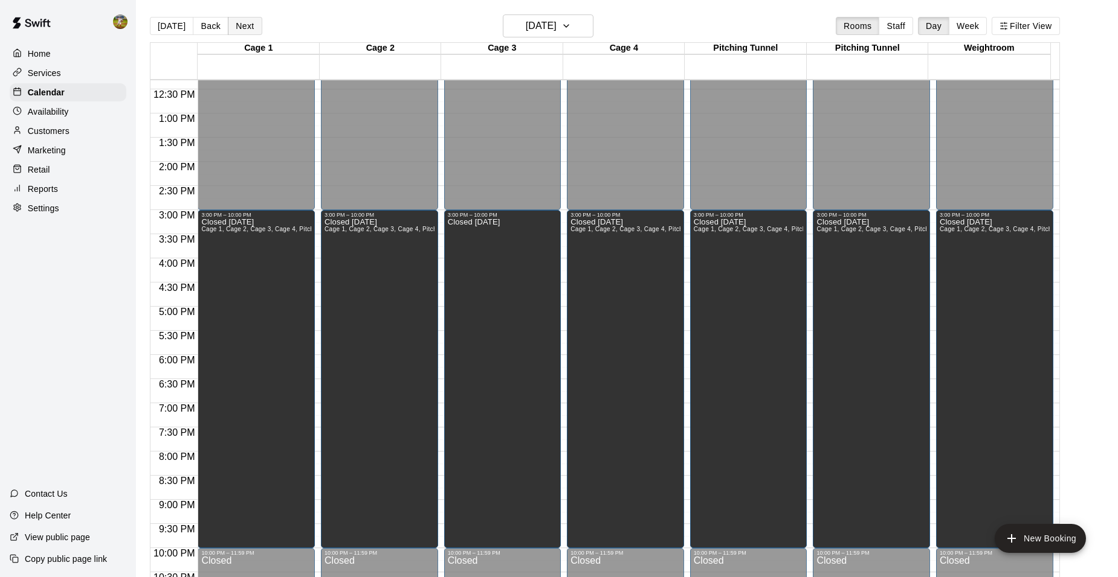
click at [240, 27] on button "Next" at bounding box center [245, 26] width 34 height 18
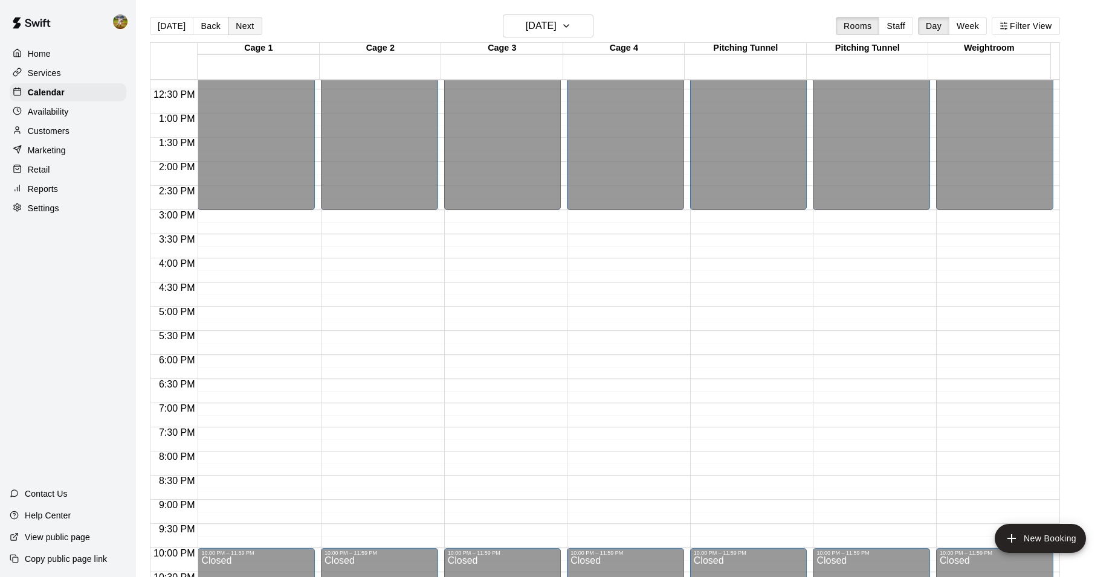
click at [240, 27] on button "Next" at bounding box center [245, 26] width 34 height 18
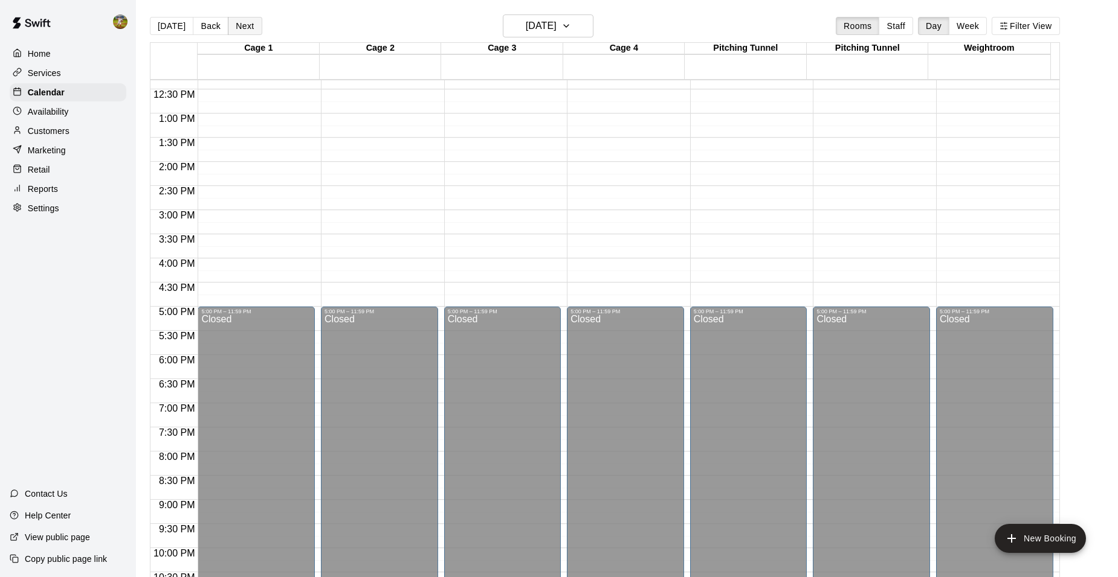
click at [240, 27] on button "Next" at bounding box center [245, 26] width 34 height 18
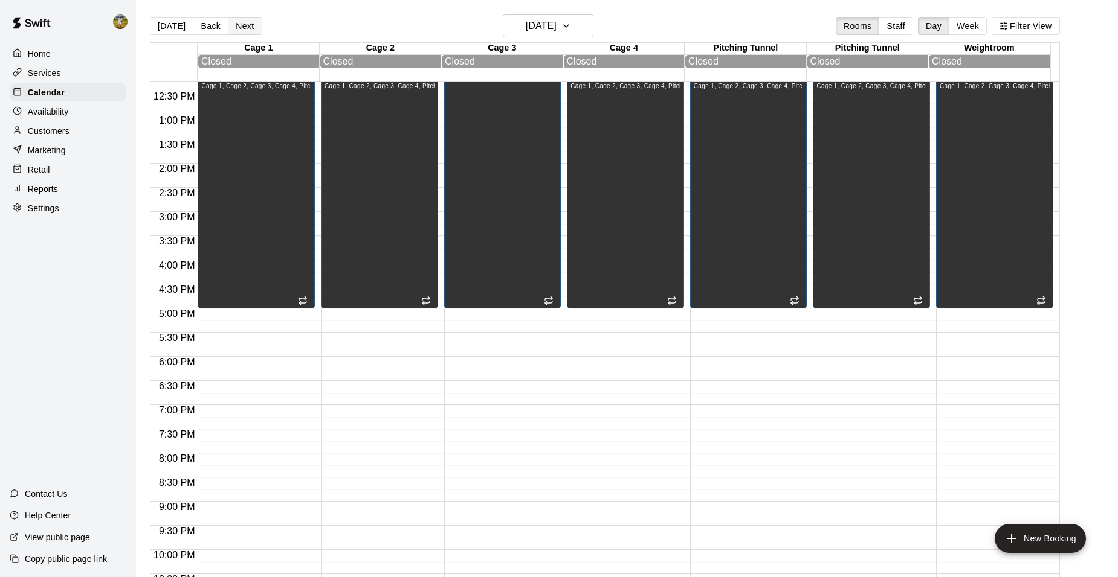
click at [240, 27] on button "Next" at bounding box center [245, 26] width 34 height 18
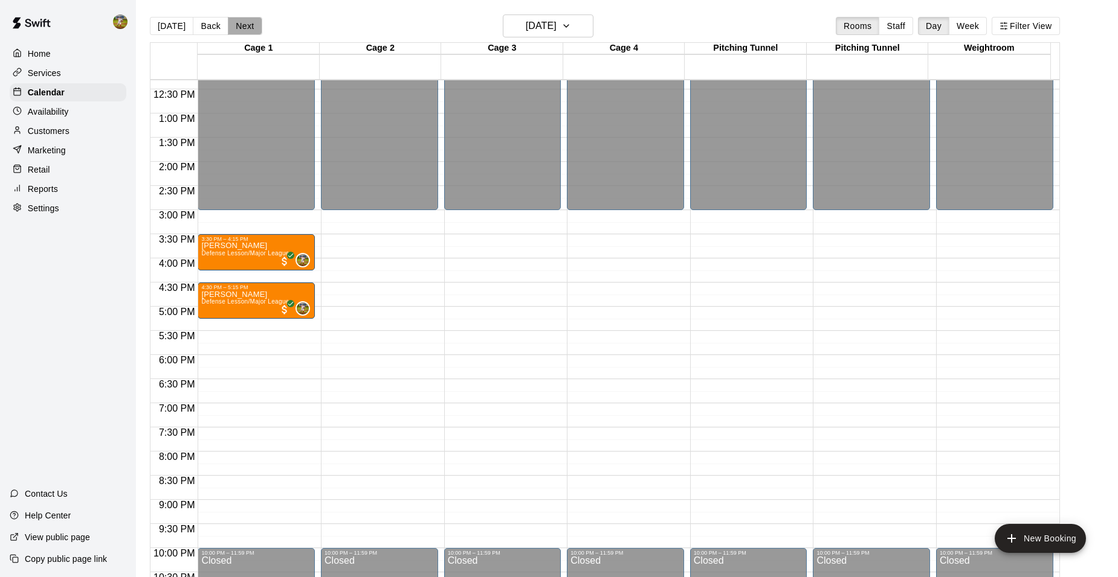
click at [240, 27] on button "Next" at bounding box center [245, 26] width 34 height 18
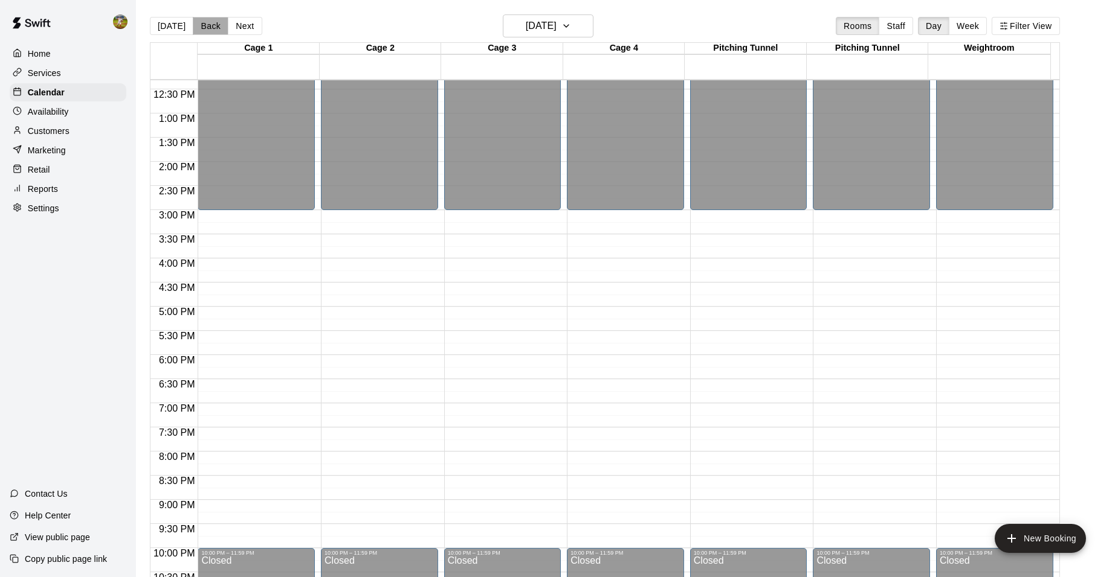
click at [211, 30] on button "Back" at bounding box center [211, 26] width 36 height 18
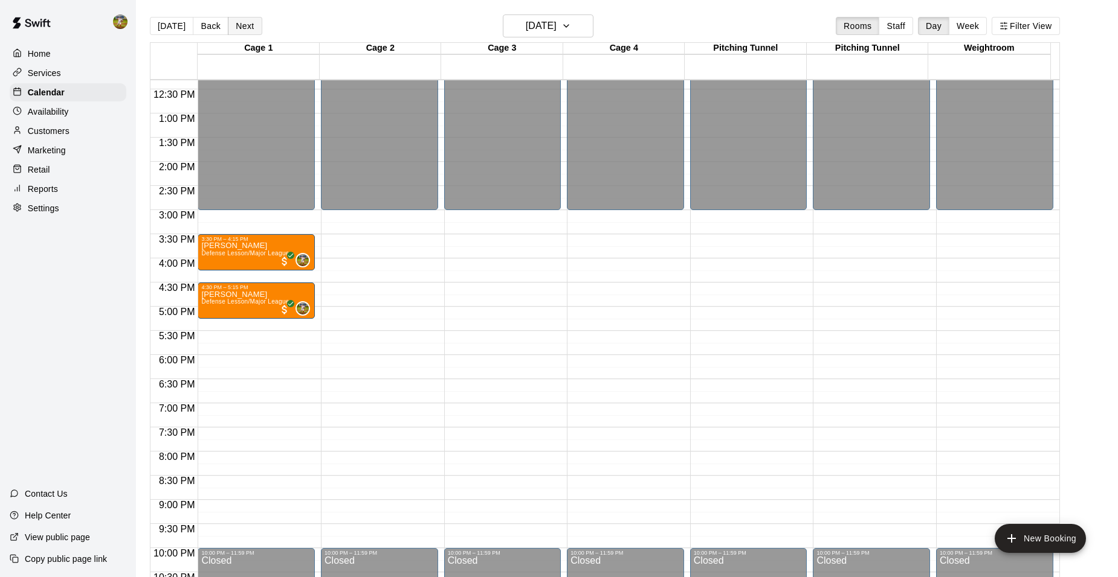
click at [236, 22] on button "Next" at bounding box center [245, 26] width 34 height 18
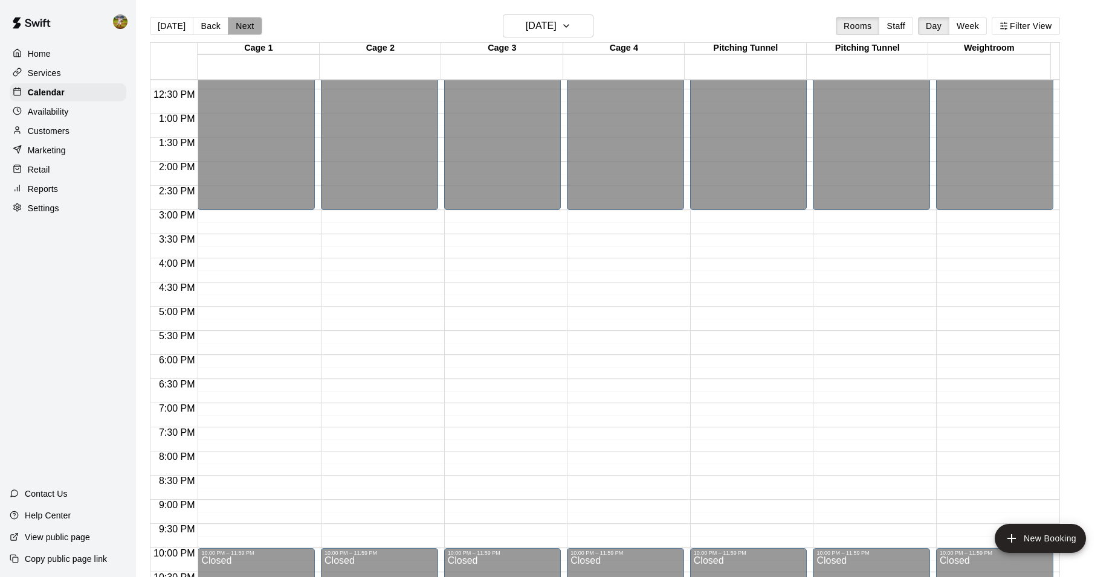
click at [236, 22] on button "Next" at bounding box center [245, 26] width 34 height 18
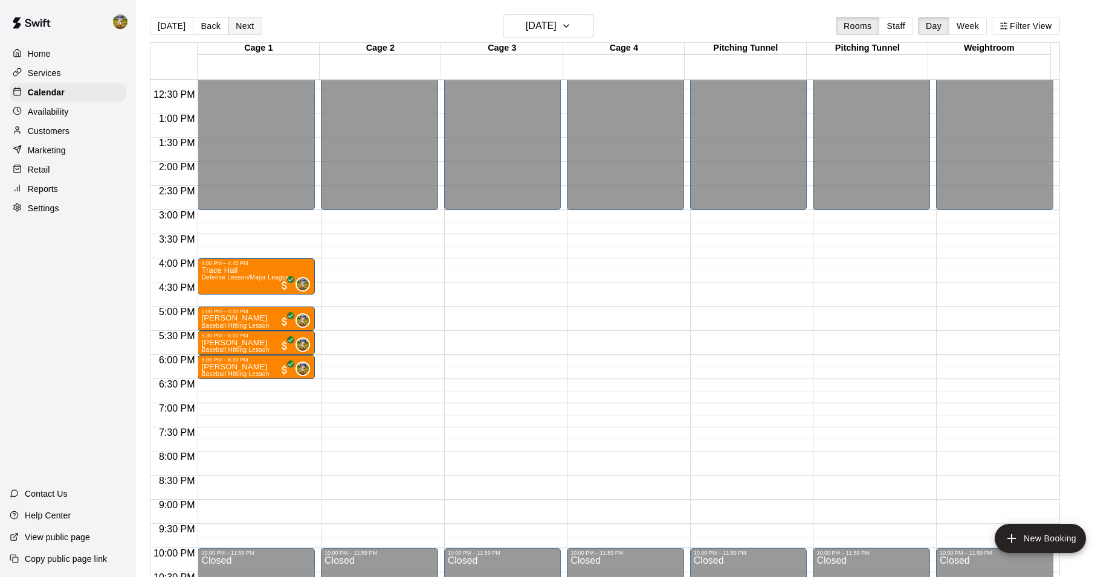
click at [236, 22] on button "Next" at bounding box center [245, 26] width 34 height 18
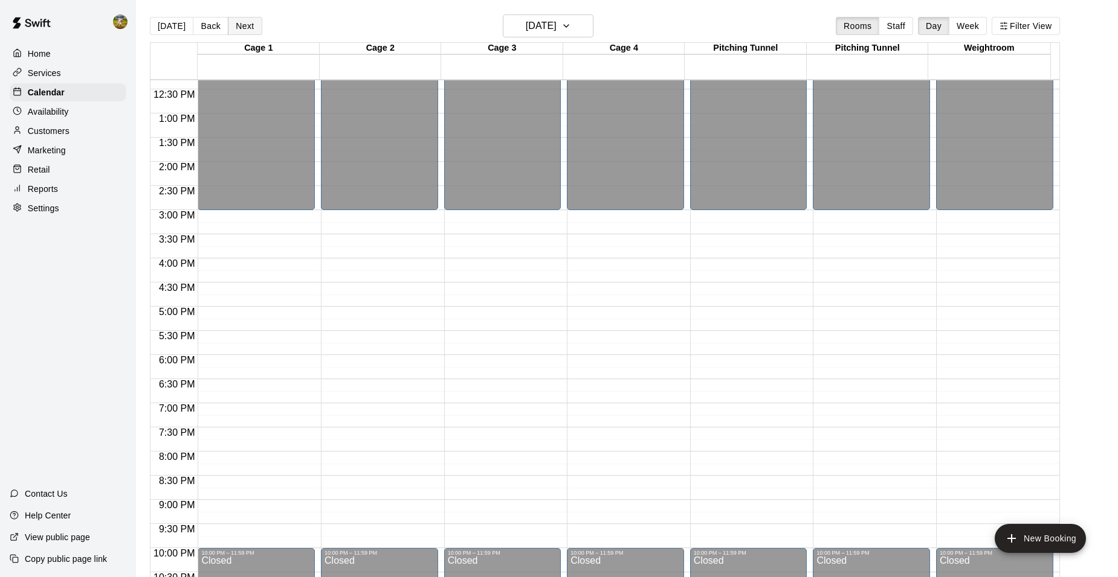
click at [236, 22] on button "Next" at bounding box center [245, 26] width 34 height 18
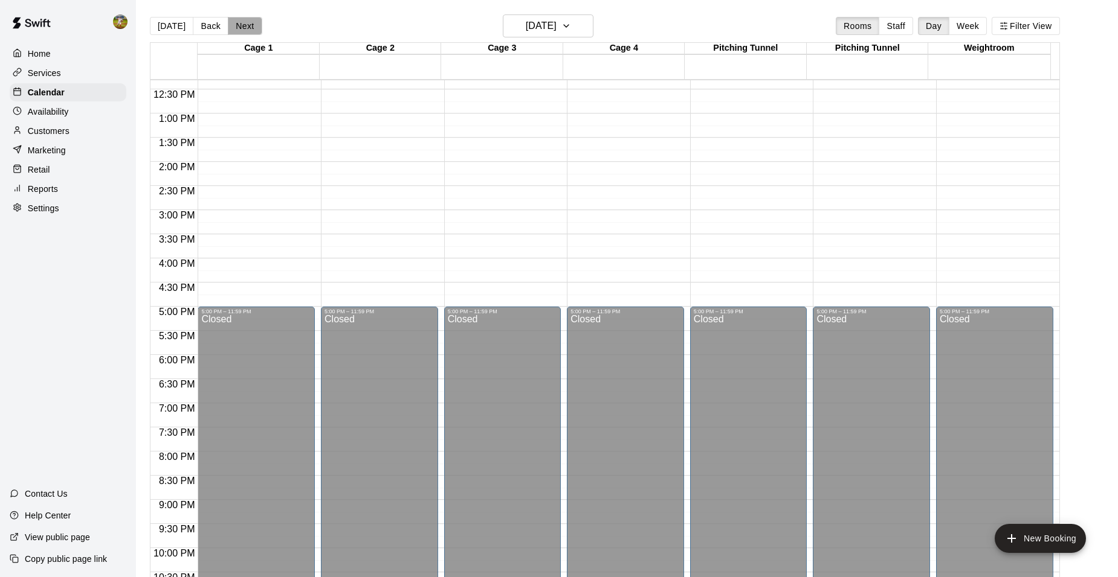
click at [236, 22] on button "Next" at bounding box center [245, 26] width 34 height 18
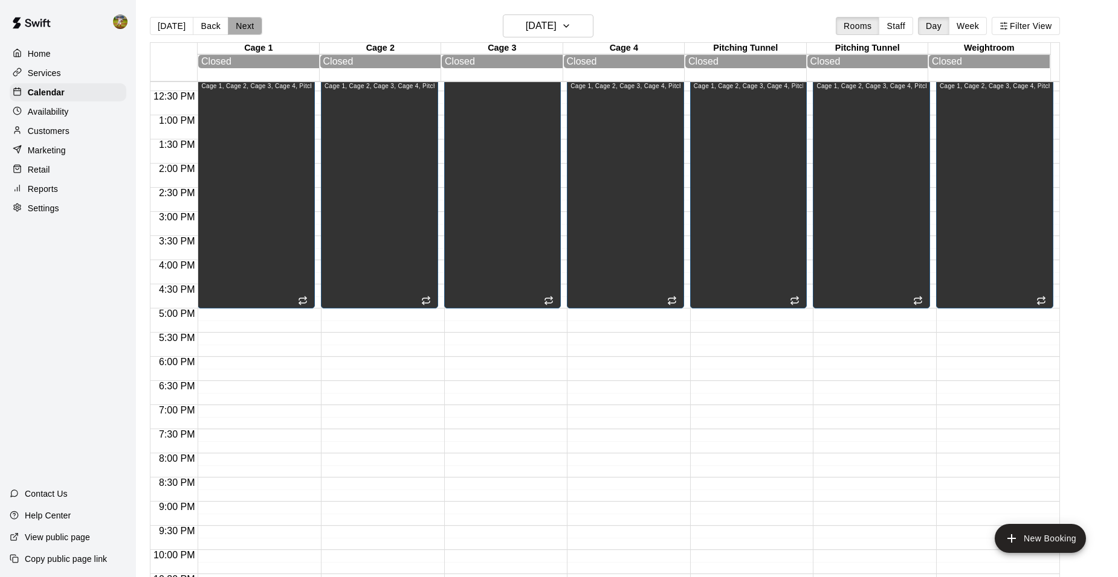
click at [236, 22] on button "Next" at bounding box center [245, 26] width 34 height 18
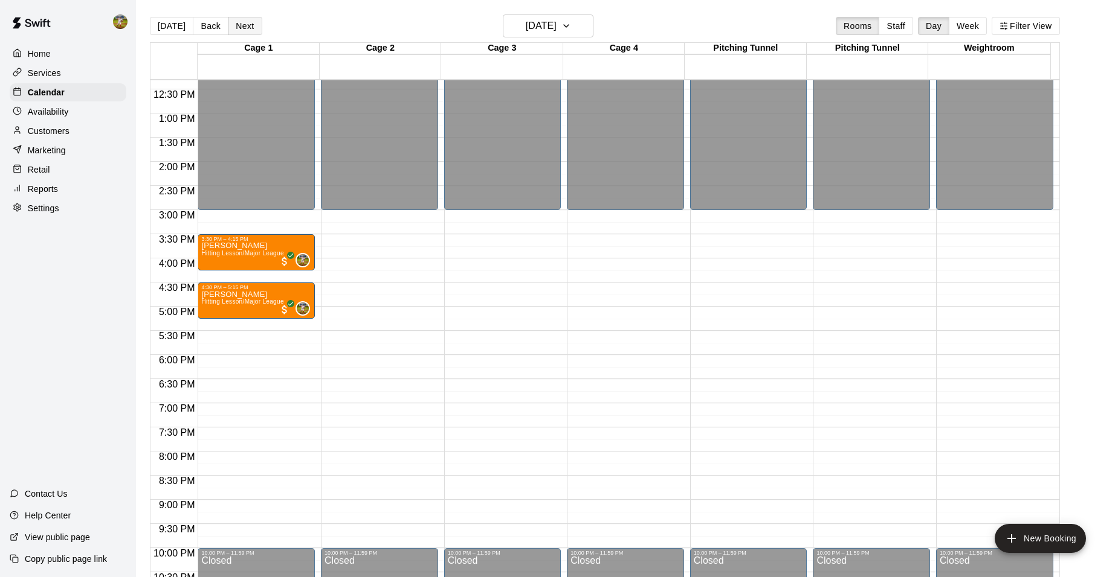
click at [236, 22] on button "Next" at bounding box center [245, 26] width 34 height 18
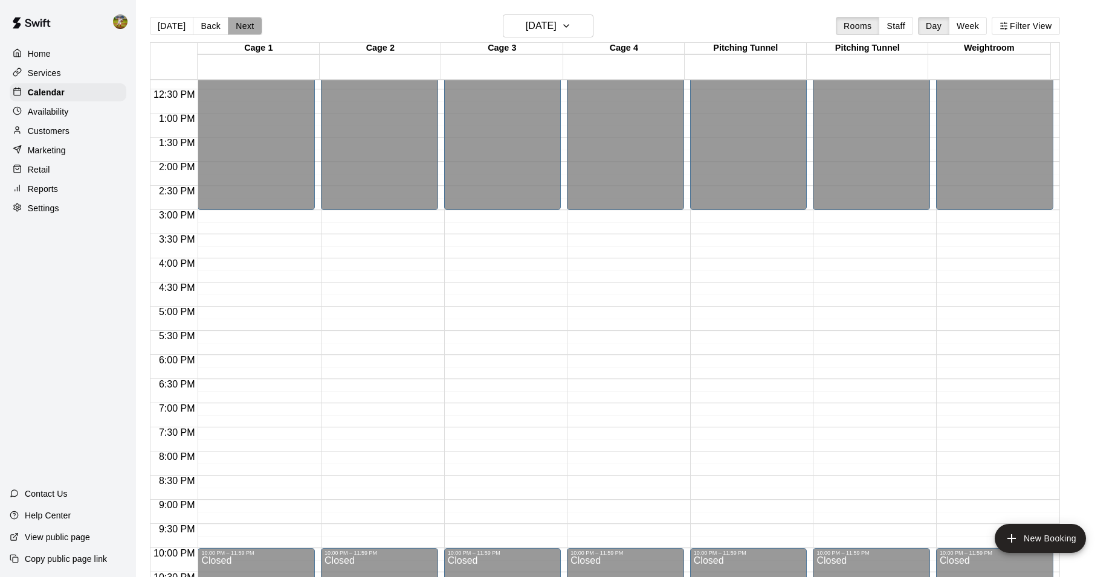
click at [236, 22] on button "Next" at bounding box center [245, 26] width 34 height 18
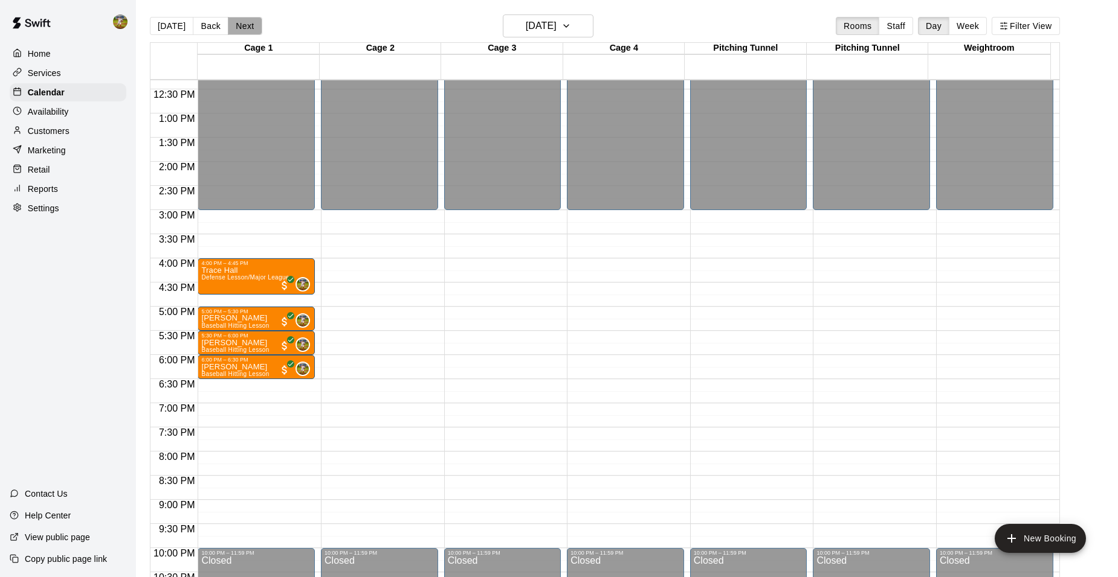
click at [236, 22] on button "Next" at bounding box center [245, 26] width 34 height 18
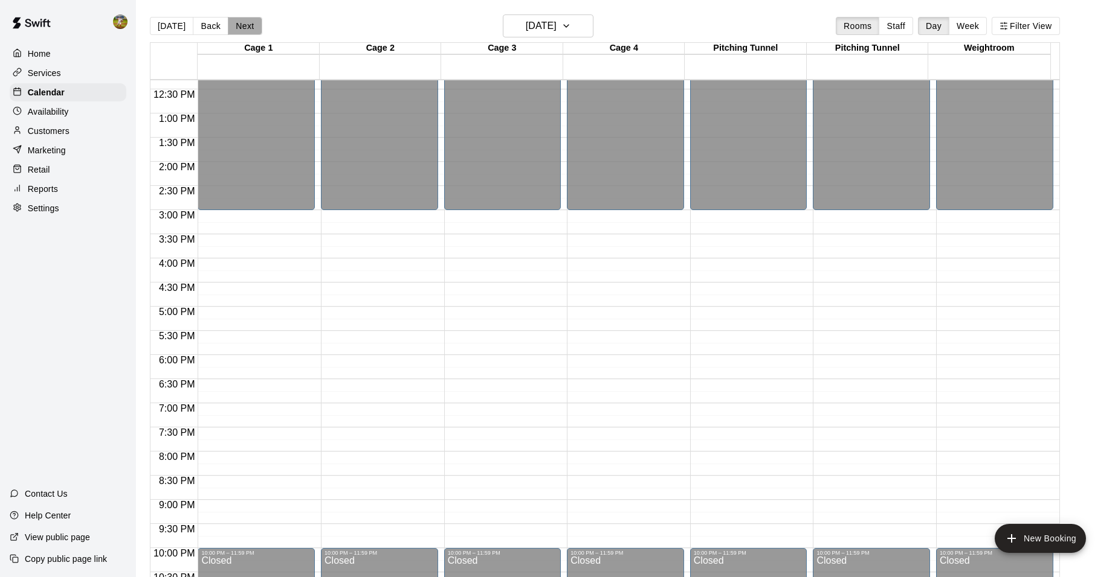
click at [236, 22] on button "Next" at bounding box center [245, 26] width 34 height 18
